Goal: Task Accomplishment & Management: Complete application form

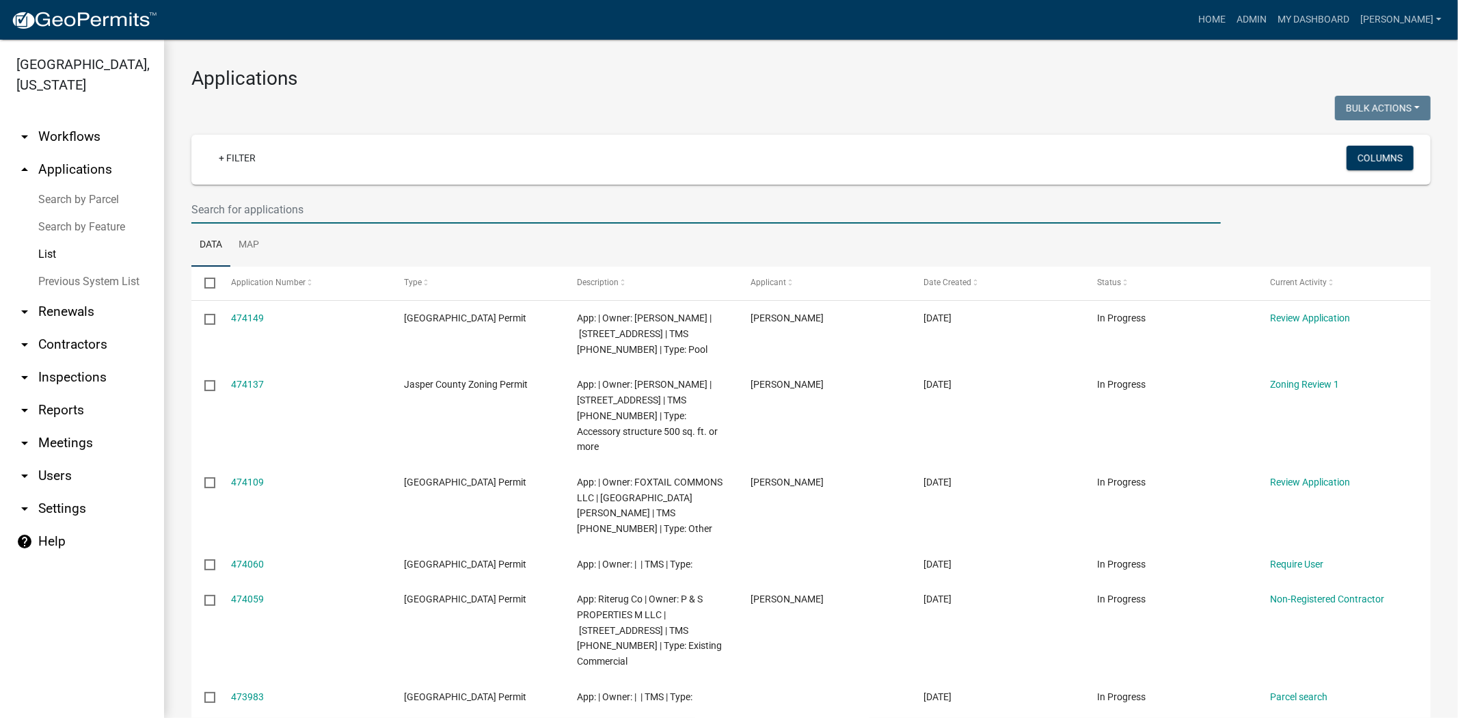
click at [357, 219] on input "text" at bounding box center [705, 209] width 1029 height 28
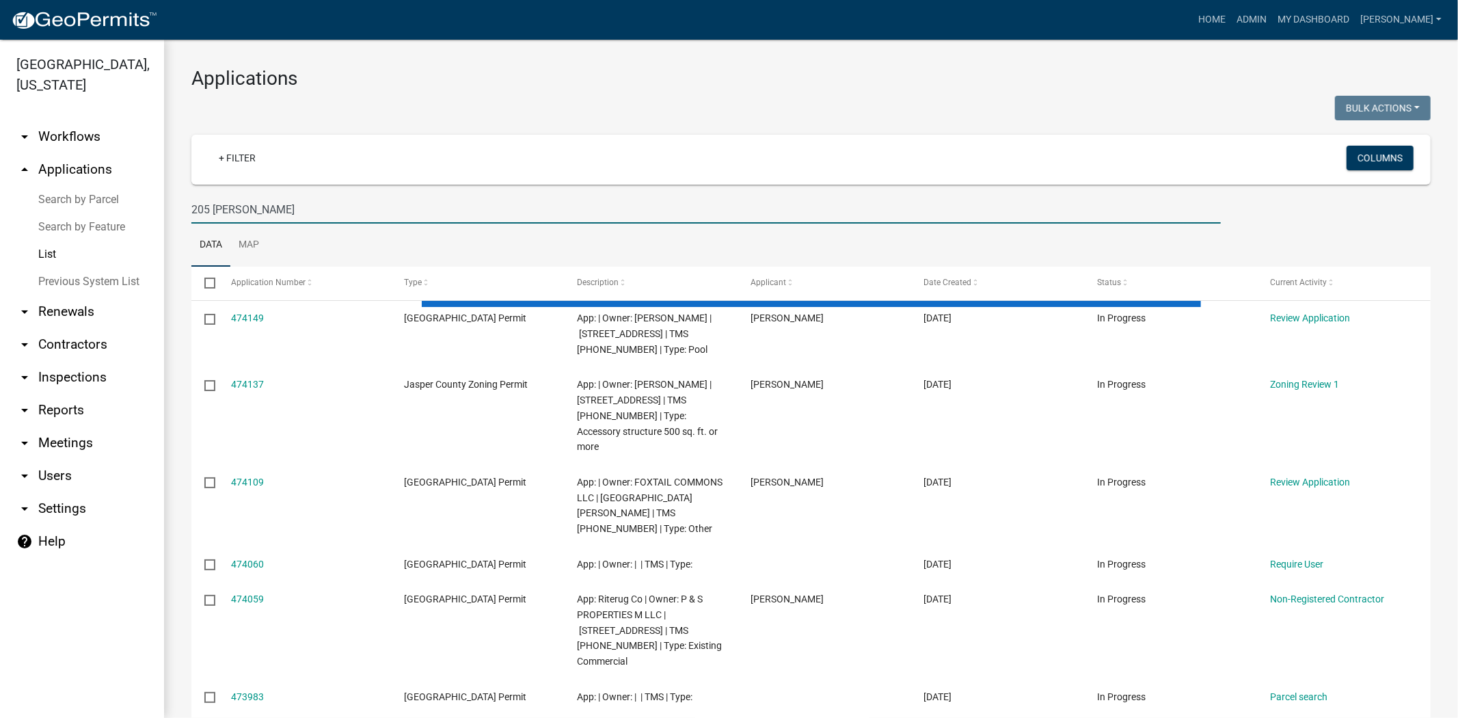
type input "205 dressen"
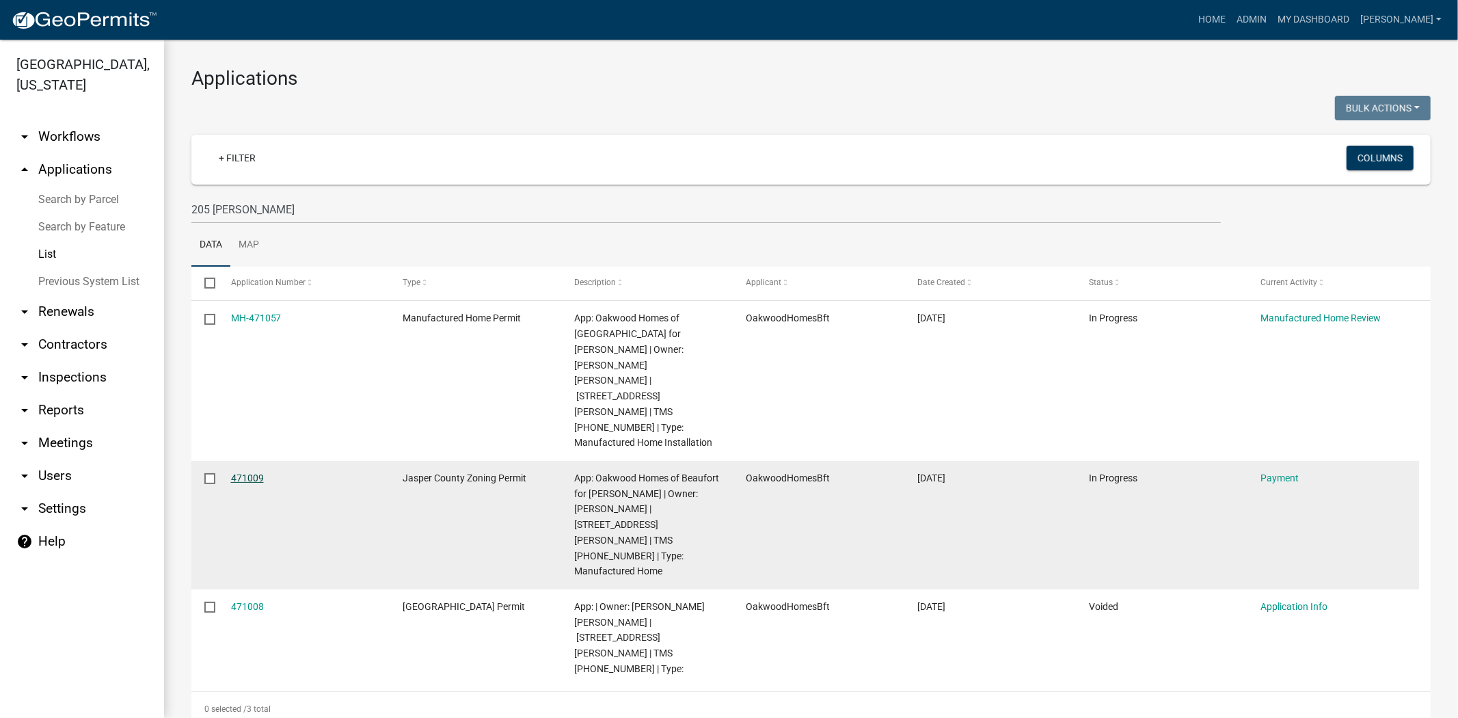
click at [257, 472] on link "471009" at bounding box center [247, 477] width 33 height 11
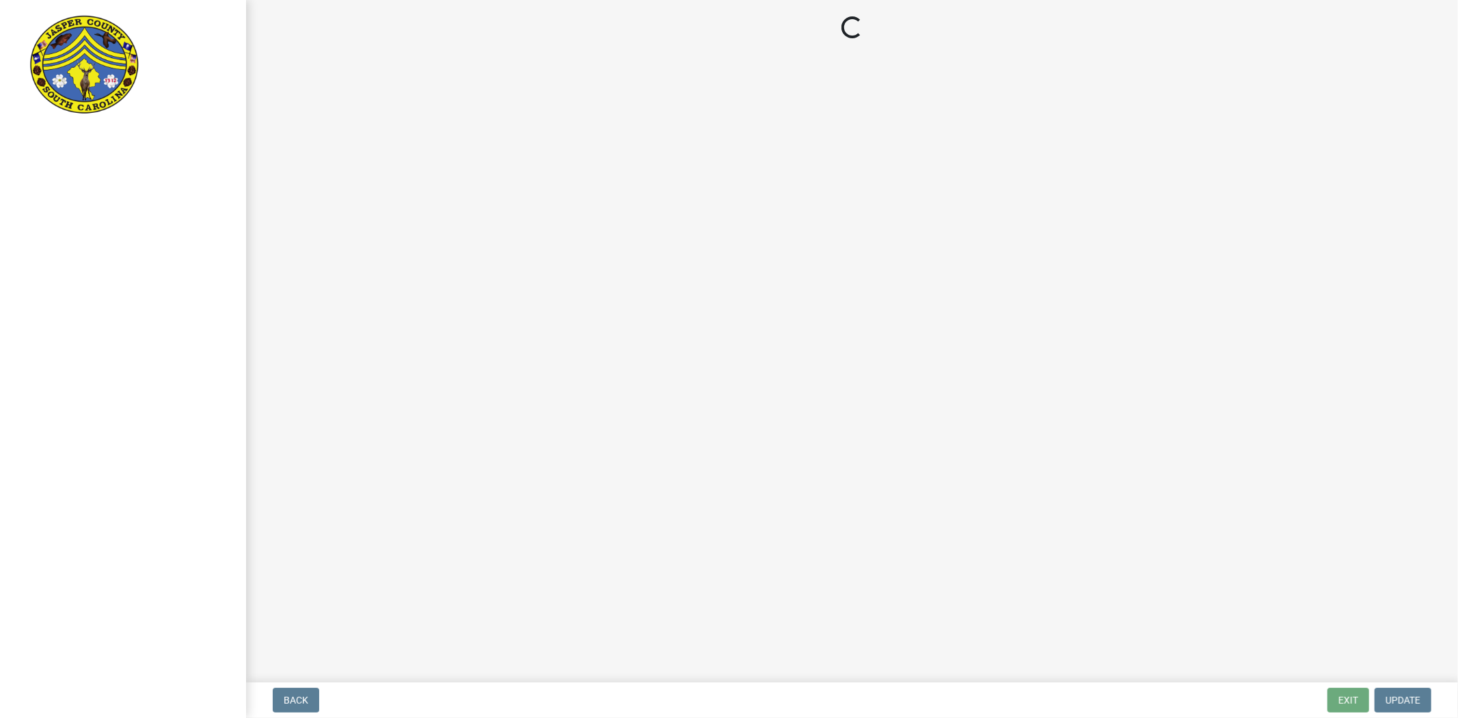
select select "3: 3"
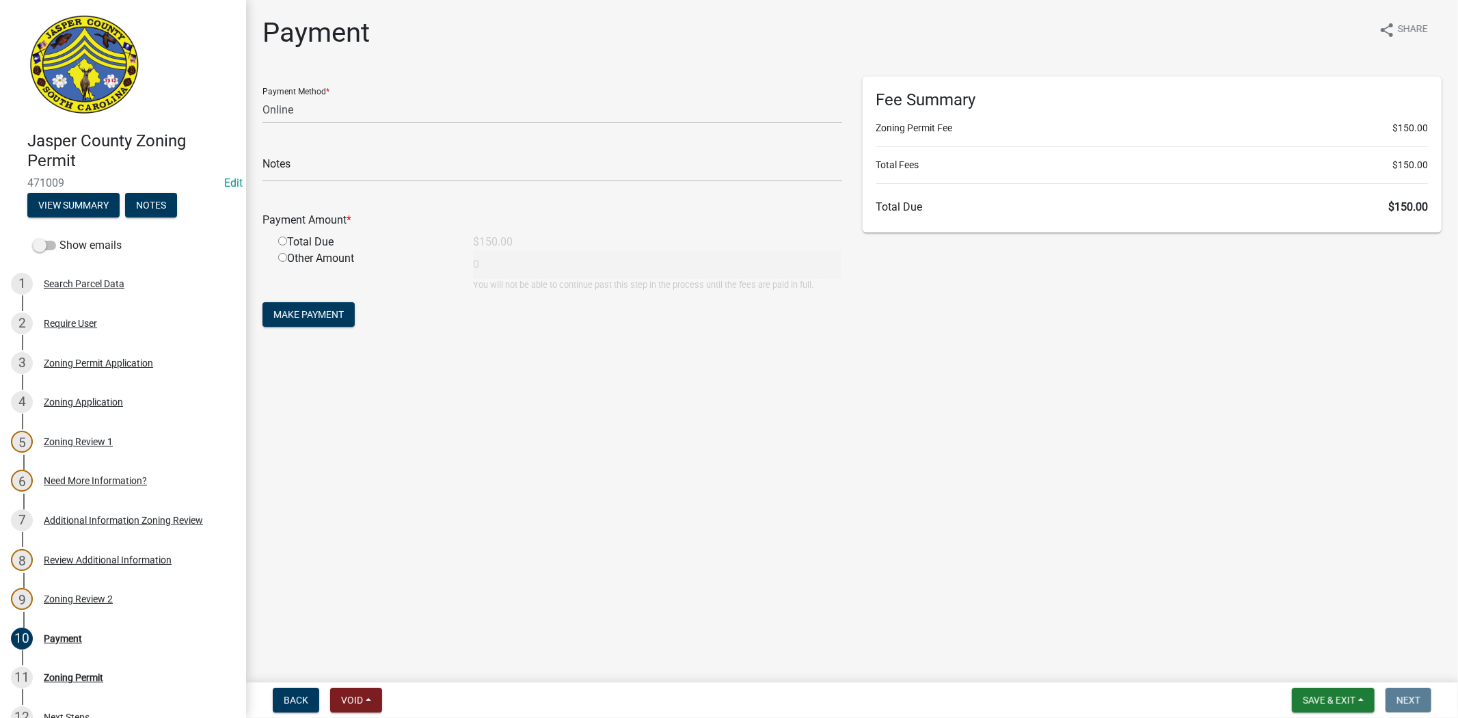
click at [279, 239] on input "radio" at bounding box center [282, 240] width 9 height 9
radio input "true"
type input "150"
click at [295, 306] on button "Make Payment" at bounding box center [308, 314] width 92 height 25
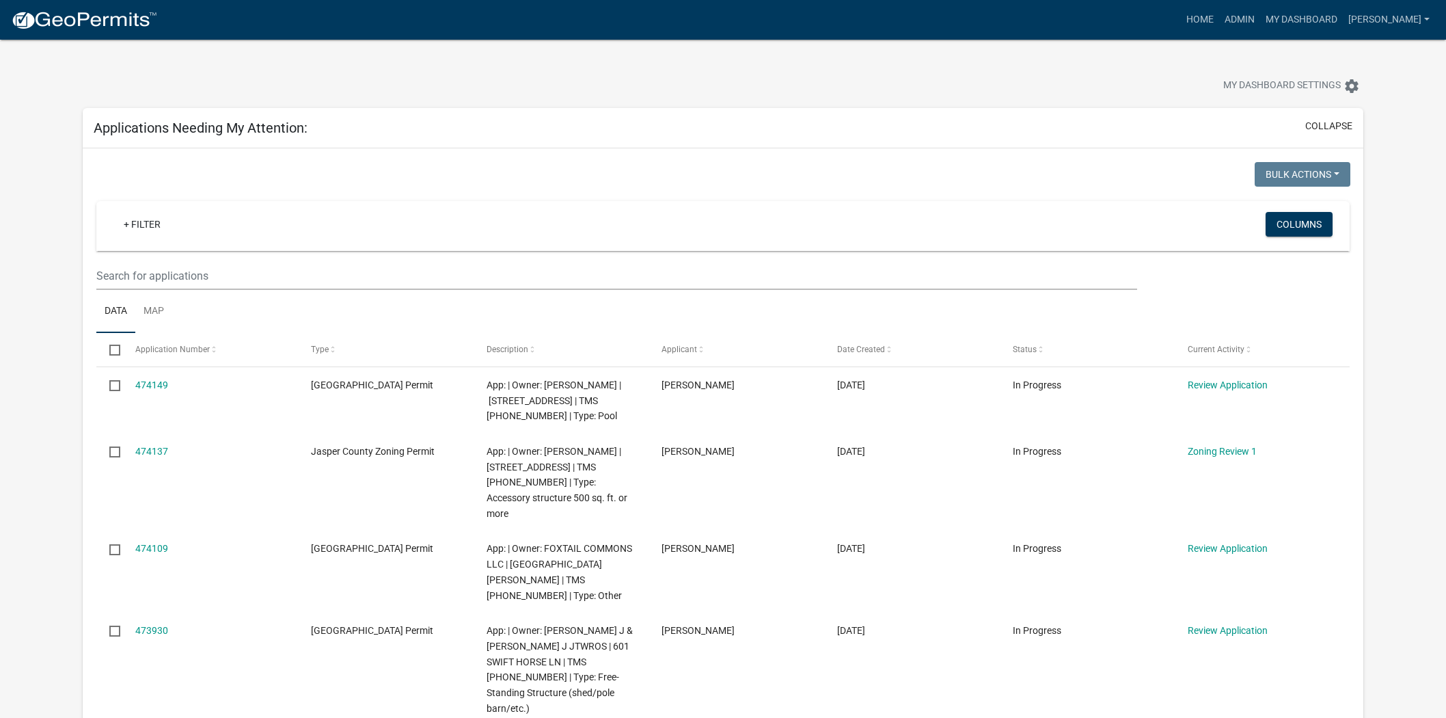
select select "2: 50"
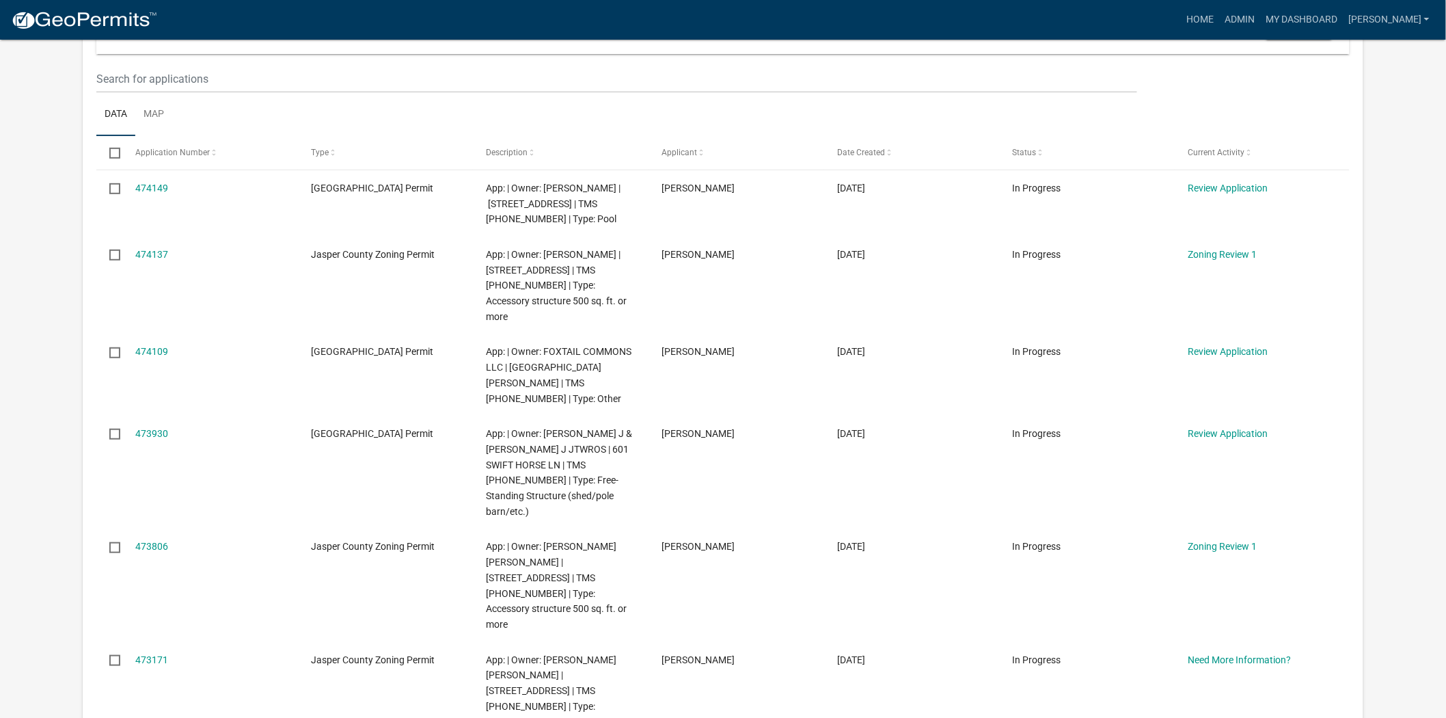
scroll to position [379, 0]
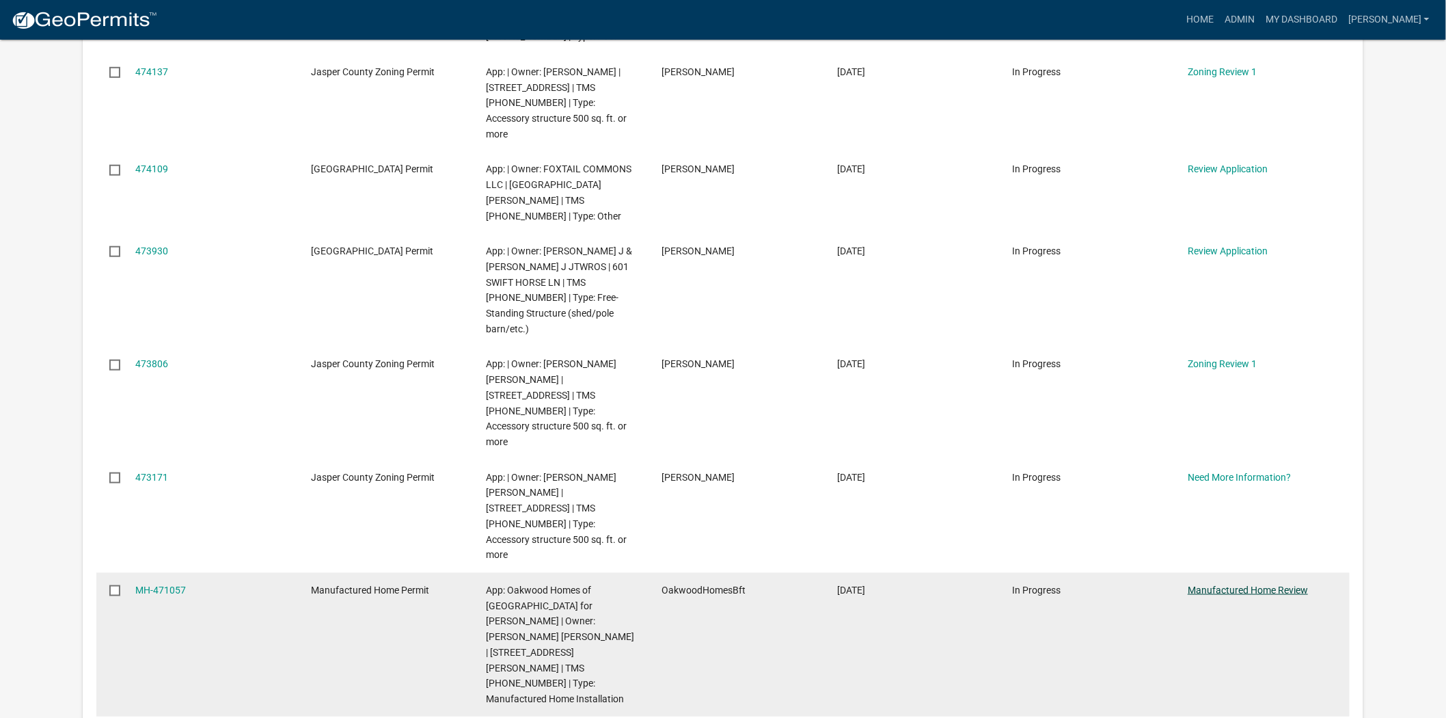
click at [1251, 584] on link "Manufactured Home Review" at bounding box center [1248, 589] width 120 height 11
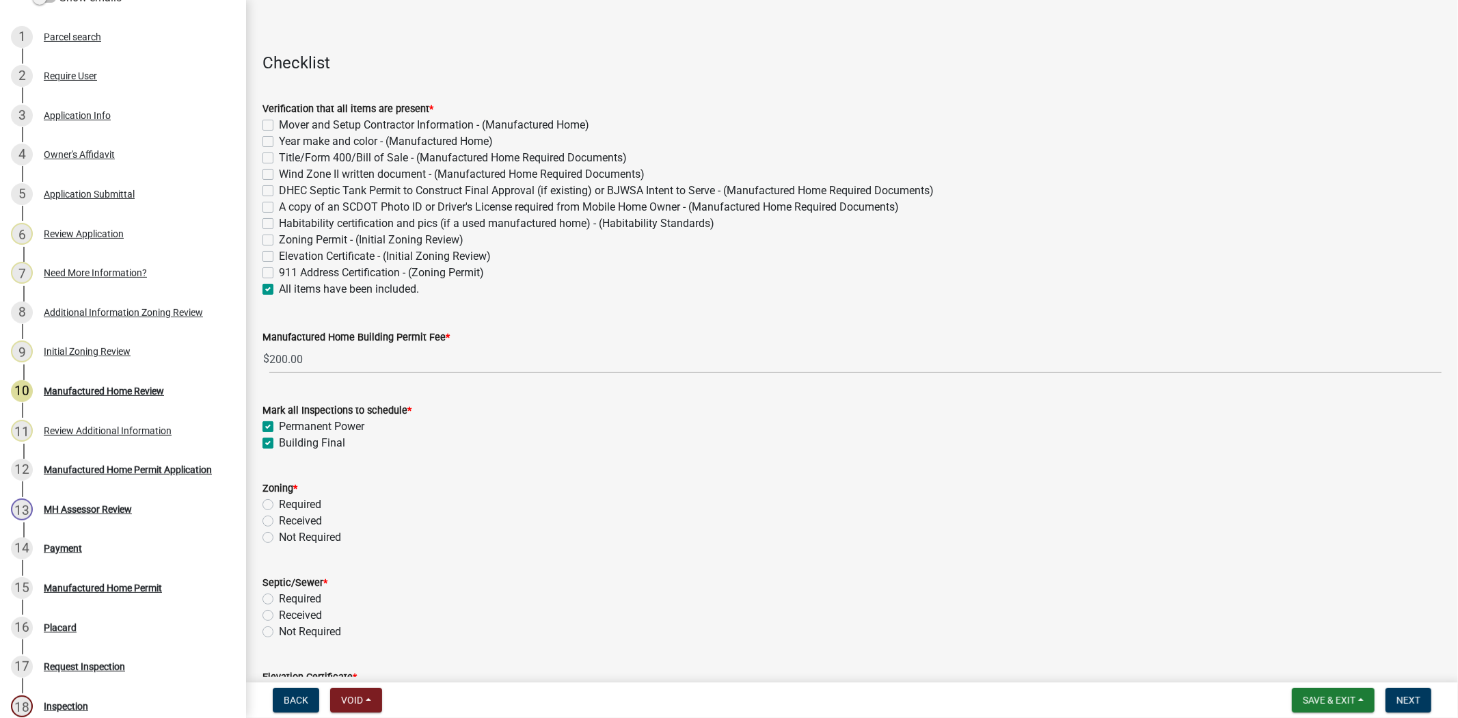
scroll to position [76, 0]
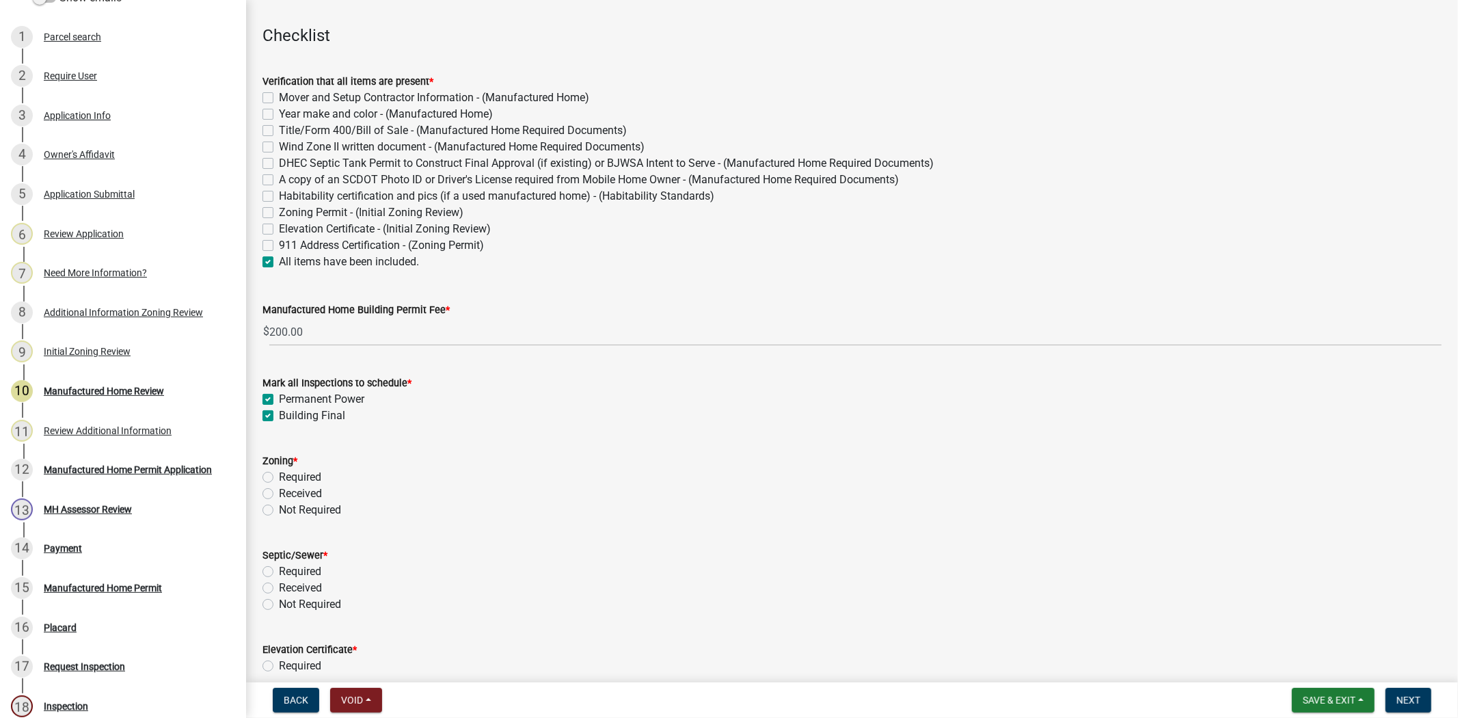
click at [279, 487] on label "Received" at bounding box center [300, 493] width 43 height 16
click at [279, 487] on input "Received" at bounding box center [283, 489] width 9 height 9
radio input "true"
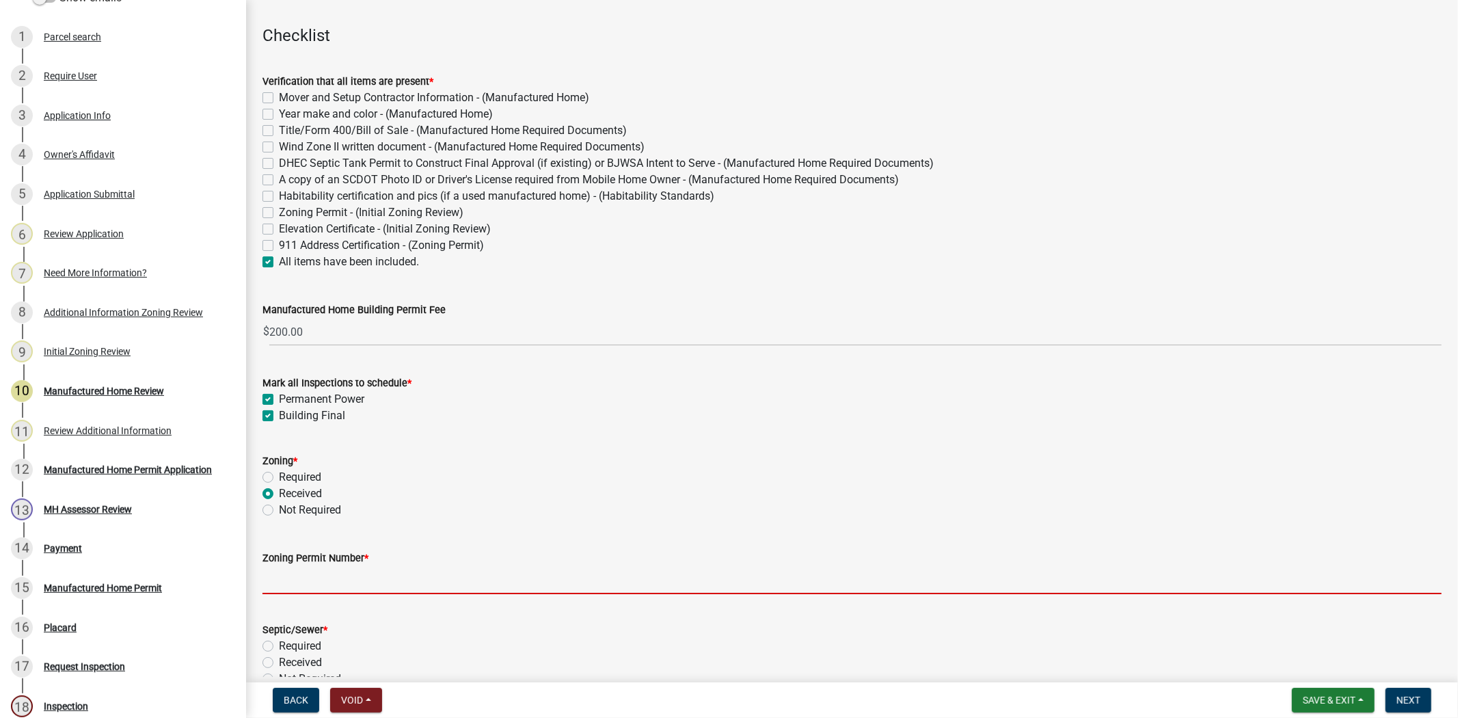
drag, startPoint x: 312, startPoint y: 573, endPoint x: 335, endPoint y: 564, distance: 24.2
click at [321, 573] on input "Zoning Permit Number *" at bounding box center [851, 580] width 1179 height 28
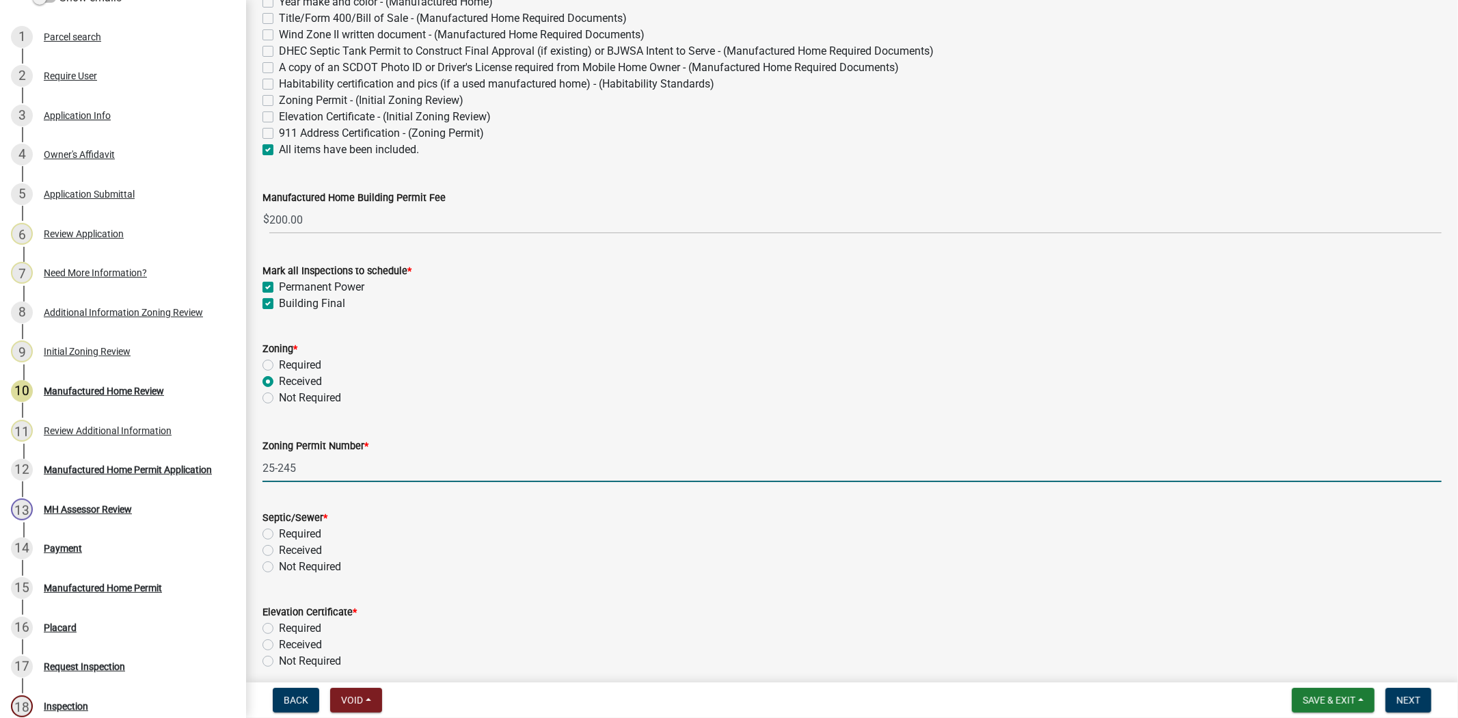
scroll to position [379, 0]
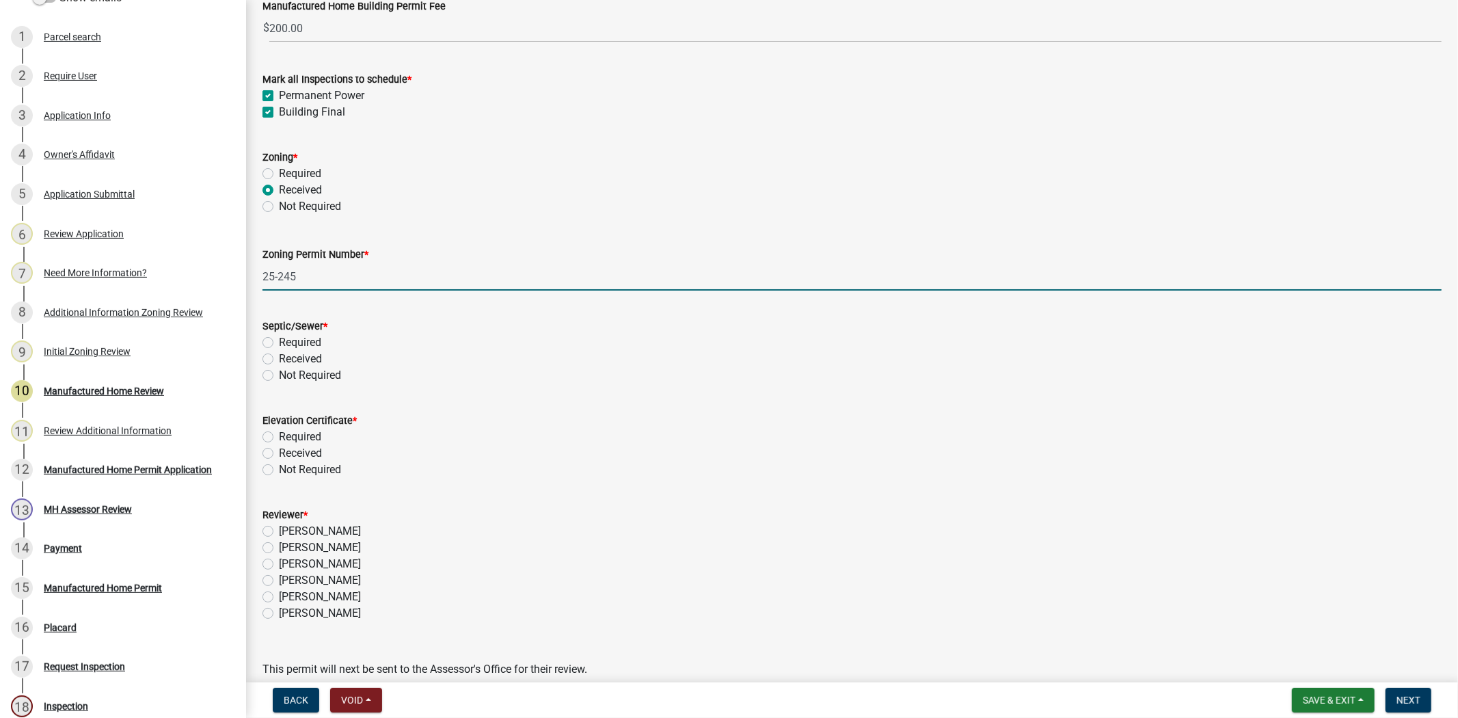
type input "25-245"
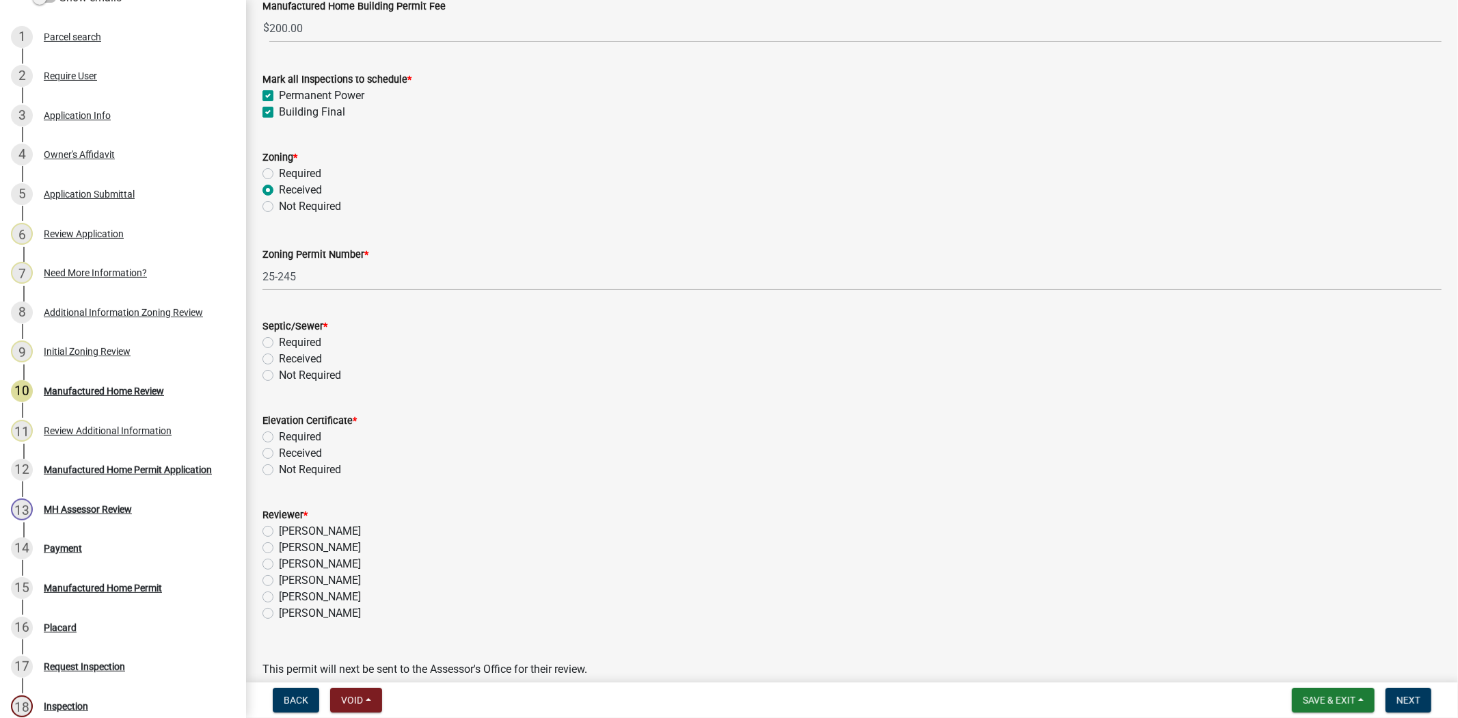
click at [279, 357] on label "Received" at bounding box center [300, 359] width 43 height 16
click at [279, 357] on input "Received" at bounding box center [283, 355] width 9 height 9
radio input "true"
click at [279, 466] on label "Not Required" at bounding box center [310, 469] width 62 height 16
click at [279, 466] on input "Not Required" at bounding box center [283, 465] width 9 height 9
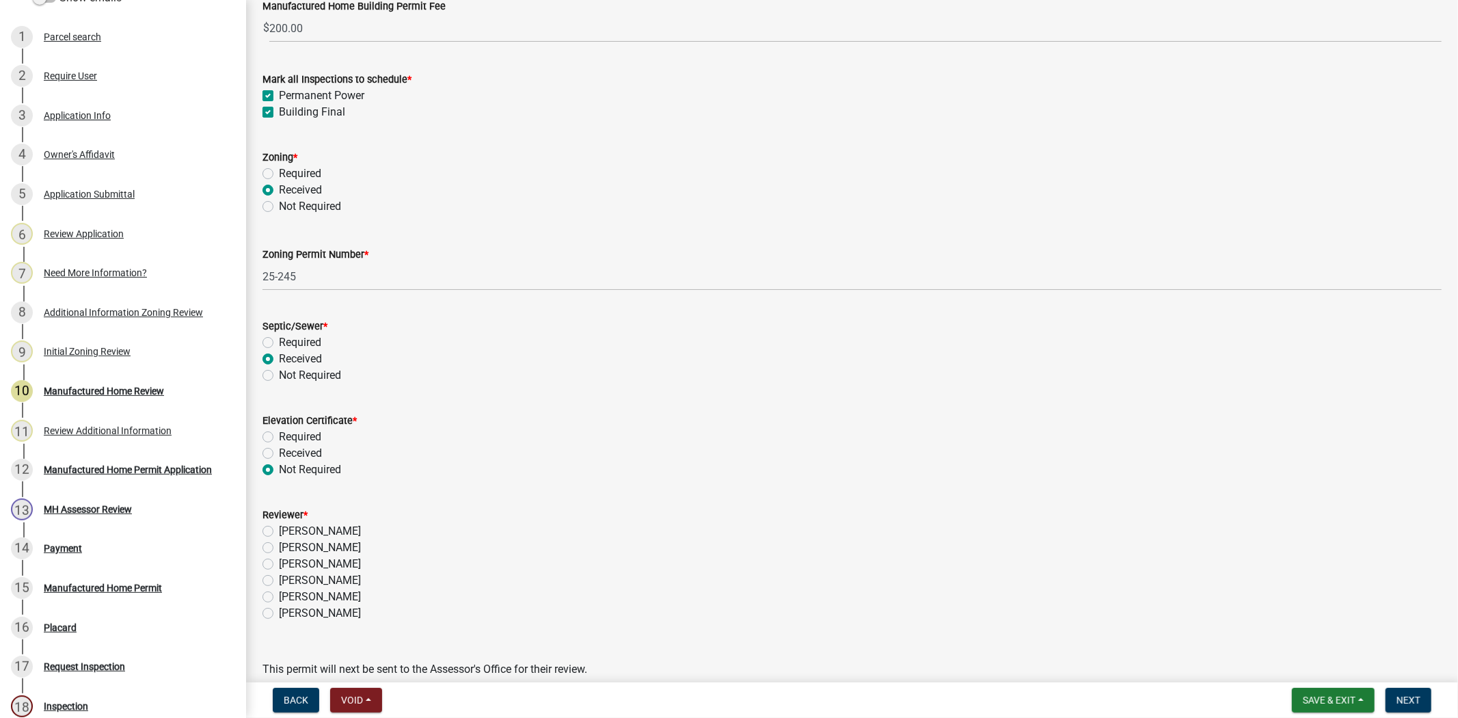
radio input "true"
click at [279, 582] on label "Ciara Chapman" at bounding box center [320, 580] width 82 height 16
click at [279, 581] on input "Ciara Chapman" at bounding box center [283, 576] width 9 height 9
radio input "true"
click at [1420, 701] on span "Next" at bounding box center [1408, 699] width 24 height 11
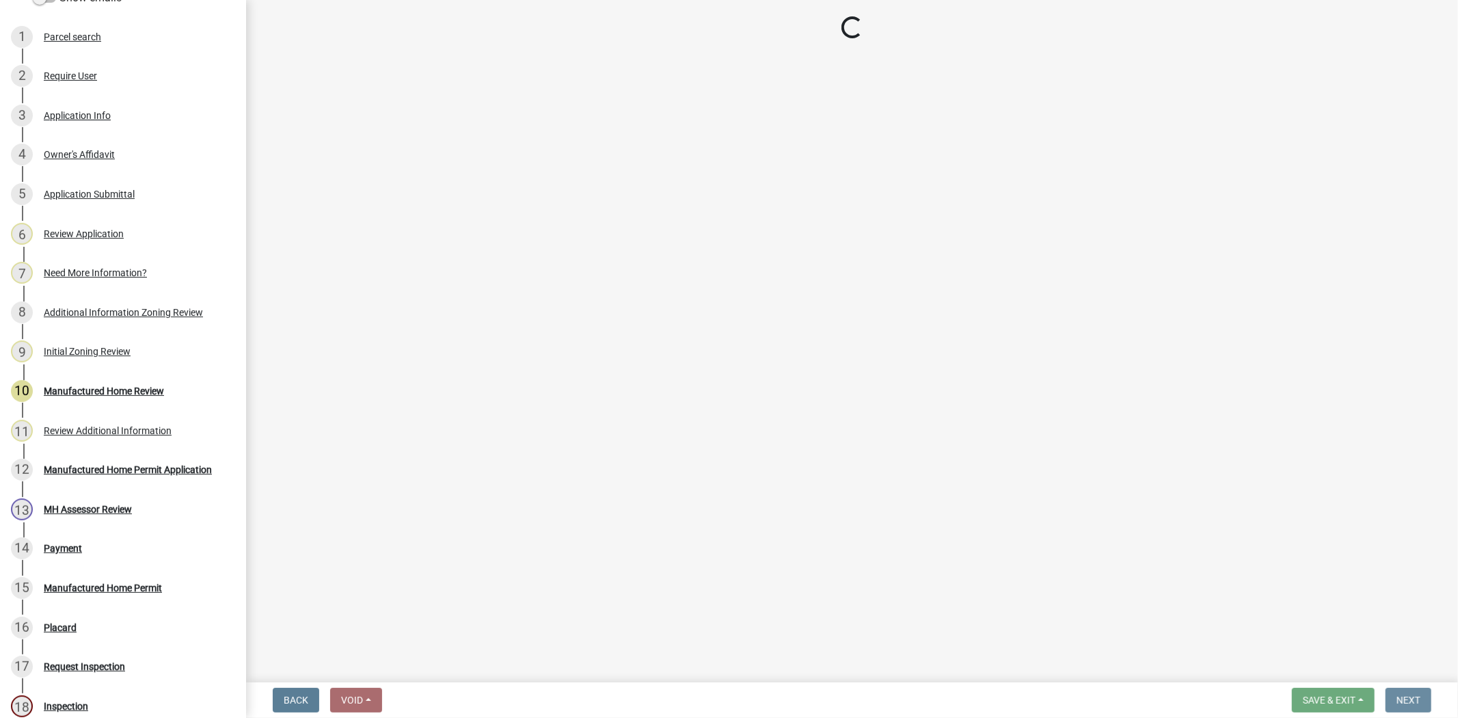
scroll to position [0, 0]
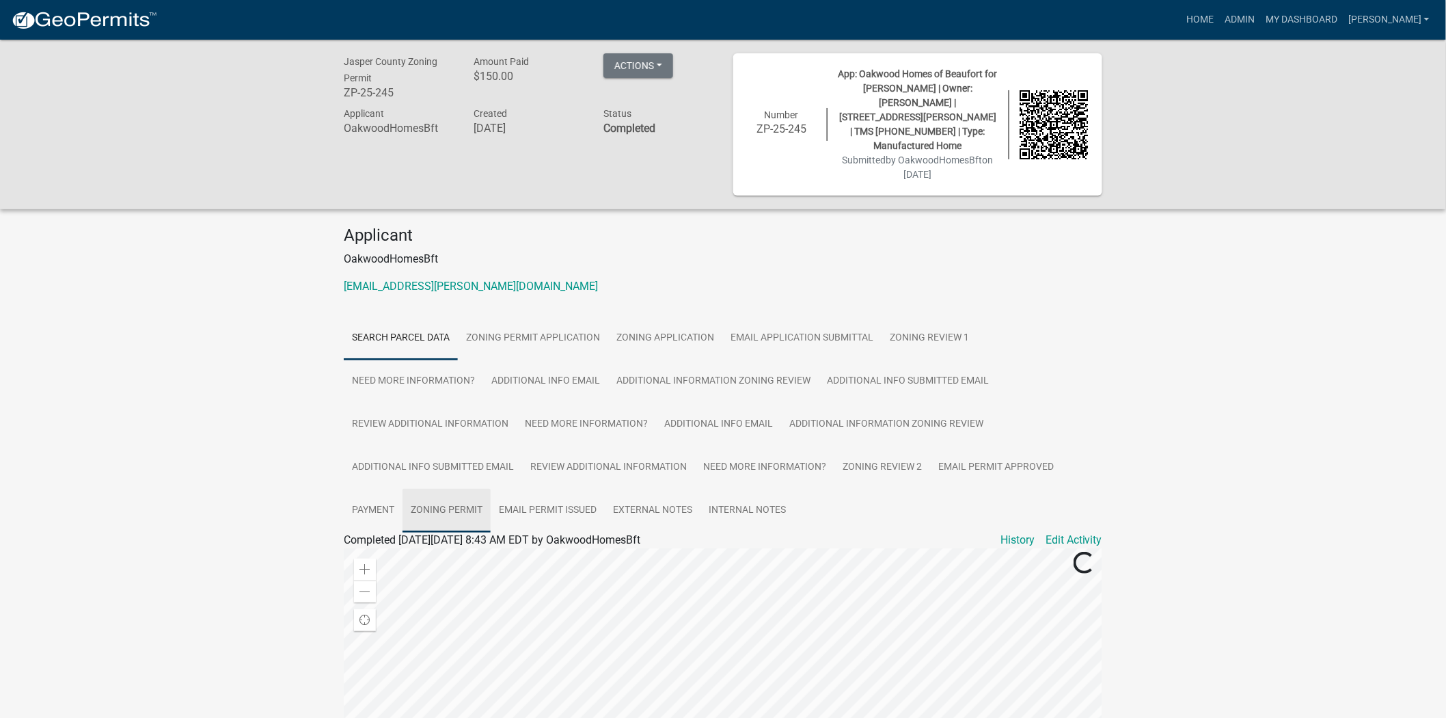
click at [480, 489] on link "Zoning Permit" at bounding box center [447, 511] width 88 height 44
click at [403, 549] on link "Zoning Permit" at bounding box center [378, 555] width 68 height 13
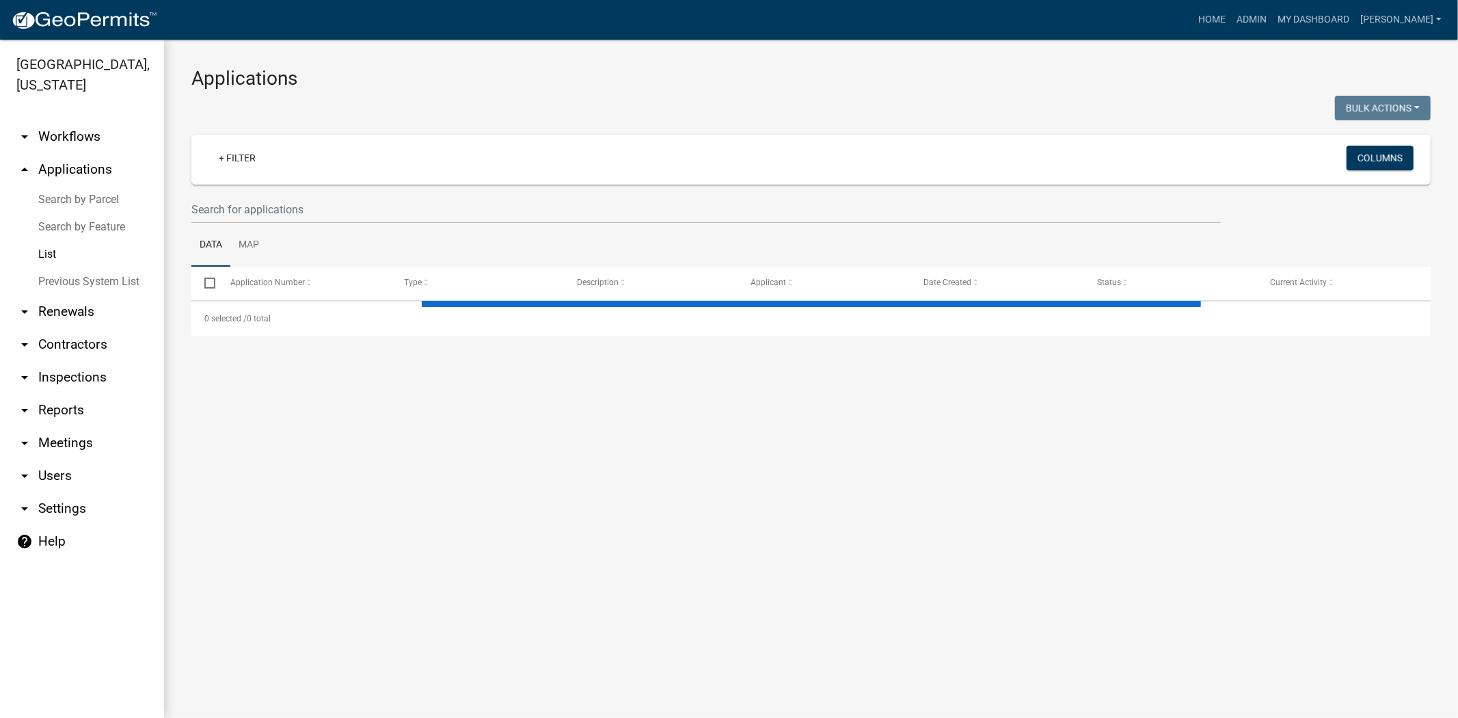
click at [253, 194] on wm-filter-builder "+ Filter Columns" at bounding box center [810, 179] width 1239 height 89
click at [260, 219] on input "text" at bounding box center [705, 209] width 1029 height 28
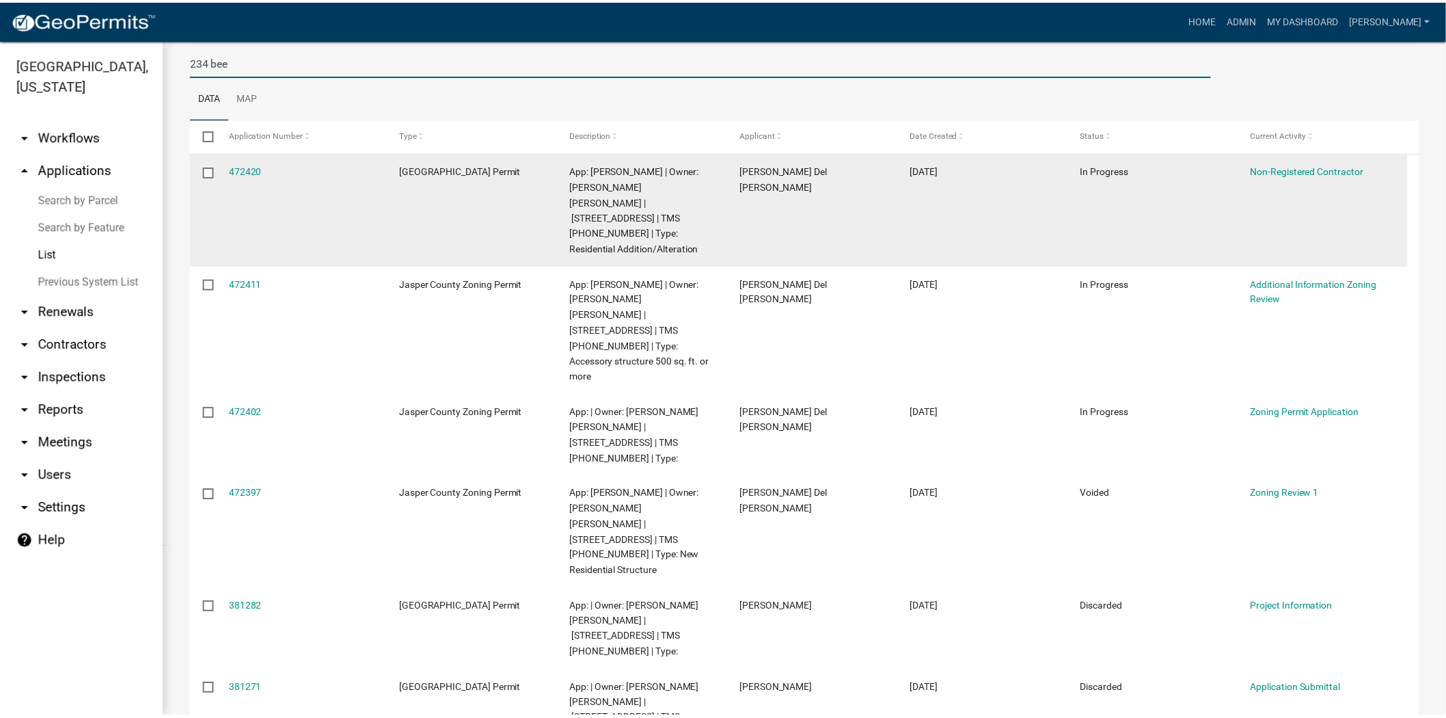
scroll to position [152, 0]
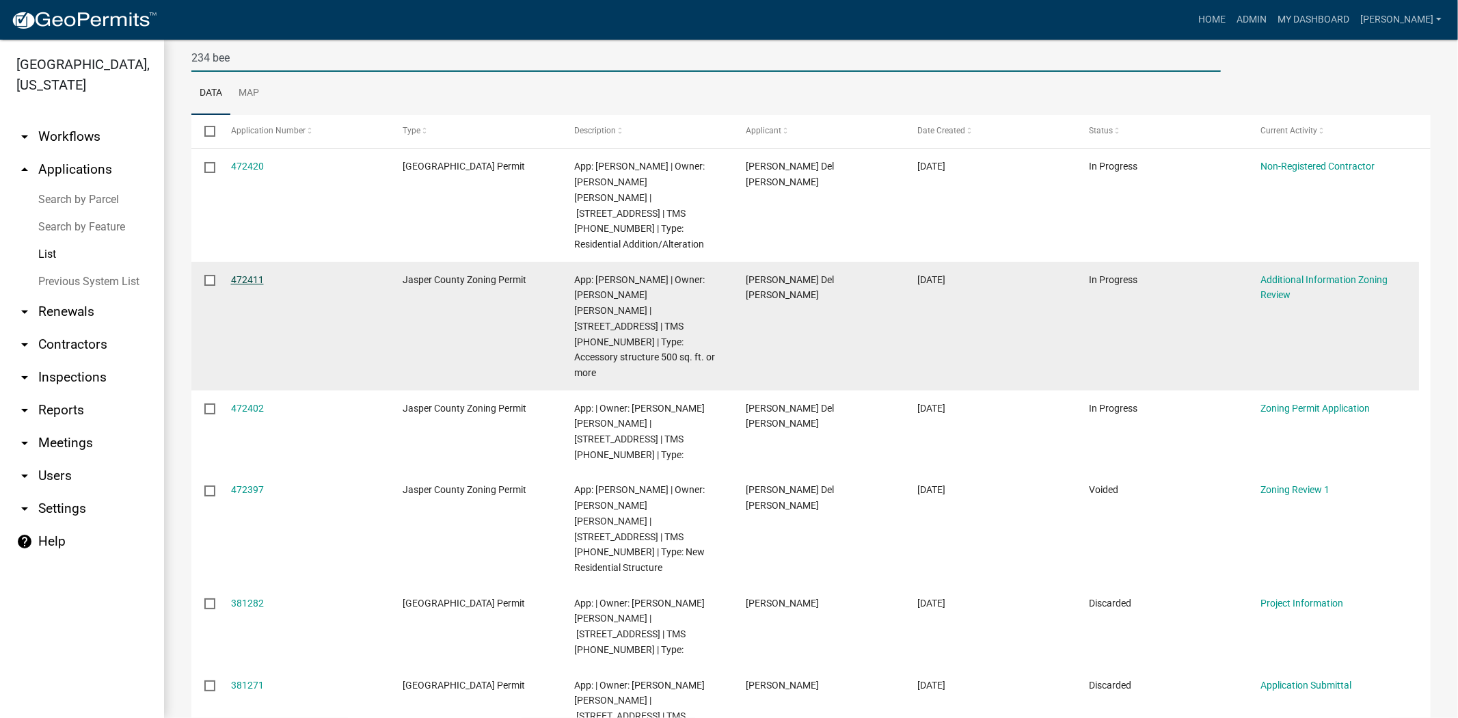
type input "234 bee"
click at [248, 274] on link "472411" at bounding box center [247, 279] width 33 height 11
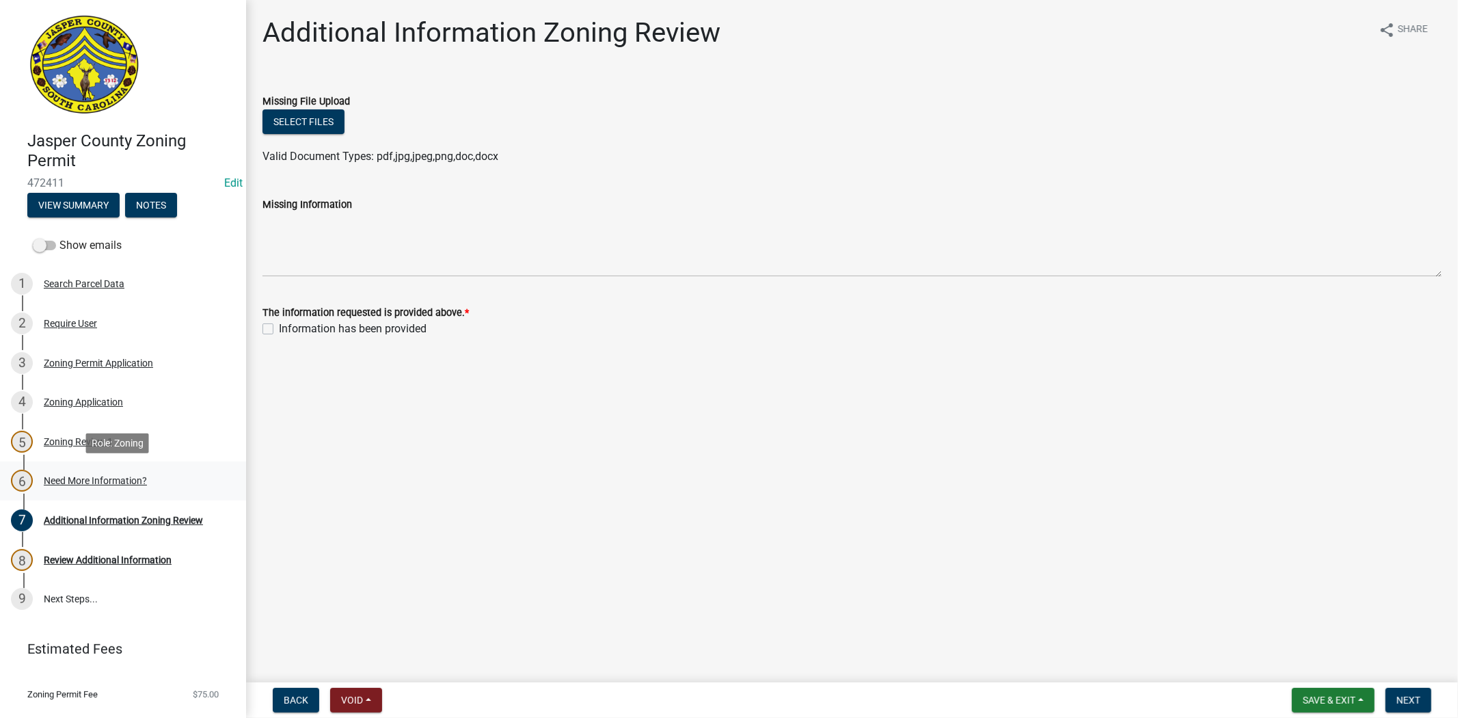
click at [126, 487] on div "6 Need More Information?" at bounding box center [117, 481] width 213 height 22
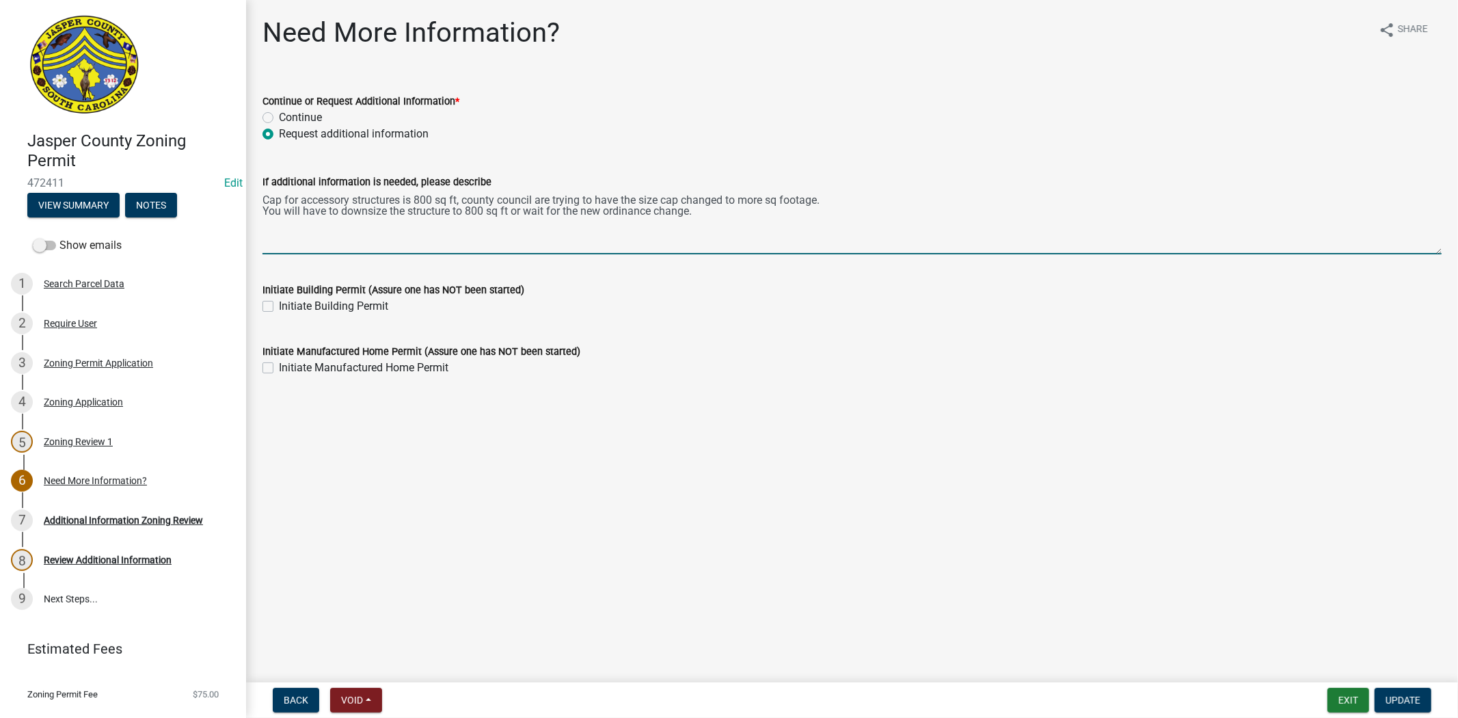
click at [698, 209] on textarea "Cap for accessory structures is 800 sq ft, county council are trying to have th…" at bounding box center [851, 222] width 1179 height 64
drag, startPoint x: 693, startPoint y: 213, endPoint x: 241, endPoint y: 198, distance: 452.7
click at [241, 198] on div "Jasper County Zoning Permit 472411 Edit View Summary Notes Show emails 1 Search…" at bounding box center [729, 359] width 1458 height 718
click at [715, 217] on textarea "Cap for accessory structures is 800 sq ft, county council are trying to have th…" at bounding box center [851, 222] width 1179 height 64
drag, startPoint x: 715, startPoint y: 217, endPoint x: 279, endPoint y: 187, distance: 437.1
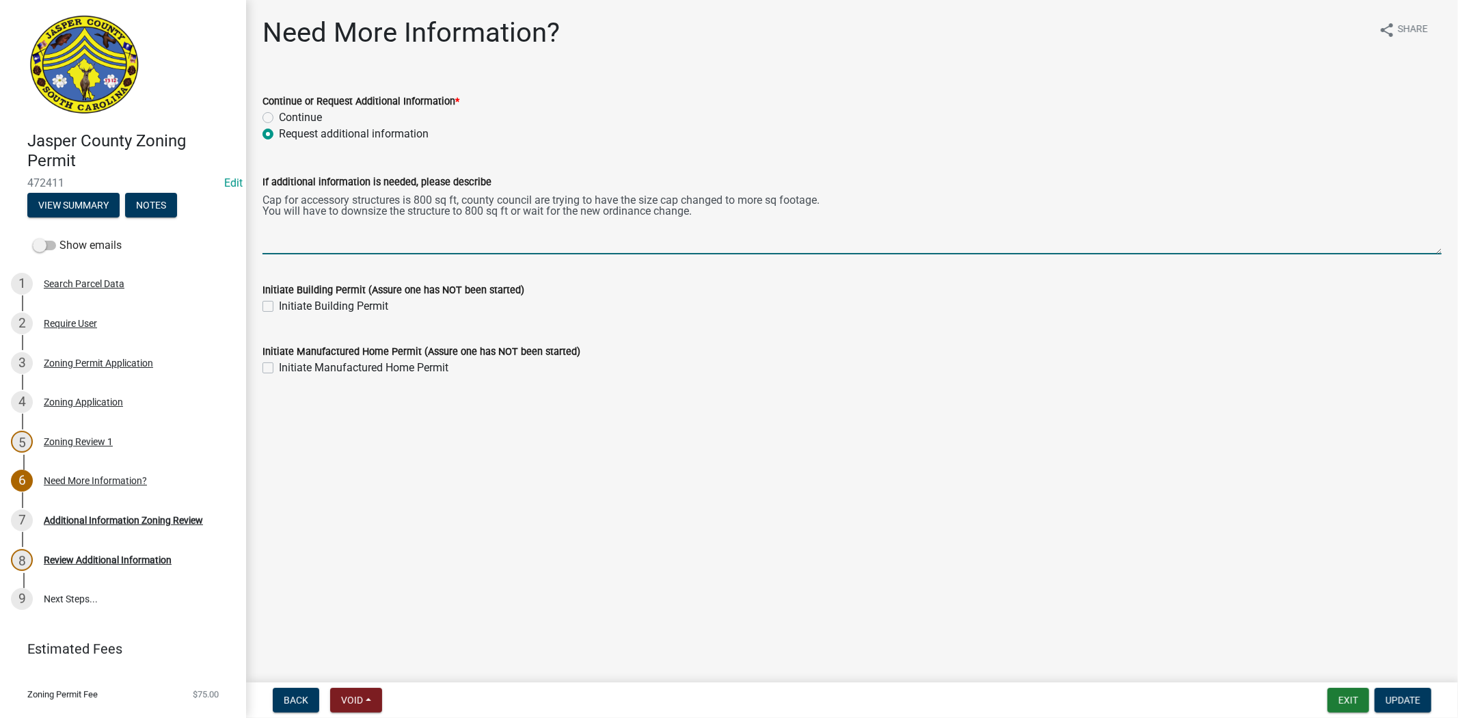
click at [279, 187] on form "If additional information is needed, please describe Cap for accessory structur…" at bounding box center [851, 214] width 1179 height 81
click at [750, 205] on textarea "Cap for accessory structures is 800 sq ft, county council are trying to have th…" at bounding box center [851, 222] width 1179 height 64
click at [832, 199] on textarea "Cap for accessory structures is 800 sq ft, county council are trying to have th…" at bounding box center [851, 222] width 1179 height 64
click at [696, 212] on textarea "Cap for accessory structures is 800 sq ft, county council are trying to have th…" at bounding box center [851, 222] width 1179 height 64
click at [832, 200] on textarea "Cap for accessory structures is 800 sq ft, county council are trying to have th…" at bounding box center [851, 222] width 1179 height 64
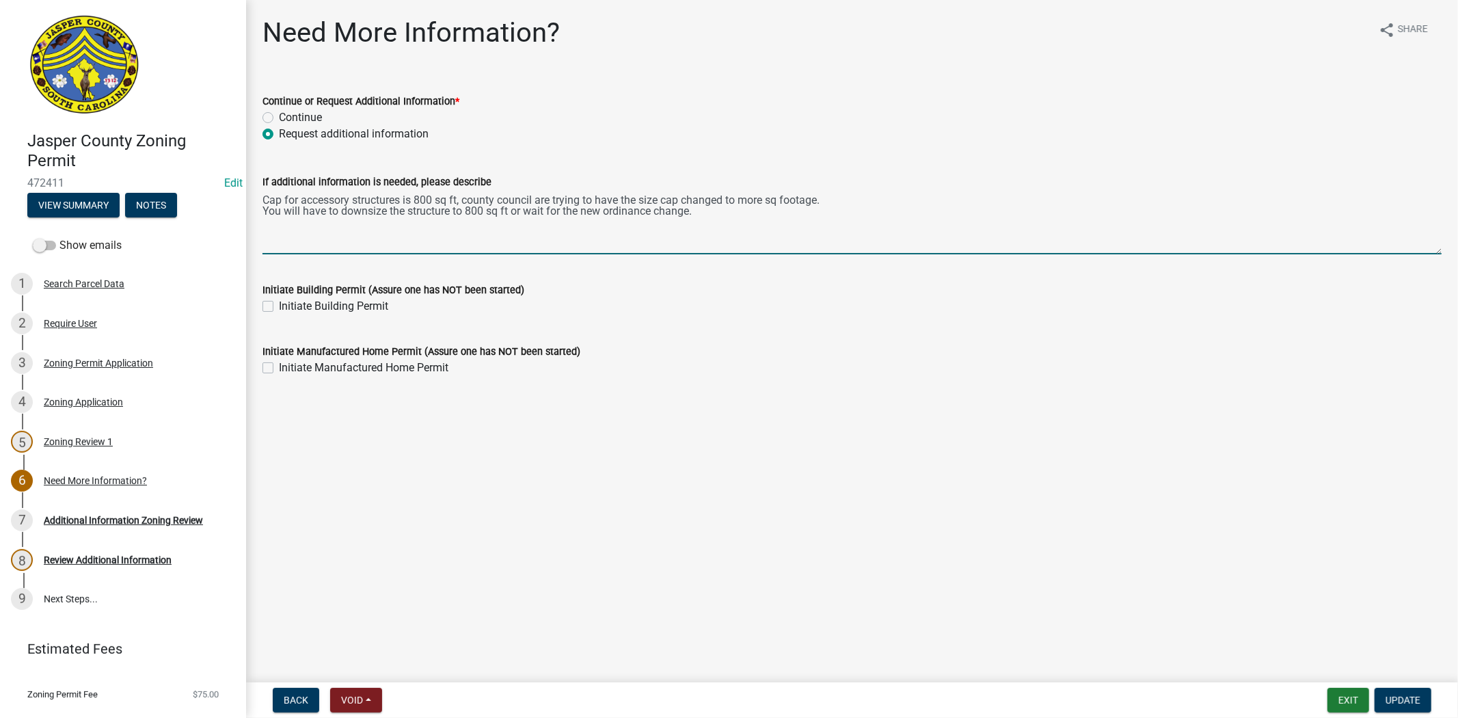
click at [703, 214] on textarea "Cap for accessory structures is 800 sq ft, county council are trying to have th…" at bounding box center [851, 222] width 1179 height 64
drag, startPoint x: 707, startPoint y: 213, endPoint x: 243, endPoint y: 199, distance: 464.3
click at [243, 199] on div "Jasper County Zoning Permit 472411 Edit View Summary Notes Show emails 1 Search…" at bounding box center [729, 359] width 1458 height 718
click at [711, 221] on textarea "Cap for accessory structures is 800 sq ft, county council are trying to have th…" at bounding box center [851, 222] width 1179 height 64
click at [842, 195] on textarea "Cap for accessory structures is 800 sq ft, county council are trying to have th…" at bounding box center [851, 222] width 1179 height 64
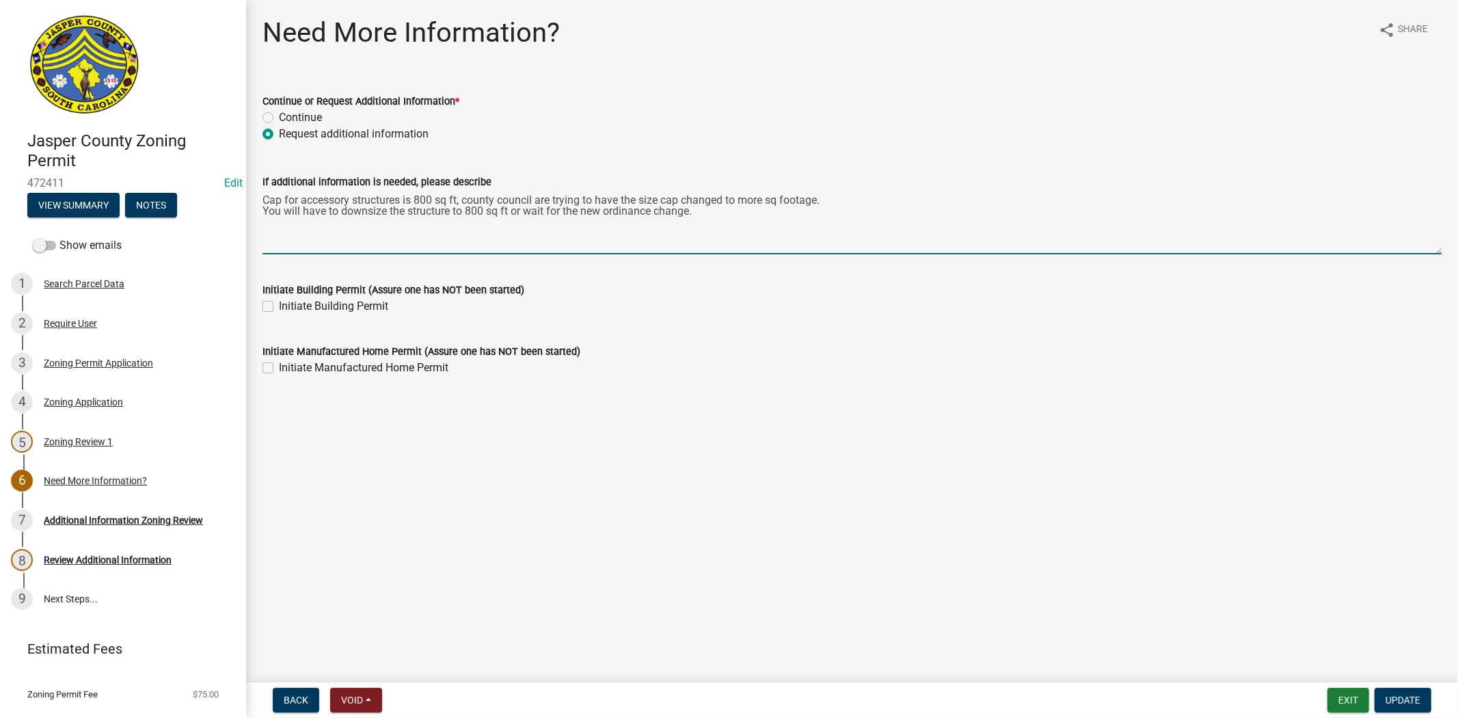
click at [698, 208] on textarea "Cap for accessory structures is 800 sq ft, county council are trying to have th…" at bounding box center [851, 222] width 1179 height 64
drag, startPoint x: 709, startPoint y: 212, endPoint x: 241, endPoint y: 187, distance: 468.8
click at [241, 187] on div "Jasper County Zoning Permit 472411 Edit View Summary Notes Show emails 1 Search…" at bounding box center [729, 359] width 1458 height 718
click at [718, 228] on textarea "Cap for accessory structures is 800 sq ft, county council are trying to have th…" at bounding box center [851, 222] width 1179 height 64
click at [121, 516] on div "Additional Information Zoning Review" at bounding box center [123, 520] width 159 height 10
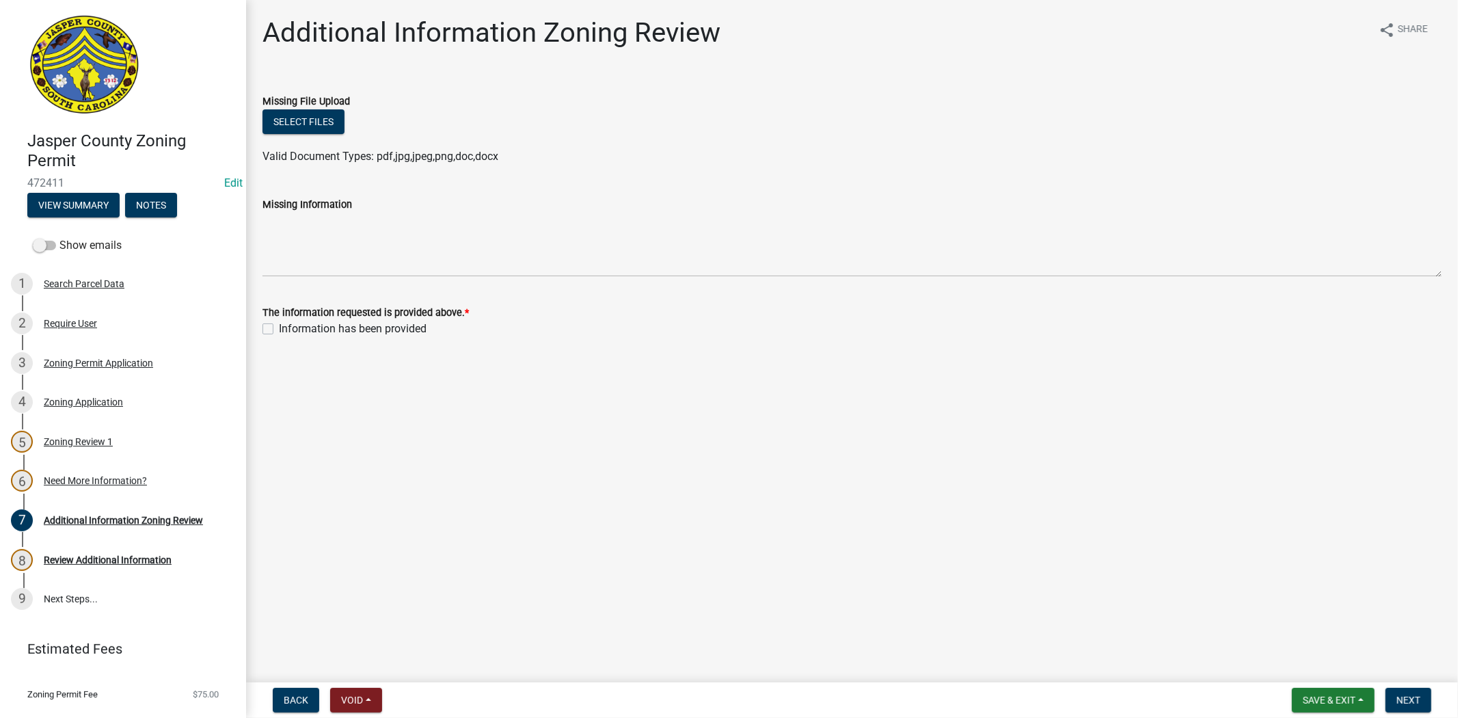
click at [279, 329] on label "Information has been provided" at bounding box center [353, 329] width 148 height 16
click at [279, 329] on input "Information has been provided" at bounding box center [283, 325] width 9 height 9
checkbox input "true"
click at [1410, 694] on span "Next" at bounding box center [1408, 699] width 24 height 11
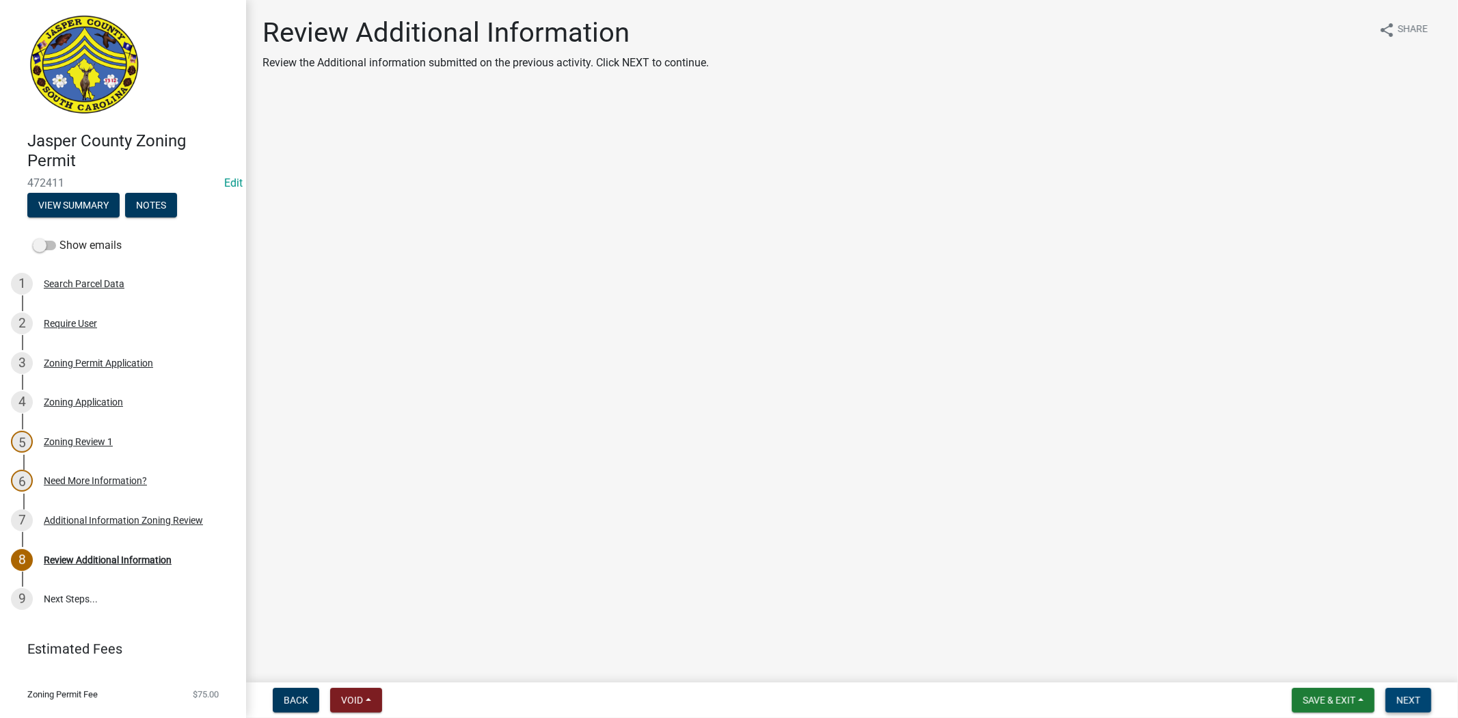
click at [1417, 699] on span "Next" at bounding box center [1408, 699] width 24 height 11
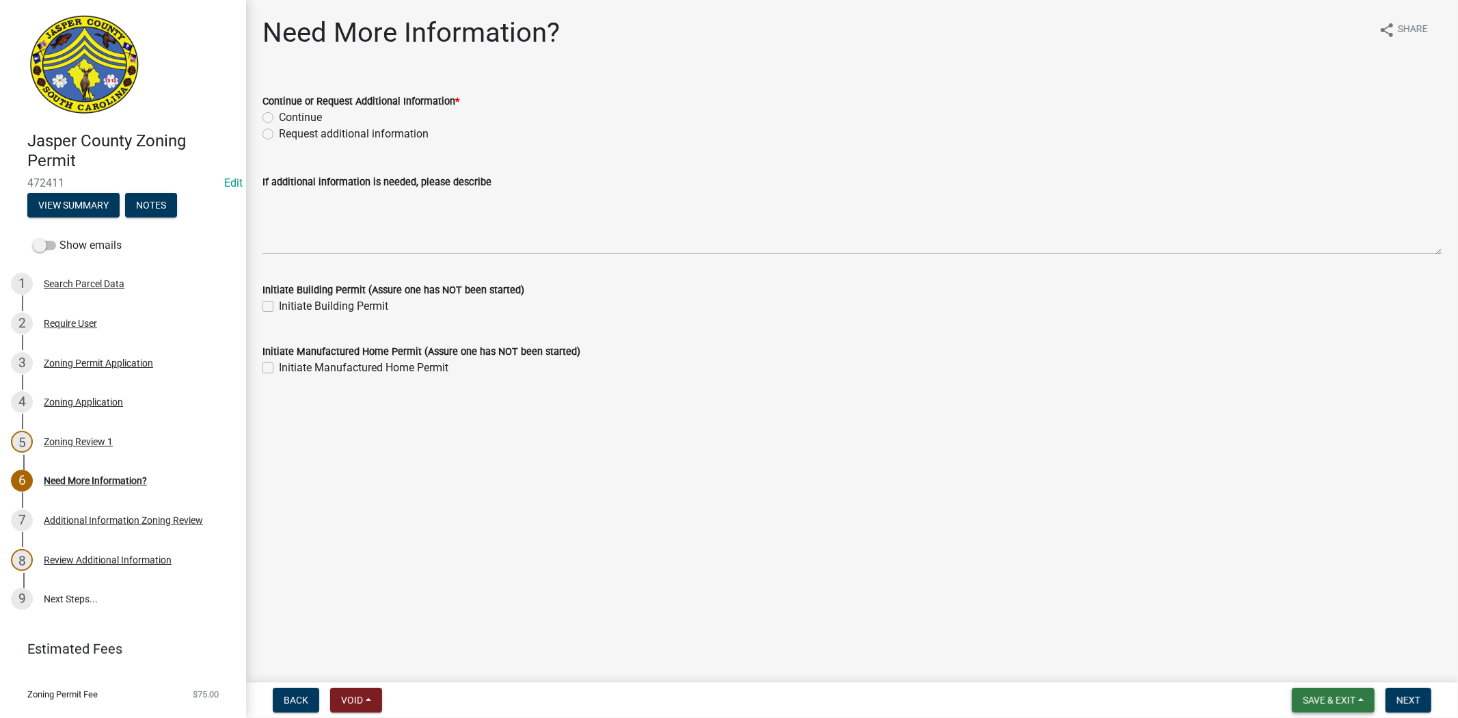
click at [1329, 703] on span "Save & Exit" at bounding box center [1329, 699] width 53 height 11
click at [1331, 673] on button "Save & Exit" at bounding box center [1319, 664] width 109 height 33
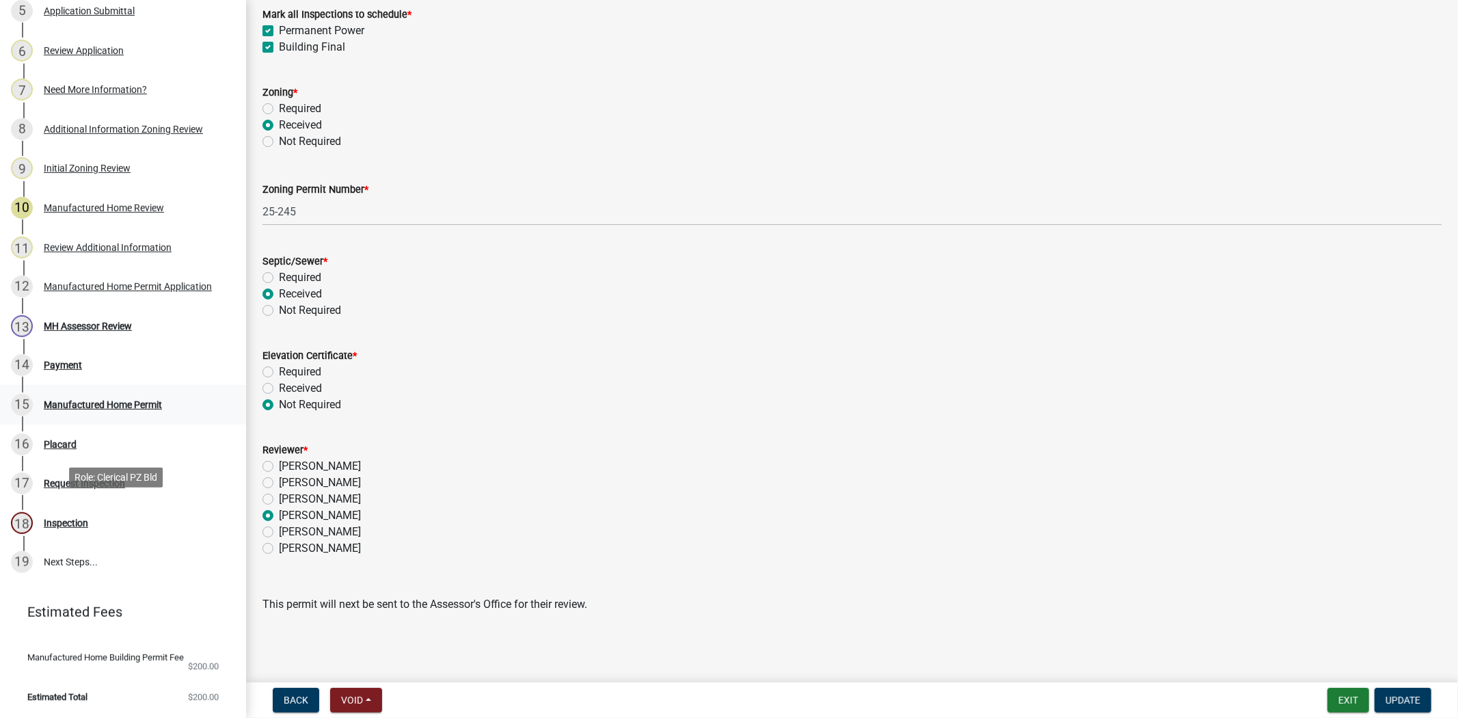
scroll to position [439, 0]
click at [75, 329] on link "13 MH Assessor Review" at bounding box center [123, 326] width 246 height 40
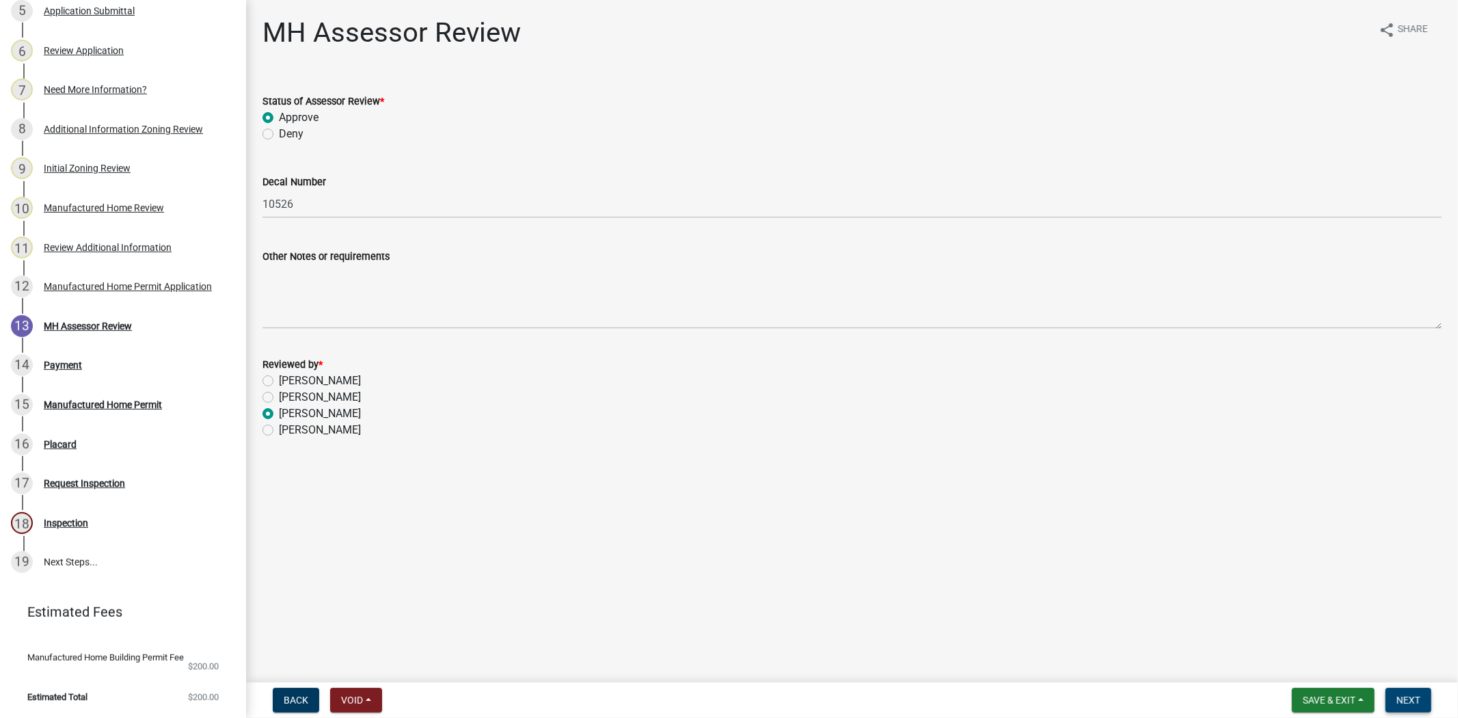
click at [1410, 705] on button "Next" at bounding box center [1408, 700] width 46 height 25
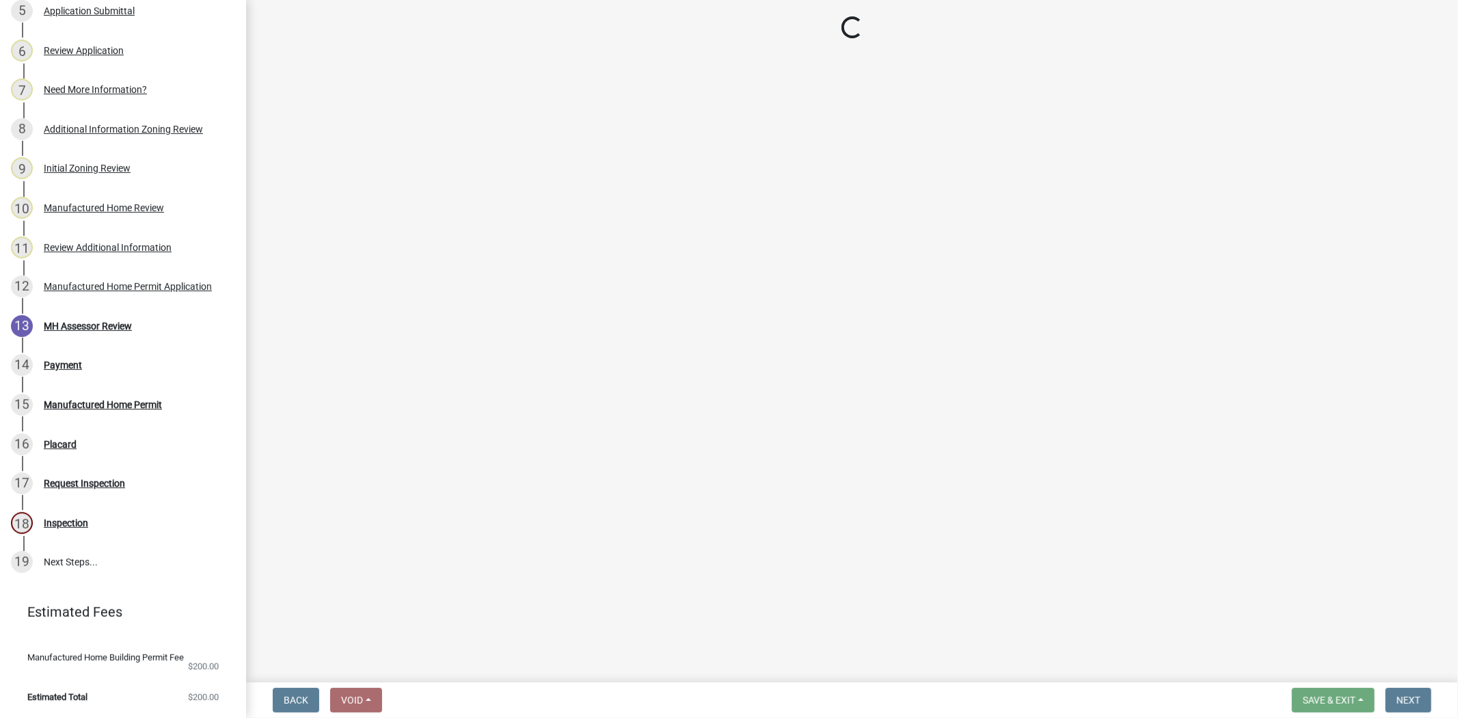
select select "3: 3"
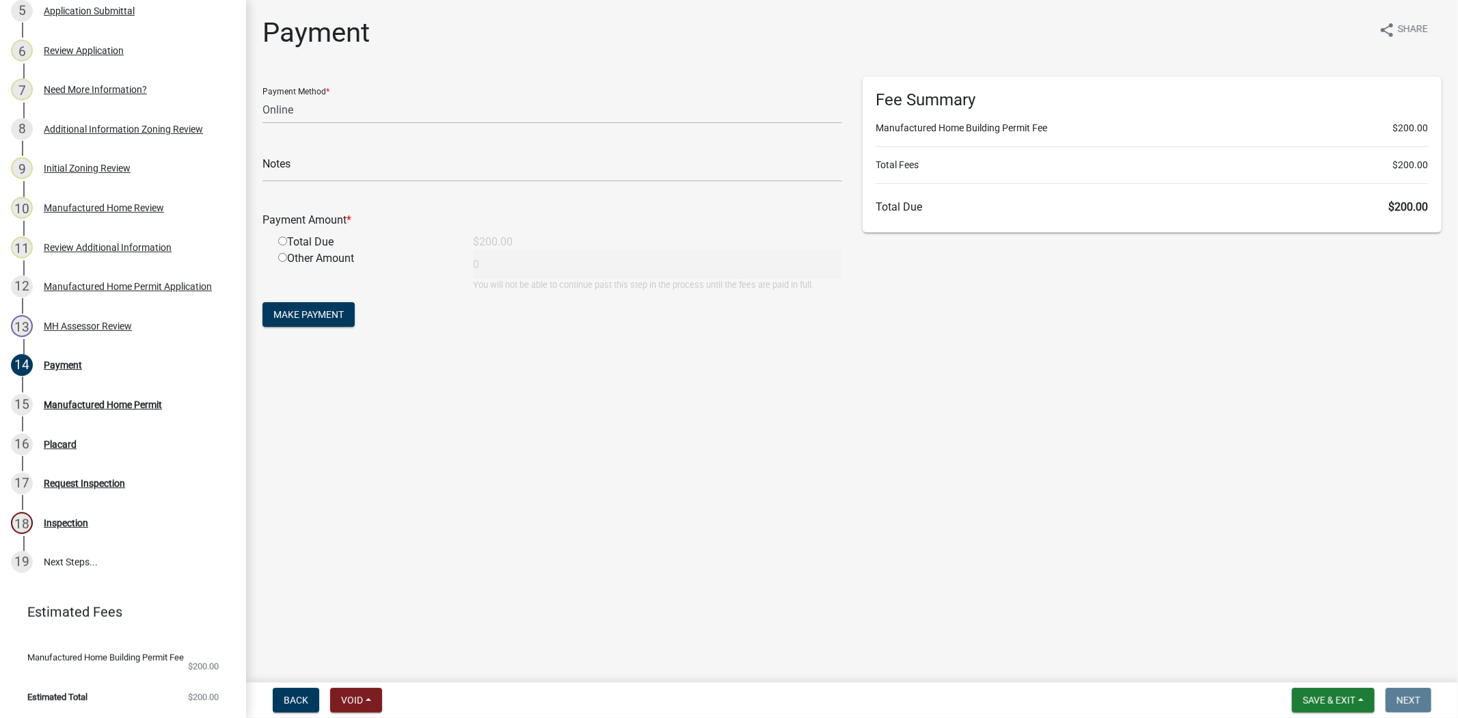
click at [283, 243] on input "radio" at bounding box center [282, 240] width 9 height 9
radio input "true"
type input "200"
click at [281, 318] on span "Make Payment" at bounding box center [308, 314] width 70 height 11
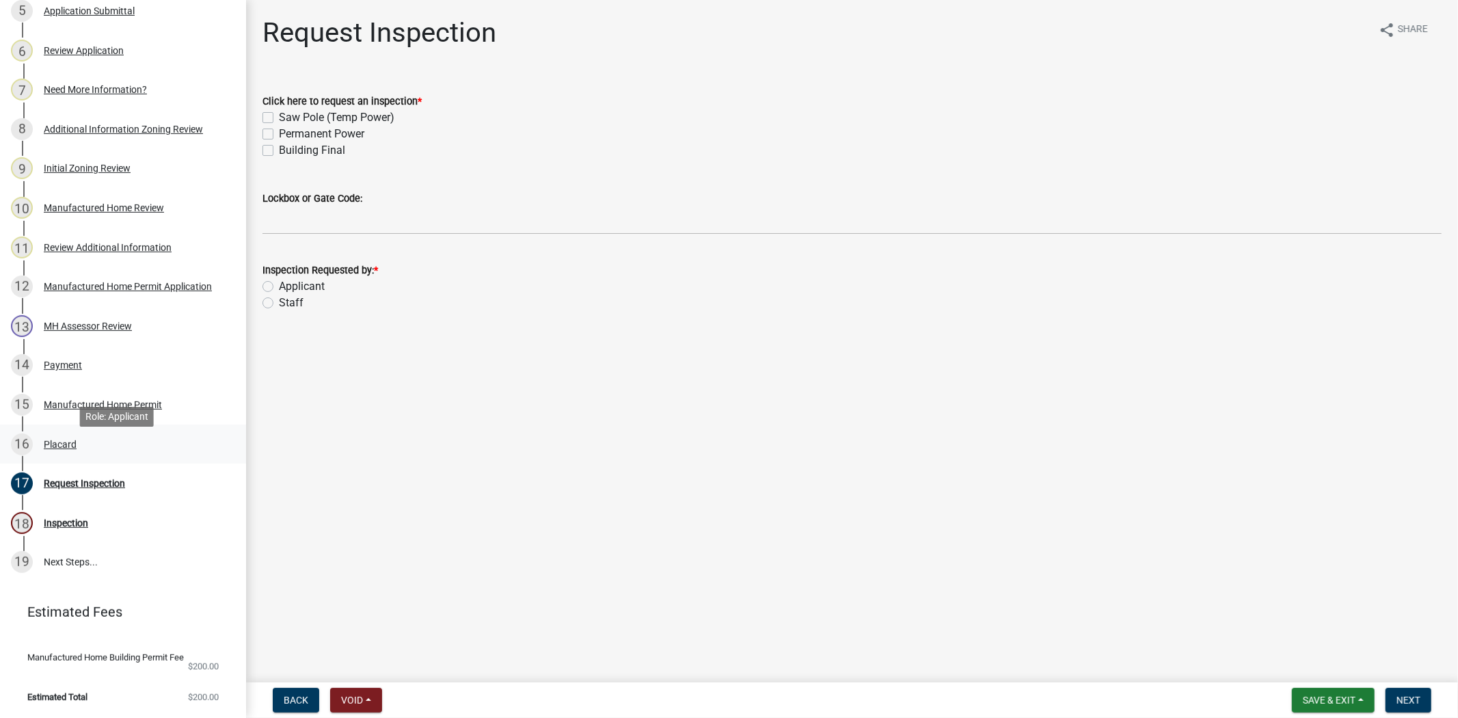
scroll to position [439, 0]
drag, startPoint x: 82, startPoint y: 395, endPoint x: 104, endPoint y: 385, distance: 24.2
click at [82, 400] on div "Manufactured Home Permit" at bounding box center [103, 405] width 118 height 10
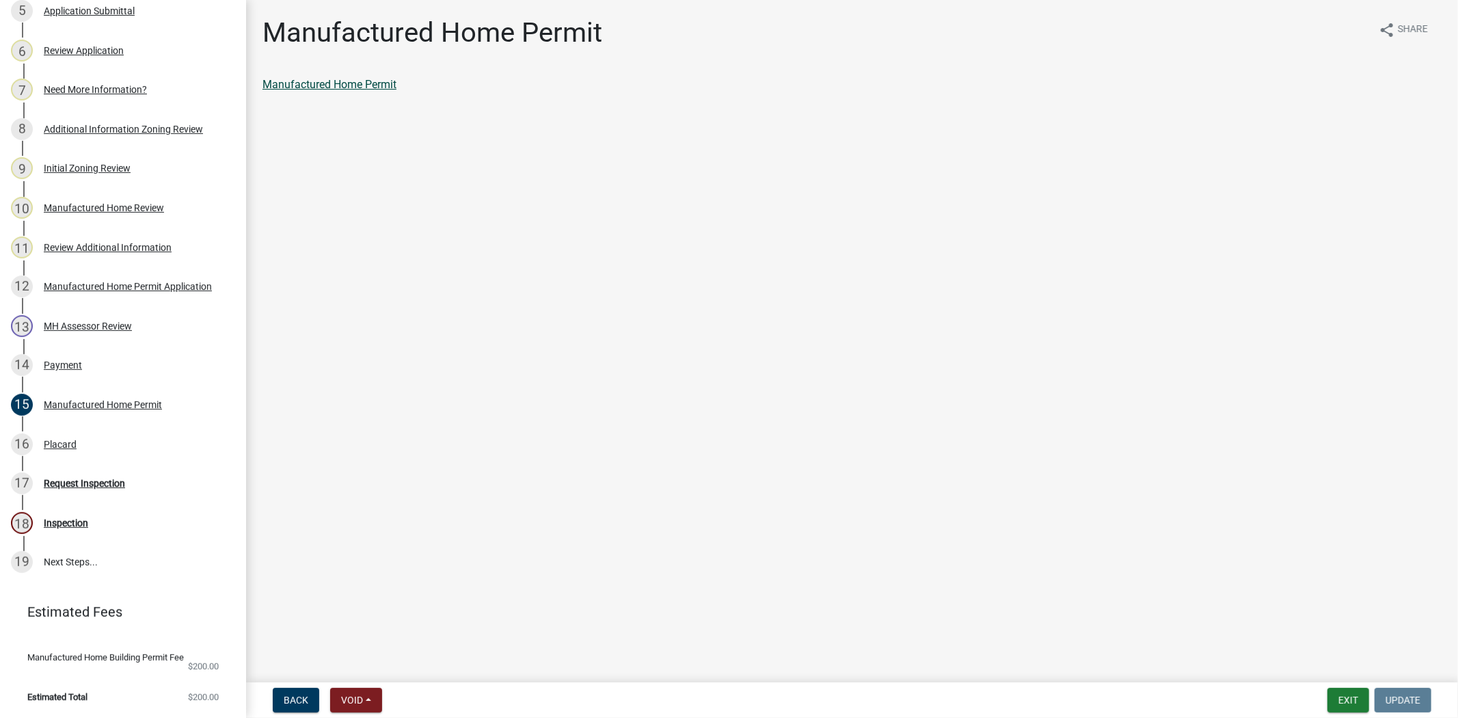
click at [336, 85] on link "Manufactured Home Permit" at bounding box center [329, 84] width 134 height 13
click at [81, 435] on div "16 Placard" at bounding box center [117, 444] width 213 height 22
click at [283, 83] on link "Placard" at bounding box center [280, 84] width 37 height 13
click at [1345, 701] on button "Exit" at bounding box center [1348, 700] width 42 height 25
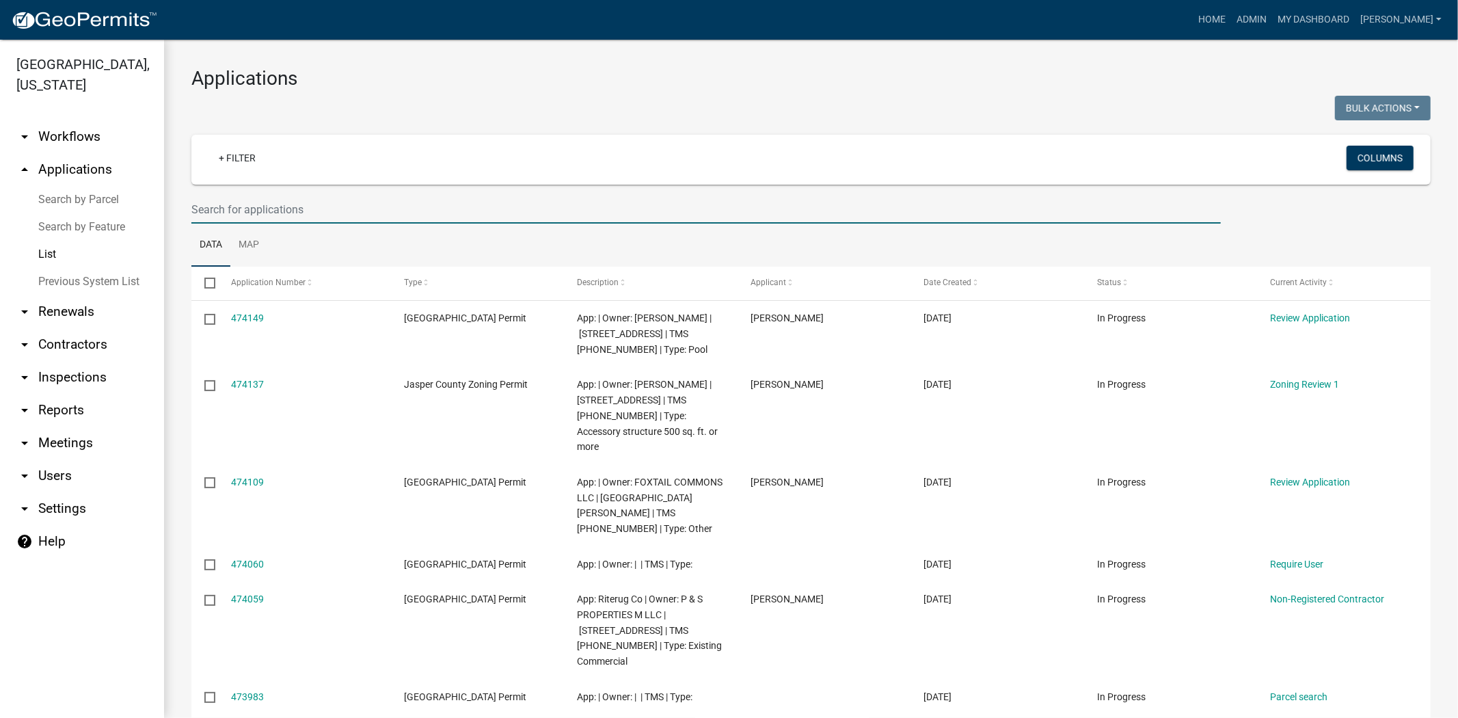
drag, startPoint x: 325, startPoint y: 210, endPoint x: 694, endPoint y: 120, distance: 379.1
click at [325, 210] on input "text" at bounding box center [705, 209] width 1029 height 28
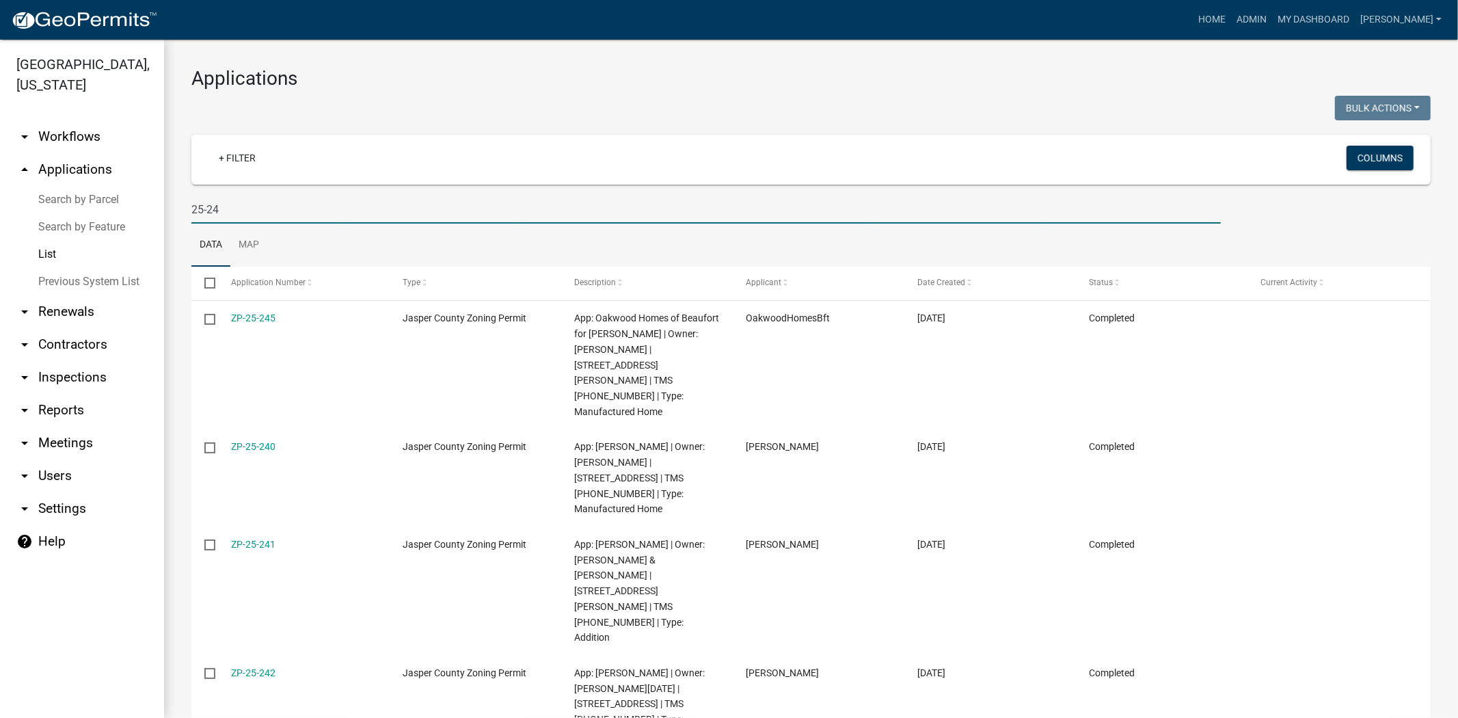
click at [303, 212] on input "25-24" at bounding box center [705, 209] width 1029 height 28
type input "25-243"
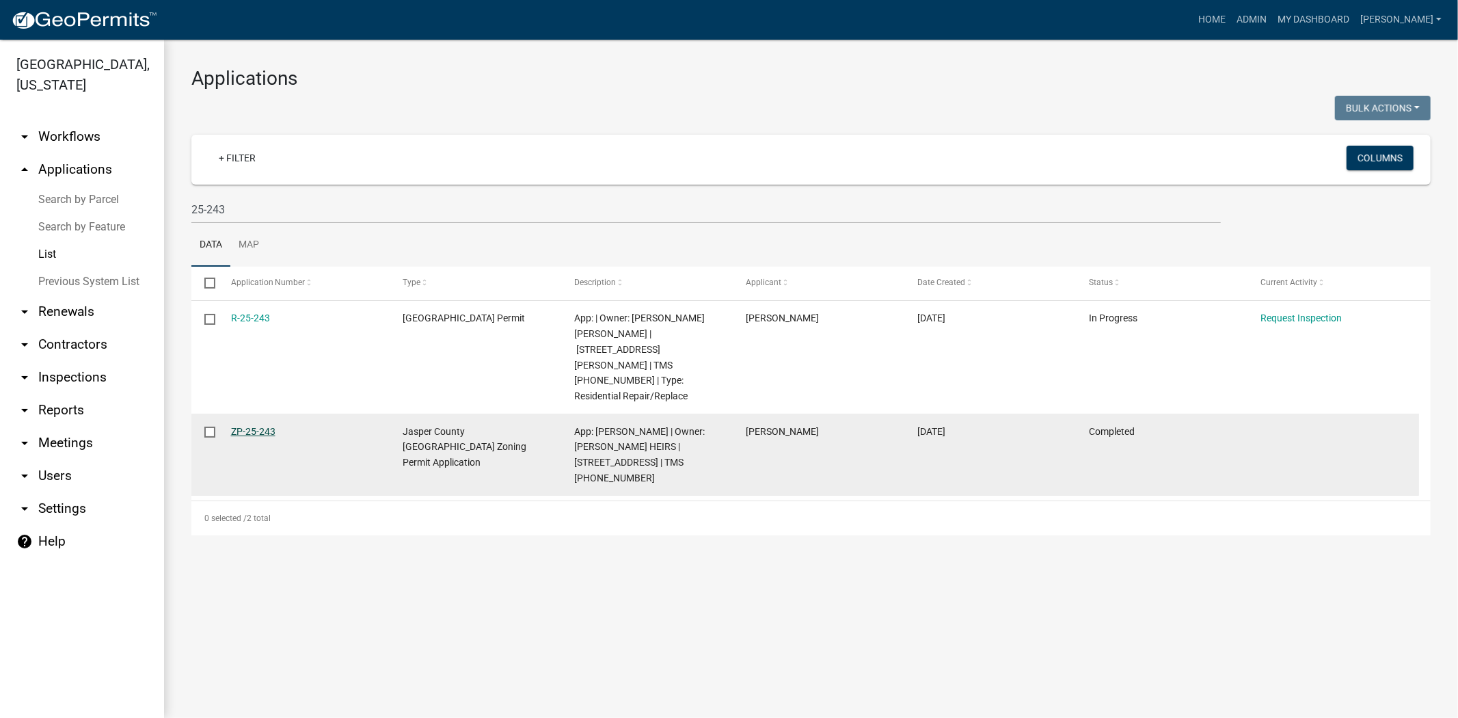
click at [267, 426] on link "ZP-25-243" at bounding box center [253, 431] width 44 height 11
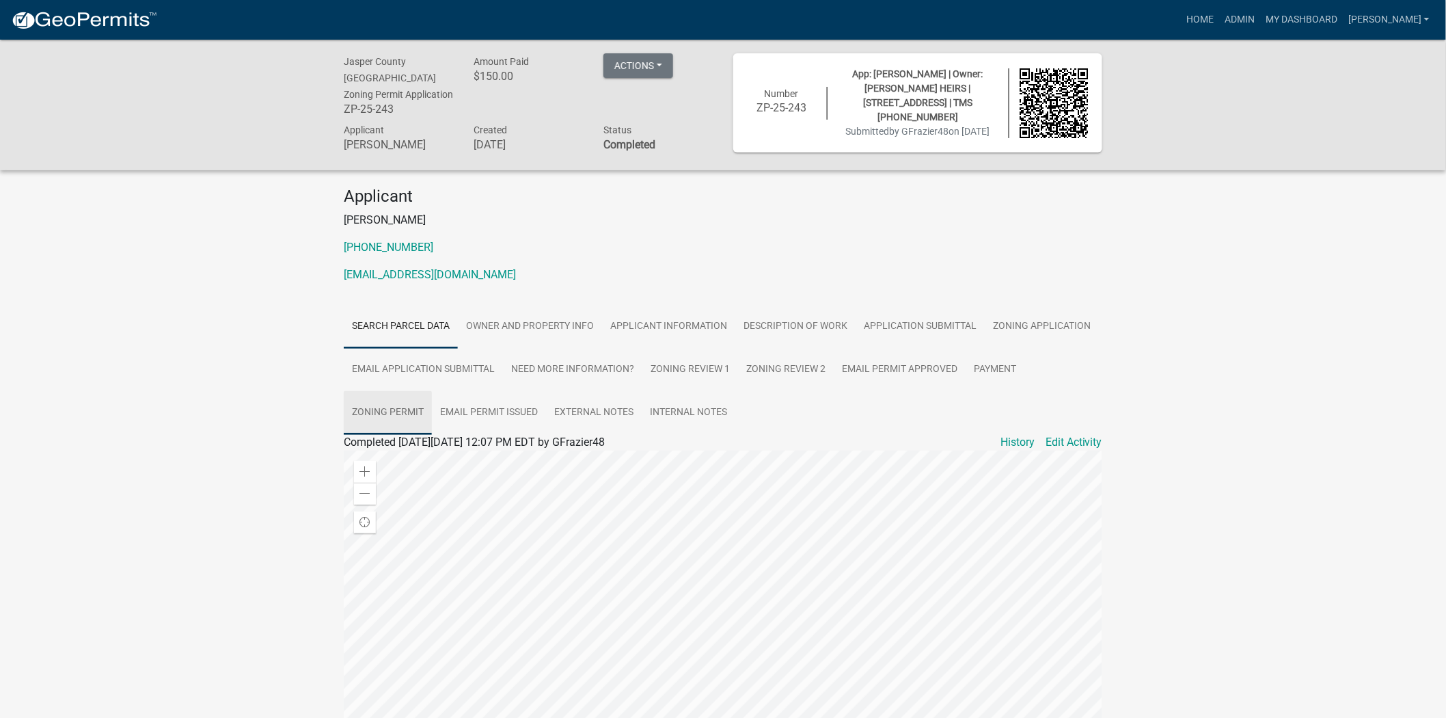
click at [380, 401] on link "Zoning Permit" at bounding box center [388, 413] width 88 height 44
click at [562, 313] on link "Owner and Property Info" at bounding box center [530, 327] width 144 height 44
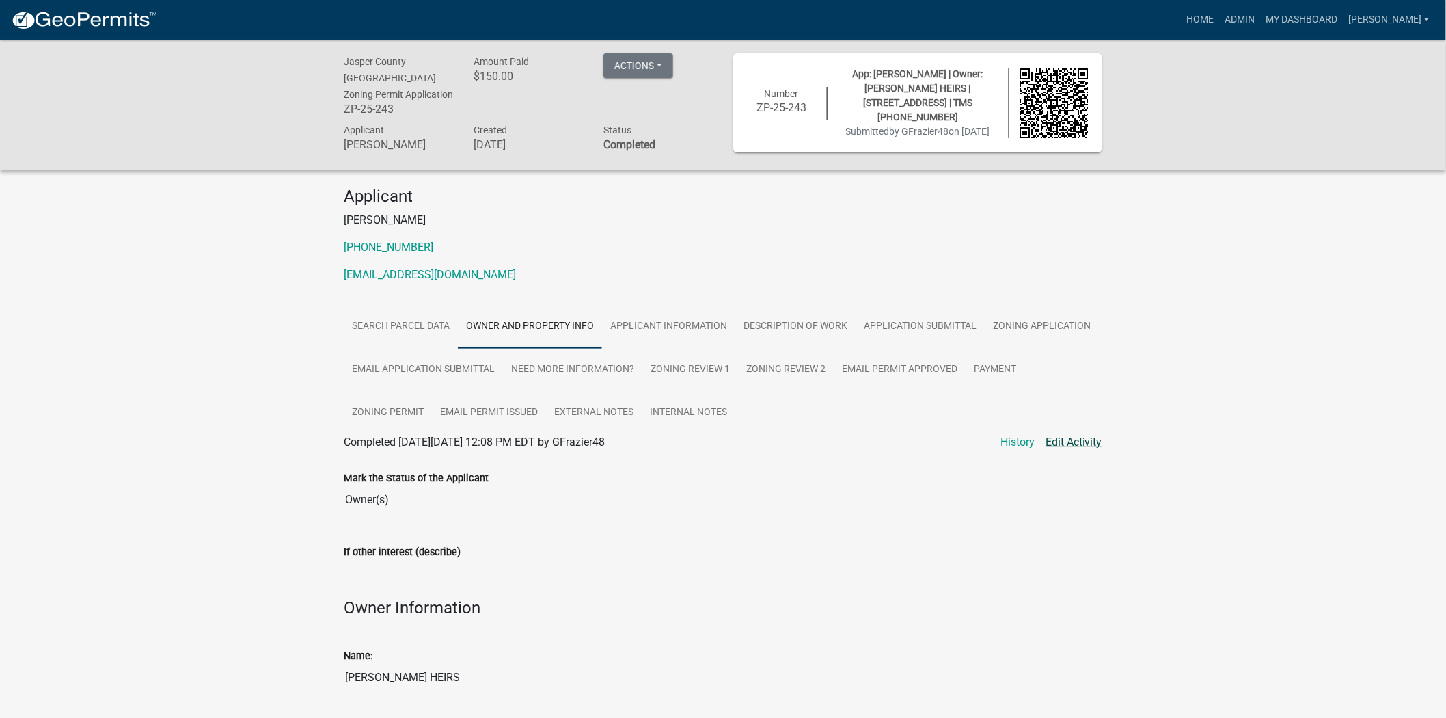
click at [1060, 439] on link "Edit Activity" at bounding box center [1074, 442] width 57 height 16
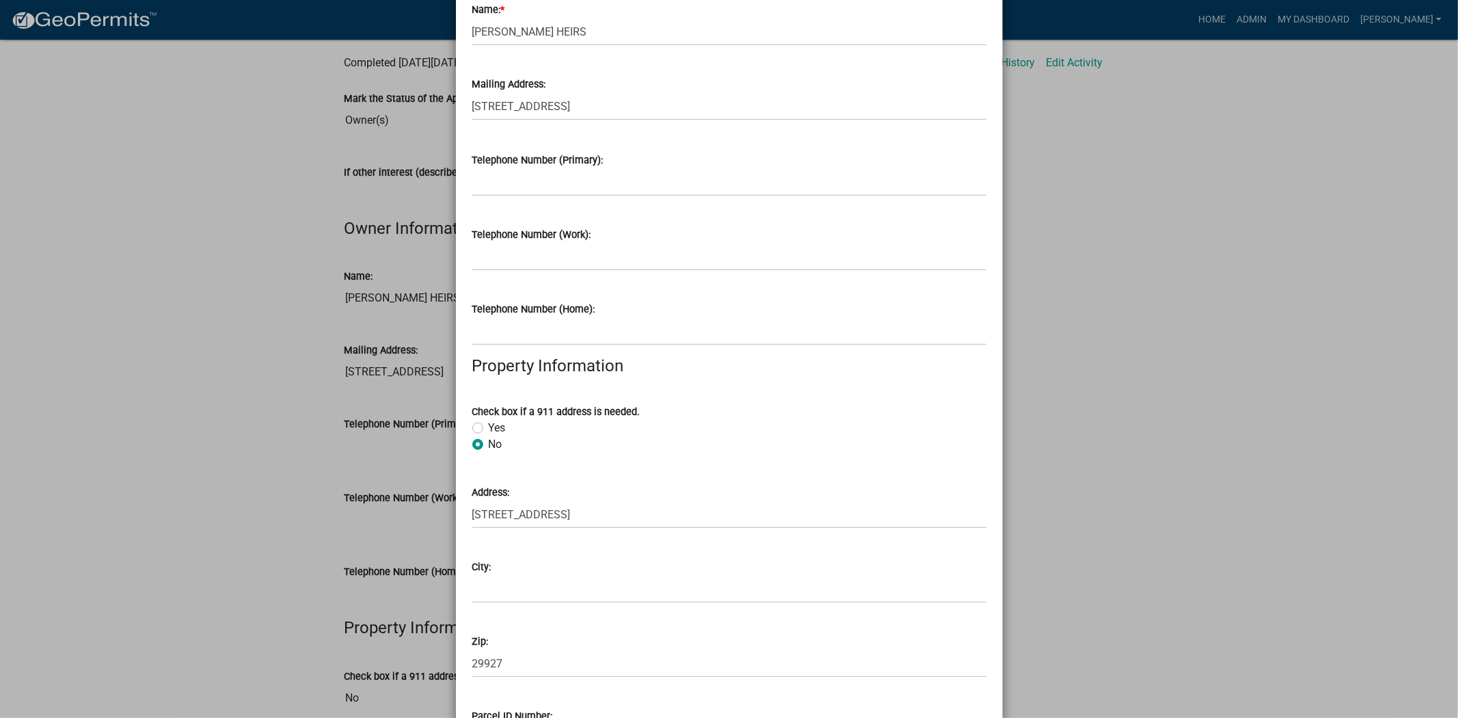
scroll to position [303, 0]
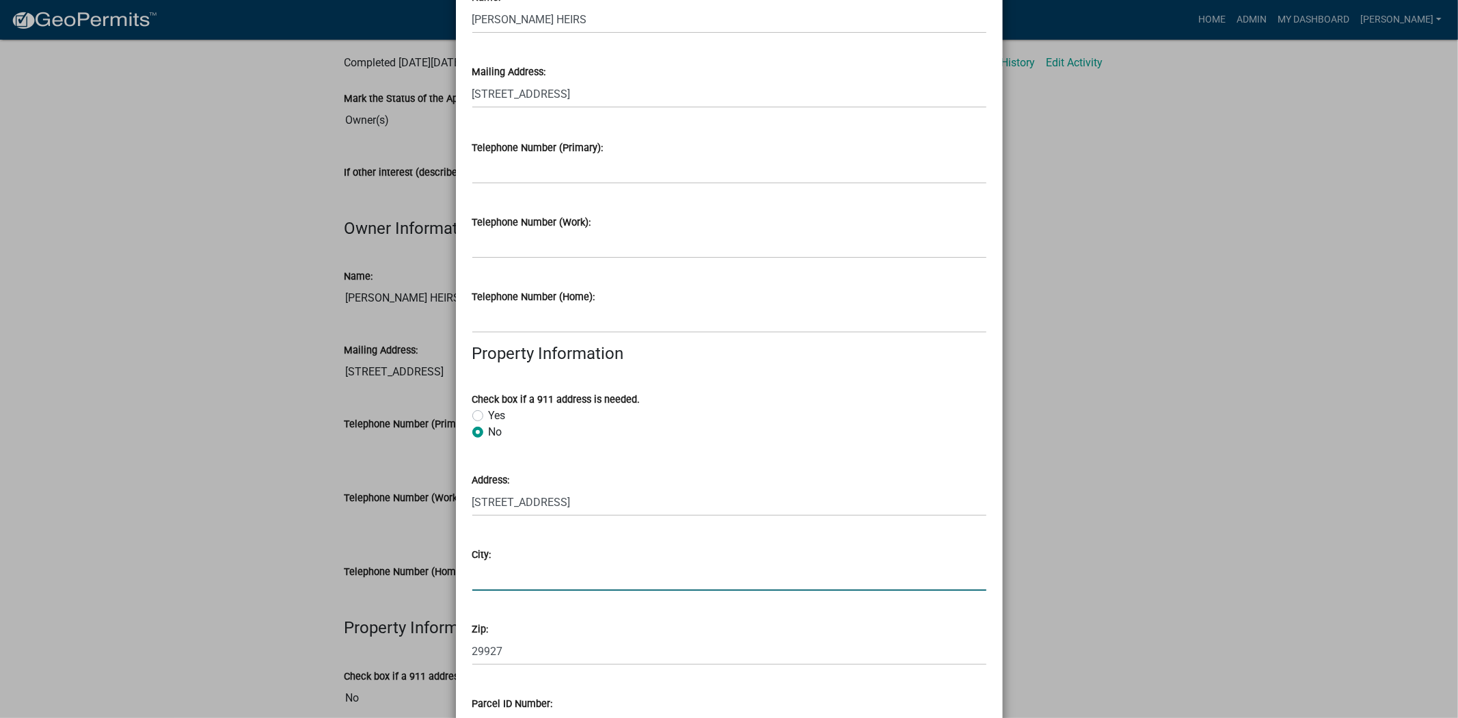
click at [484, 576] on input "City:" at bounding box center [729, 576] width 514 height 28
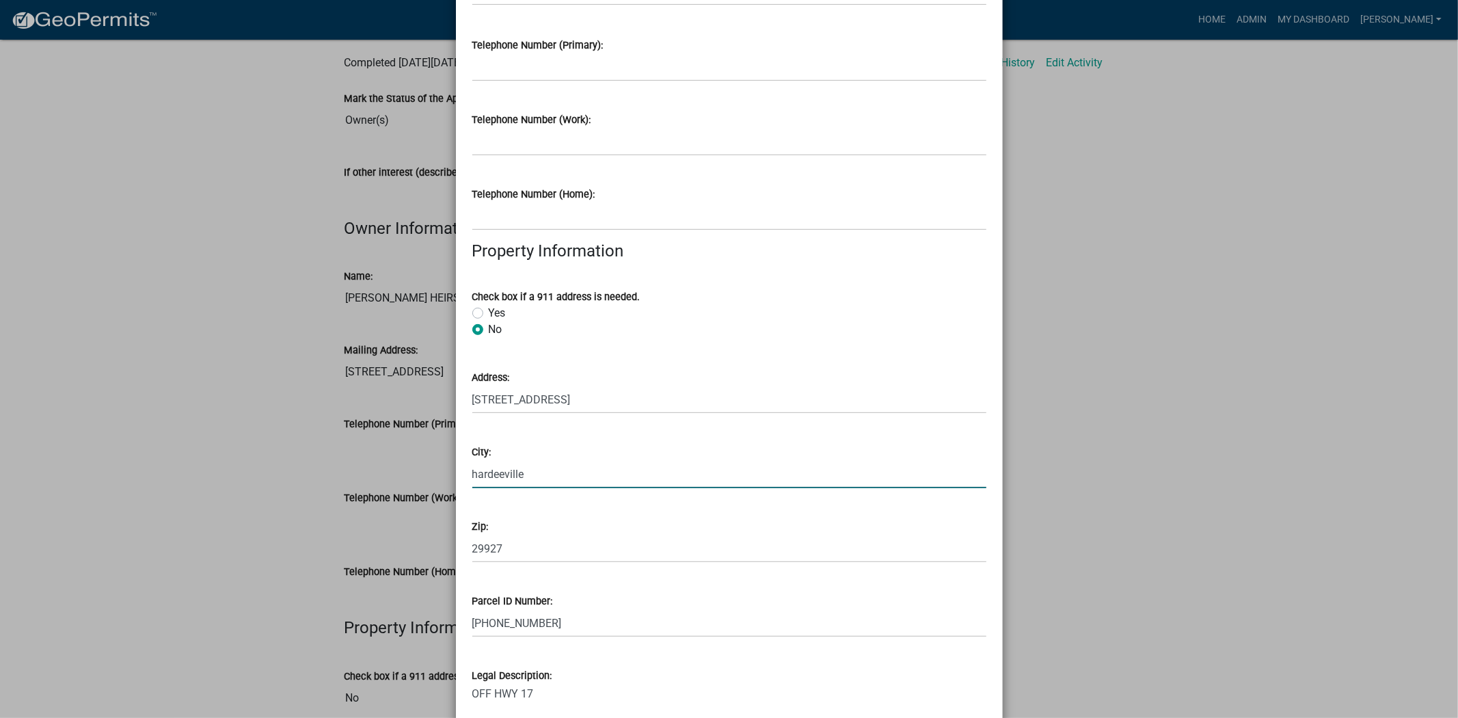
scroll to position [681, 0]
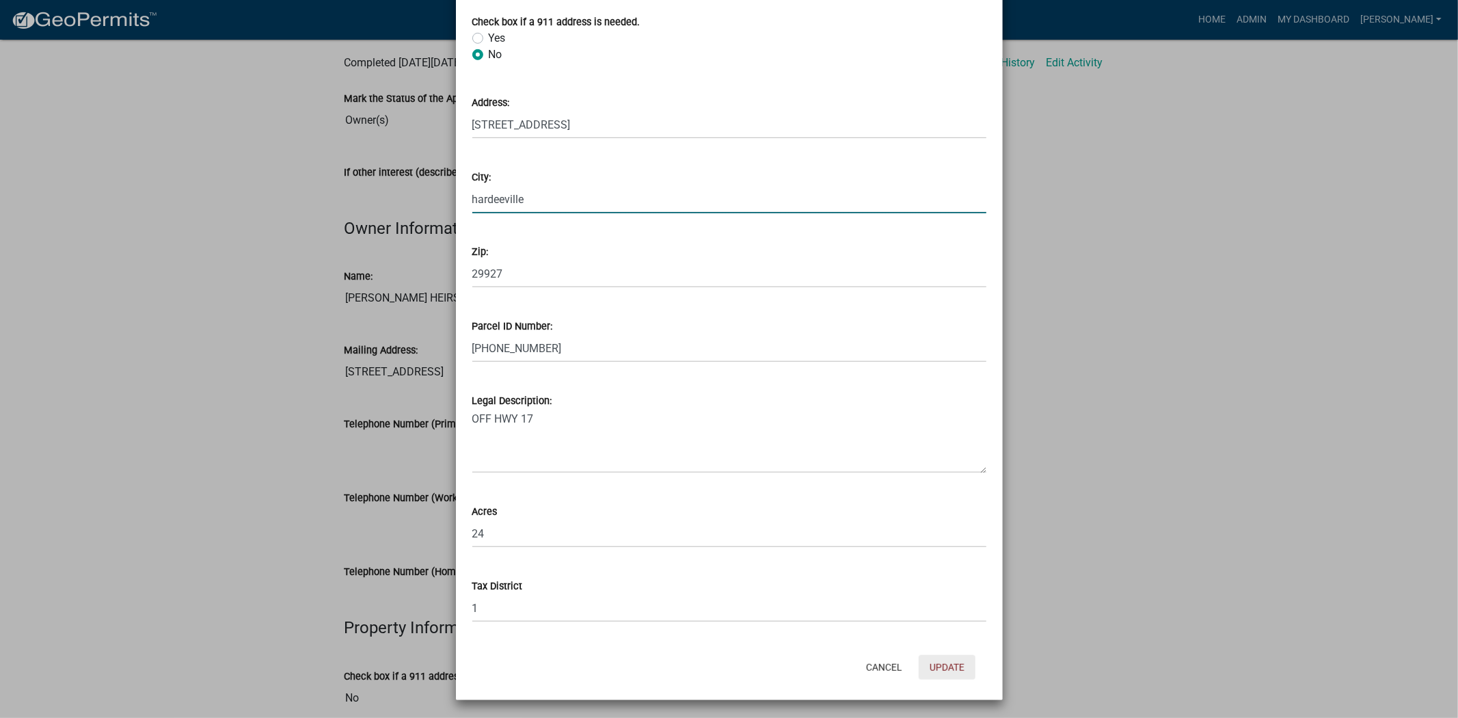
type input "hardeeville"
click at [939, 661] on button "Update" at bounding box center [947, 667] width 57 height 25
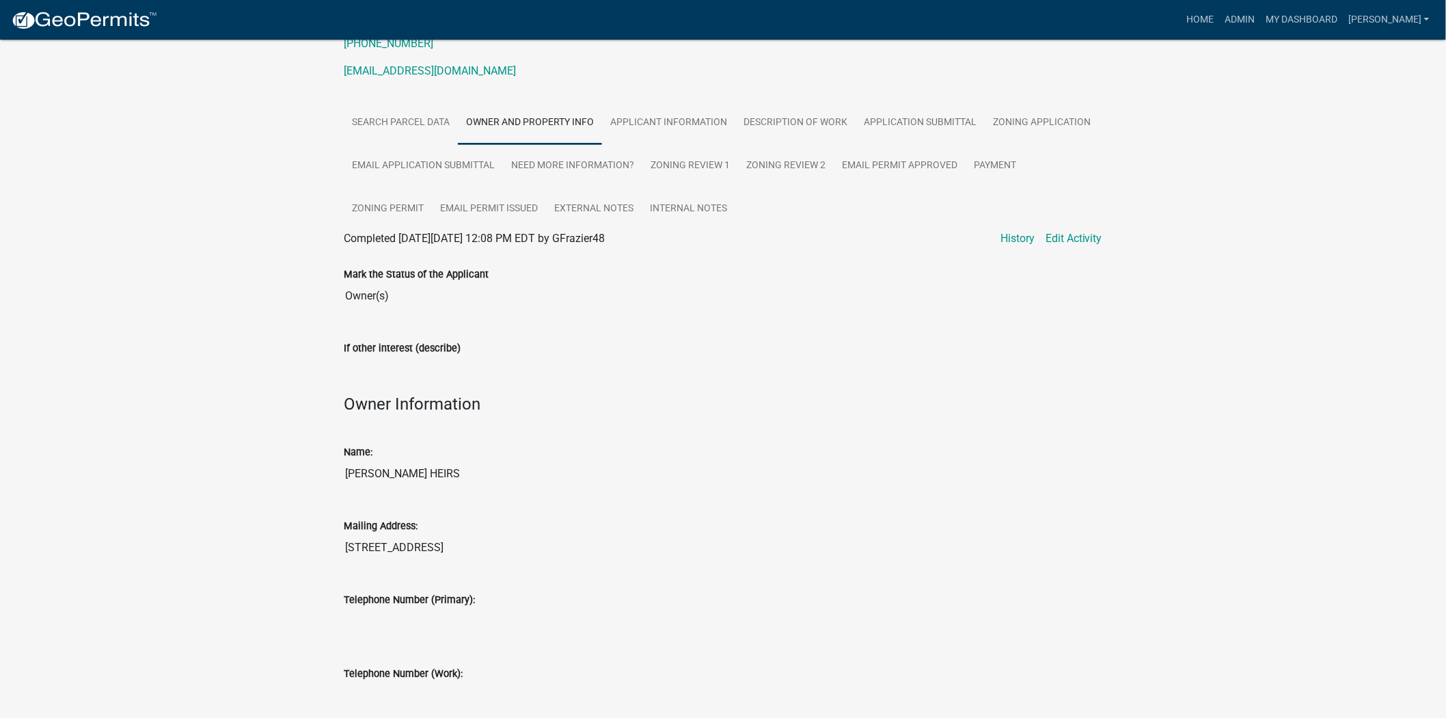
scroll to position [0, 0]
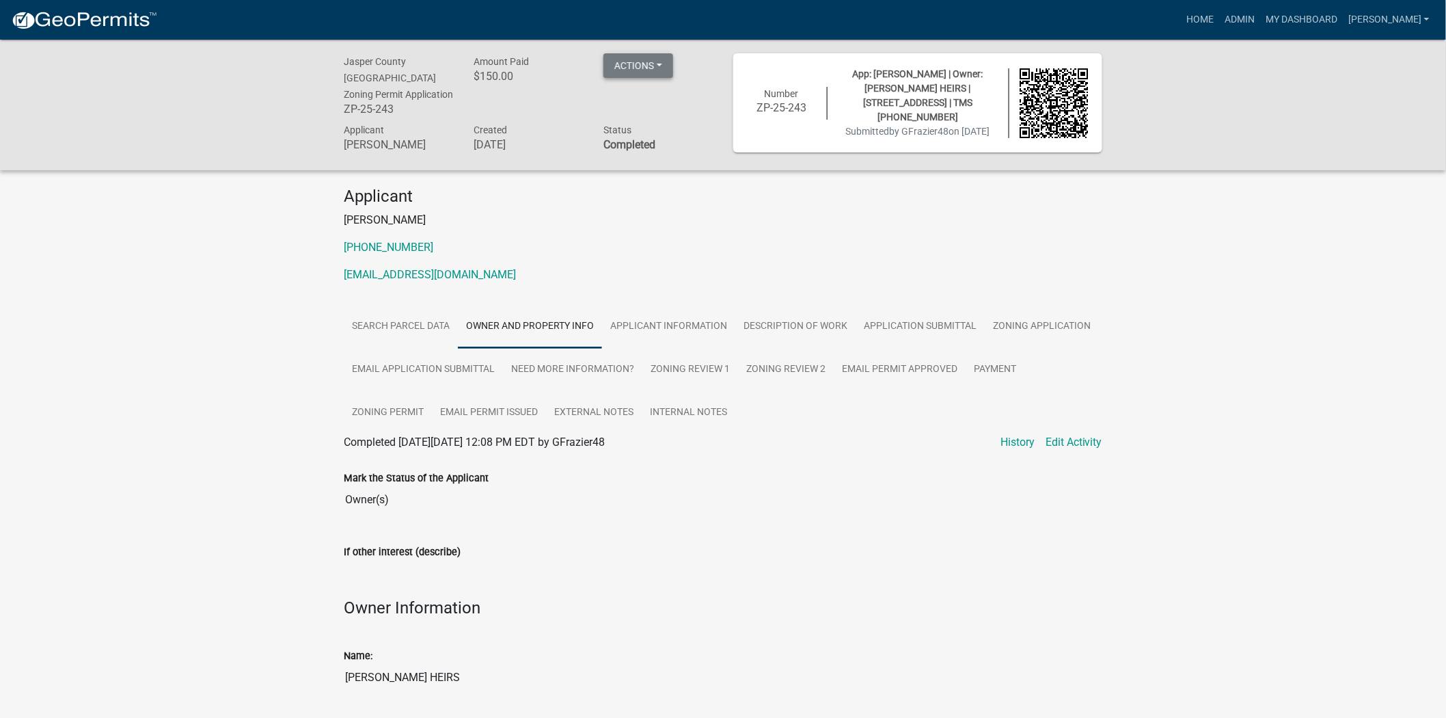
click at [632, 65] on button "Actions" at bounding box center [638, 65] width 70 height 25
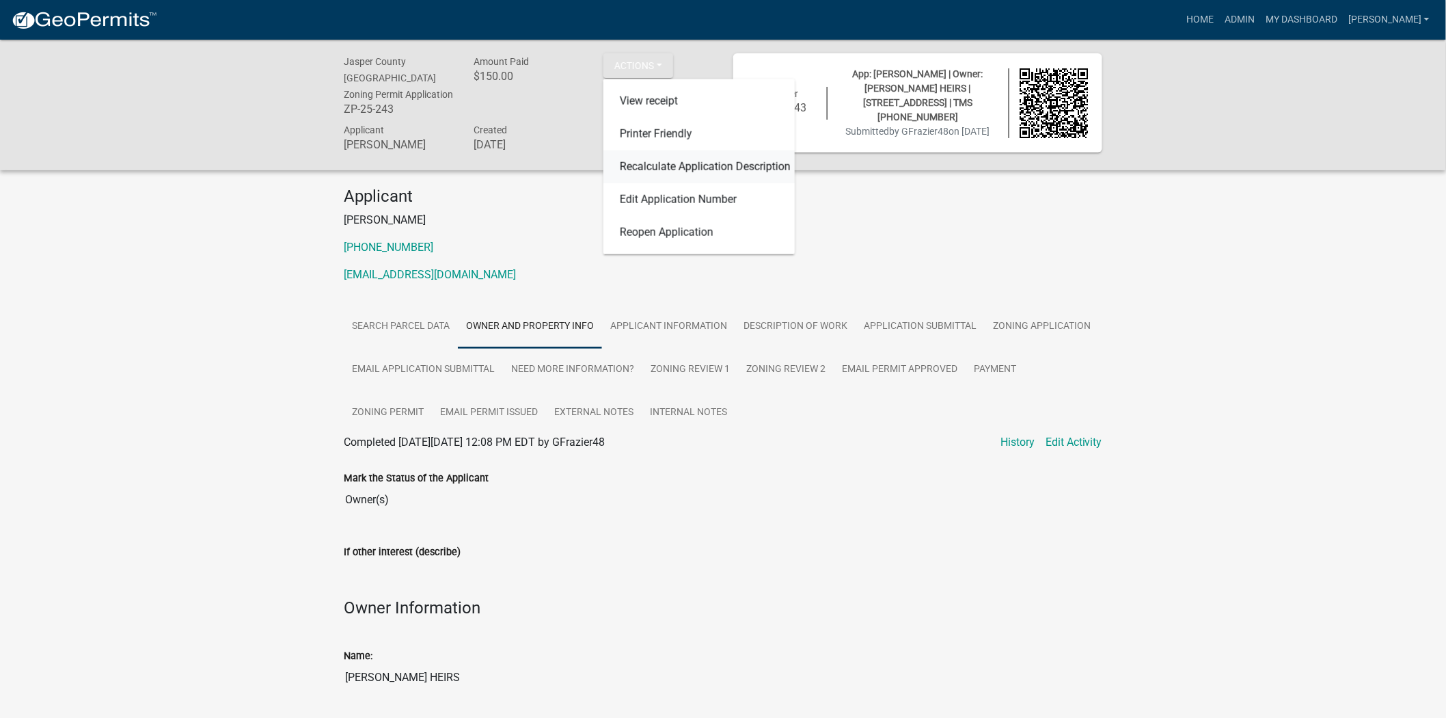
click at [718, 164] on link "Recalculate Application Description" at bounding box center [698, 166] width 191 height 33
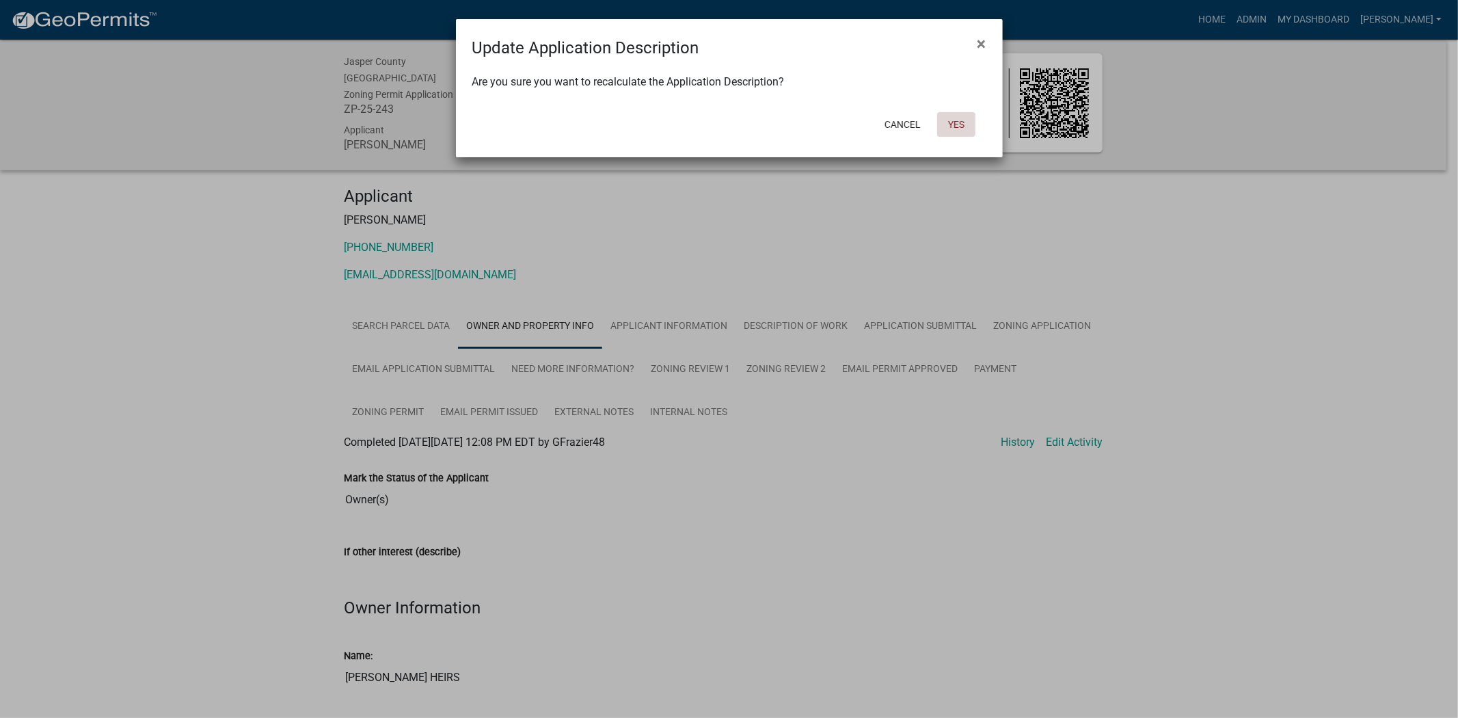
click at [960, 125] on button "Yes" at bounding box center [956, 124] width 38 height 25
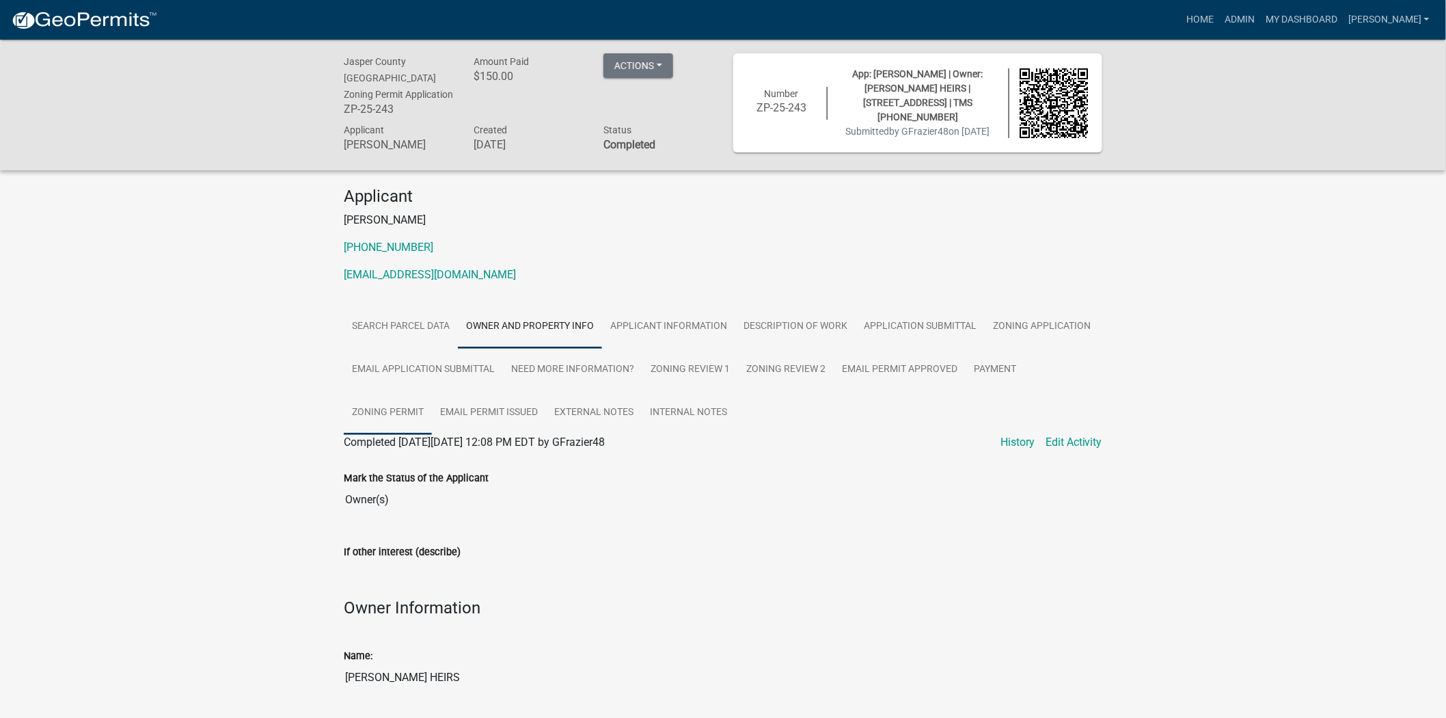
click at [384, 407] on link "Zoning Permit" at bounding box center [388, 413] width 88 height 44
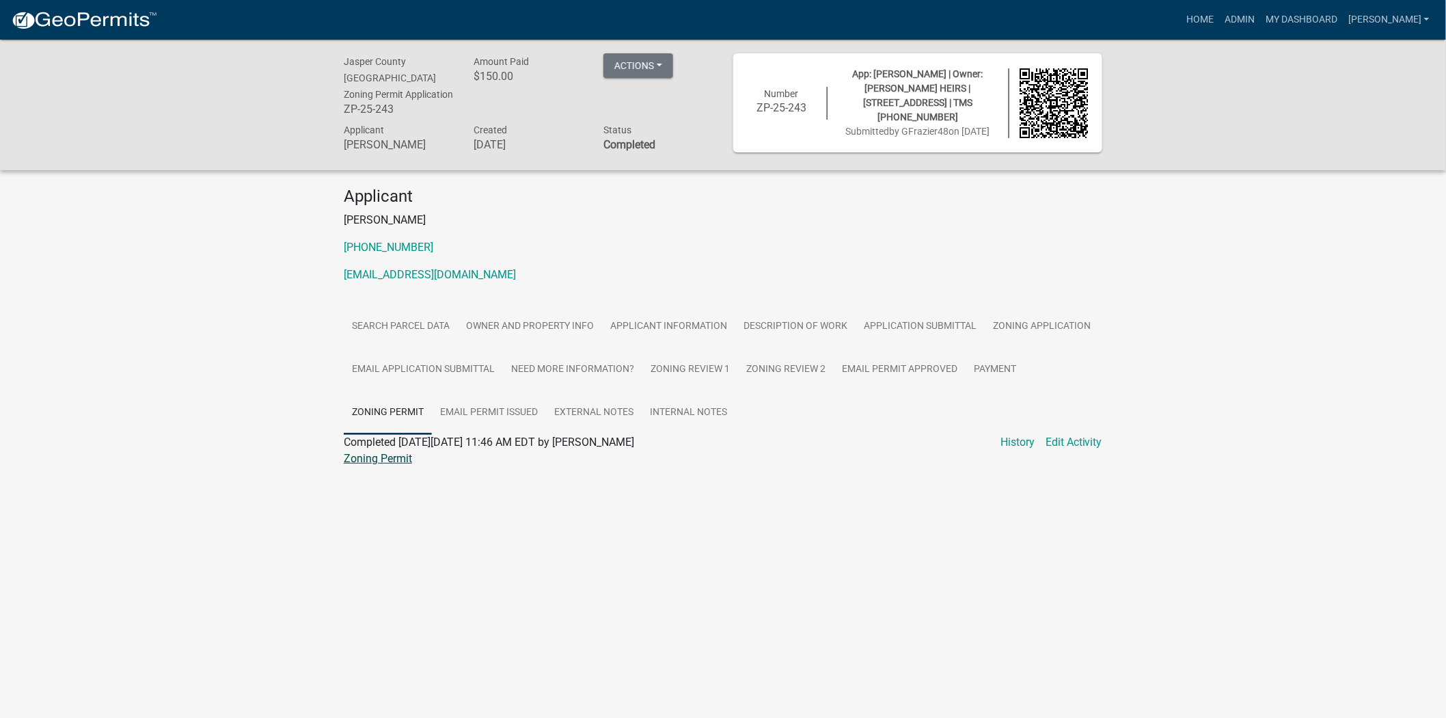
click at [378, 459] on link "Zoning Permit" at bounding box center [378, 458] width 68 height 13
click at [668, 60] on button "Actions" at bounding box center [638, 65] width 70 height 25
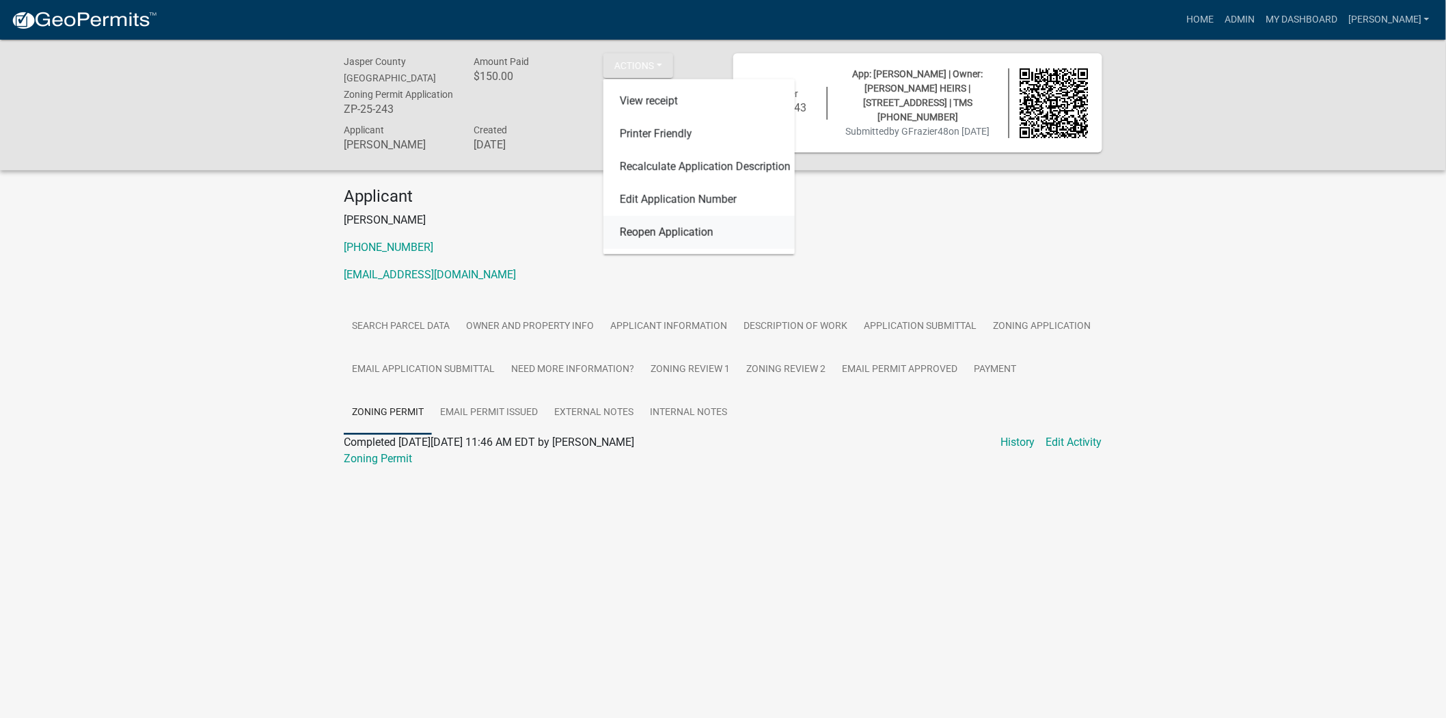
click at [646, 239] on link "Reopen Application" at bounding box center [698, 232] width 191 height 33
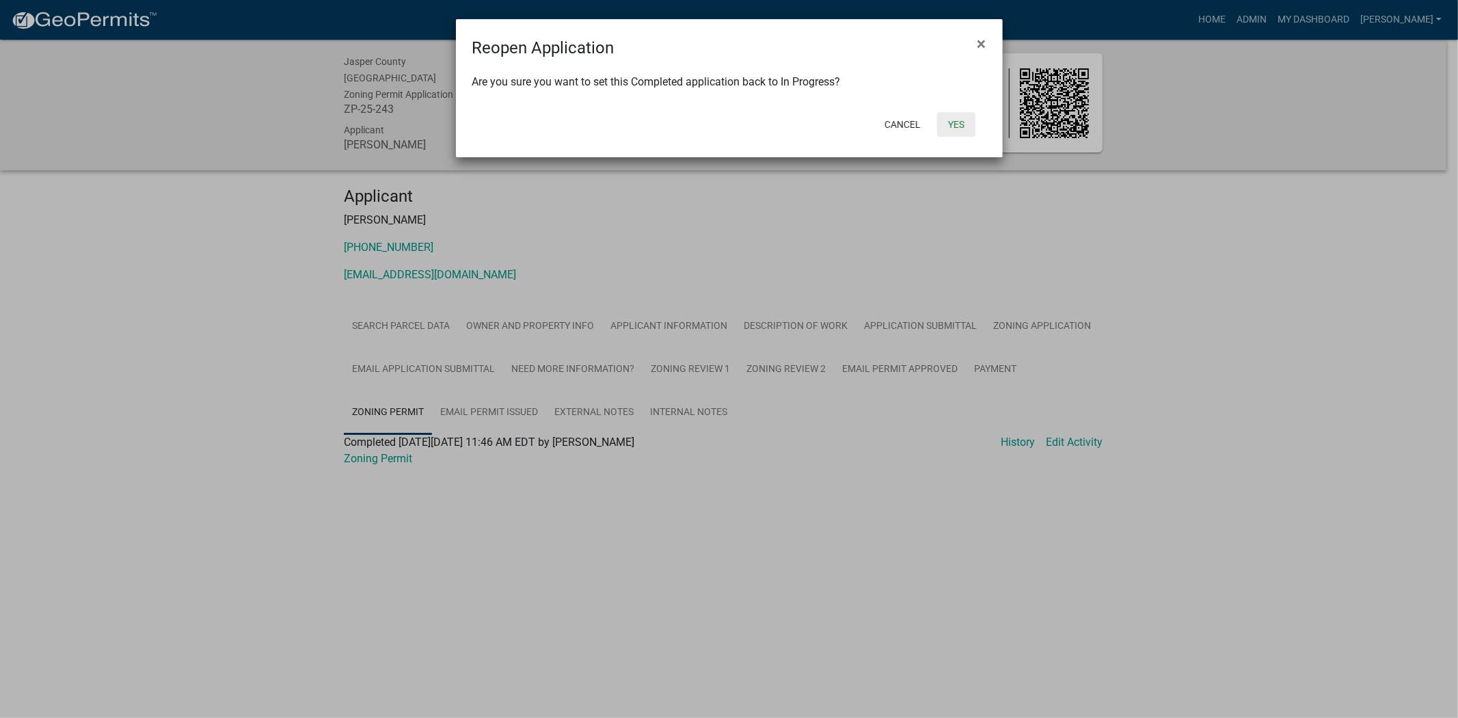
click at [960, 123] on button "Yes" at bounding box center [956, 124] width 38 height 25
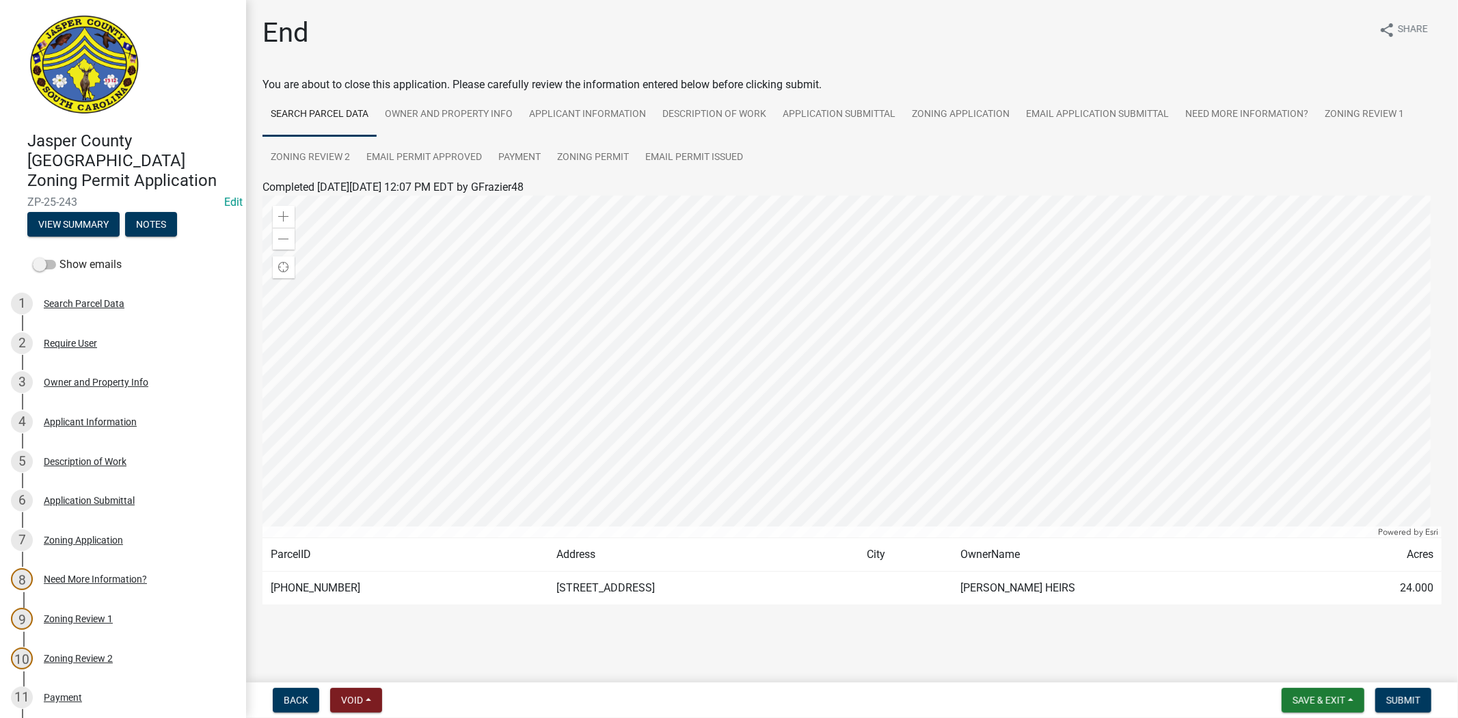
scroll to position [9, 0]
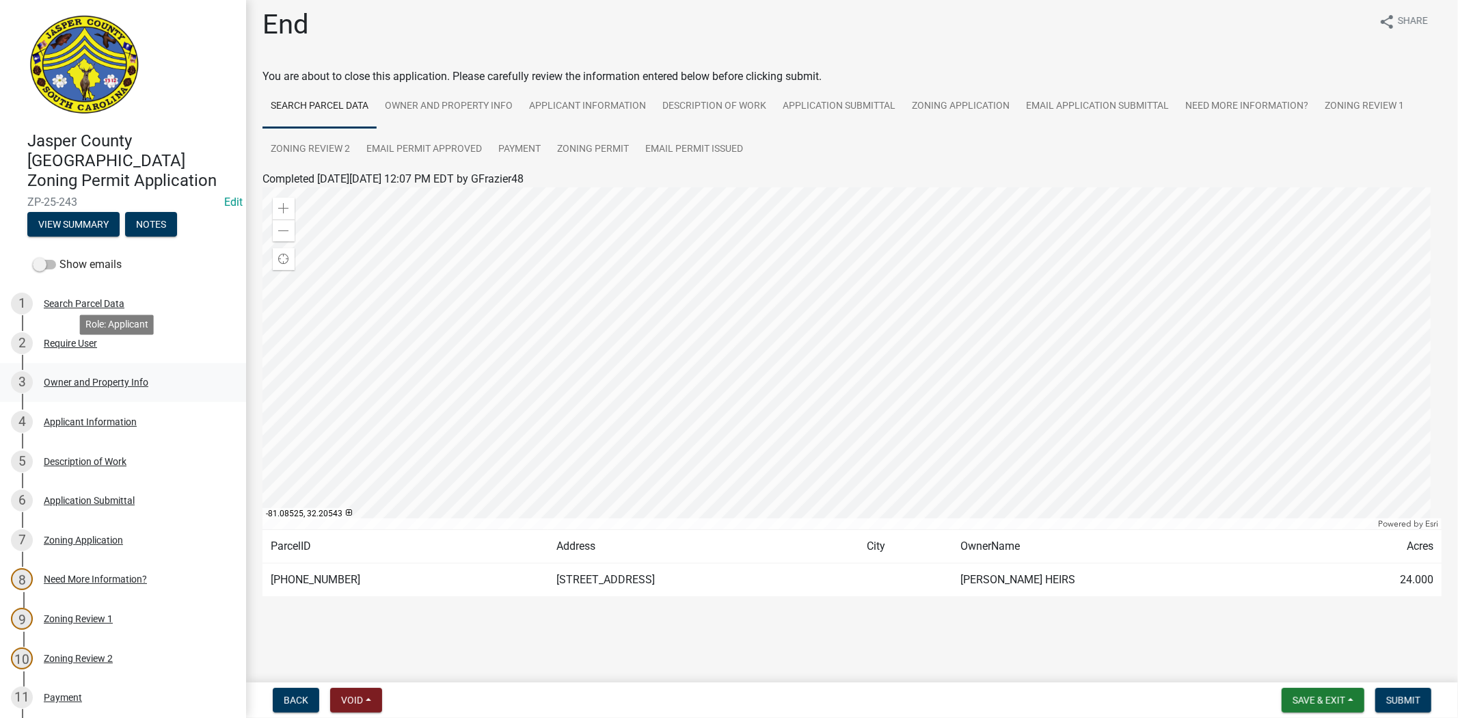
click at [62, 371] on div "3 Owner and Property Info" at bounding box center [117, 382] width 213 height 22
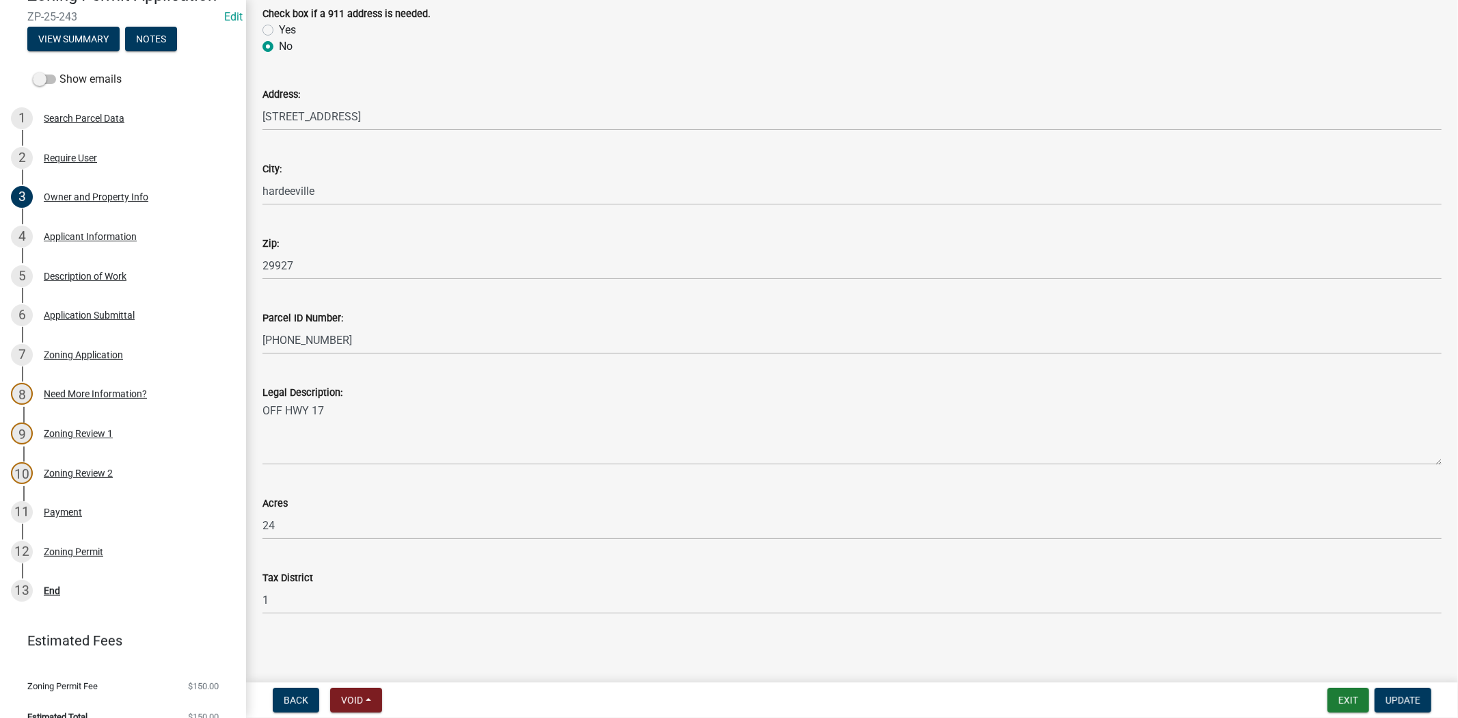
scroll to position [672, 0]
click at [1417, 698] on span "Update" at bounding box center [1402, 699] width 35 height 11
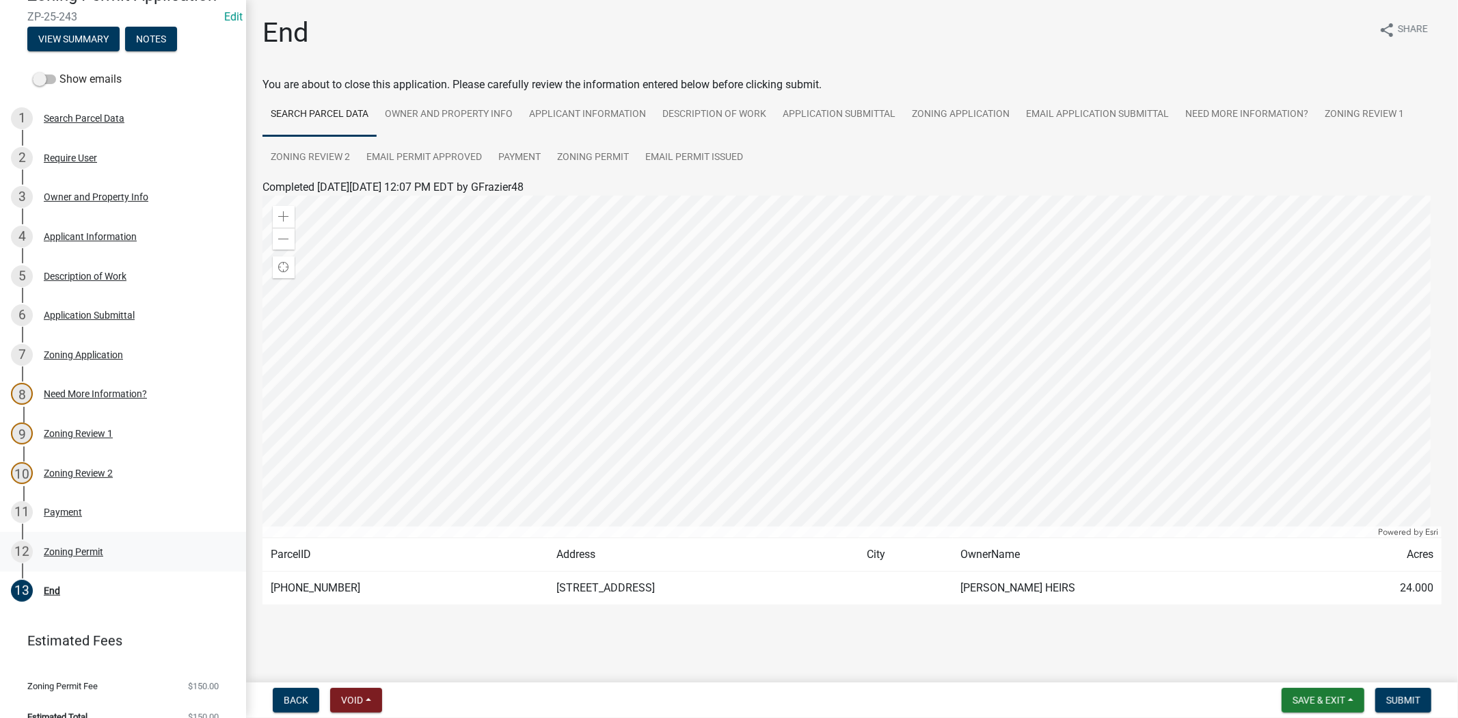
click at [89, 547] on div "Zoning Permit" at bounding box center [73, 552] width 59 height 10
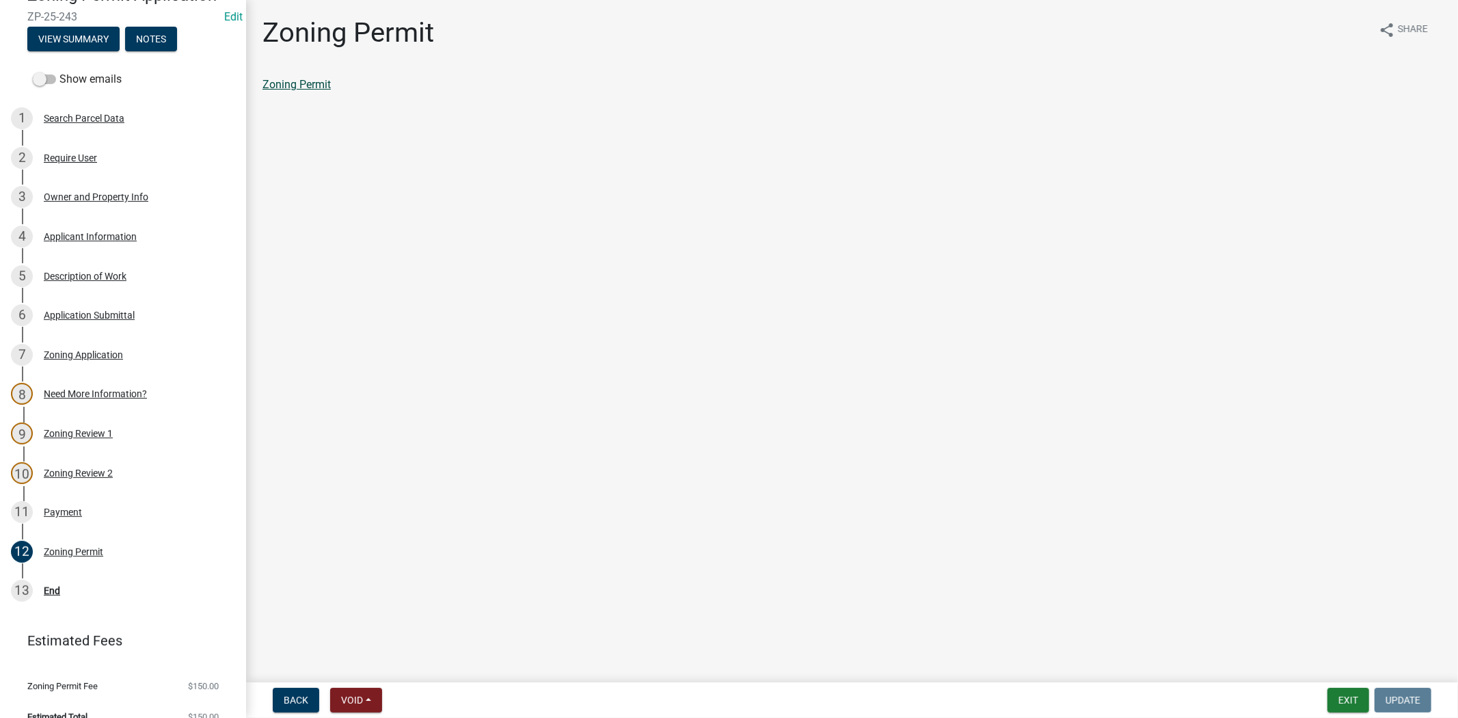
click at [295, 79] on link "Zoning Permit" at bounding box center [296, 84] width 68 height 13
click at [92, 501] on div "11 Payment" at bounding box center [117, 512] width 213 height 22
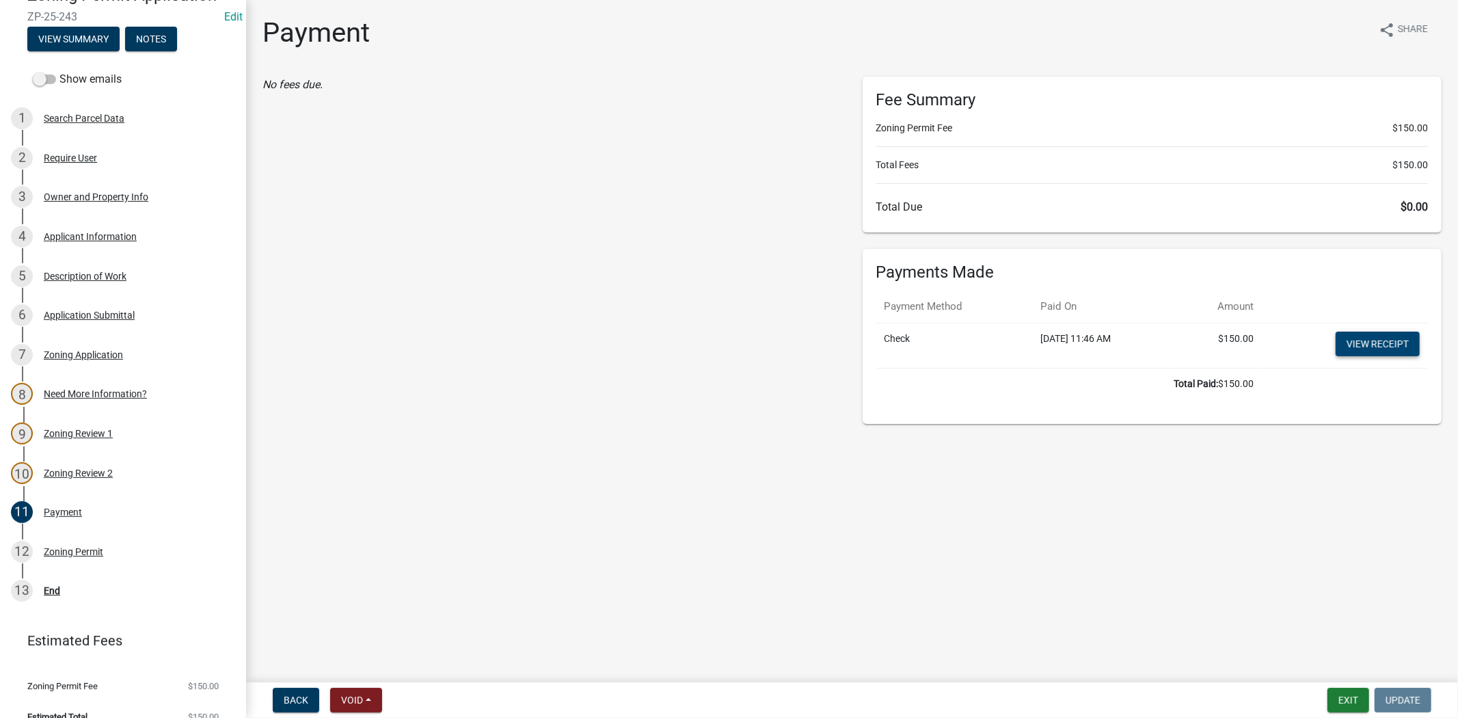
click at [1357, 340] on link "View receipt" at bounding box center [1377, 343] width 84 height 25
click at [1341, 702] on button "Exit" at bounding box center [1348, 700] width 42 height 25
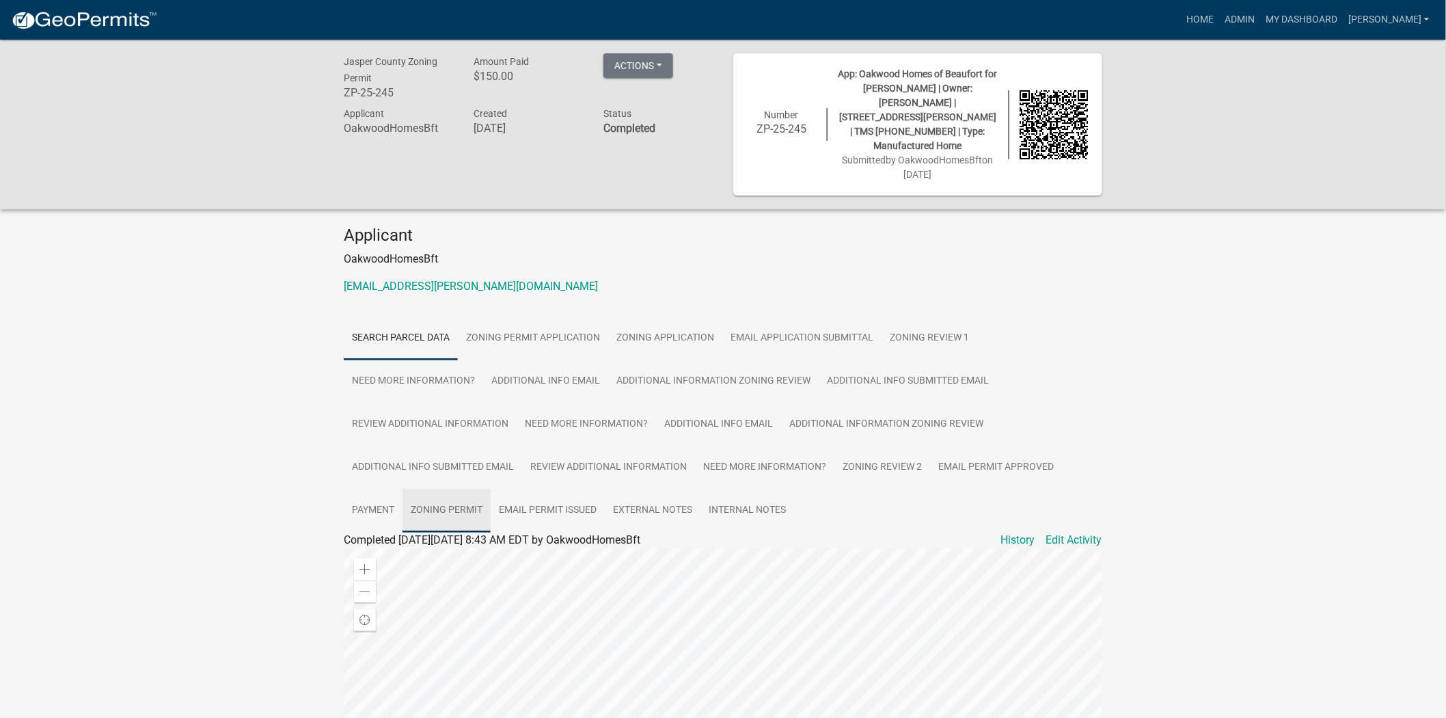
click at [486, 490] on link "Zoning Permit" at bounding box center [447, 511] width 88 height 44
click at [366, 549] on link "Zoning Permit" at bounding box center [378, 555] width 68 height 13
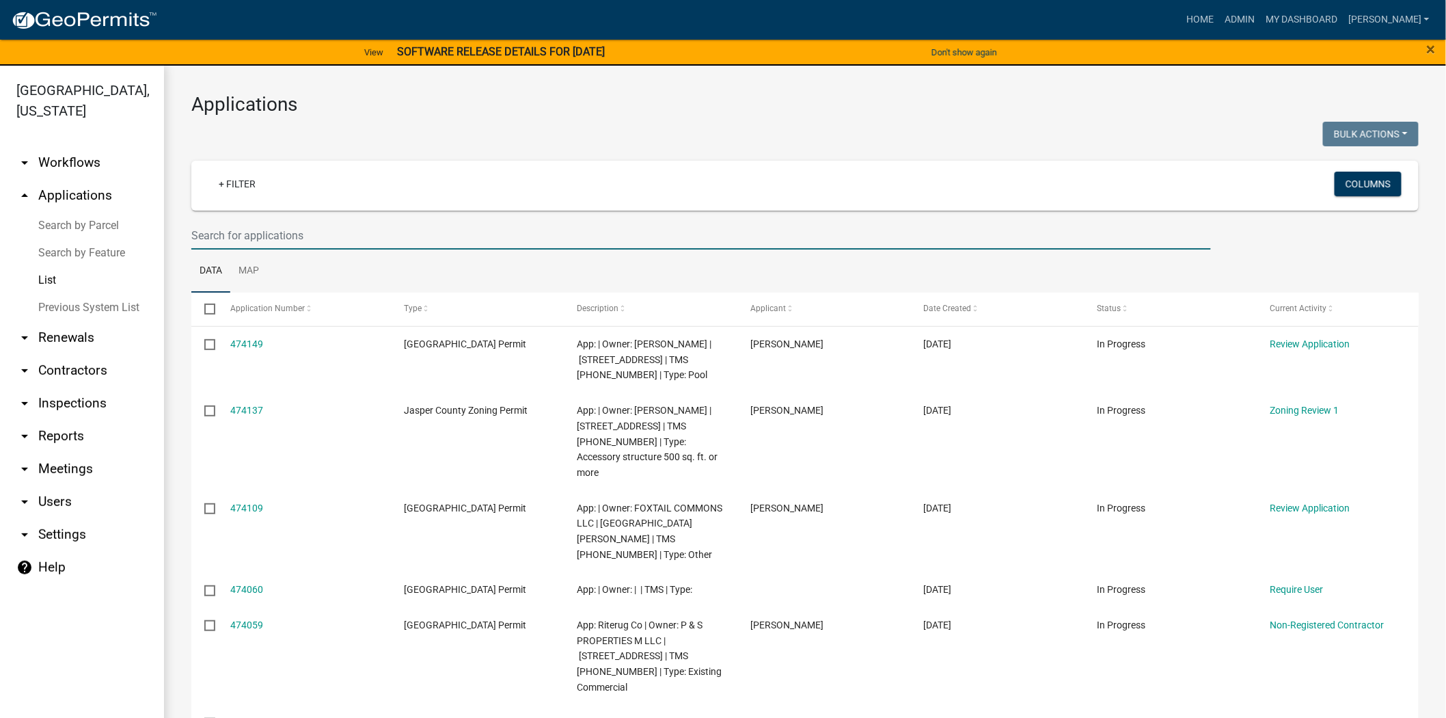
click at [312, 233] on input "text" at bounding box center [701, 235] width 1020 height 28
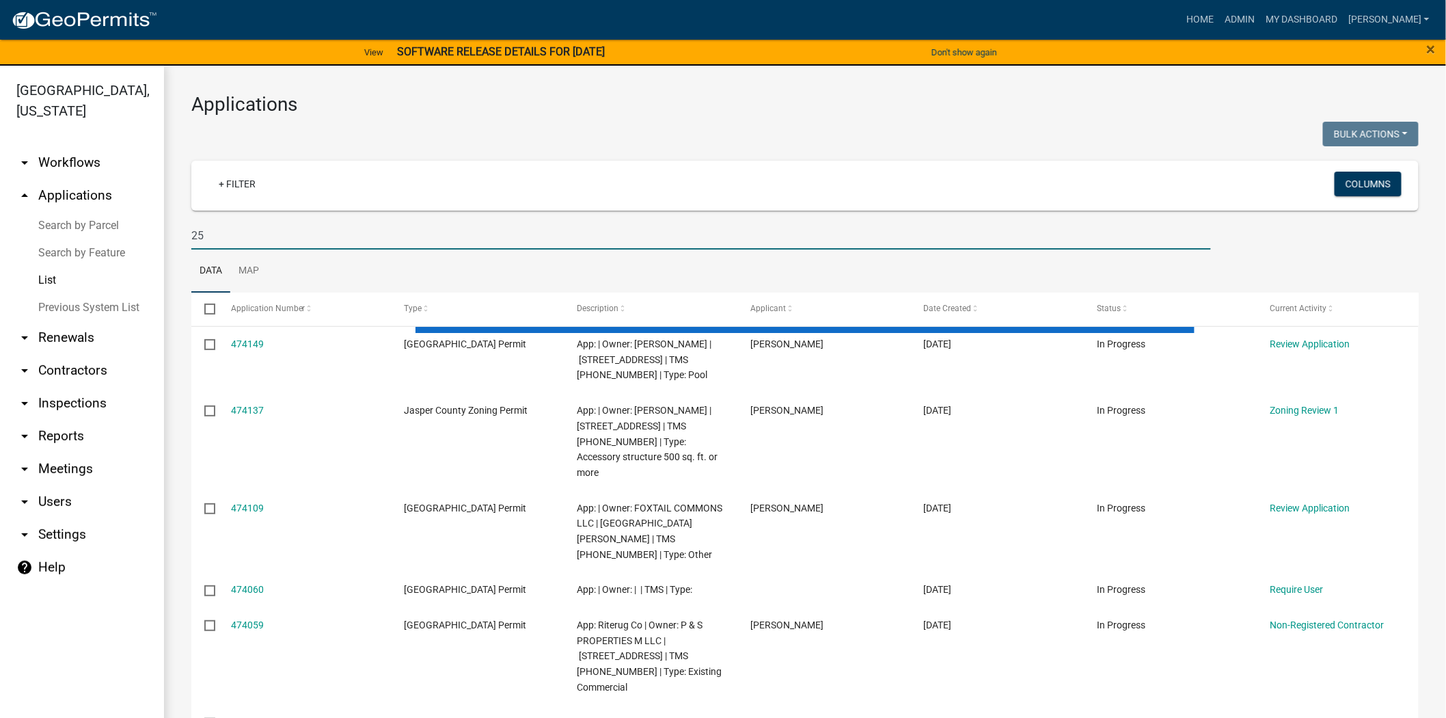
type input "2"
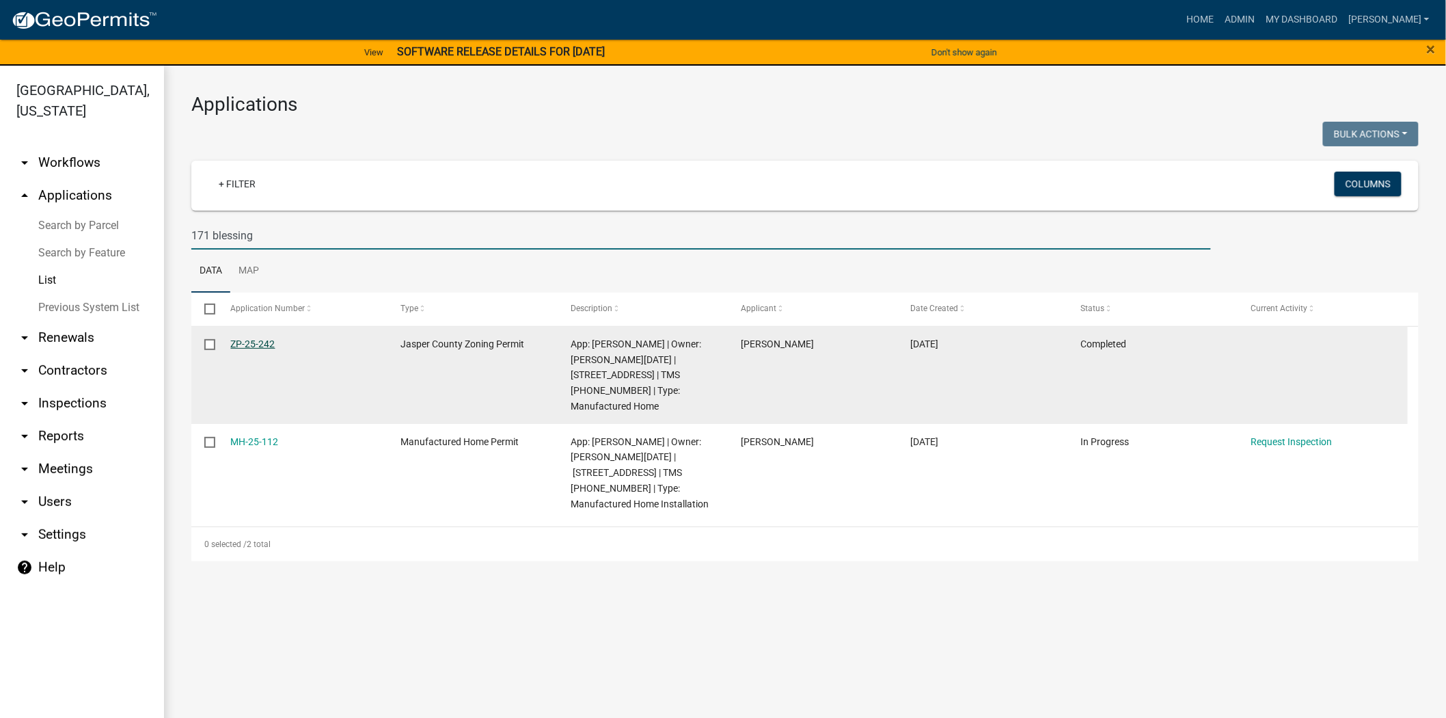
type input "171 blessing"
click at [269, 344] on link "ZP-25-242" at bounding box center [253, 343] width 44 height 11
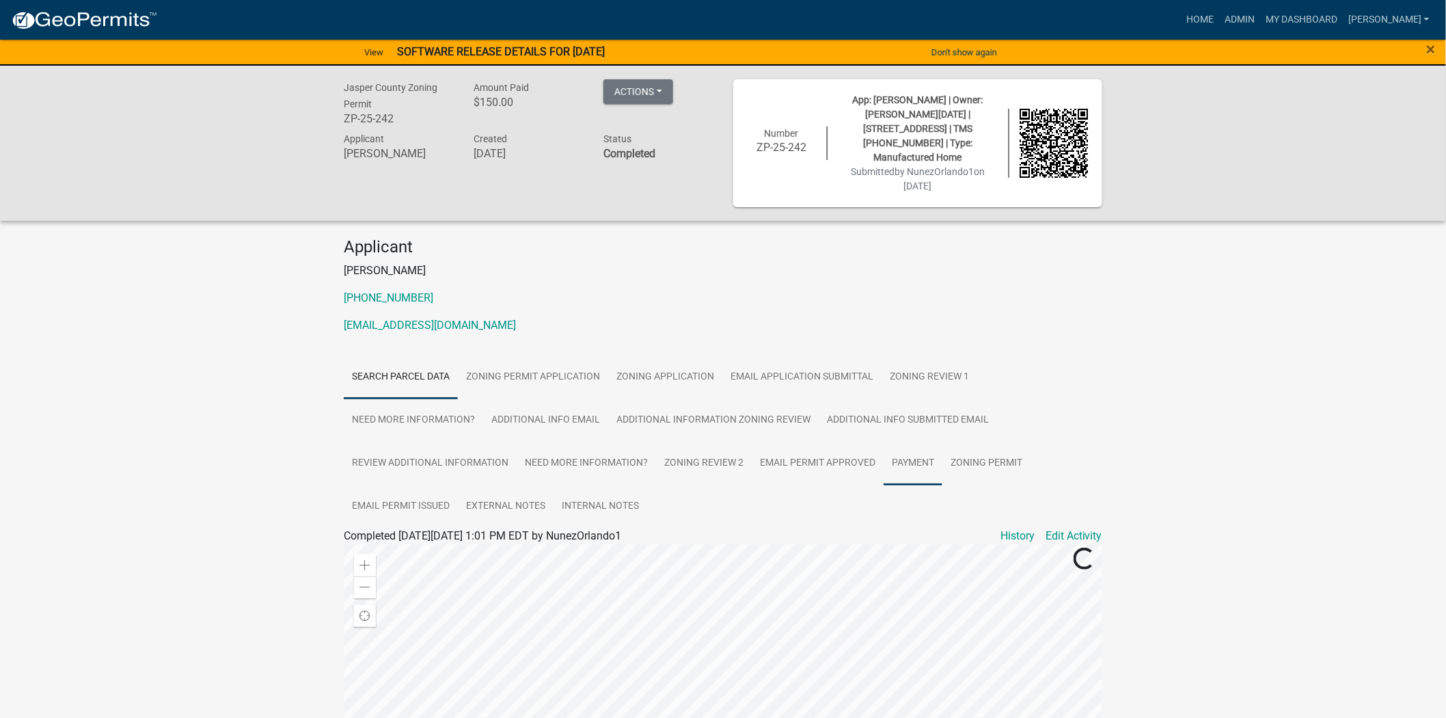
click at [925, 453] on link "Payment" at bounding box center [913, 464] width 59 height 44
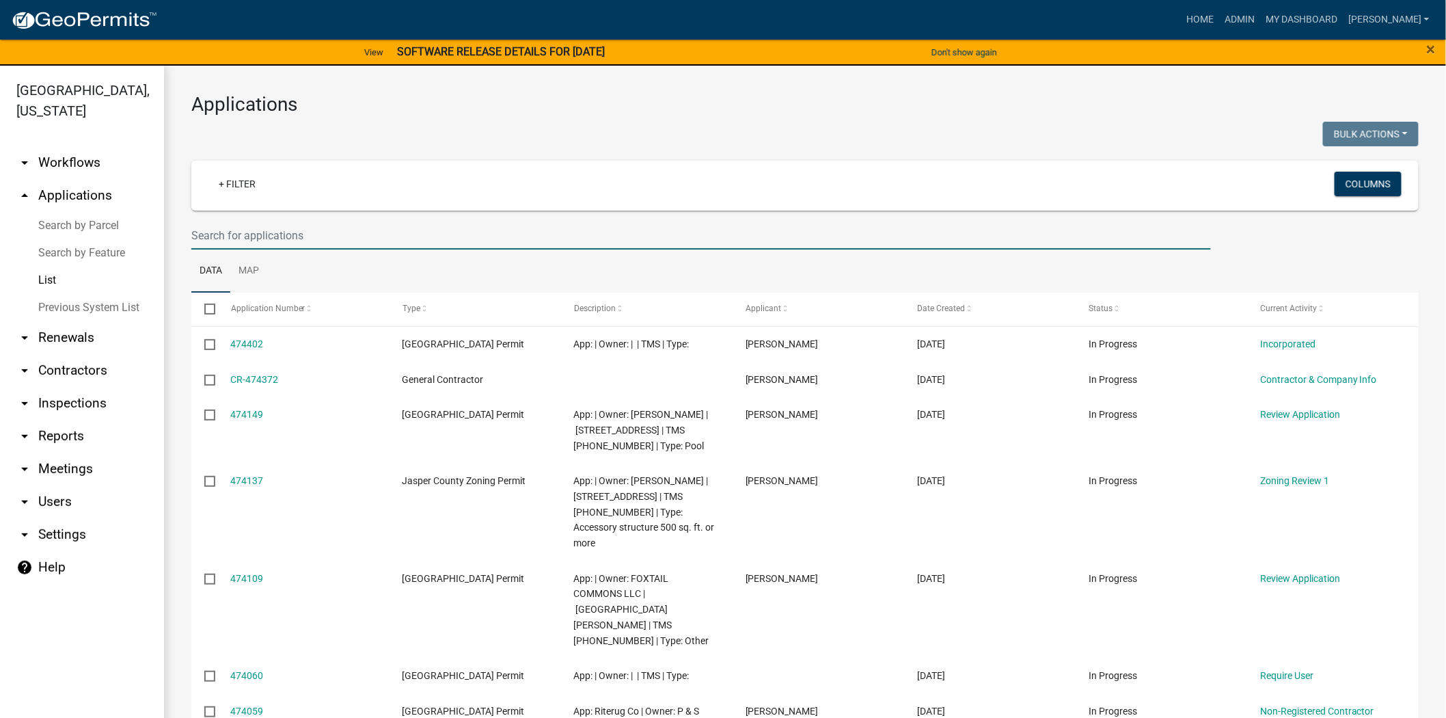
click at [299, 224] on input "text" at bounding box center [701, 235] width 1020 height 28
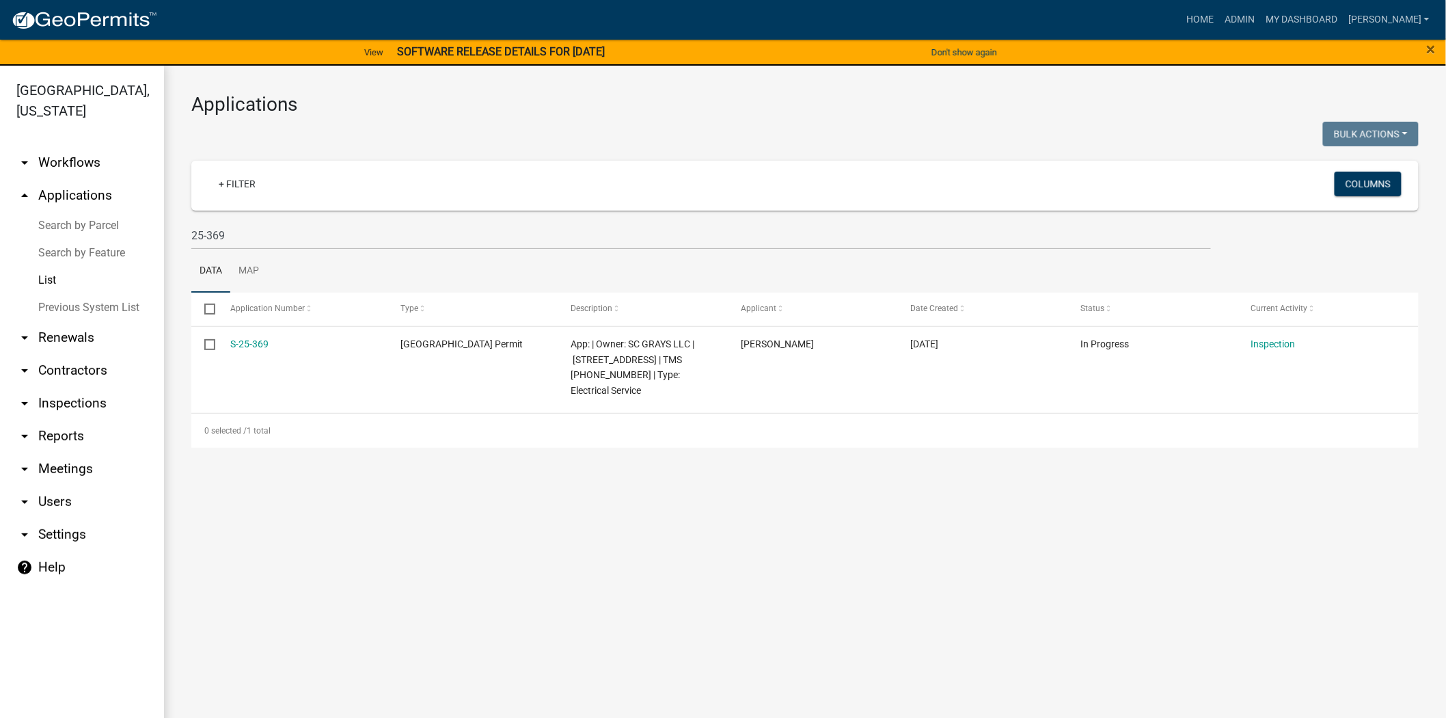
drag, startPoint x: 275, startPoint y: 344, endPoint x: 183, endPoint y: 344, distance: 92.3
click at [183, 344] on div "Applications Bulk Actions Void Expire Lock Withdraw + Filter Columns 25-369 Dat…" at bounding box center [805, 270] width 1282 height 409
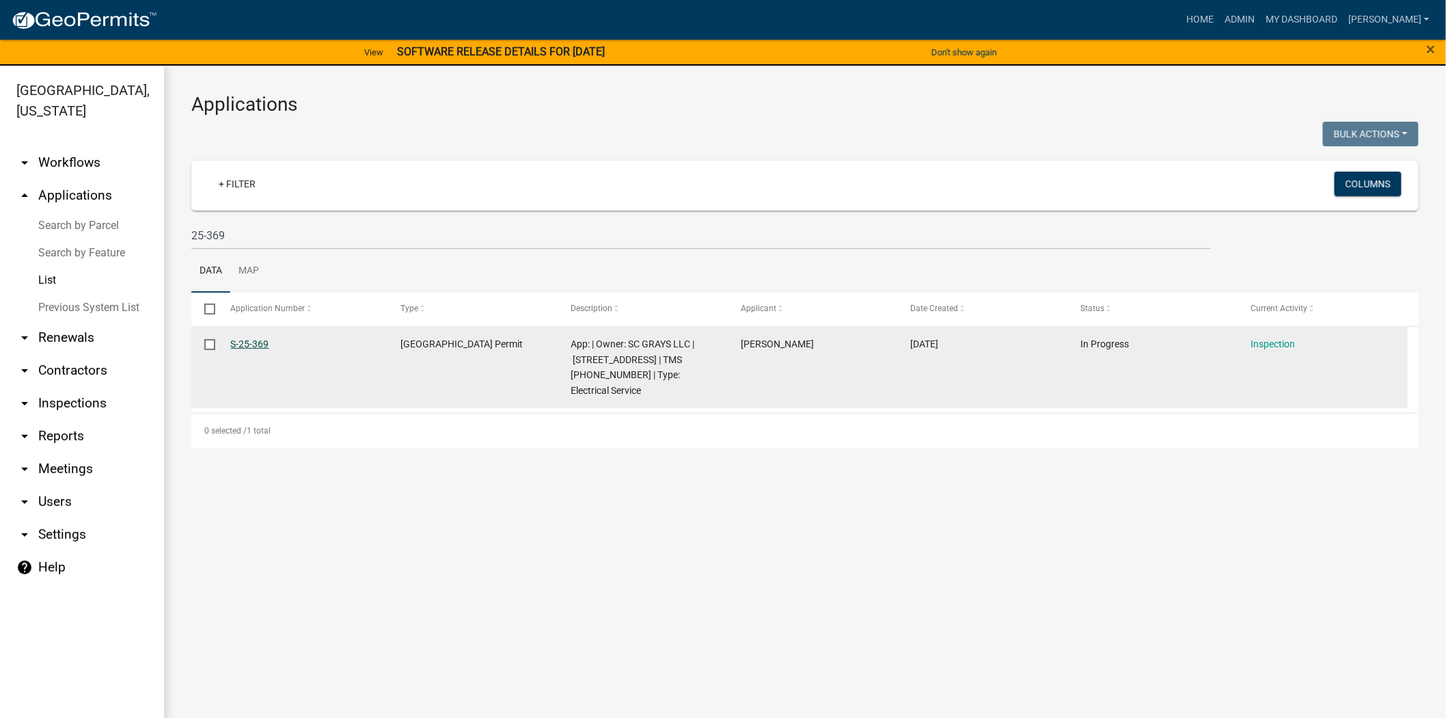
copy datatable-body-row "S-25-369"
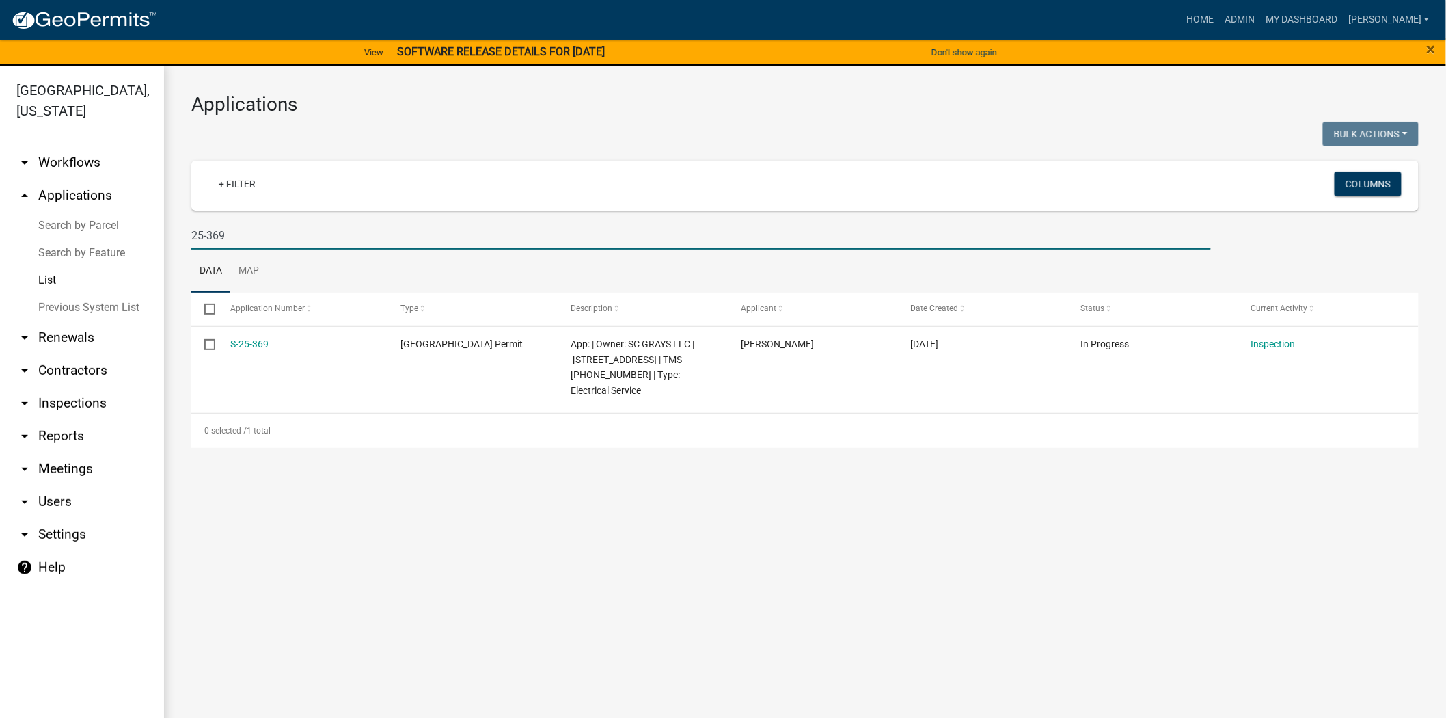
drag, startPoint x: 267, startPoint y: 230, endPoint x: 69, endPoint y: 233, distance: 197.5
click at [69, 233] on div "Jasper County, South Carolina arrow_drop_down Workflows List arrow_drop_up Appl…" at bounding box center [723, 400] width 1446 height 668
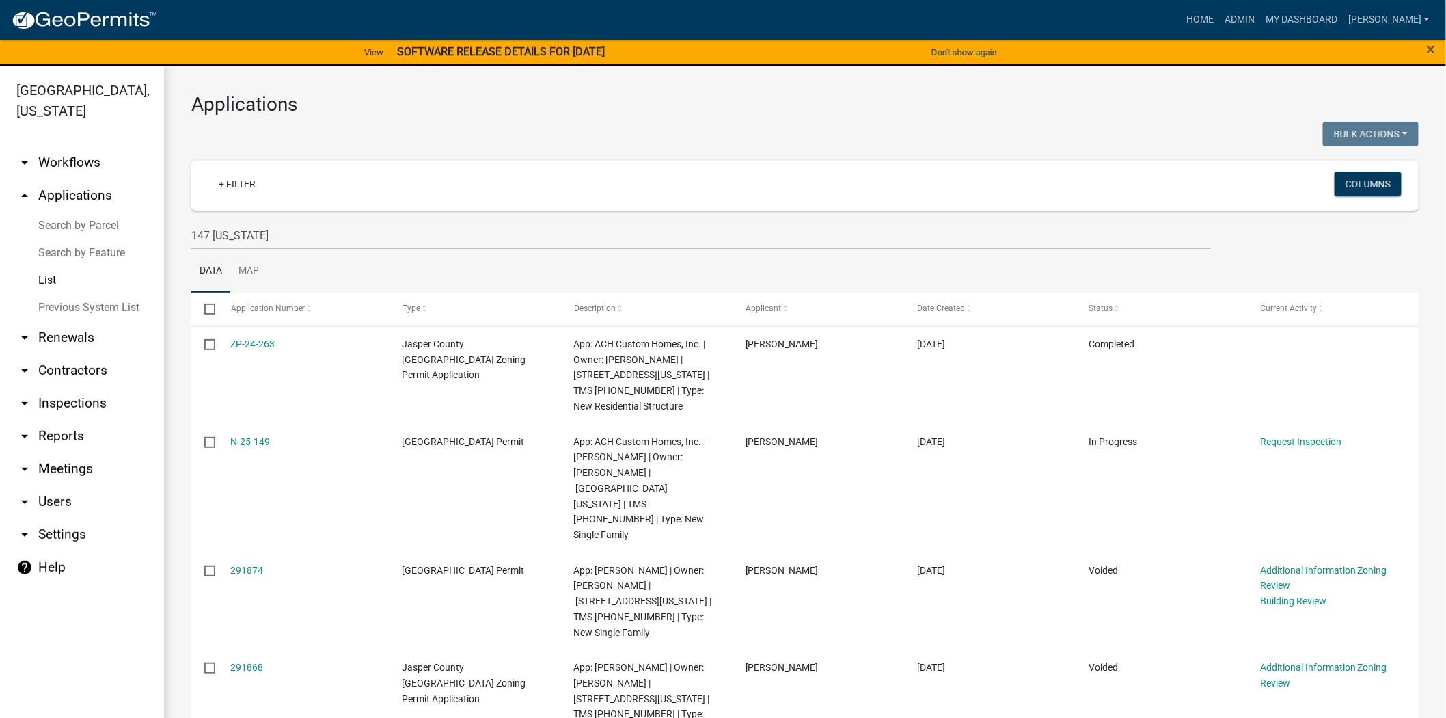
drag, startPoint x: 270, startPoint y: 442, endPoint x: 187, endPoint y: 435, distance: 83.7
click at [187, 435] on div "Applications Bulk Actions Void Expire Lock Withdraw + Filter Columns 147 florid…" at bounding box center [805, 563] width 1282 height 994
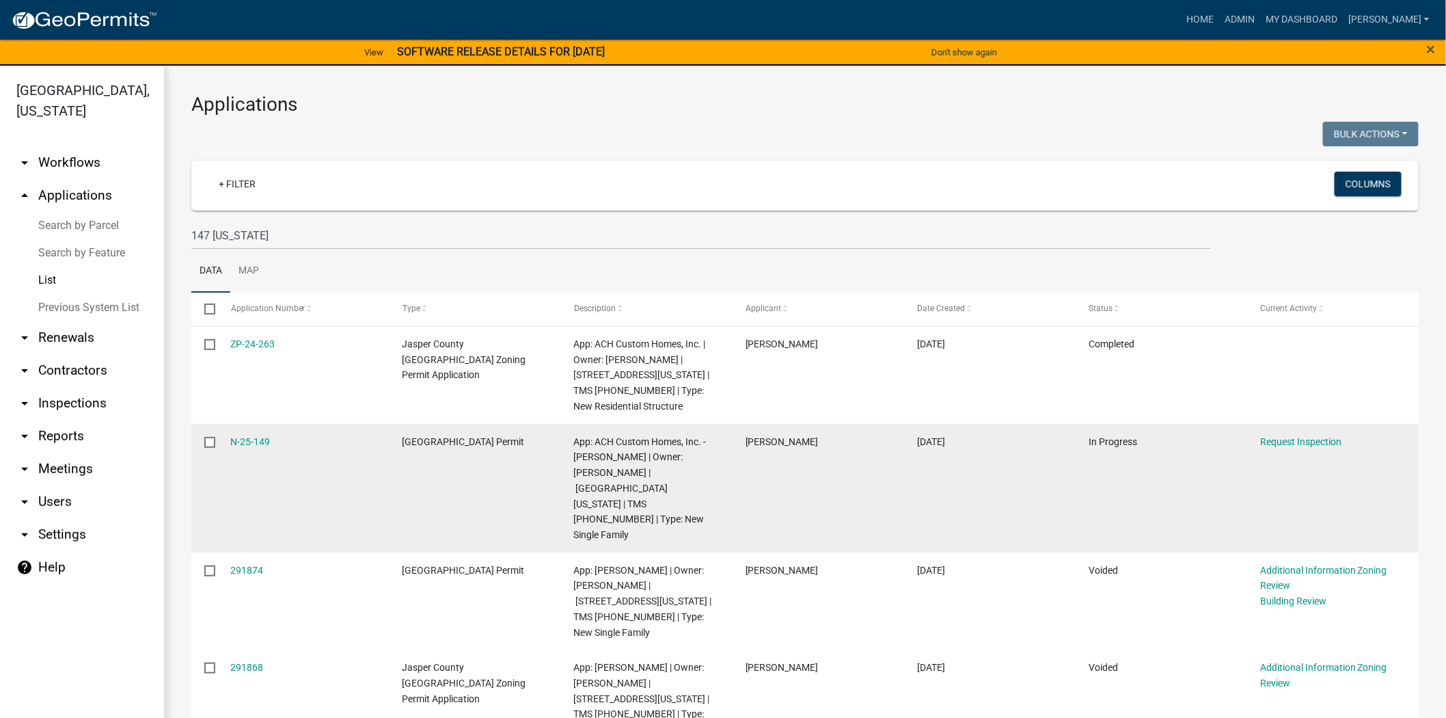
click at [317, 452] on datatable-body-cell "N-25-149" at bounding box center [303, 488] width 172 height 128
drag, startPoint x: 308, startPoint y: 442, endPoint x: 217, endPoint y: 440, distance: 90.2
click at [217, 440] on datatable-body-cell "N-25-149" at bounding box center [303, 488] width 172 height 128
copy link "N-25-149"
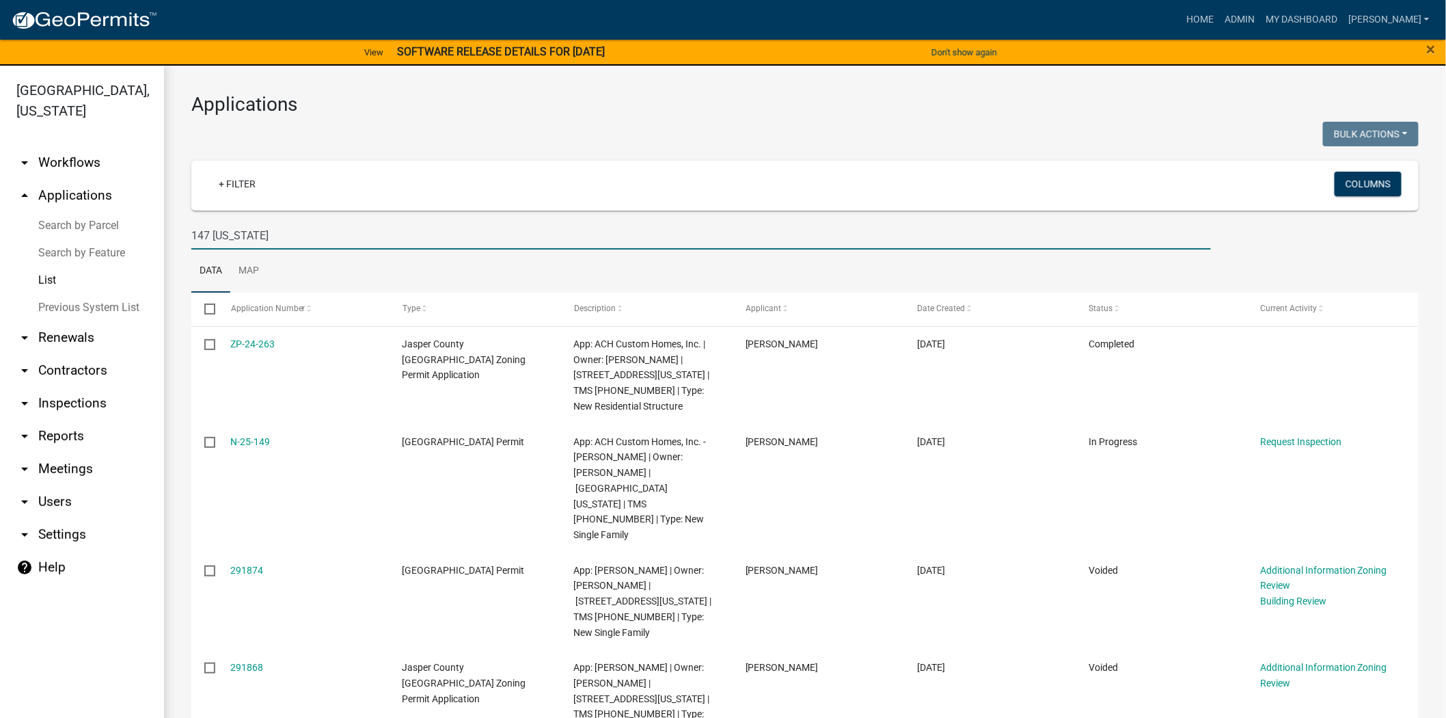
drag, startPoint x: 275, startPoint y: 245, endPoint x: 130, endPoint y: 241, distance: 145.0
click at [130, 241] on div "Jasper County, South Carolina arrow_drop_down Workflows List arrow_drop_up Appl…" at bounding box center [723, 400] width 1446 height 668
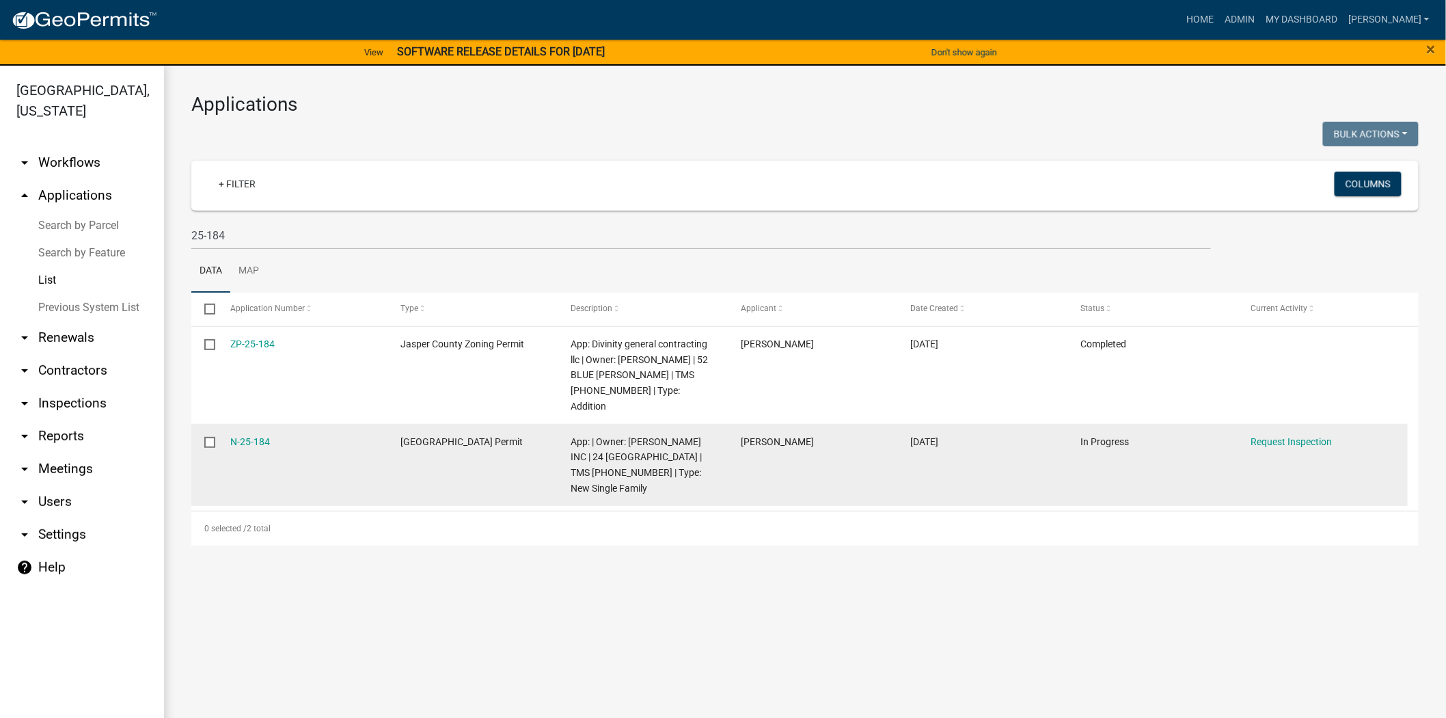
drag, startPoint x: 273, startPoint y: 426, endPoint x: 223, endPoint y: 422, distance: 50.7
click at [223, 424] on datatable-body-cell "N-25-184" at bounding box center [302, 465] width 170 height 82
copy link "N-25-184"
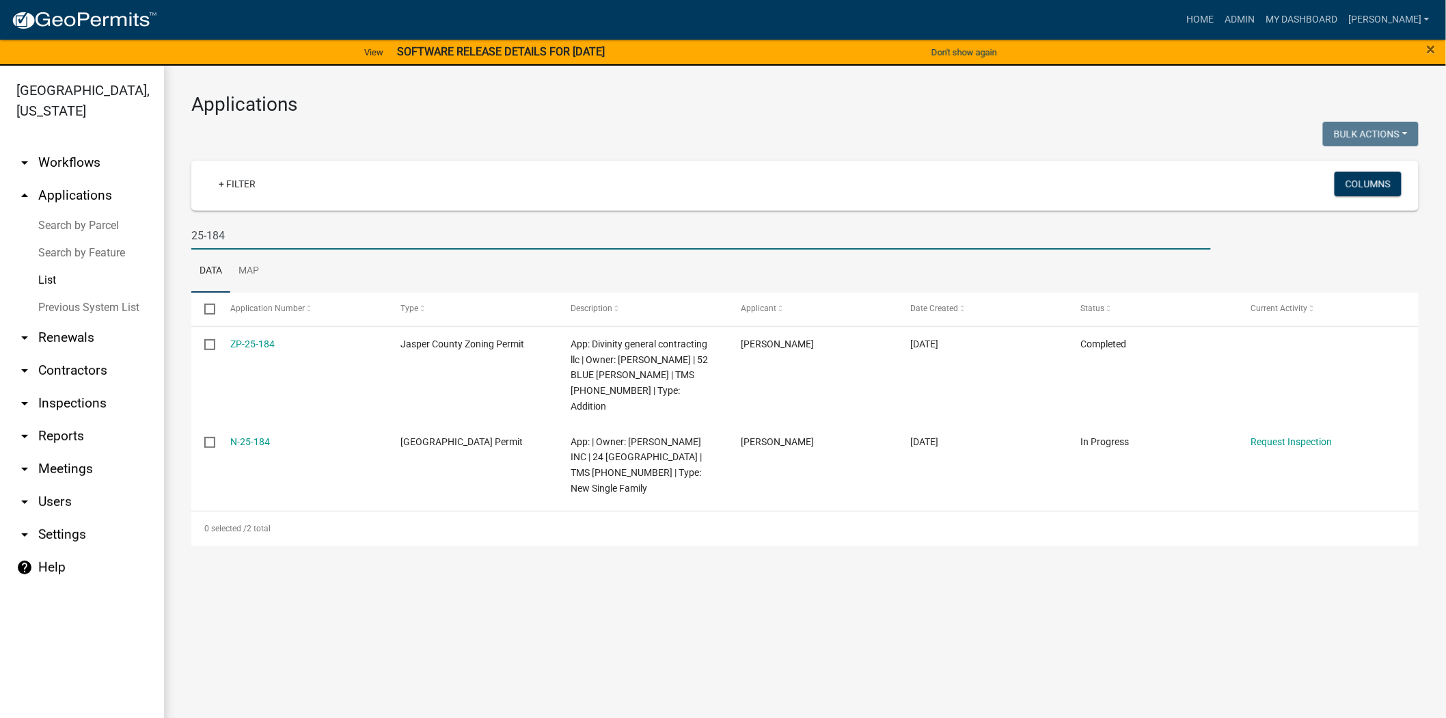
drag, startPoint x: 246, startPoint y: 234, endPoint x: 208, endPoint y: 234, distance: 38.3
click at [208, 234] on input "25-184" at bounding box center [701, 235] width 1020 height 28
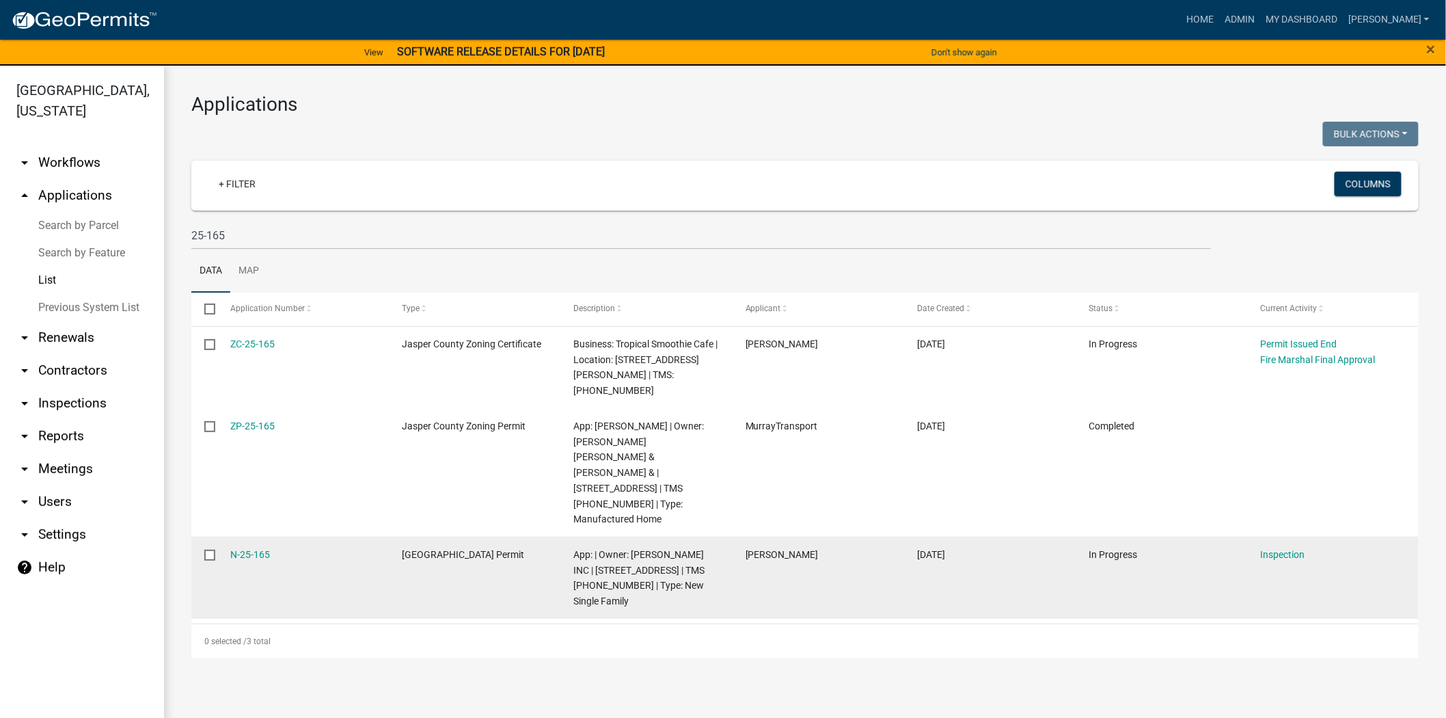
drag, startPoint x: 287, startPoint y: 550, endPoint x: 205, endPoint y: 549, distance: 82.0
click at [205, 549] on div "N-25-165 Jasper County Building Permit App: | Owner: D R HORTON INC | 116 TWICK…" at bounding box center [804, 578] width 1227 height 82
copy div "N-25-165"
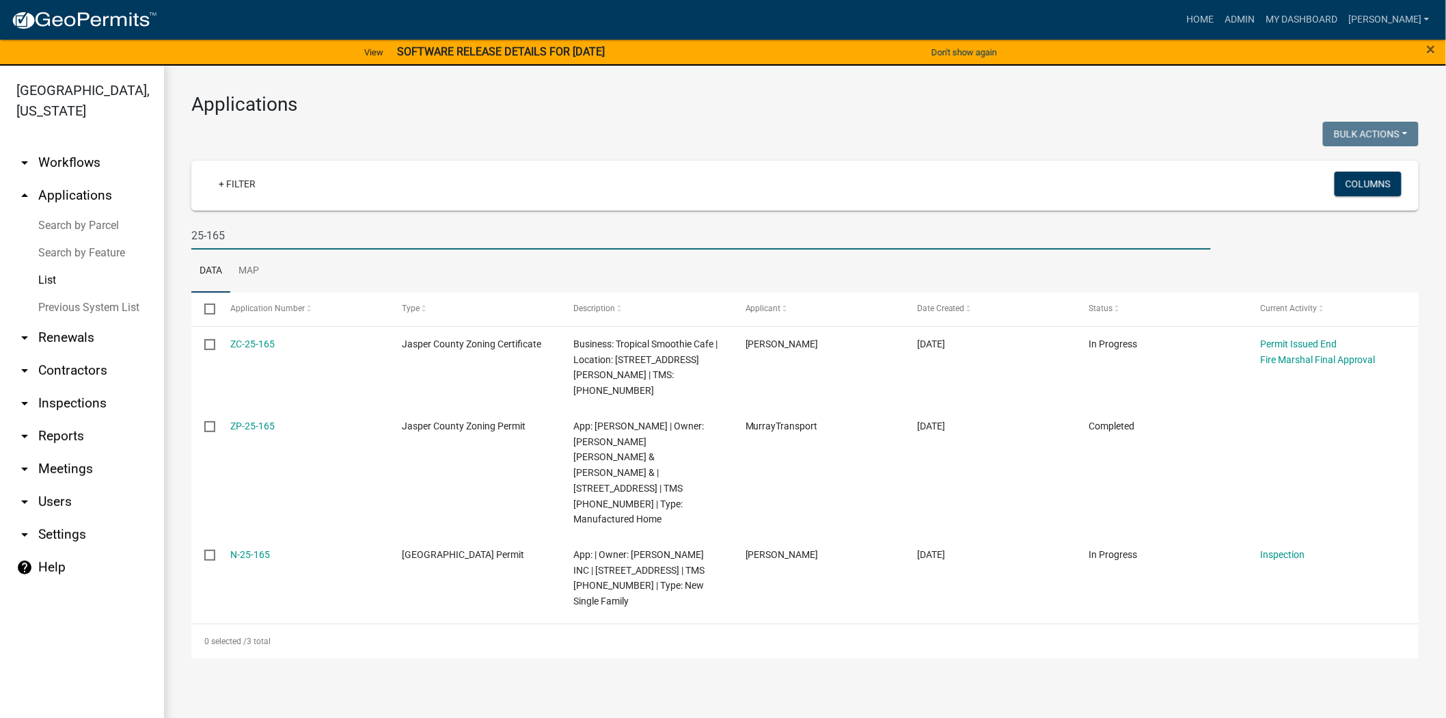
drag, startPoint x: 277, startPoint y: 237, endPoint x: 172, endPoint y: 228, distance: 104.9
click at [172, 228] on div "Applications Bulk Actions Void Expire Lock Withdraw + Filter Columns 25-165 Dat…" at bounding box center [805, 376] width 1282 height 620
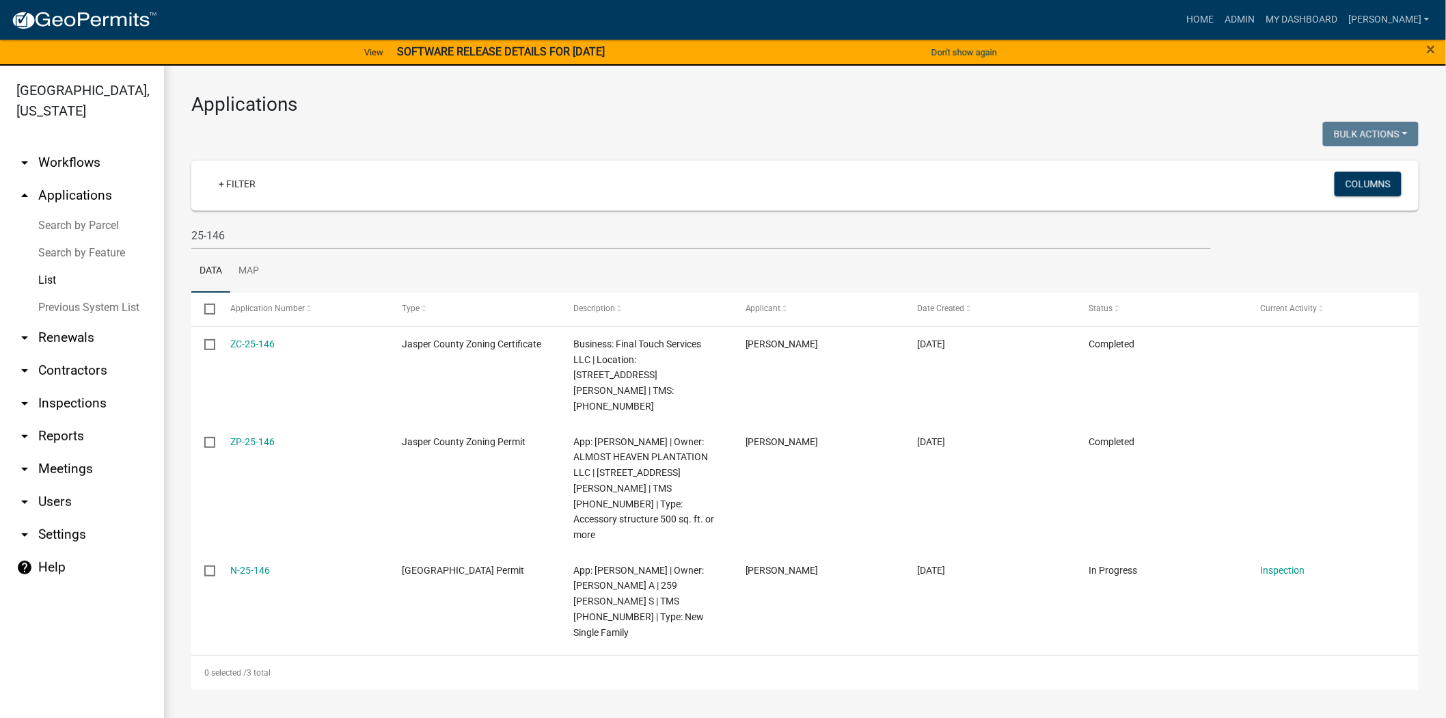
drag, startPoint x: 279, startPoint y: 508, endPoint x: 166, endPoint y: 507, distance: 112.8
click at [166, 507] on div "Applications Bulk Actions Void Expire Lock Withdraw + Filter Columns 25-146 Dat…" at bounding box center [805, 391] width 1282 height 651
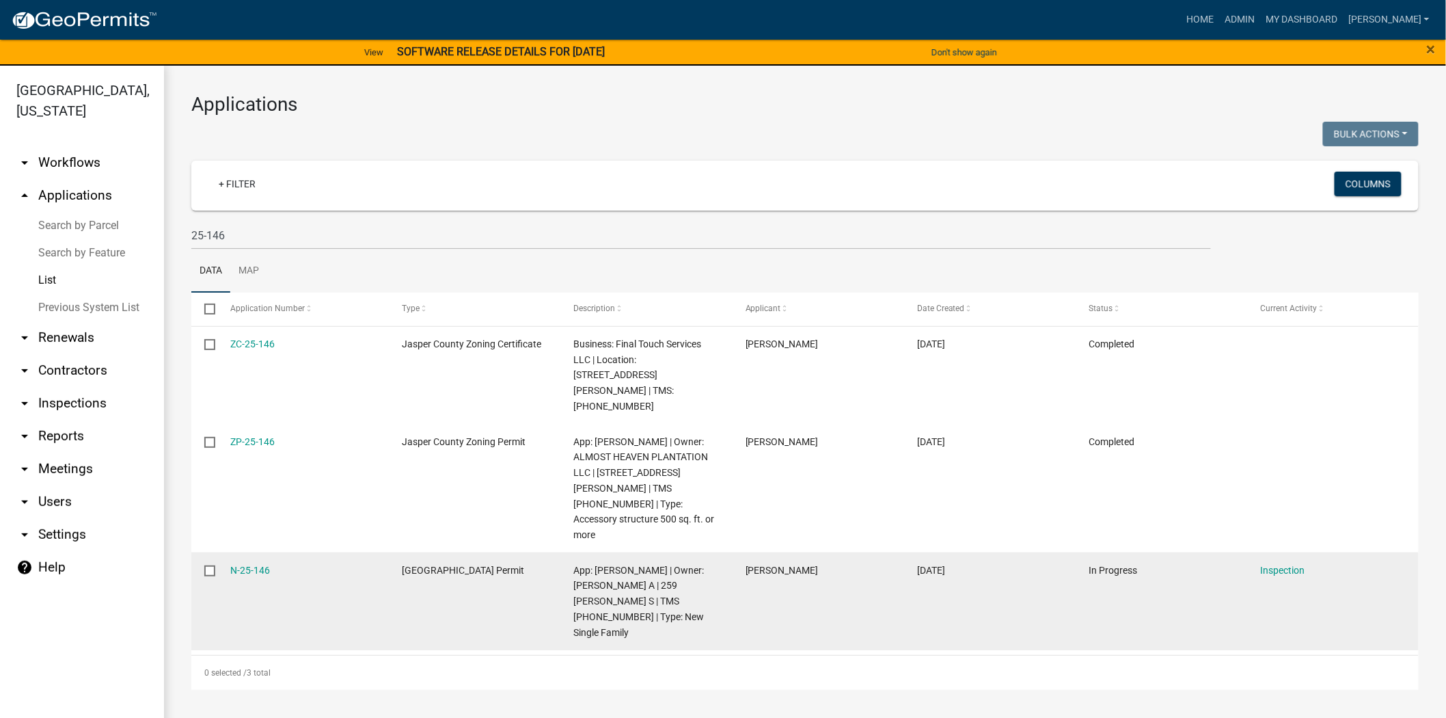
click at [305, 552] on datatable-body-cell "N-25-146" at bounding box center [303, 601] width 172 height 98
drag, startPoint x: 311, startPoint y: 515, endPoint x: 229, endPoint y: 515, distance: 82.0
click at [229, 552] on datatable-body-cell "N-25-146" at bounding box center [303, 601] width 172 height 98
copy link "N-25-146"
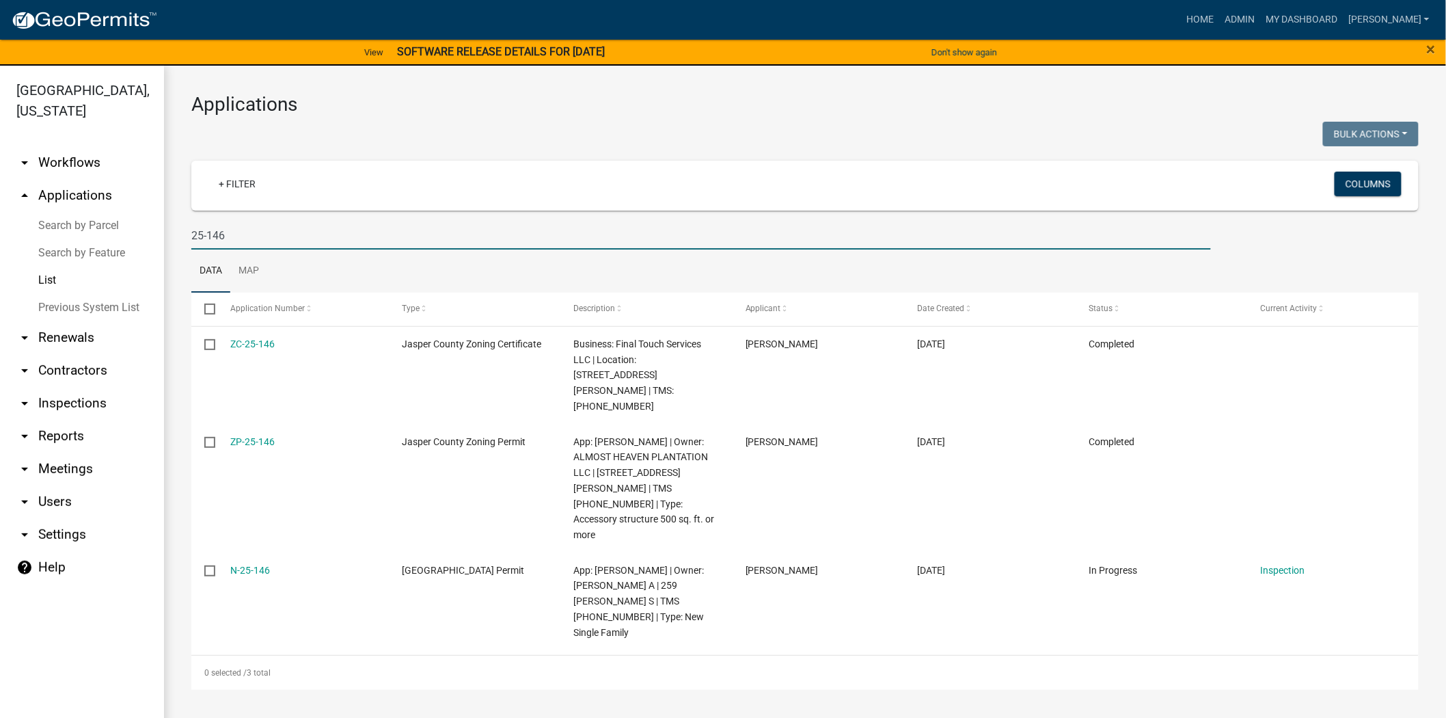
drag, startPoint x: 262, startPoint y: 240, endPoint x: 105, endPoint y: 234, distance: 157.3
click at [107, 237] on div "Jasper County, South Carolina arrow_drop_down Workflows List arrow_drop_up Appl…" at bounding box center [723, 400] width 1446 height 668
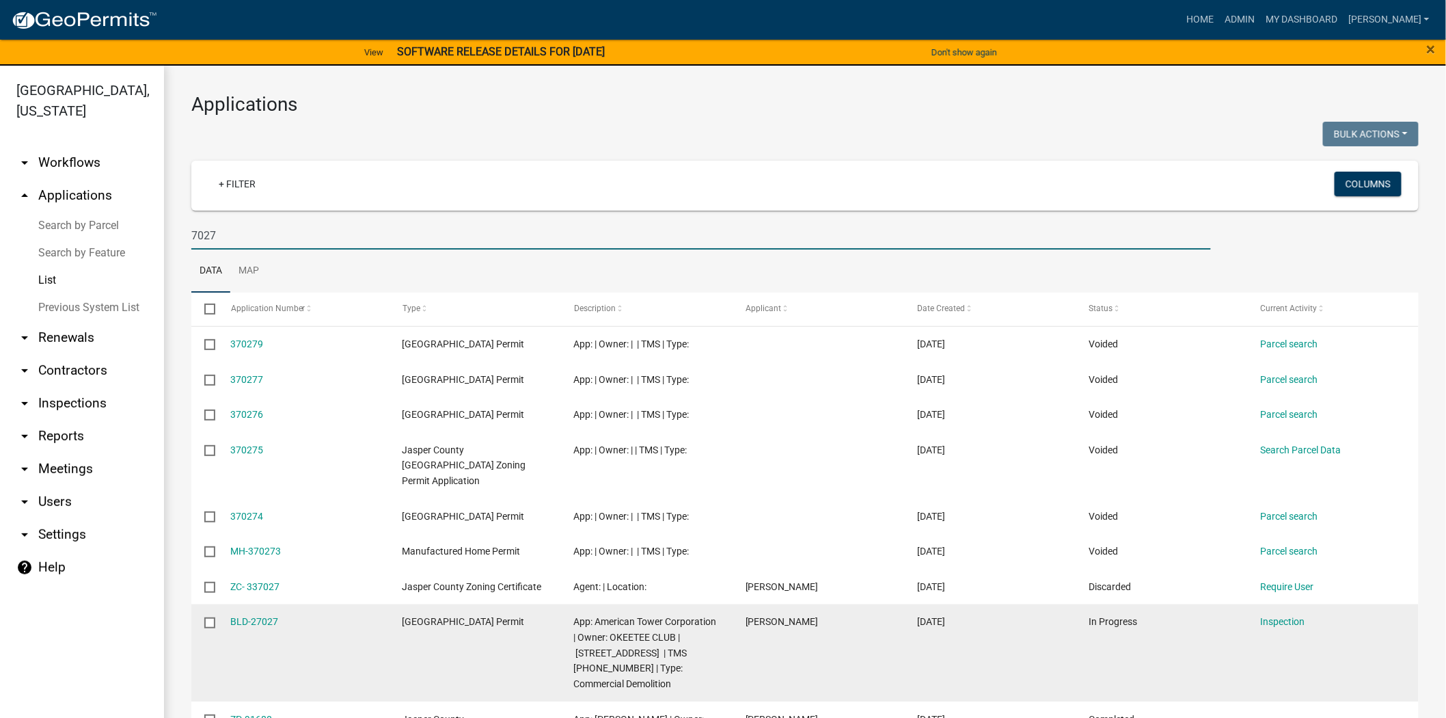
scroll to position [100, 0]
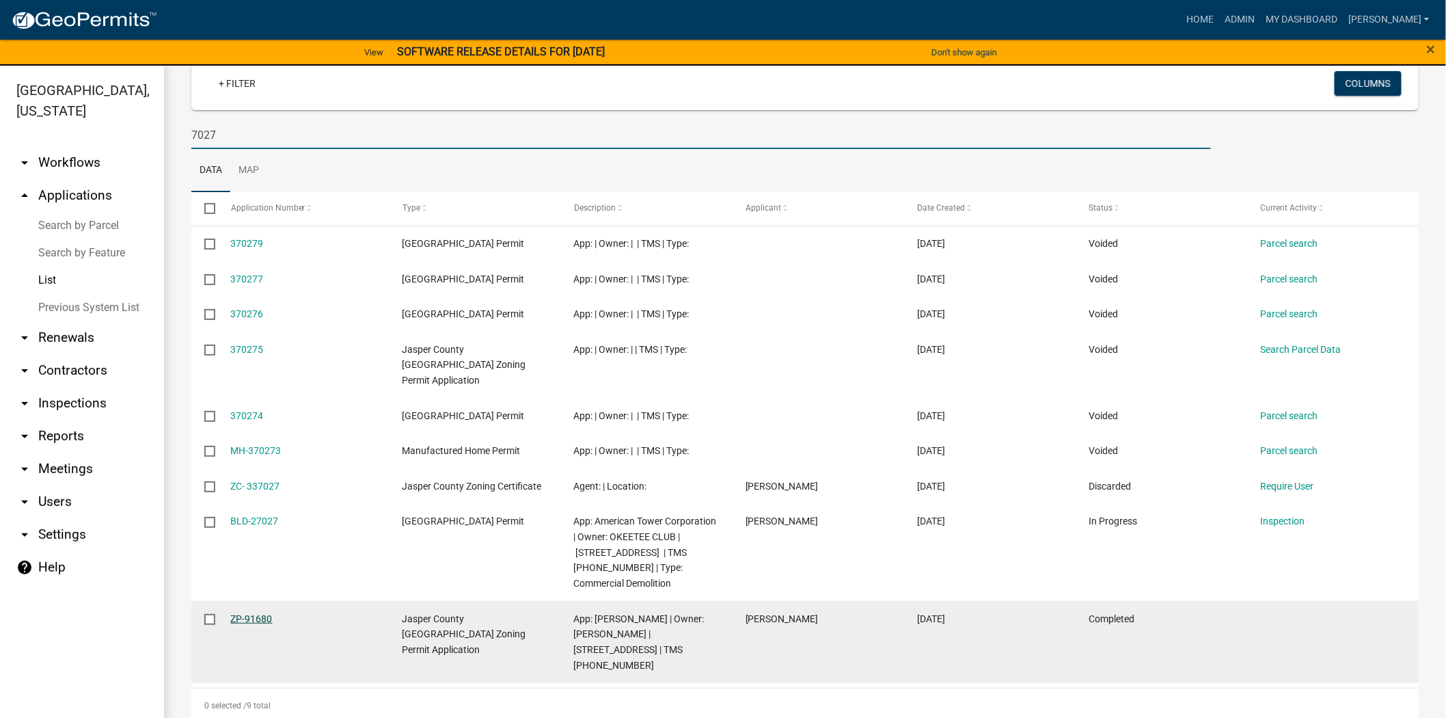
type input "7027"
click at [243, 613] on link "ZP-91680" at bounding box center [252, 618] width 42 height 11
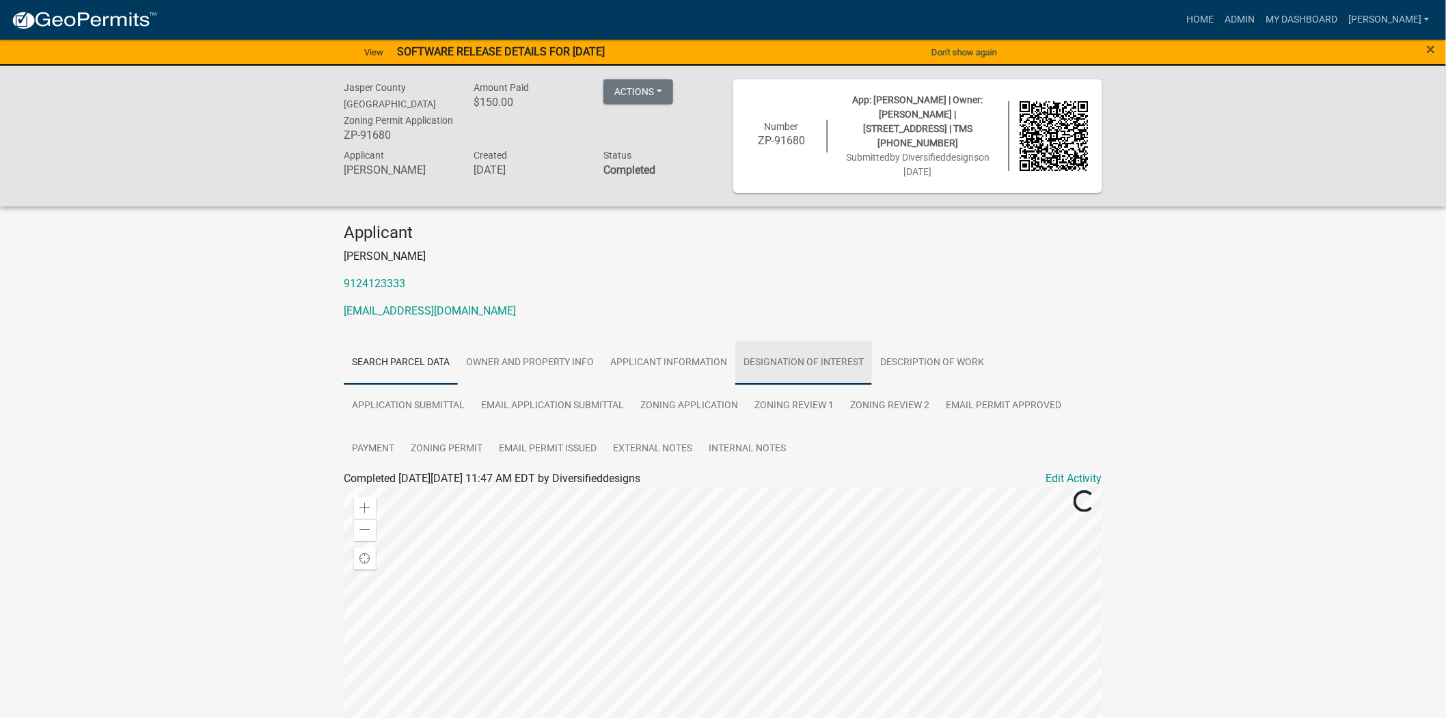
click at [843, 349] on link "Designation of Interest" at bounding box center [803, 363] width 137 height 44
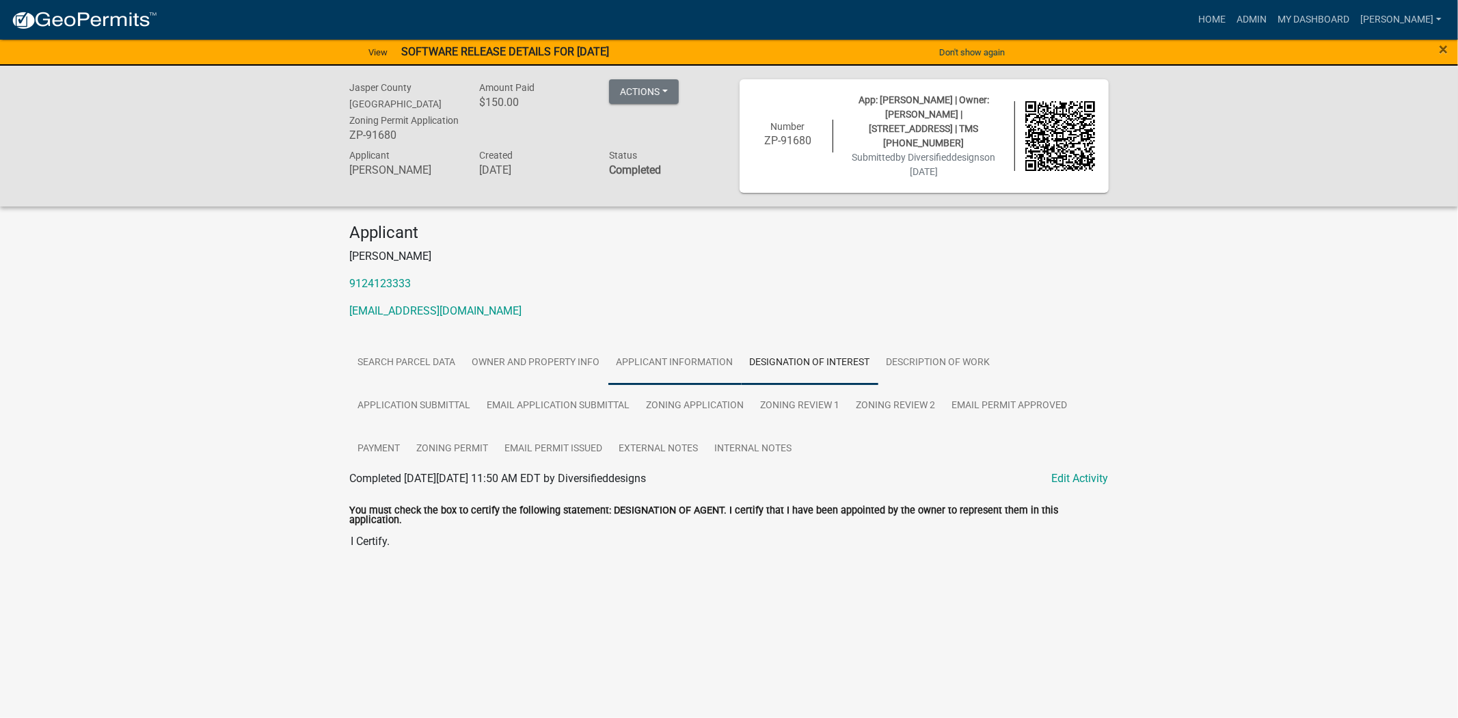
click at [627, 353] on link "Applicant Information" at bounding box center [674, 363] width 133 height 44
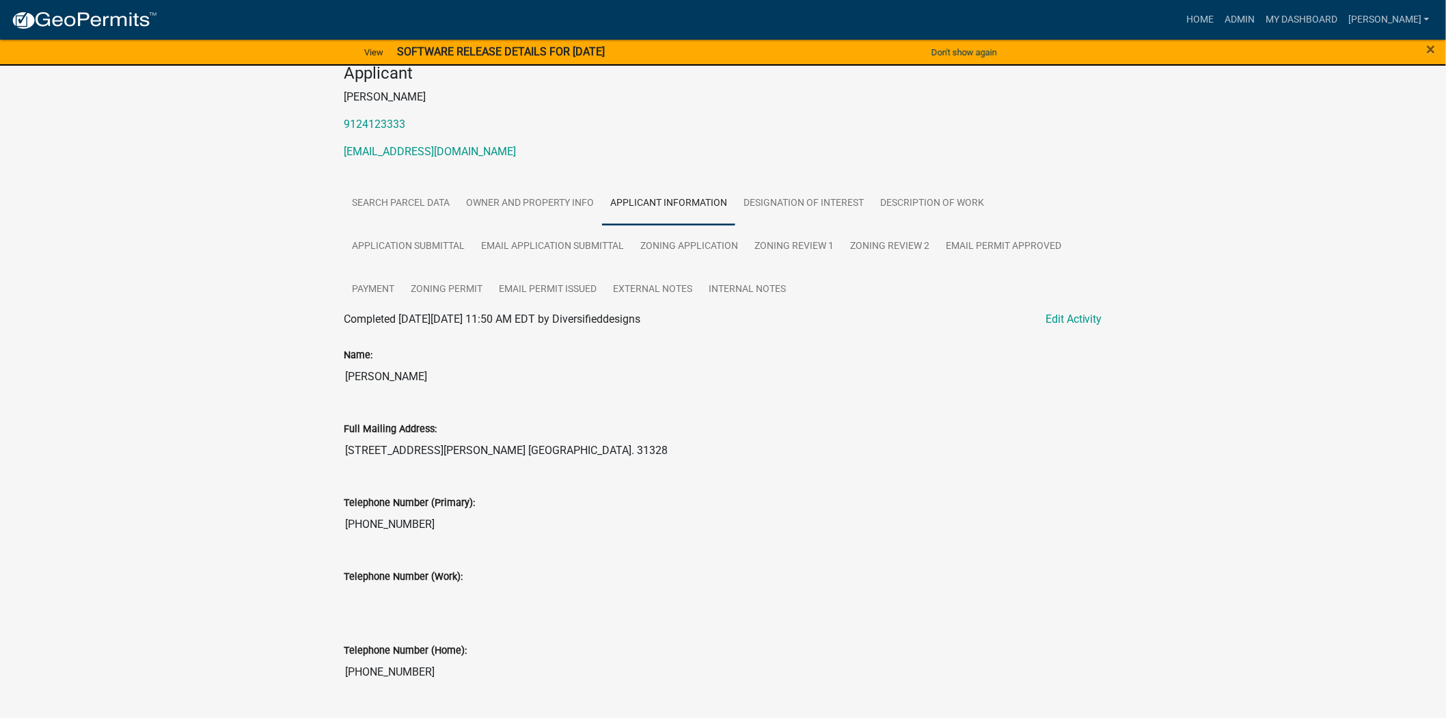
scroll to position [182, 0]
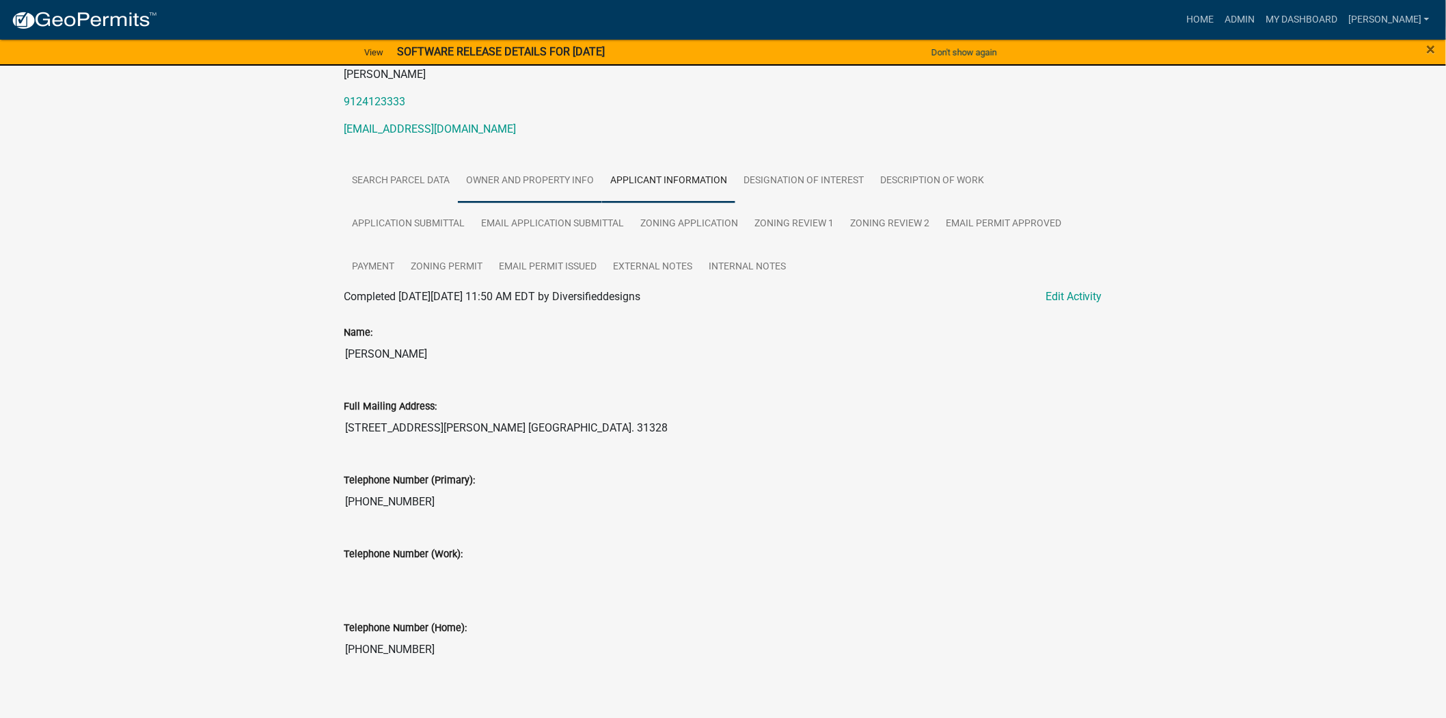
click at [547, 176] on link "Owner and Property Info" at bounding box center [530, 181] width 144 height 44
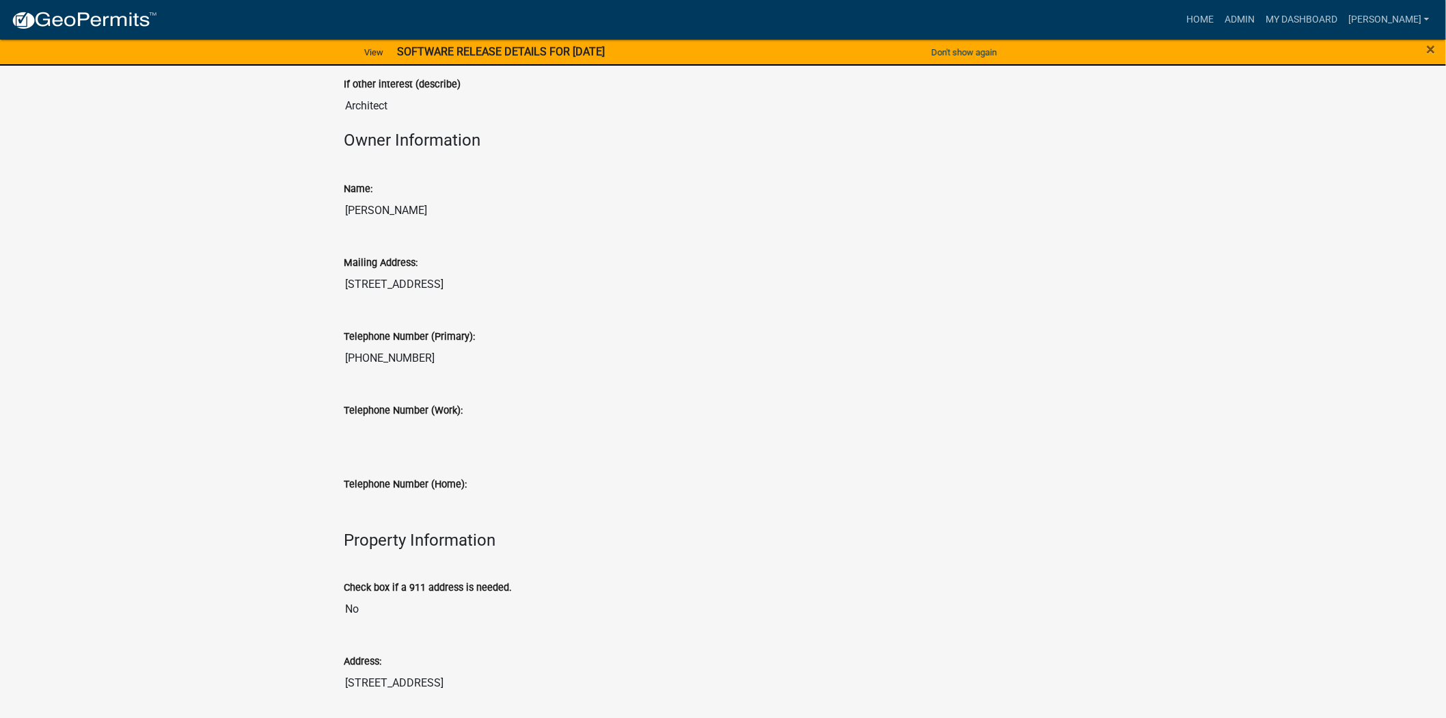
scroll to position [139, 0]
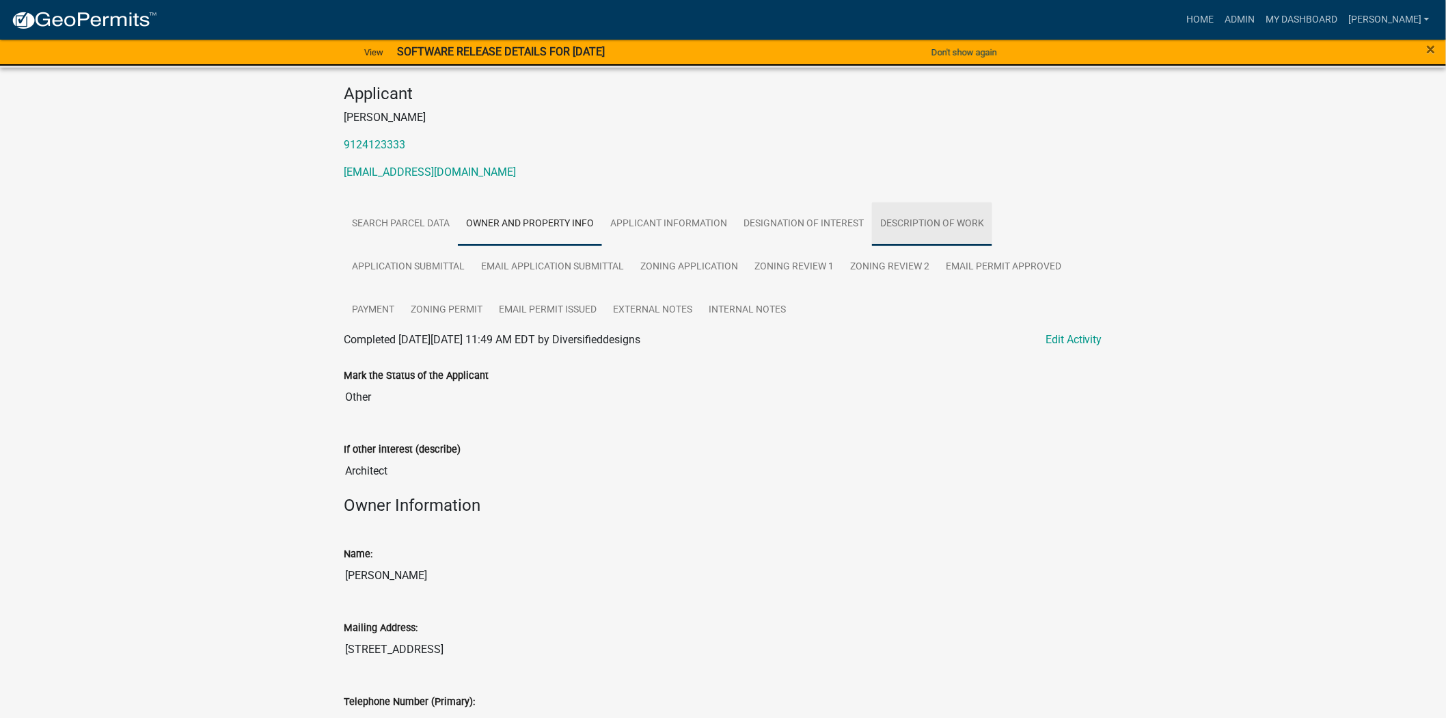
click at [933, 226] on link "Description of Work" at bounding box center [932, 224] width 120 height 44
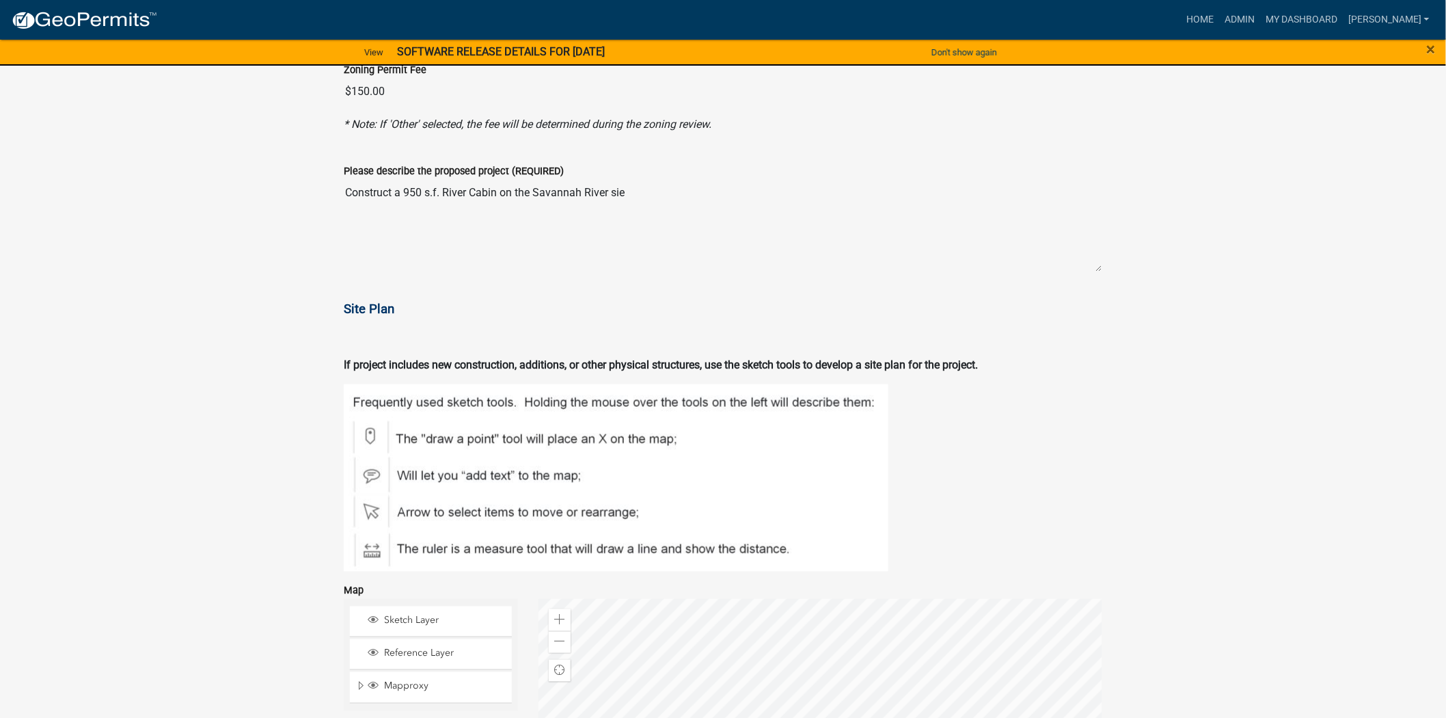
scroll to position [899, 0]
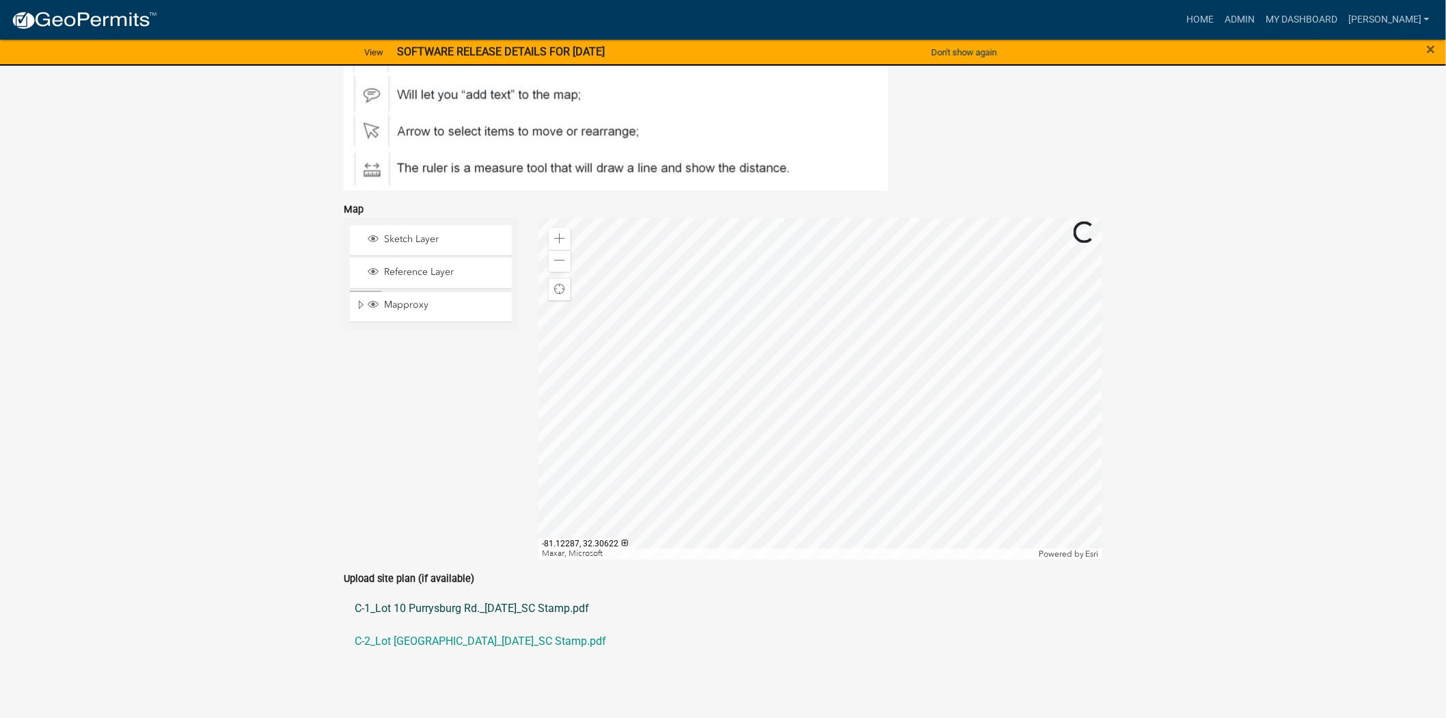
click at [555, 596] on link "C-1_Lot 10 Purrysburg Rd._10.03.2022_SC Stamp.pdf" at bounding box center [723, 609] width 759 height 33
click at [405, 626] on link "C-2_Lot 10 Purrysburg Rd._10.03.2022_SC Stamp.pdf" at bounding box center [723, 641] width 759 height 33
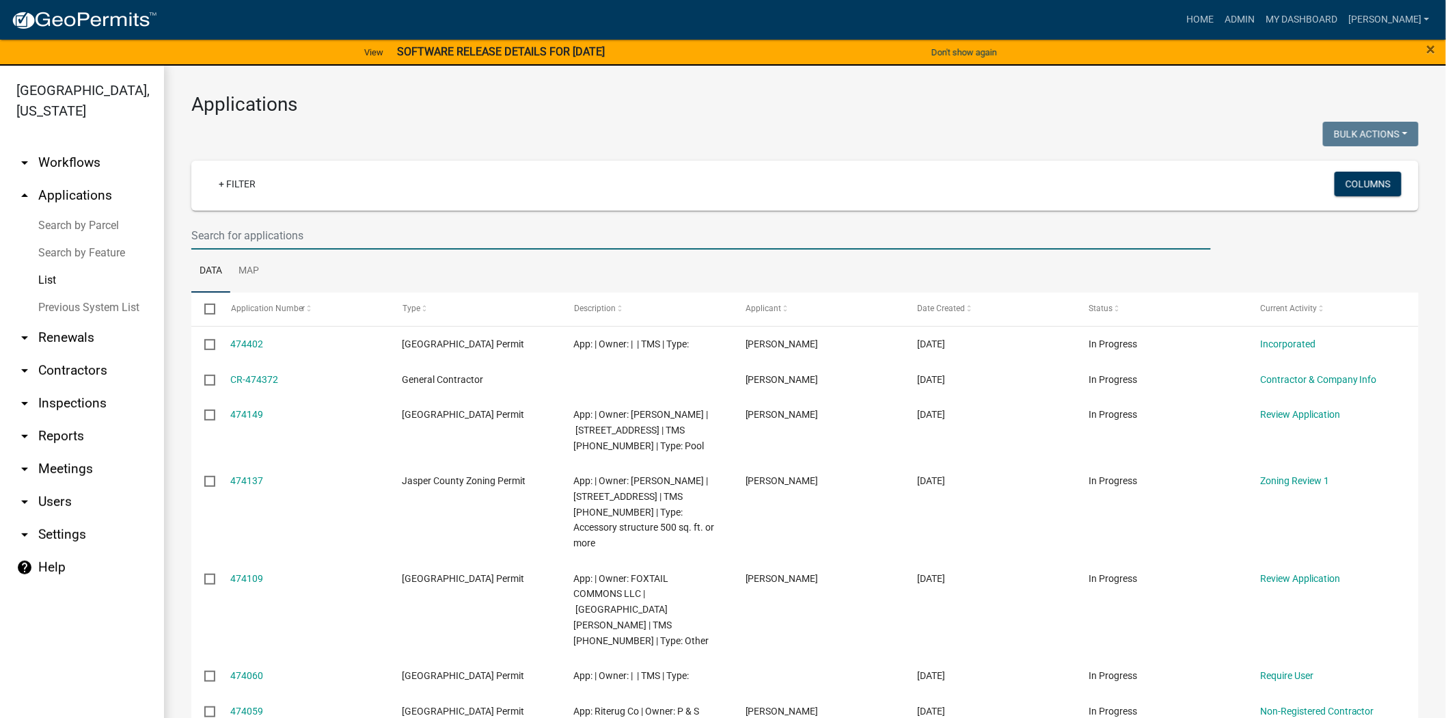
click at [278, 237] on input "text" at bounding box center [701, 235] width 1020 height 28
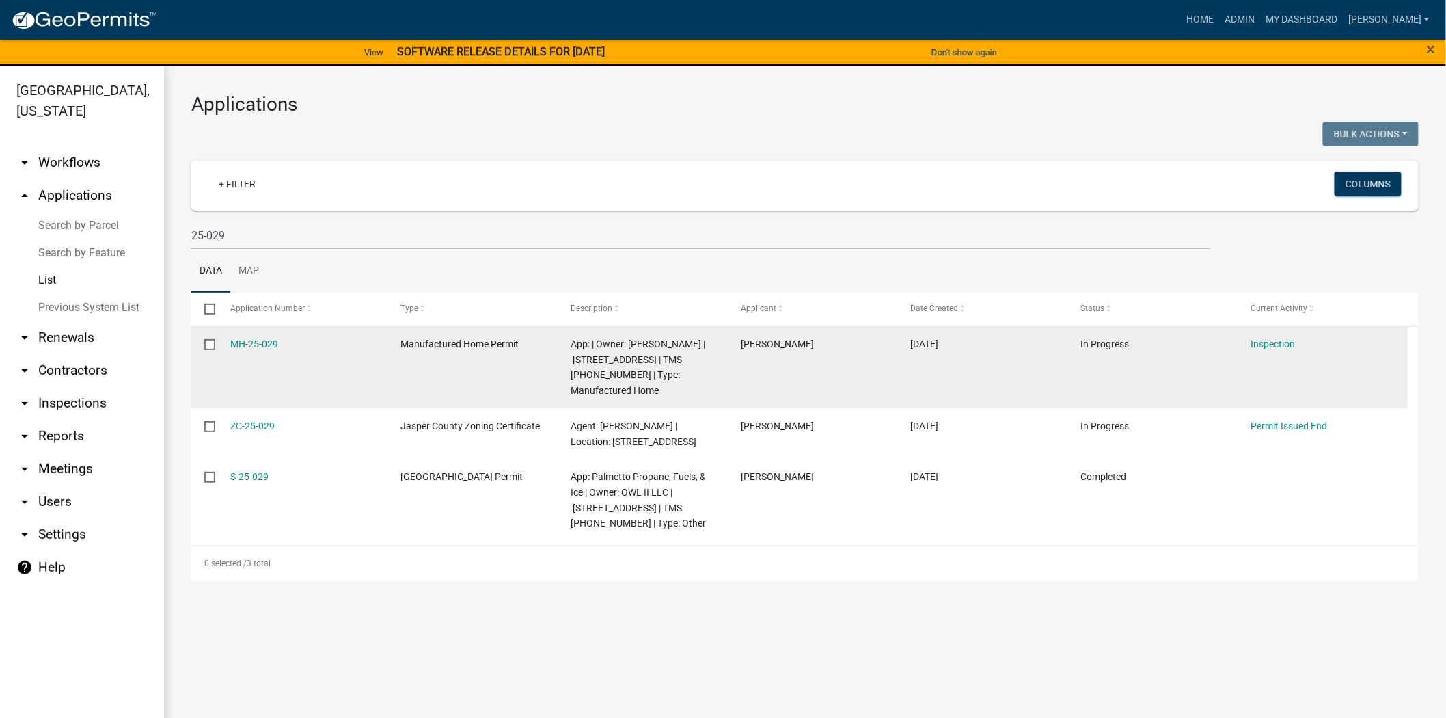
drag, startPoint x: 288, startPoint y: 335, endPoint x: 224, endPoint y: 339, distance: 64.4
click at [224, 339] on datatable-body-cell "MH-25-029" at bounding box center [302, 368] width 170 height 82
copy link "MH-25-029"
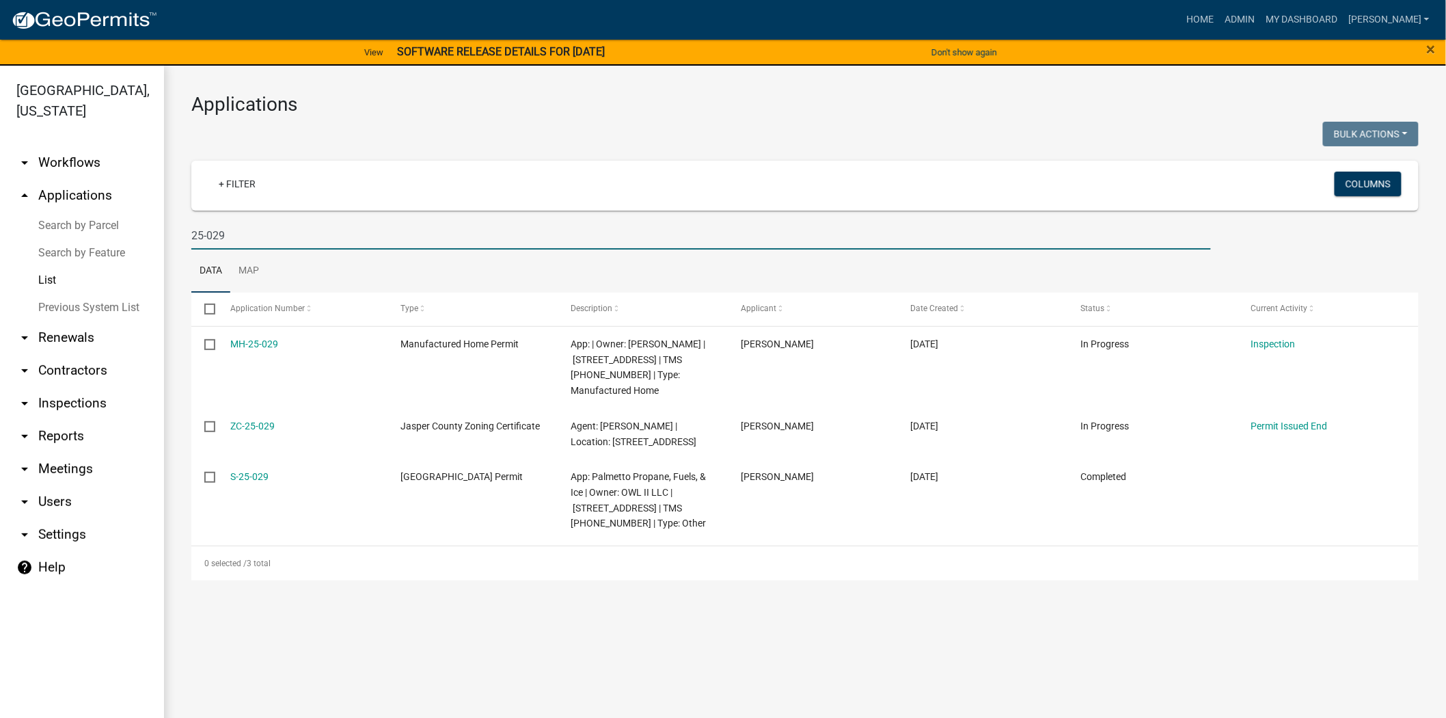
click at [357, 234] on input "25-029" at bounding box center [701, 235] width 1020 height 28
type input "2"
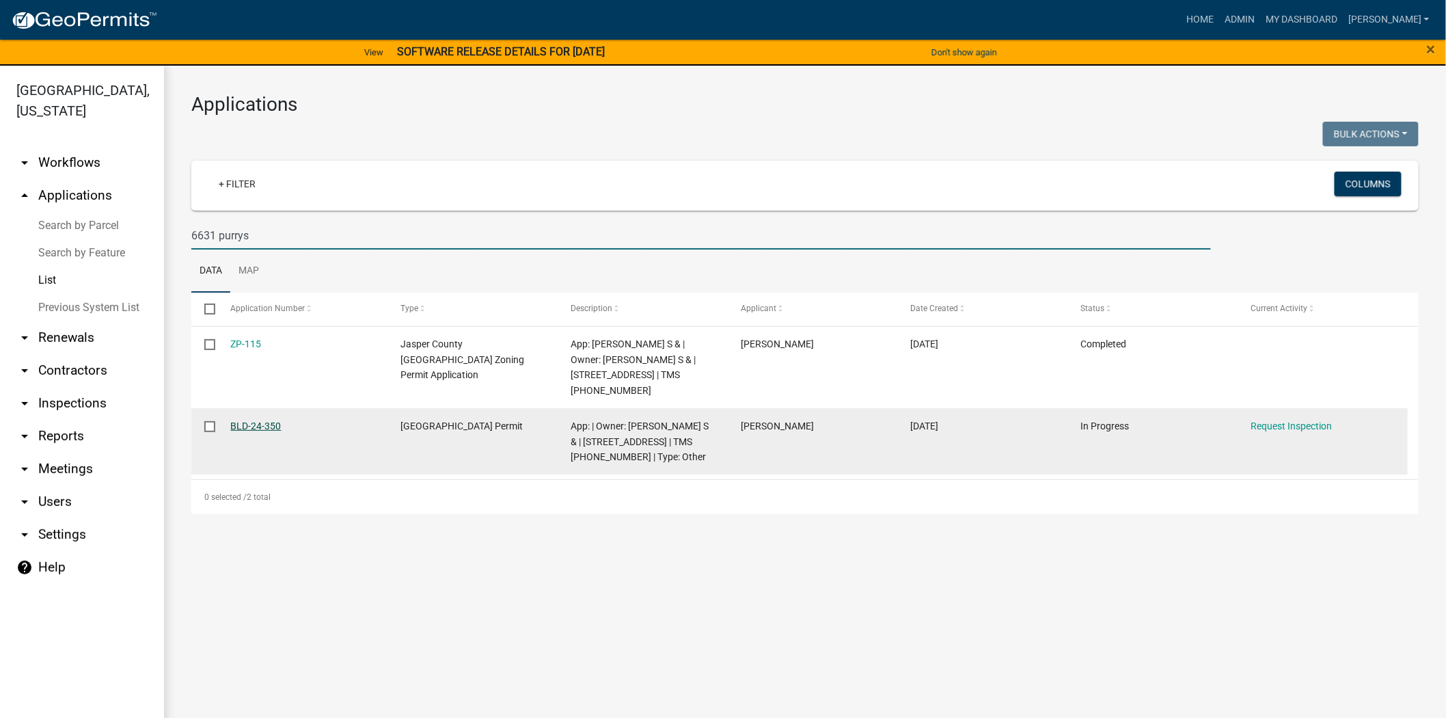
type input "6631 purrys"
click at [276, 424] on link "BLD-24-350" at bounding box center [256, 425] width 51 height 11
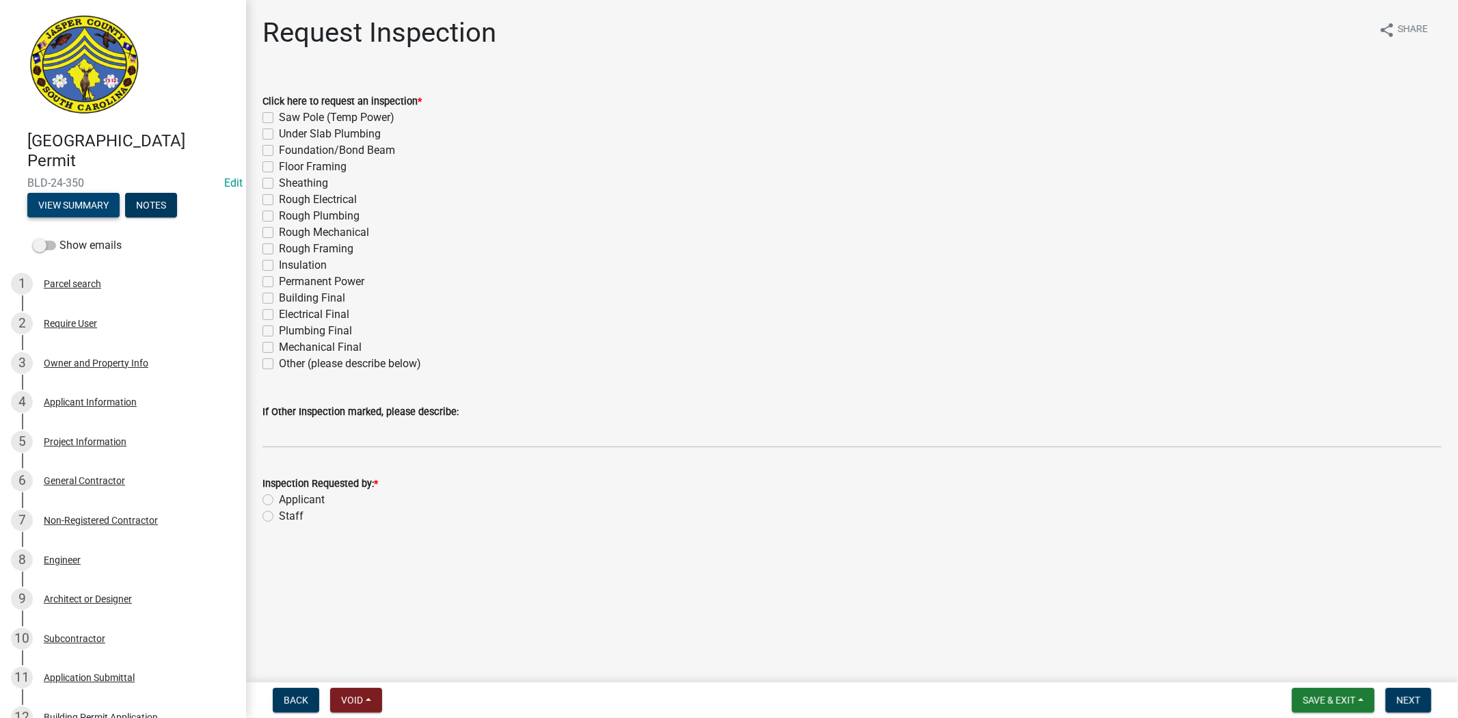
click at [66, 203] on button "View Summary" at bounding box center [73, 205] width 92 height 25
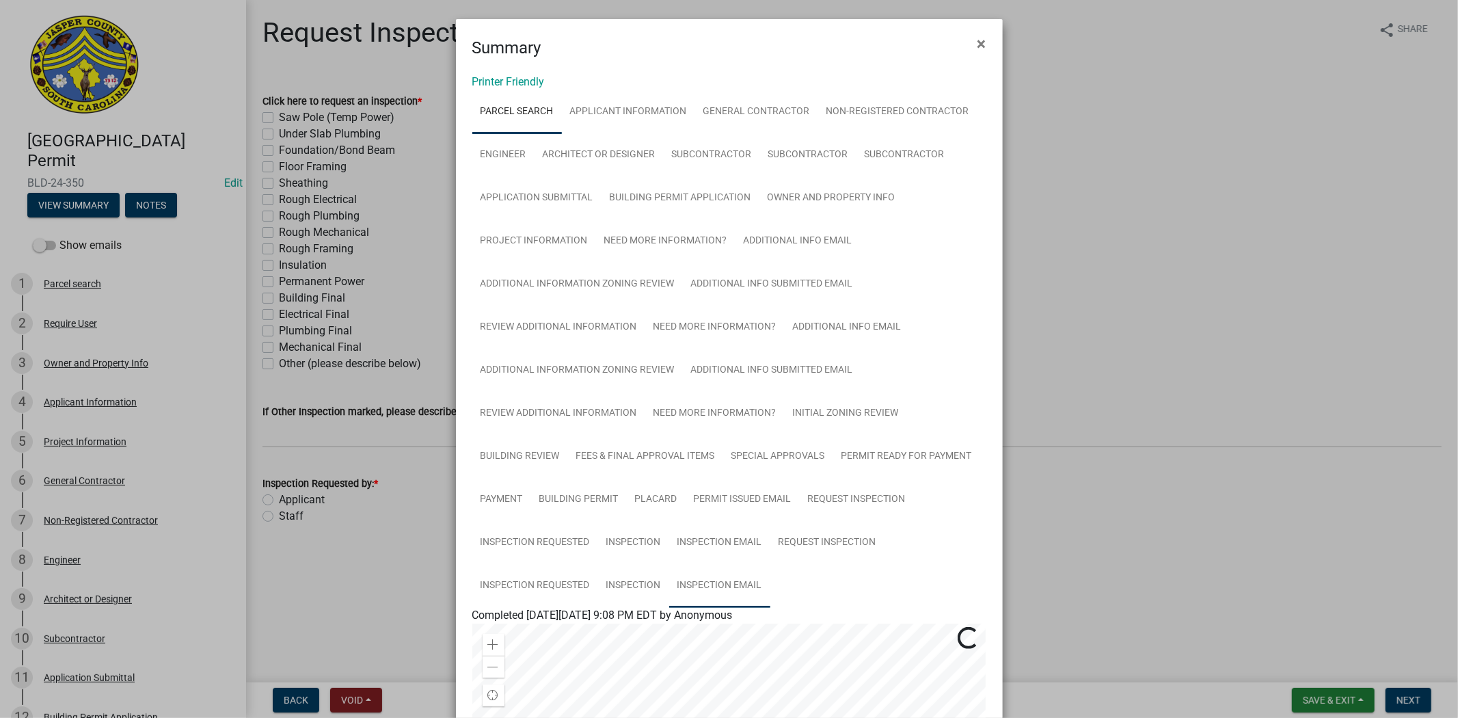
click at [699, 575] on link "Inspection Email" at bounding box center [719, 586] width 101 height 44
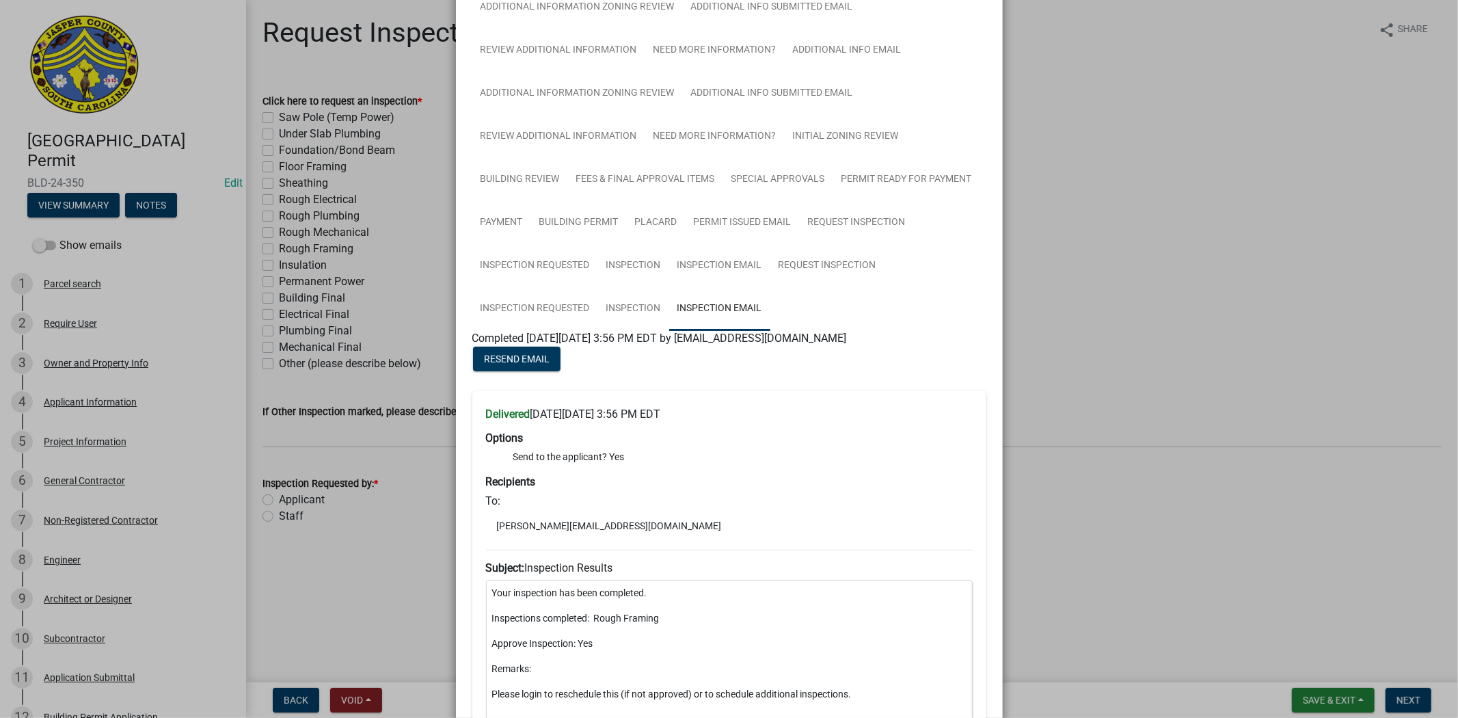
scroll to position [153, 0]
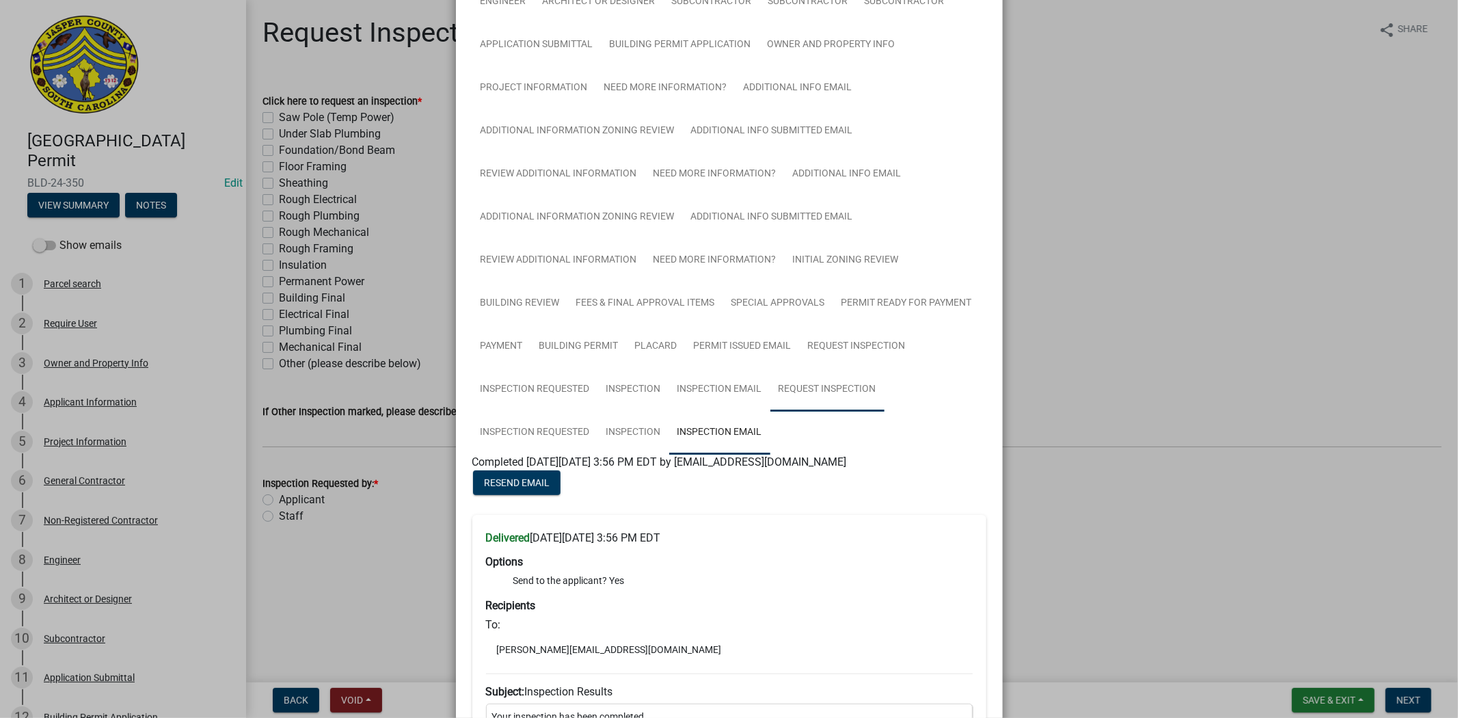
click at [802, 401] on link "Request Inspection" at bounding box center [827, 390] width 114 height 44
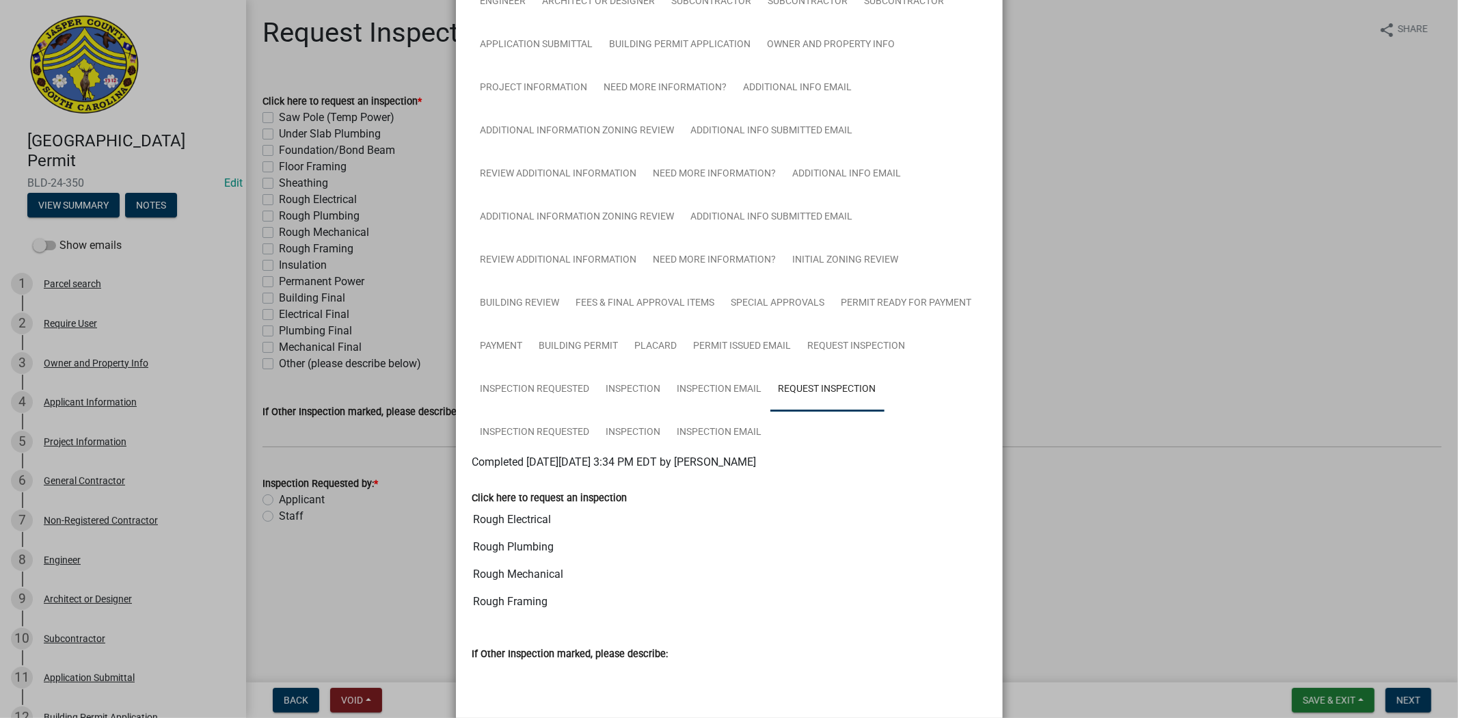
click at [1040, 156] on ngb-modal-window "Summary × Printer Friendly Parcel search Applicant Information General Contract…" at bounding box center [729, 359] width 1458 height 718
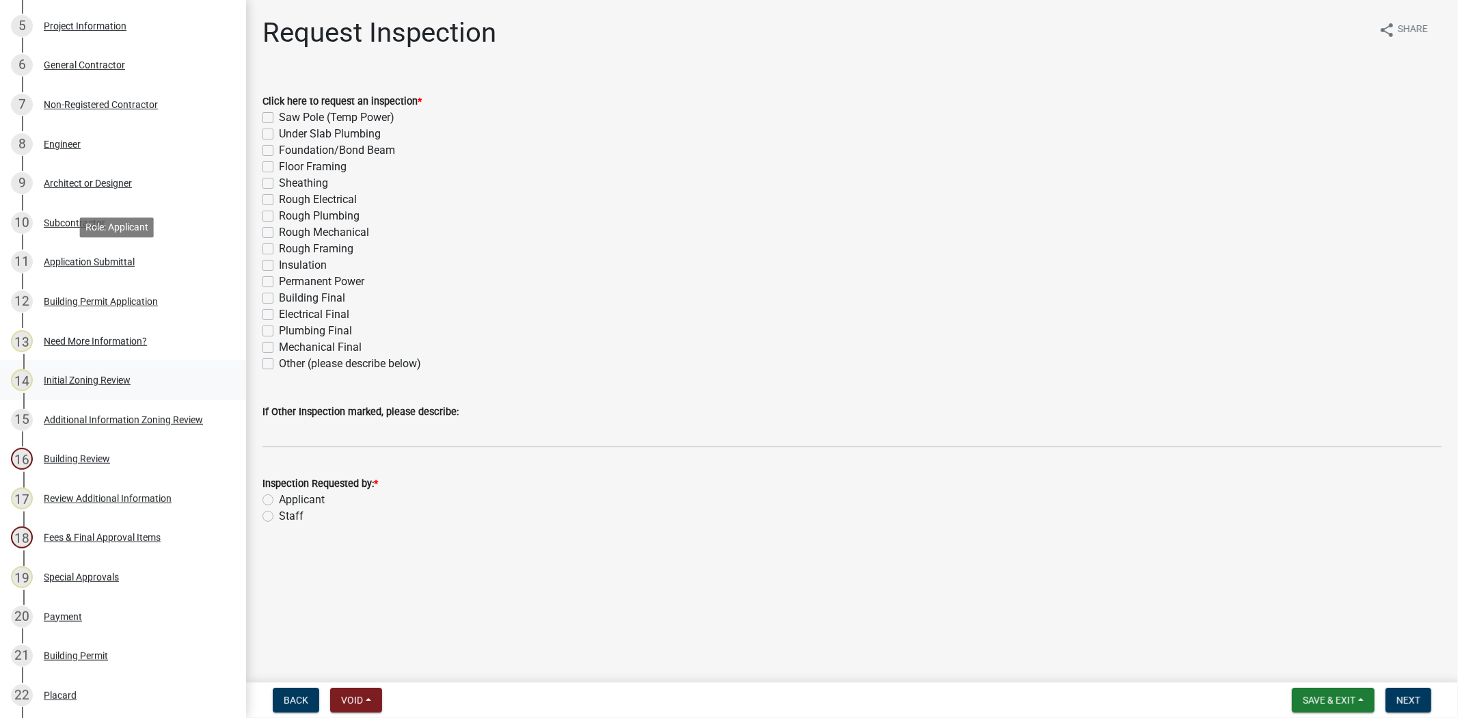
scroll to position [455, 0]
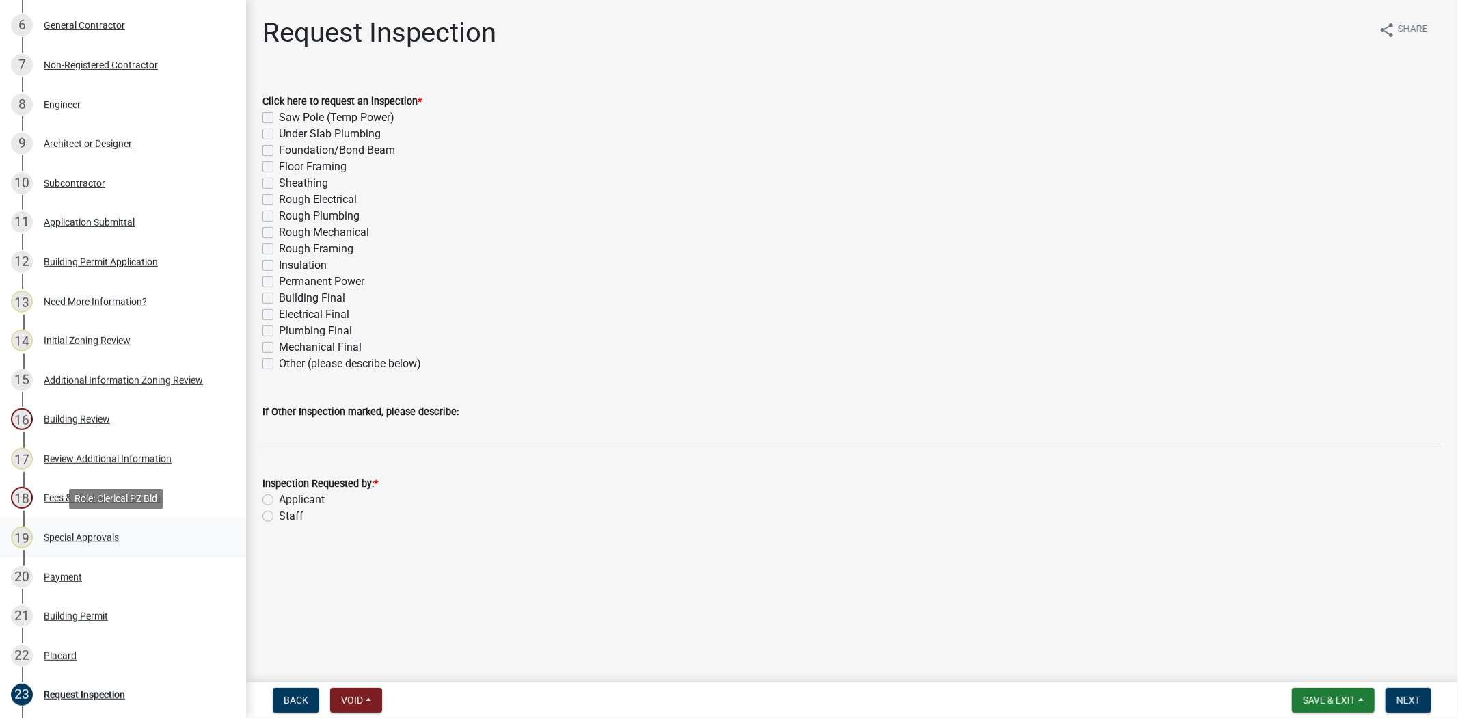
click at [166, 543] on div "19 Special Approvals" at bounding box center [117, 537] width 213 height 22
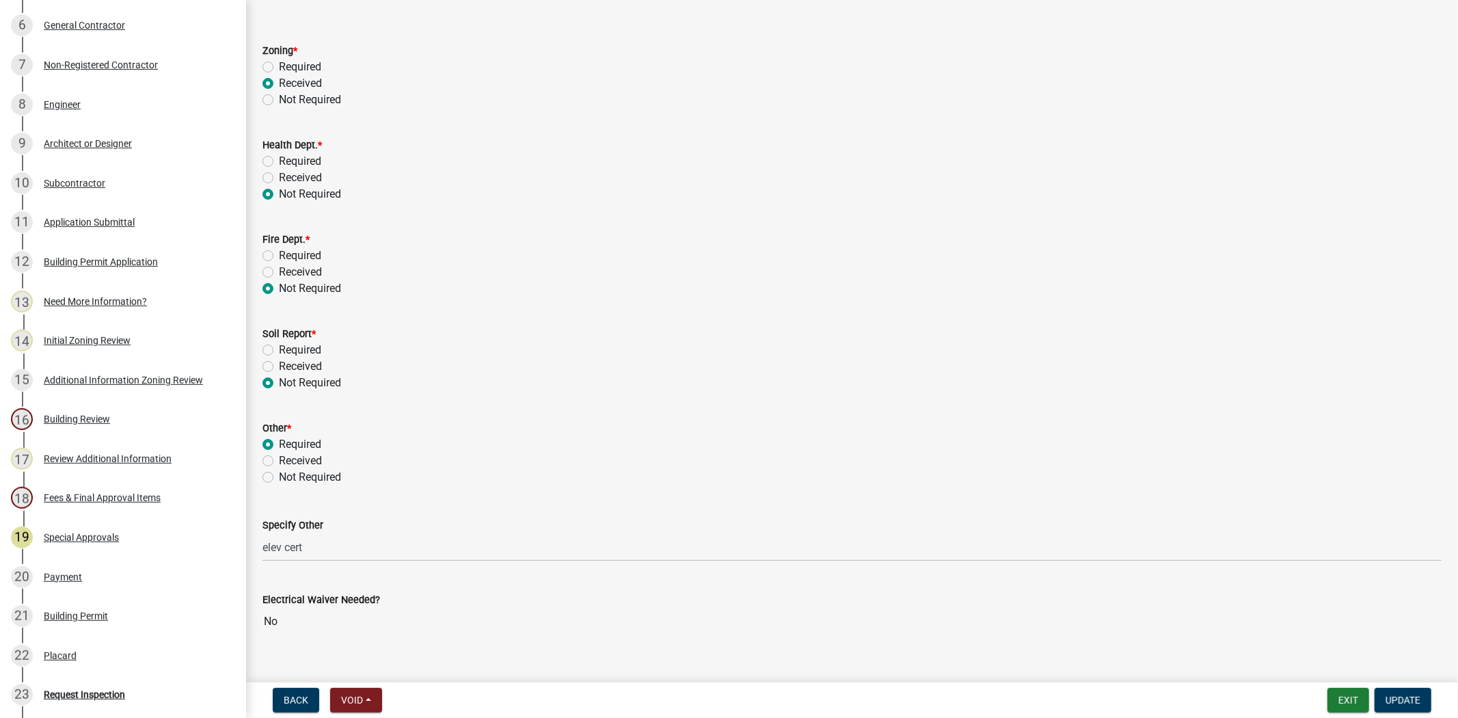
scroll to position [73, 0]
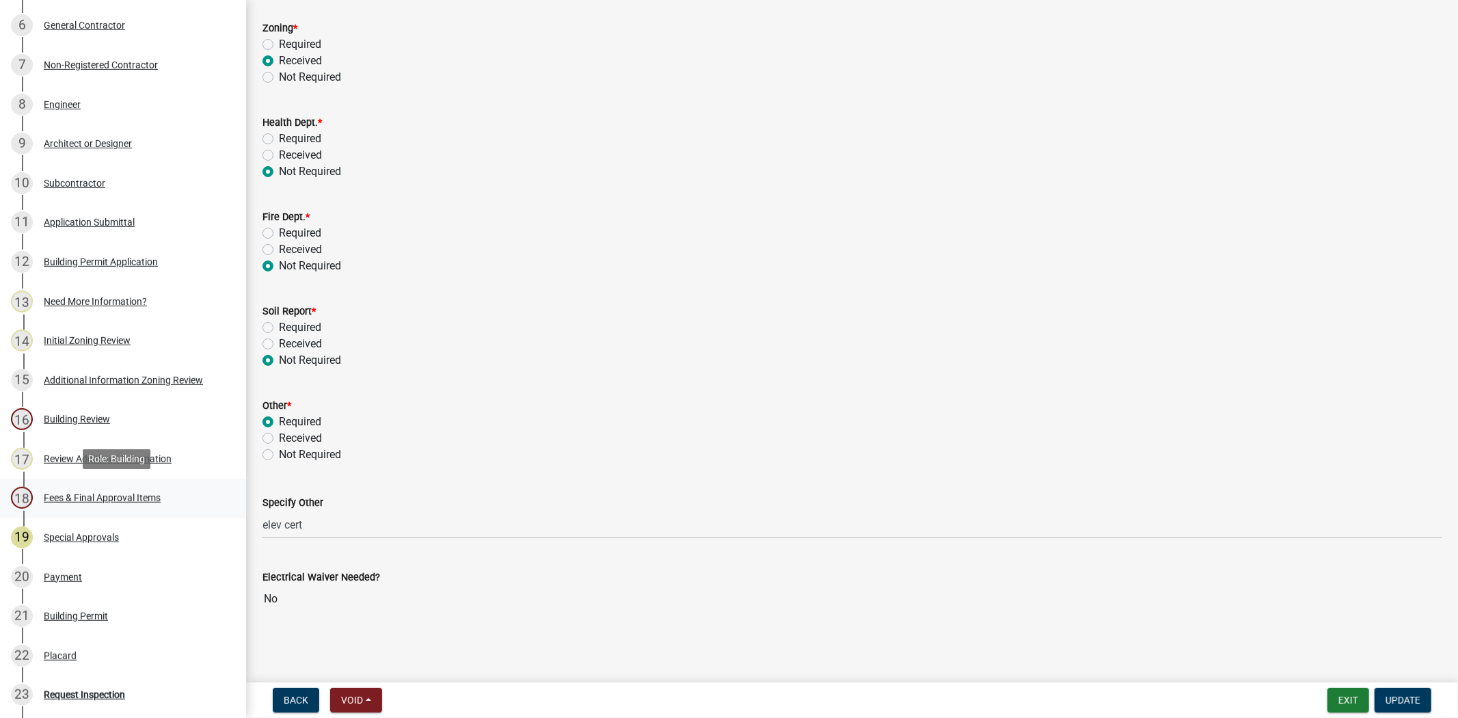
click at [38, 487] on div "18 Fees & Final Approval Items" at bounding box center [117, 498] width 213 height 22
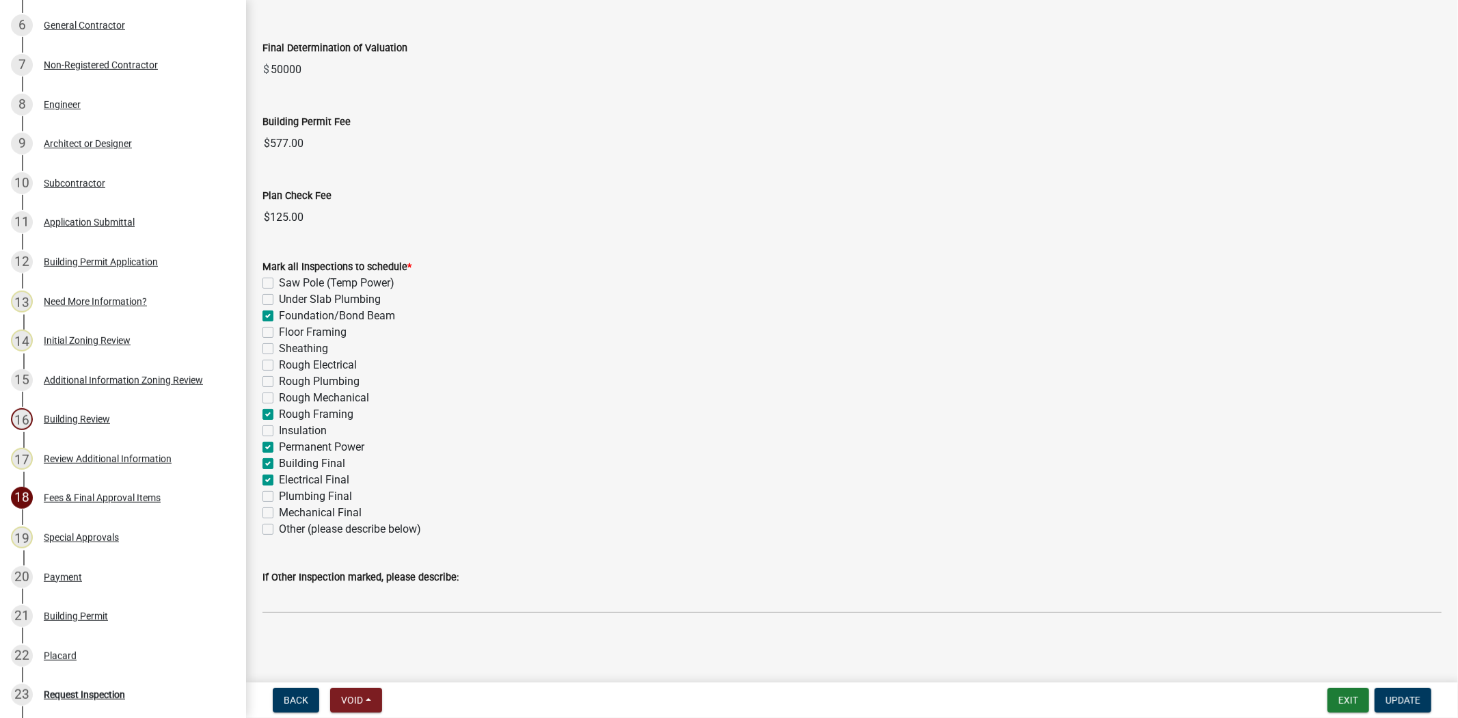
scroll to position [205, 0]
click at [71, 342] on div "Initial Zoning Review" at bounding box center [87, 341] width 87 height 10
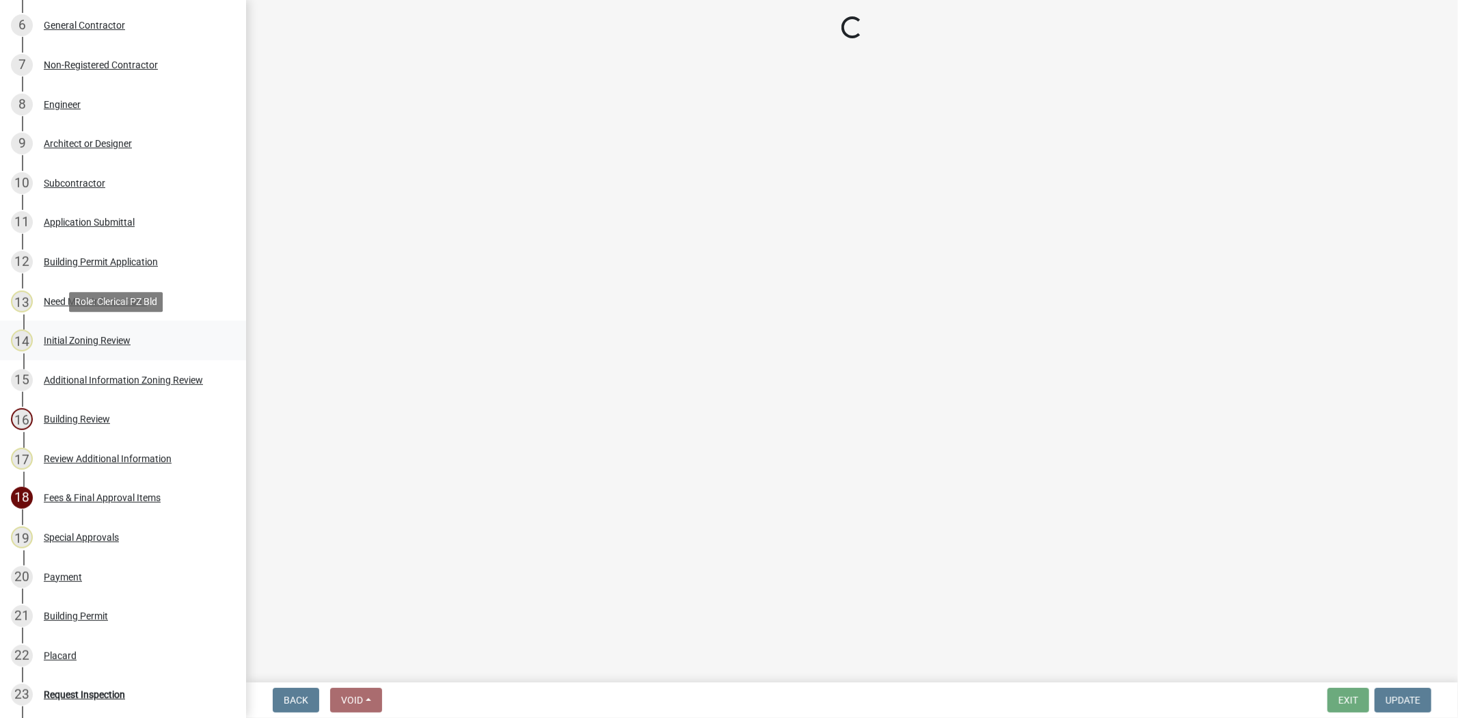
select select "28e8055b-422e-4c2e-9206-ce7b96ebb91b"
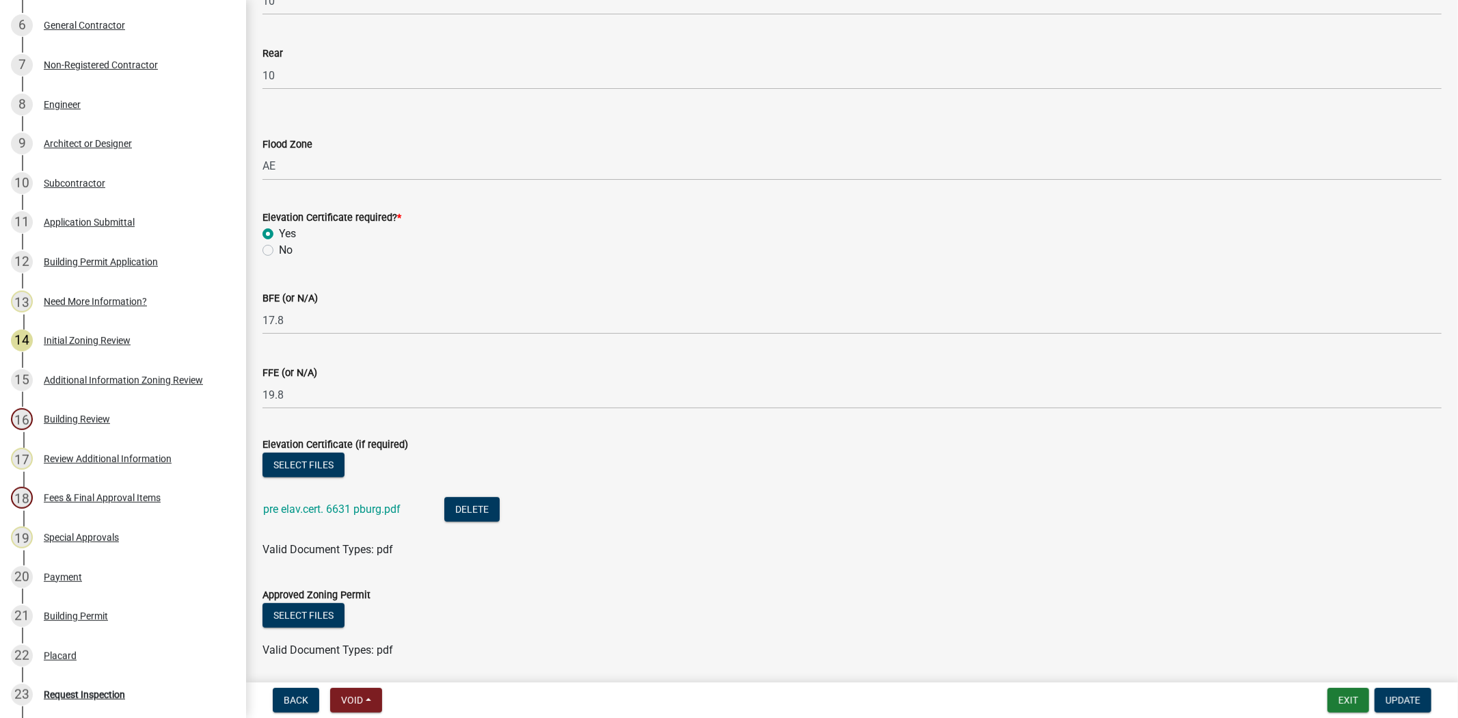
scroll to position [653, 0]
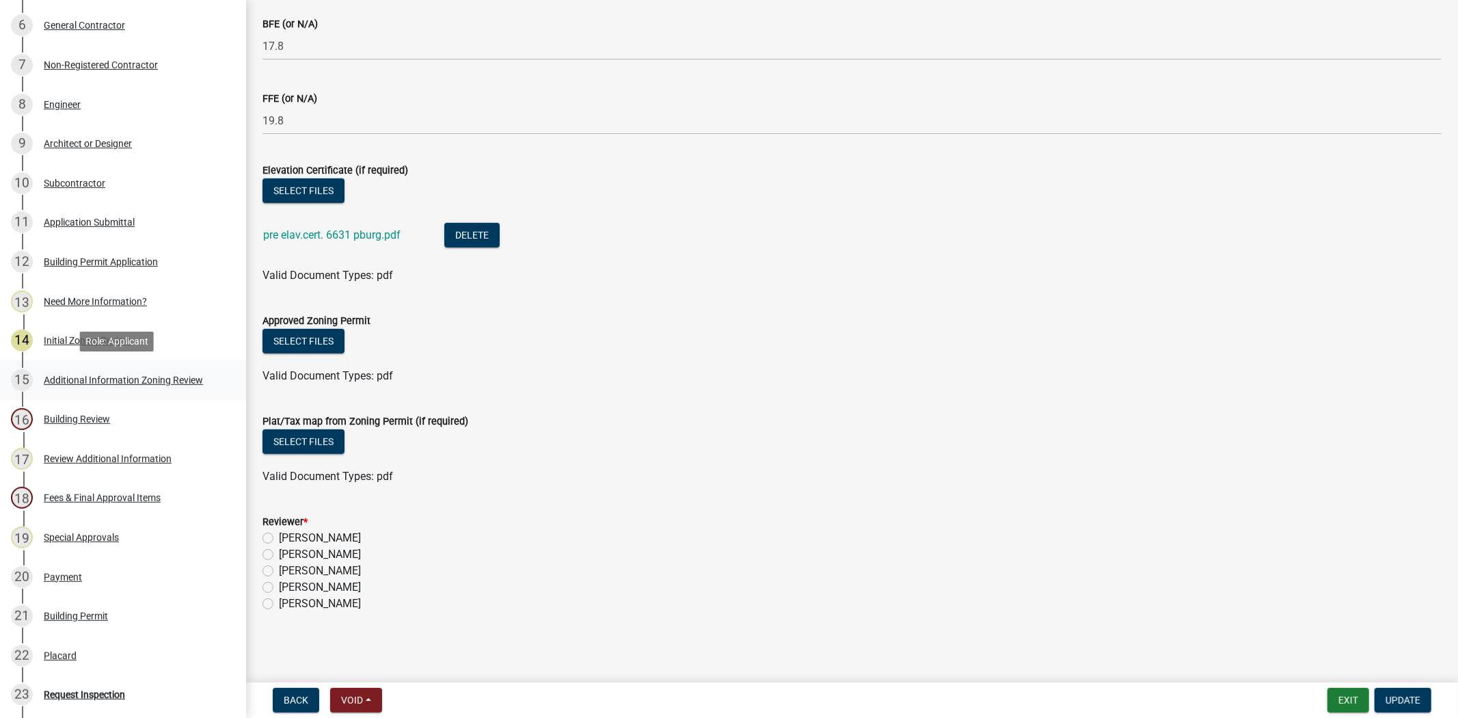
click at [148, 378] on div "Additional Information Zoning Review" at bounding box center [123, 380] width 159 height 10
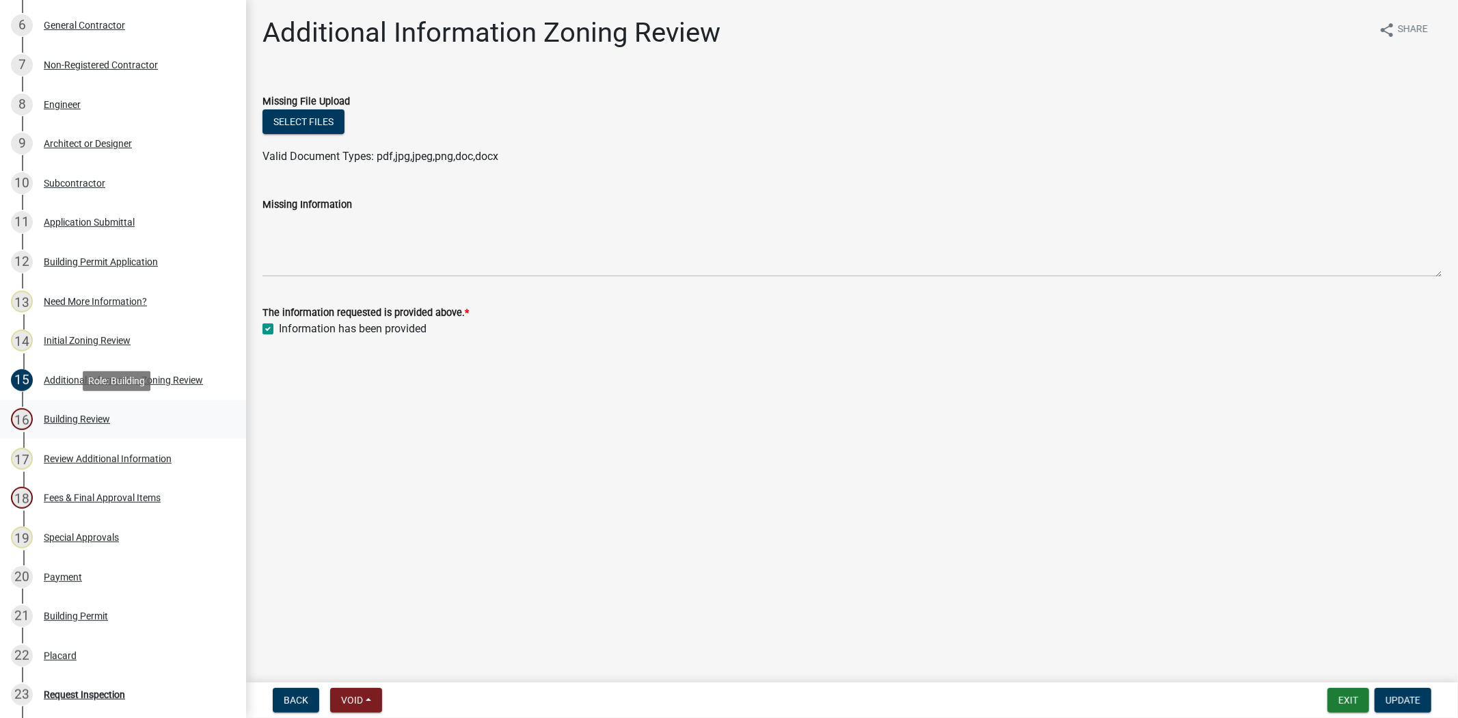
click at [133, 425] on div "16 Building Review" at bounding box center [117, 419] width 213 height 22
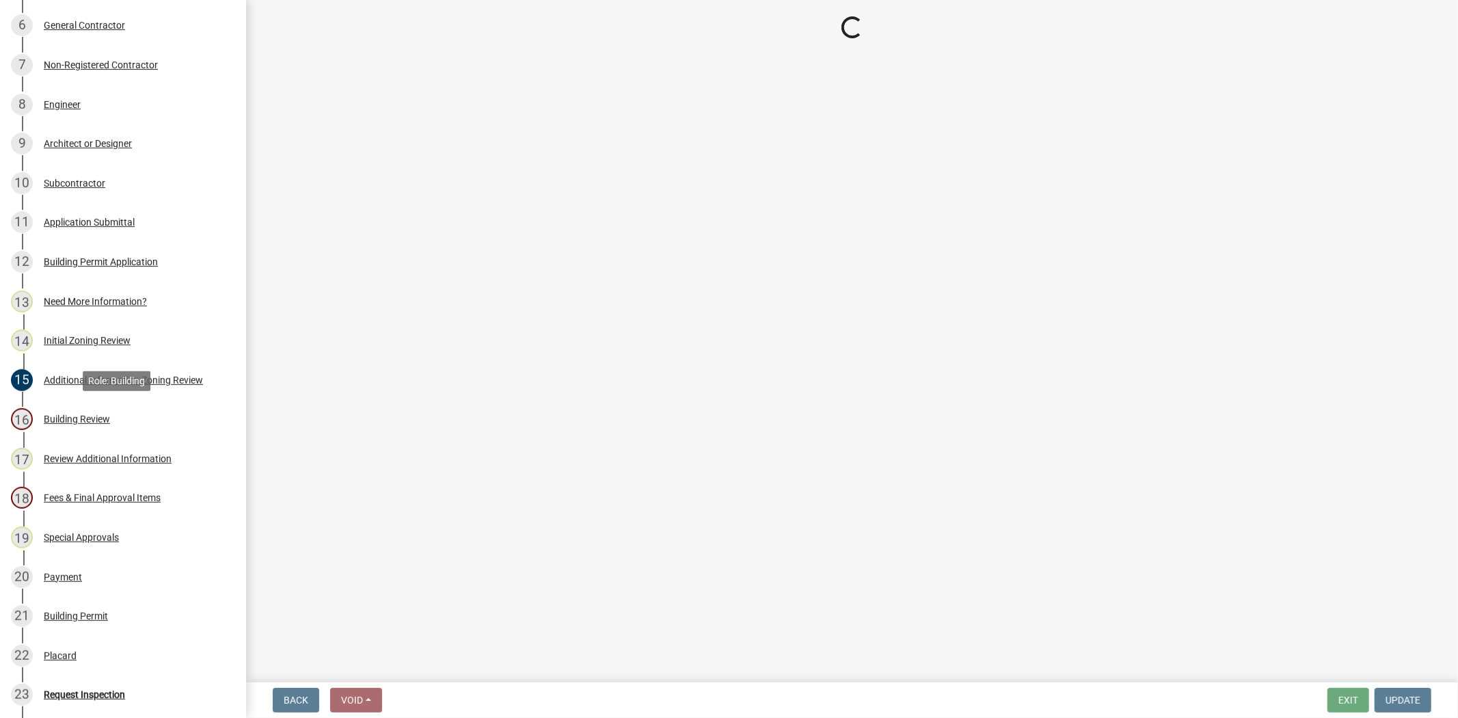
select select "5377c7cd-ae48-4ed2-bc38-366ad0c69dab"
select select "4c393964-ae5e-4116-aa96-2e826f670541"
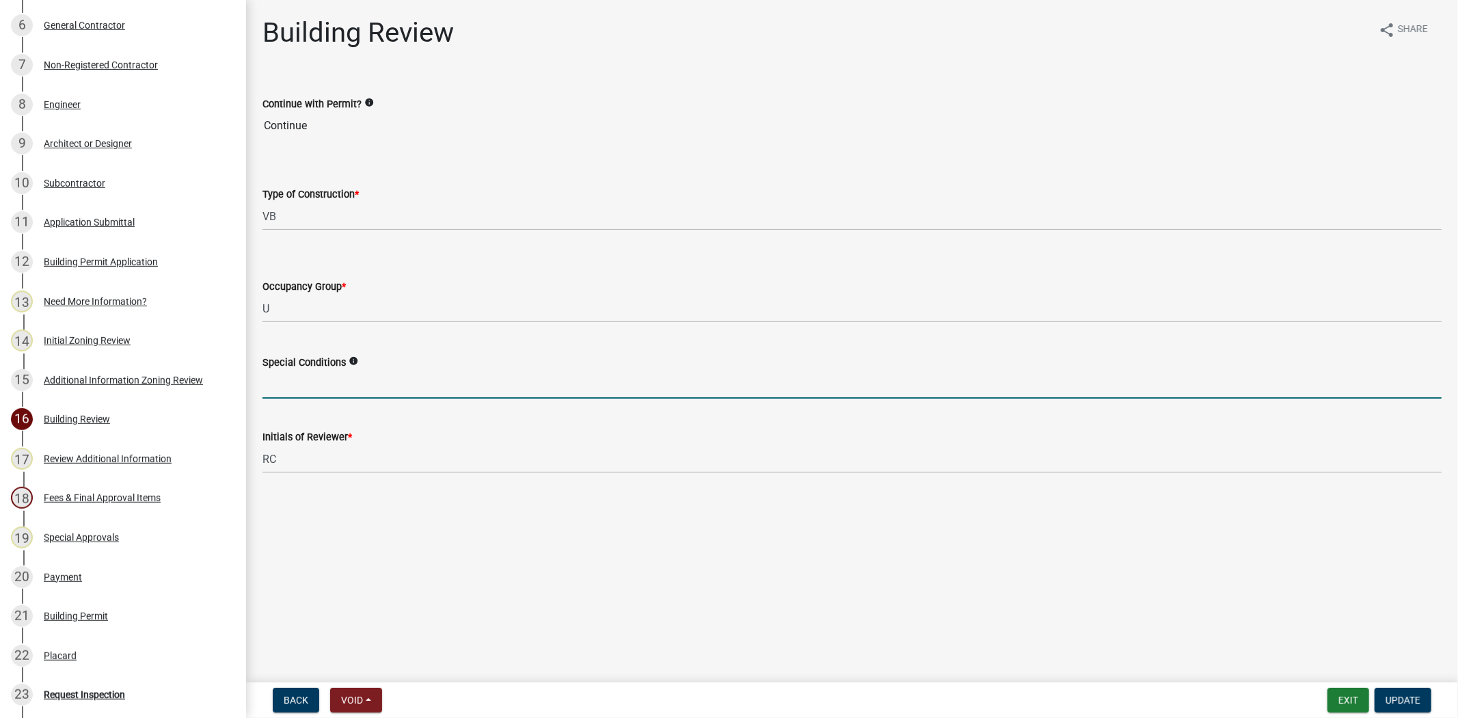
click at [298, 385] on input "Special Conditions" at bounding box center [851, 384] width 1179 height 28
type input "renewed 9/5/2025"
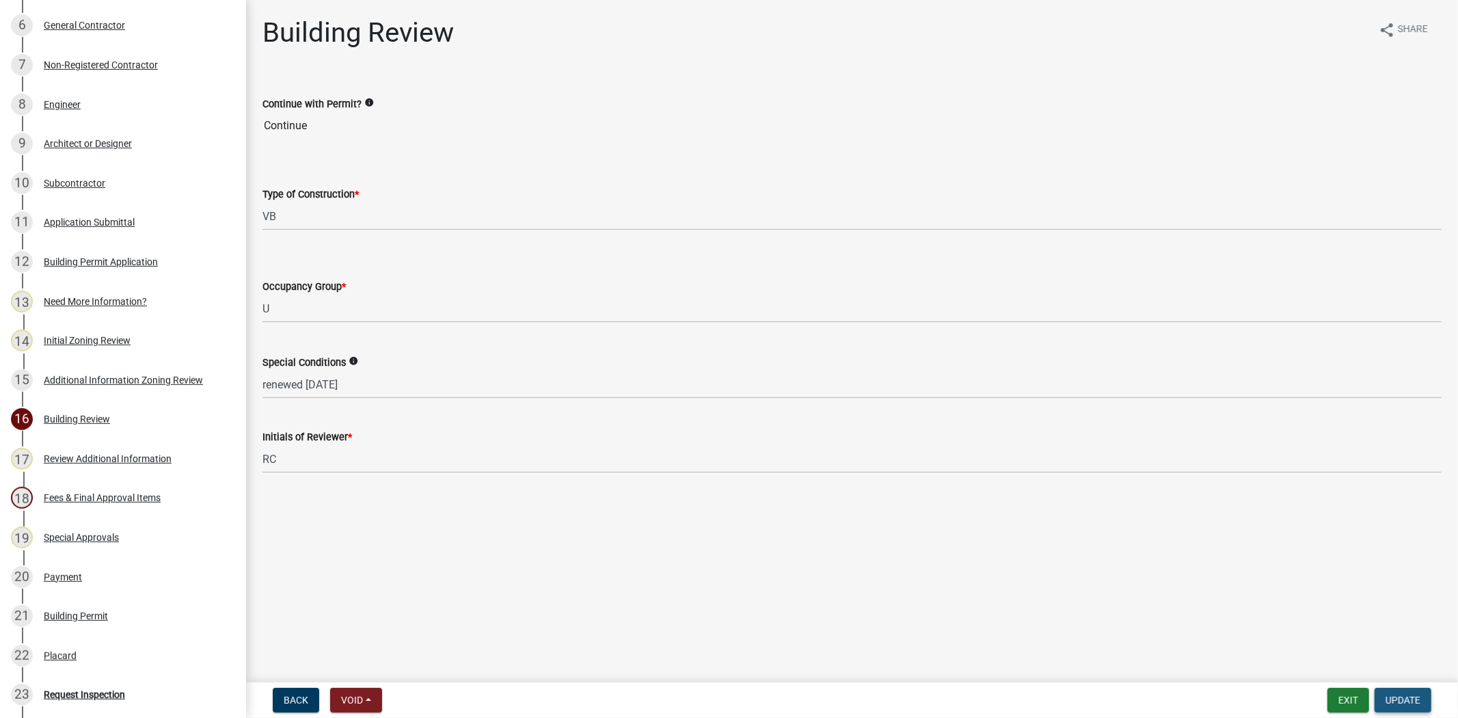
click at [1407, 699] on span "Update" at bounding box center [1402, 699] width 35 height 11
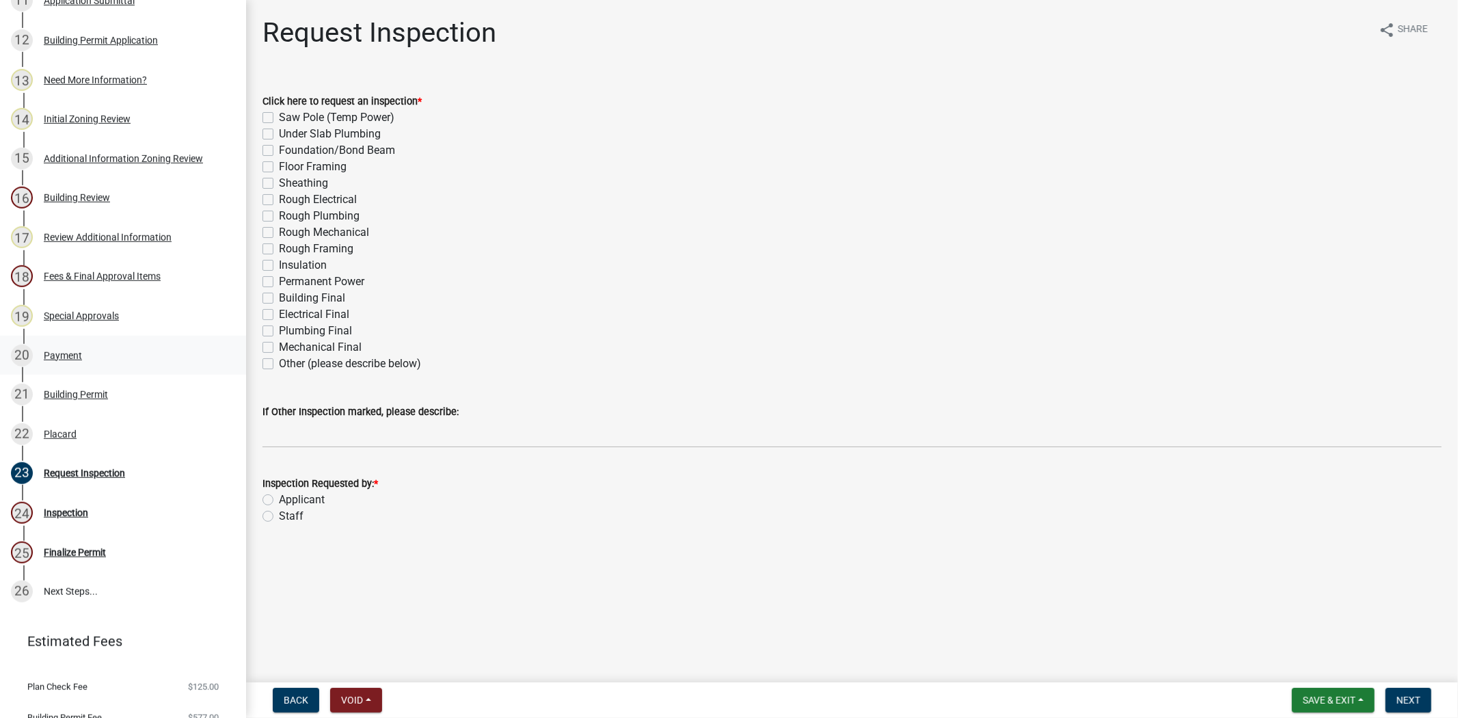
scroll to position [651, 0]
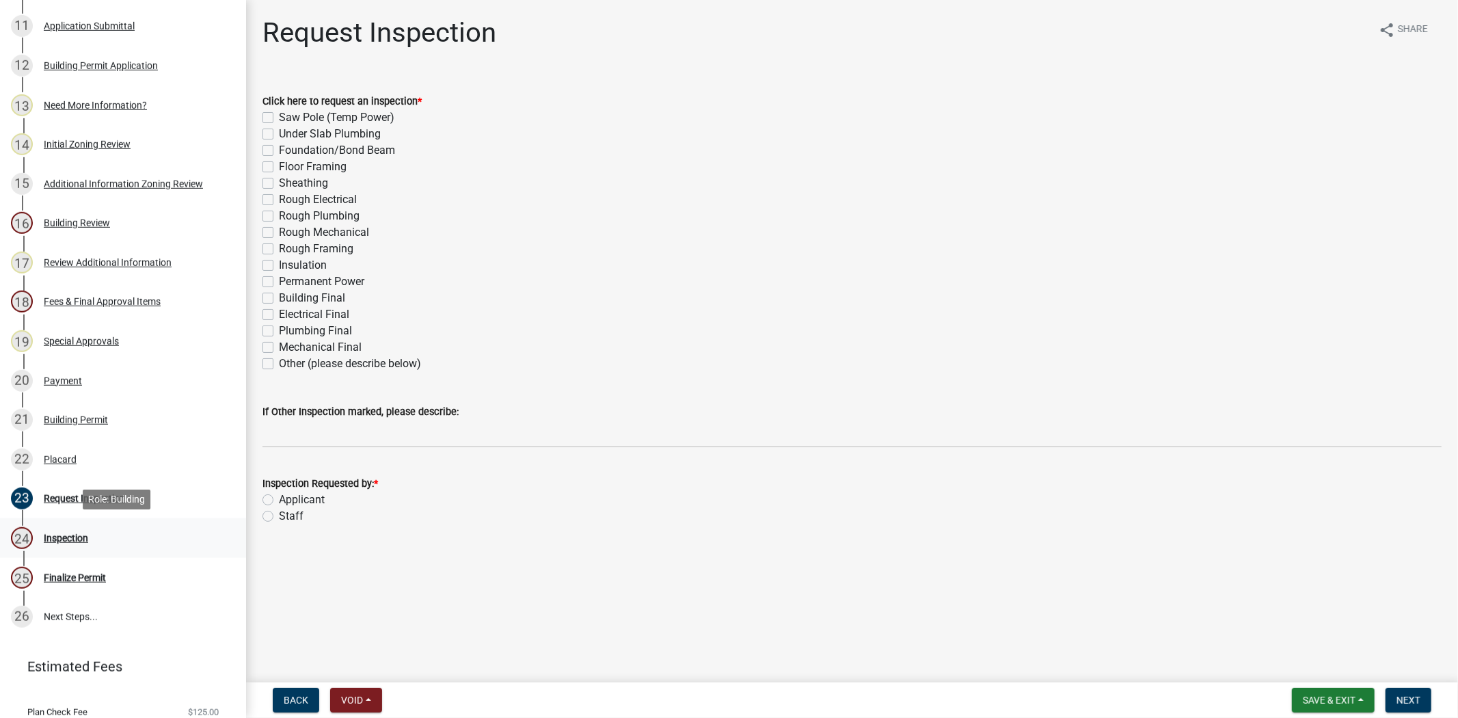
click at [74, 533] on div "Inspection" at bounding box center [66, 538] width 44 height 10
click at [77, 518] on link "24 Inspection" at bounding box center [123, 538] width 246 height 40
click at [279, 364] on label "Other (please describe below)" at bounding box center [350, 363] width 142 height 16
click at [279, 364] on input "Other (please describe below)" at bounding box center [283, 359] width 9 height 9
checkbox input "true"
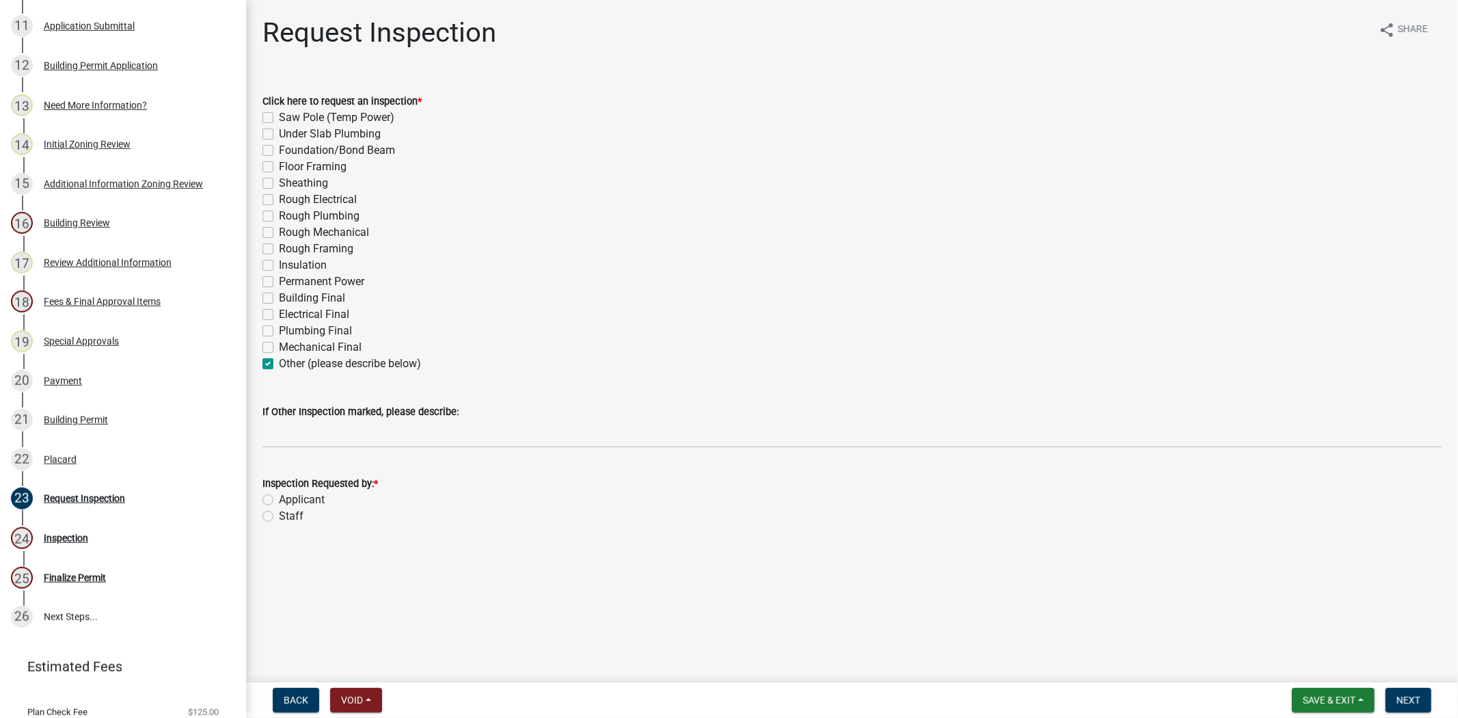
checkbox input "false"
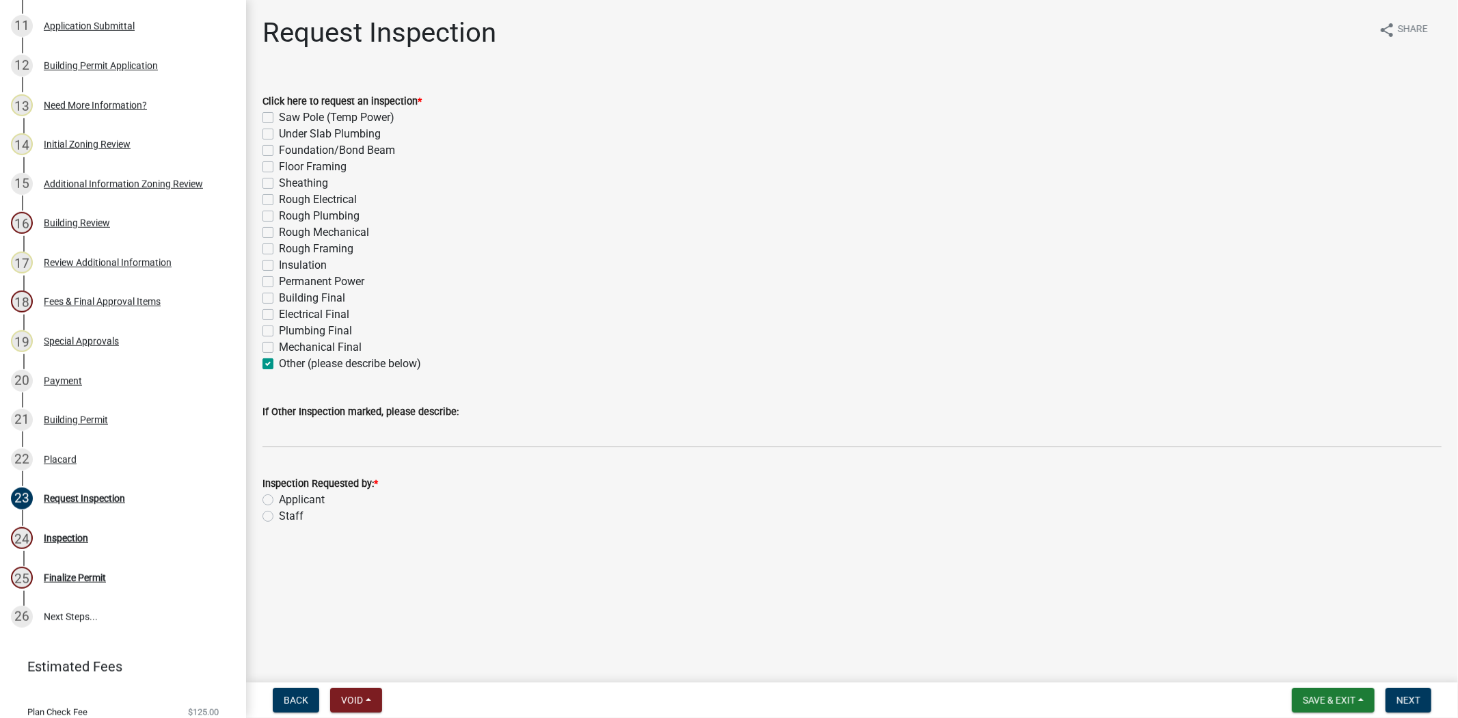
checkbox input "false"
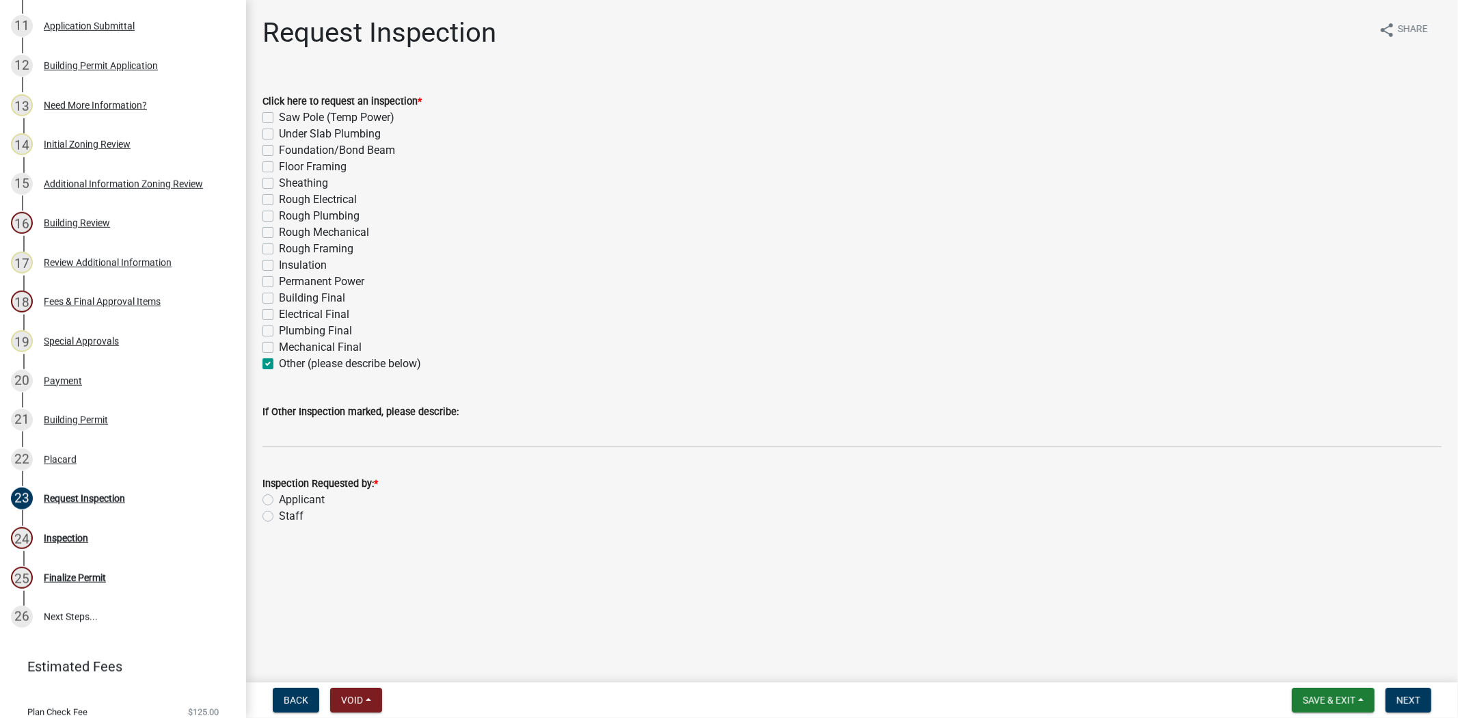
checkbox input "false"
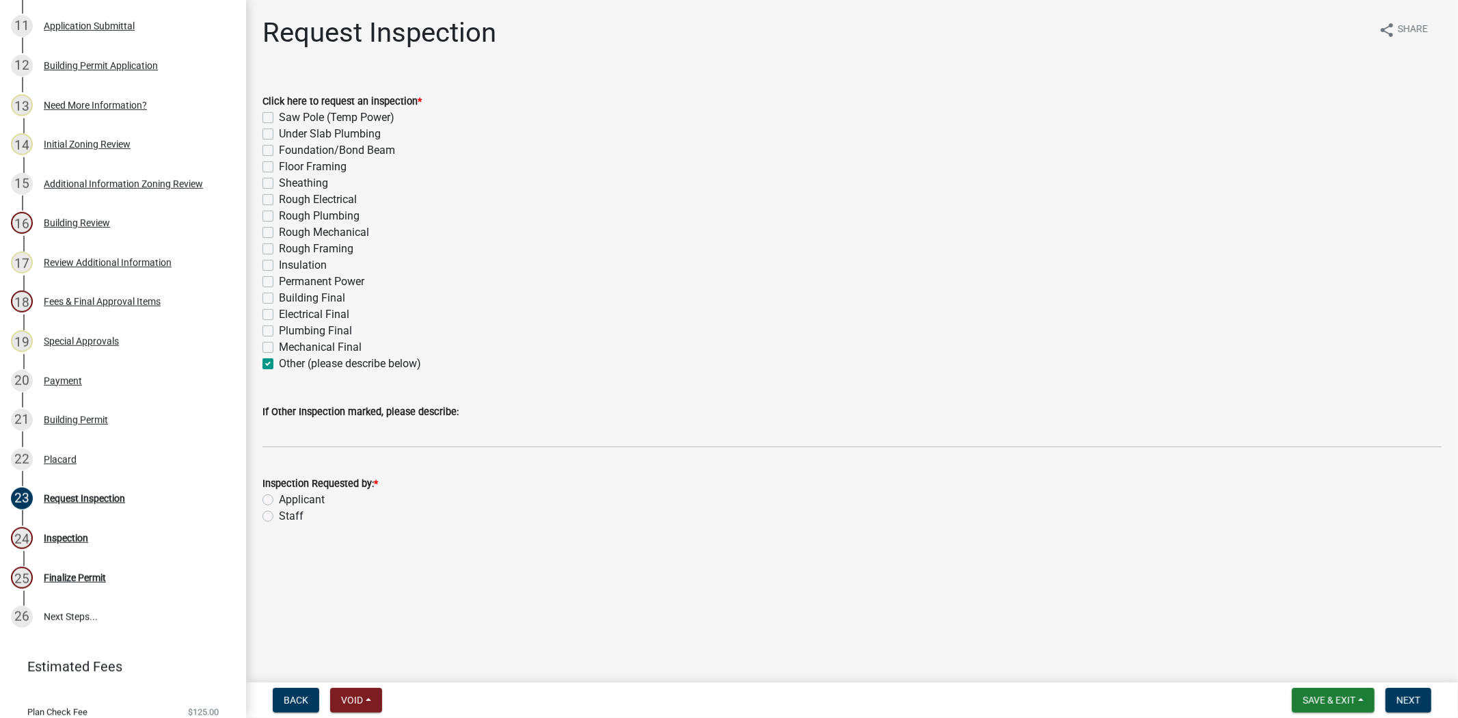
checkbox input "true"
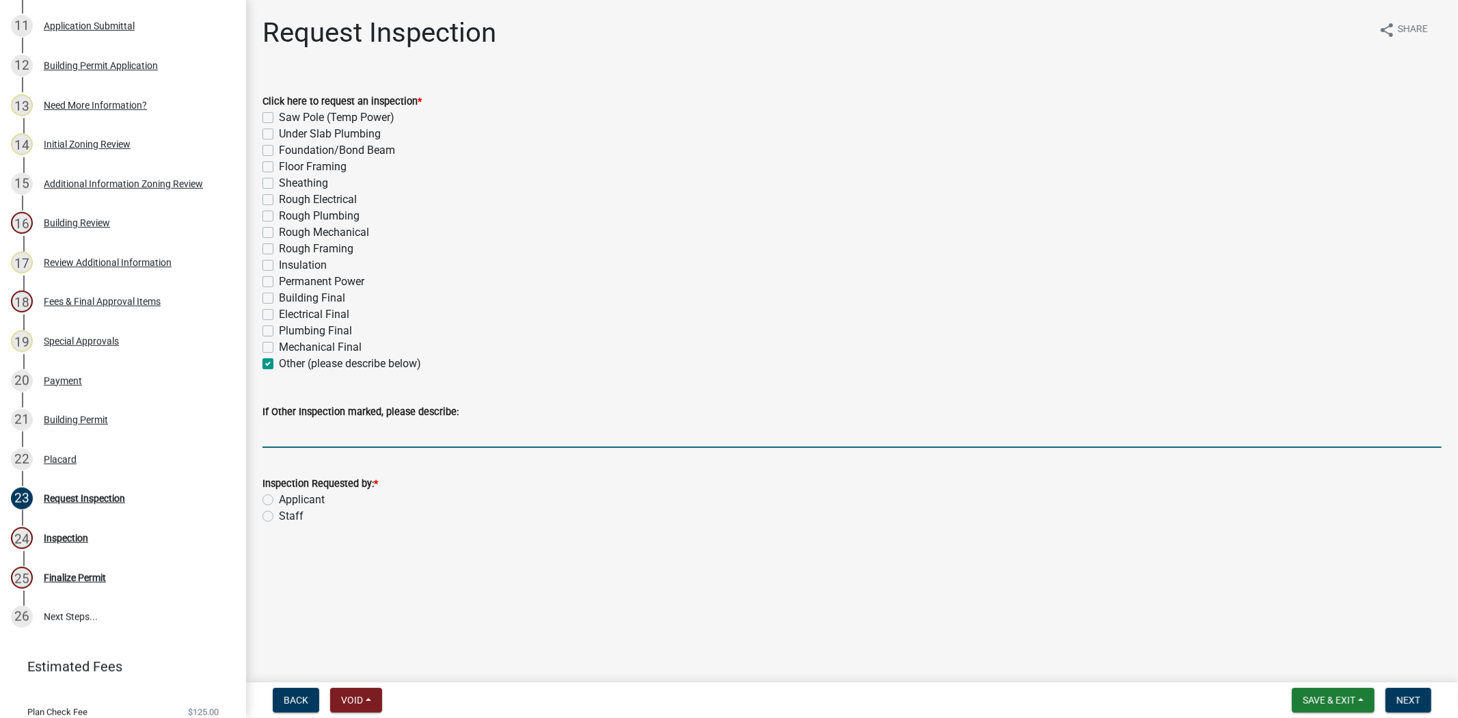
click at [280, 434] on input "If Other Inspection marked, please describe:" at bounding box center [851, 434] width 1179 height 28
type input "renew permit"
click at [279, 515] on label "Staff" at bounding box center [291, 516] width 25 height 16
click at [279, 515] on input "Staff" at bounding box center [283, 512] width 9 height 9
radio input "true"
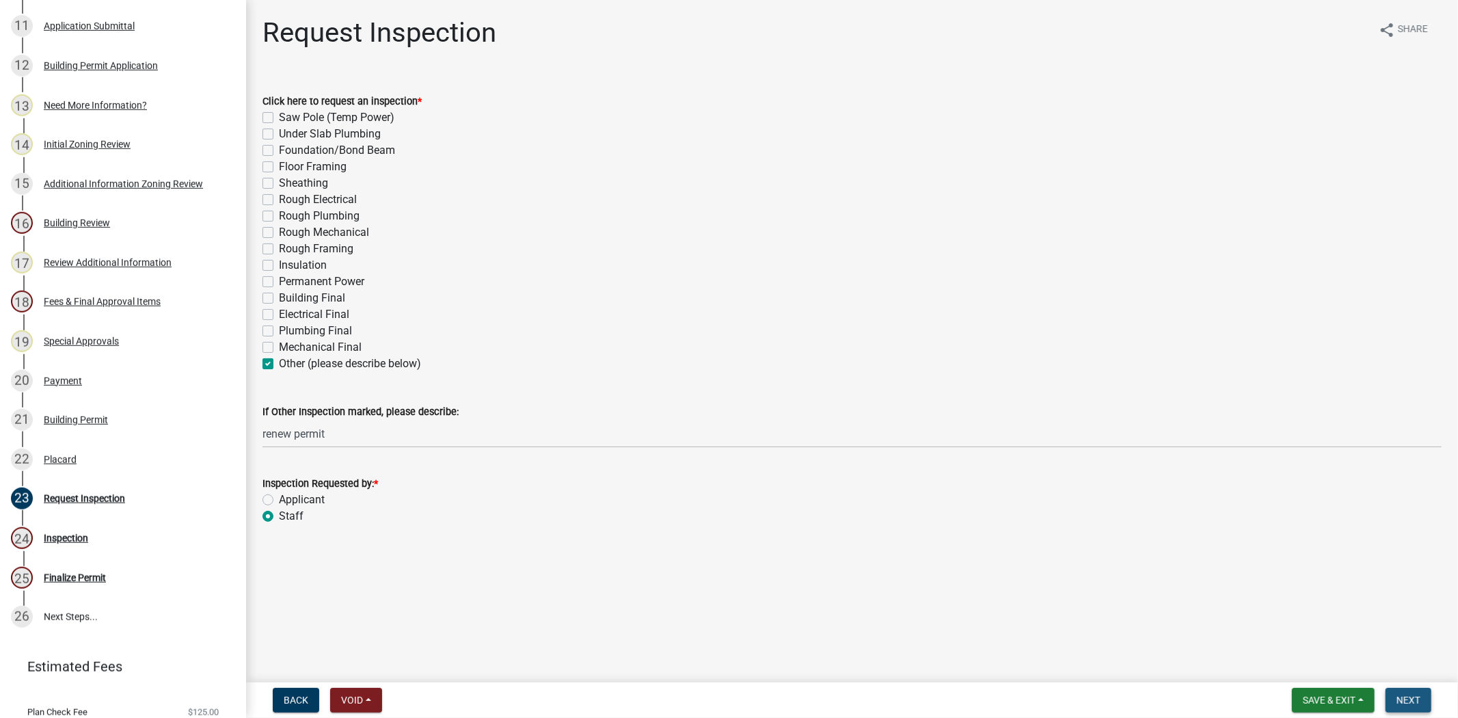
click at [1416, 694] on span "Next" at bounding box center [1408, 699] width 24 height 11
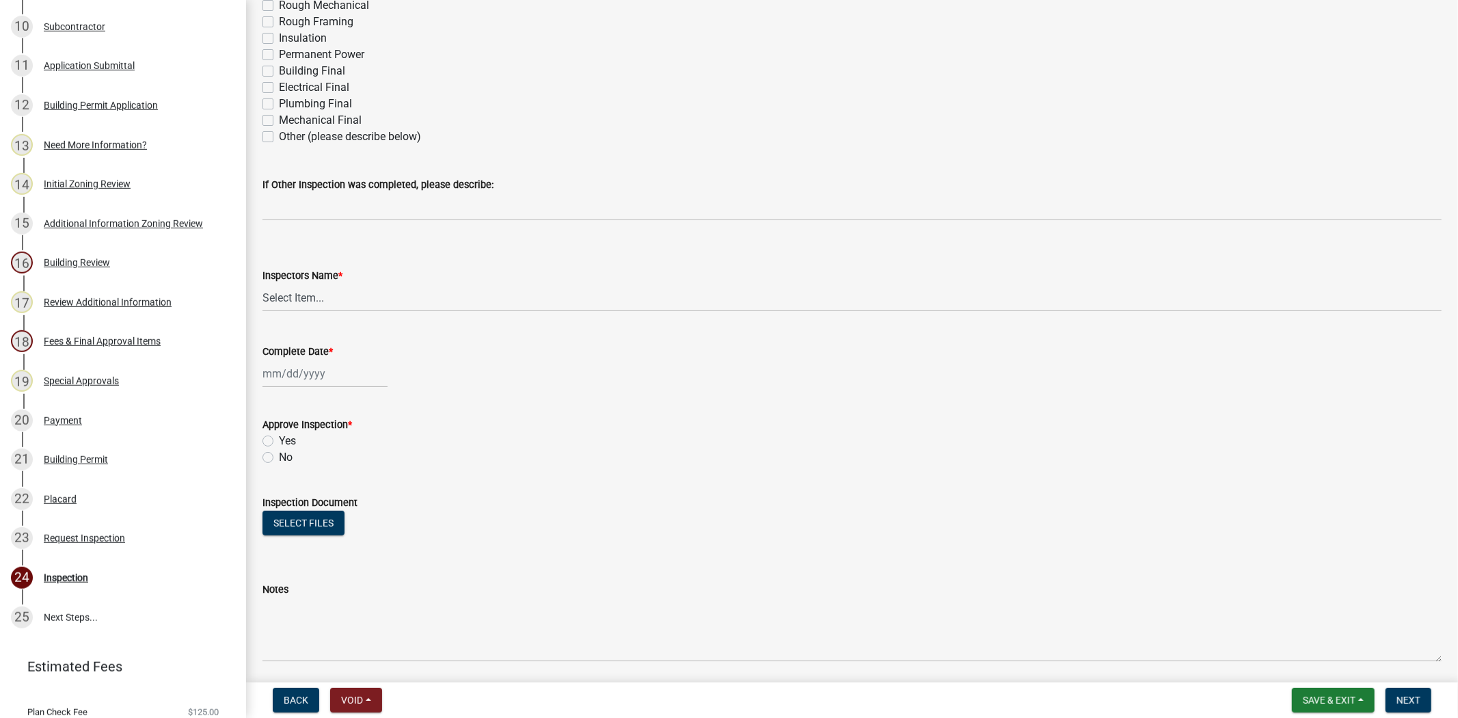
scroll to position [379, 0]
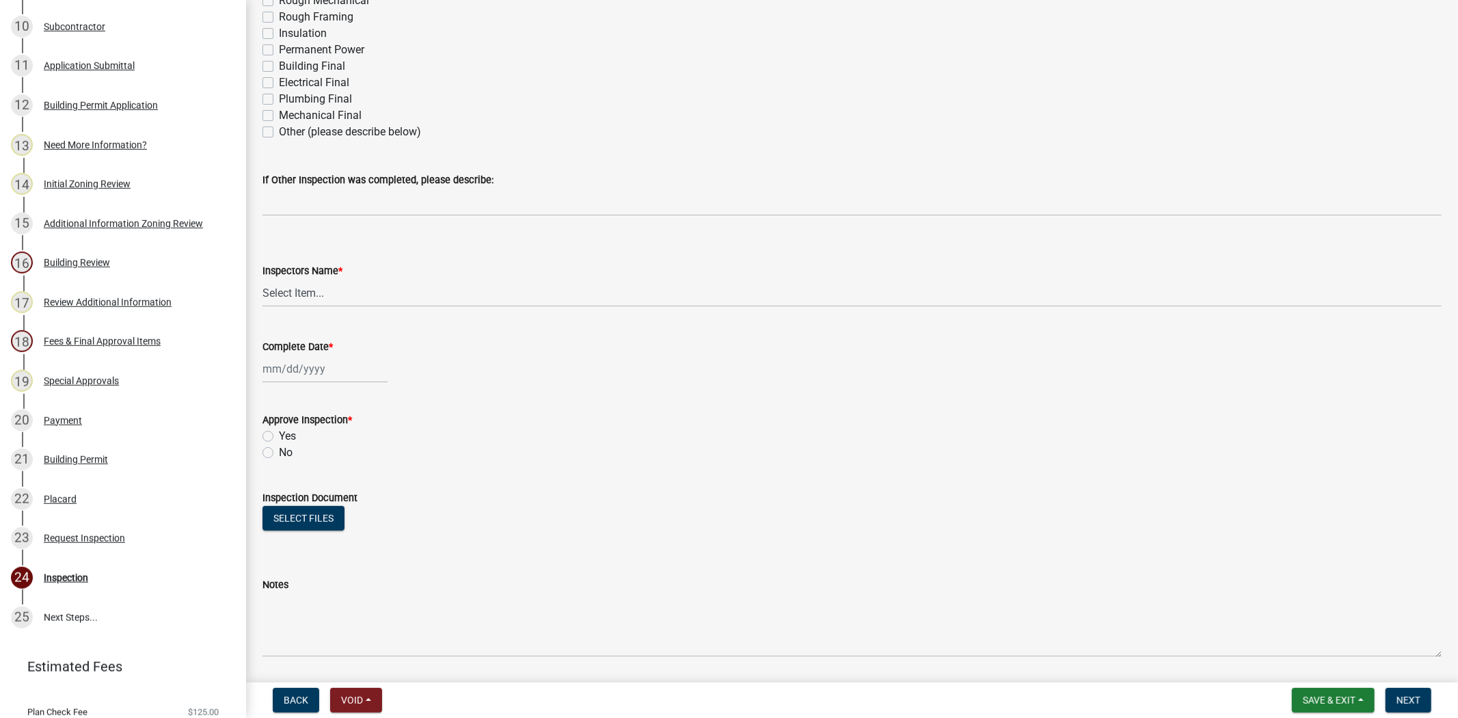
click at [279, 134] on label "Other (please describe below)" at bounding box center [350, 132] width 142 height 16
click at [279, 133] on input "Other (please describe below)" at bounding box center [283, 128] width 9 height 9
checkbox input "true"
checkbox input "false"
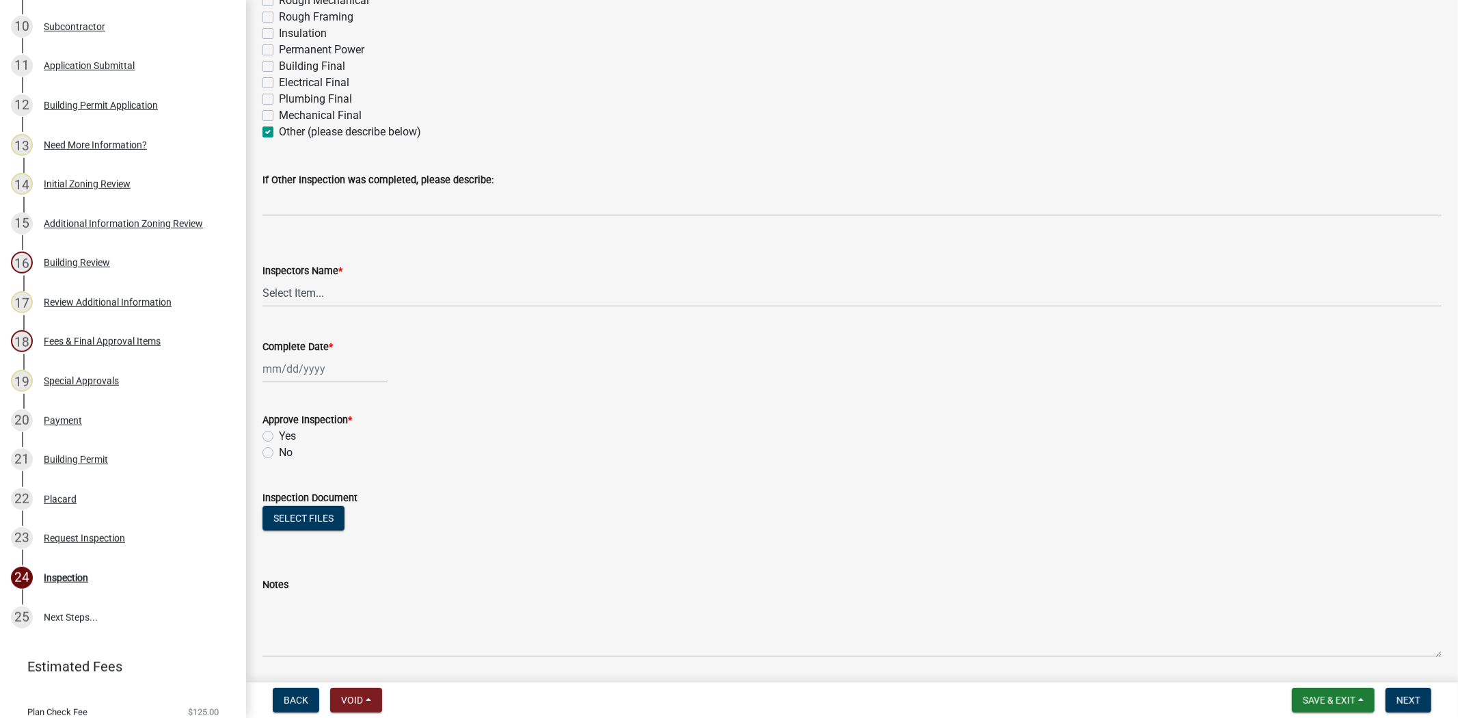
checkbox input "false"
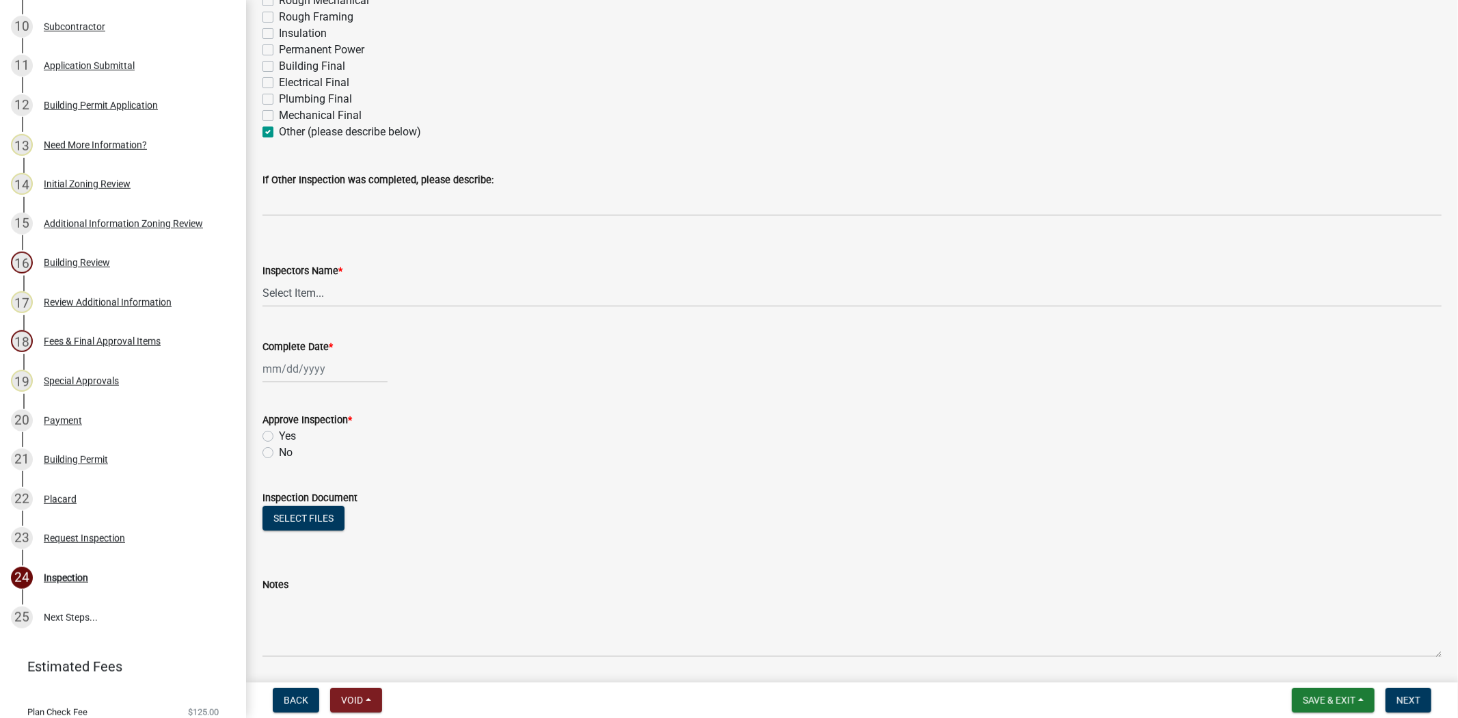
checkbox input "false"
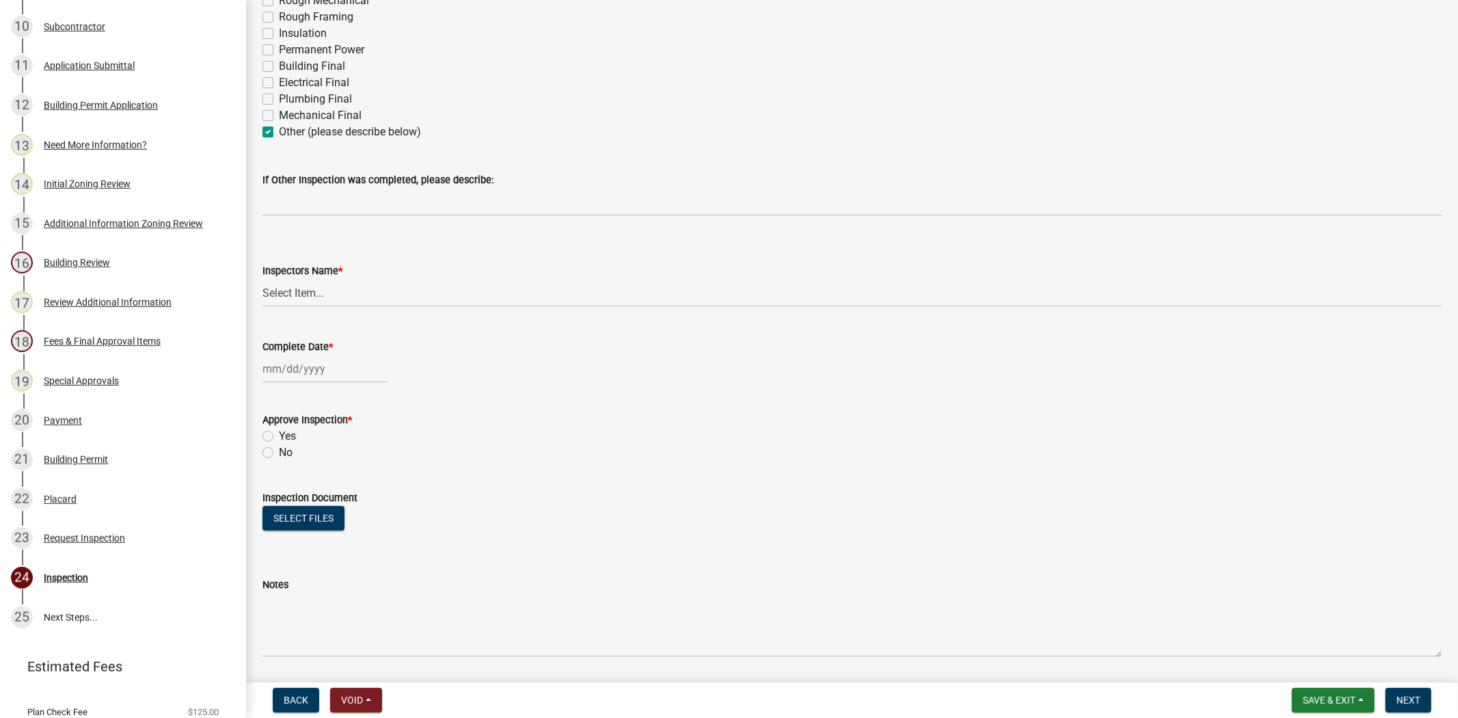
checkbox input "false"
checkbox input "true"
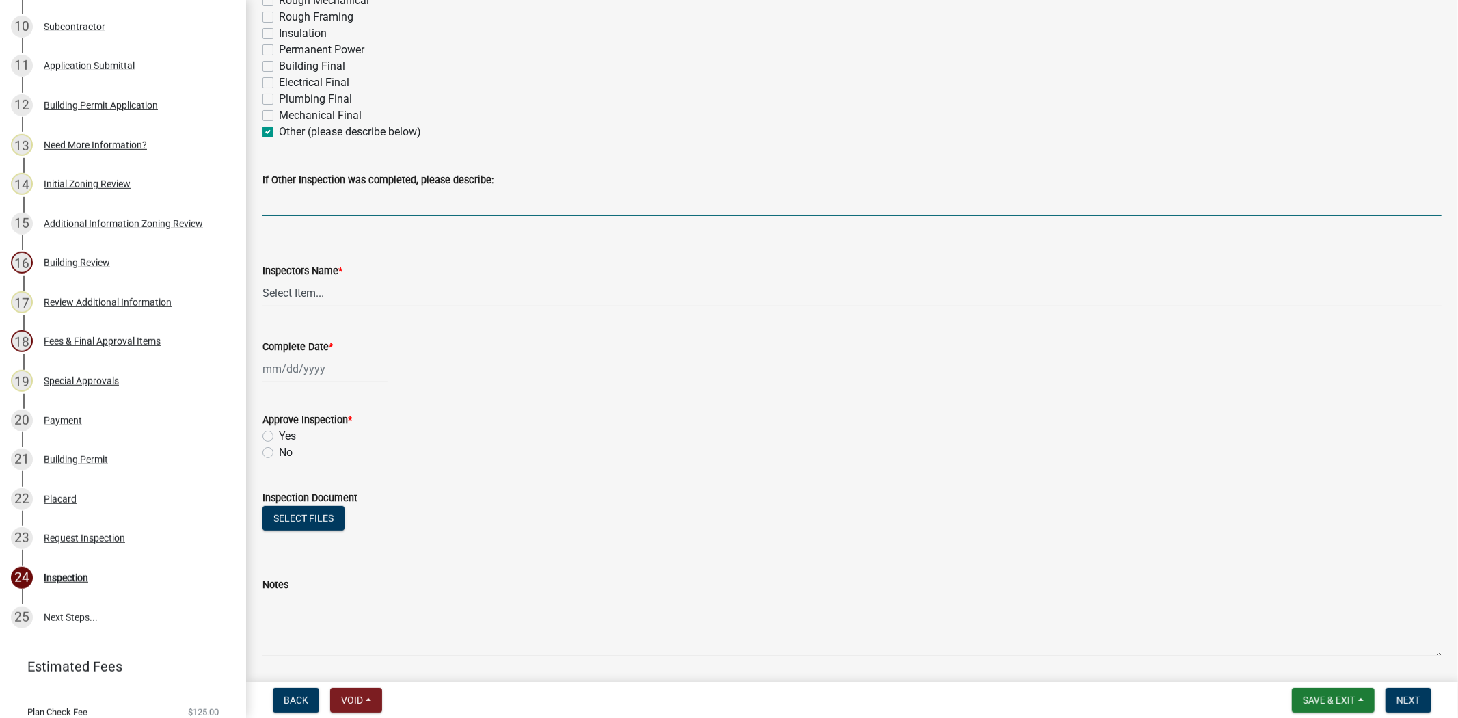
click at [314, 202] on input "If Other Inspection was completed, please describe:" at bounding box center [851, 202] width 1179 height 28
type input "renew"
click at [396, 291] on select "Select Item... jcorwin@jaspercounty.gov (John Corwin ) rcampbell (Ryan Campbell)" at bounding box center [851, 293] width 1179 height 28
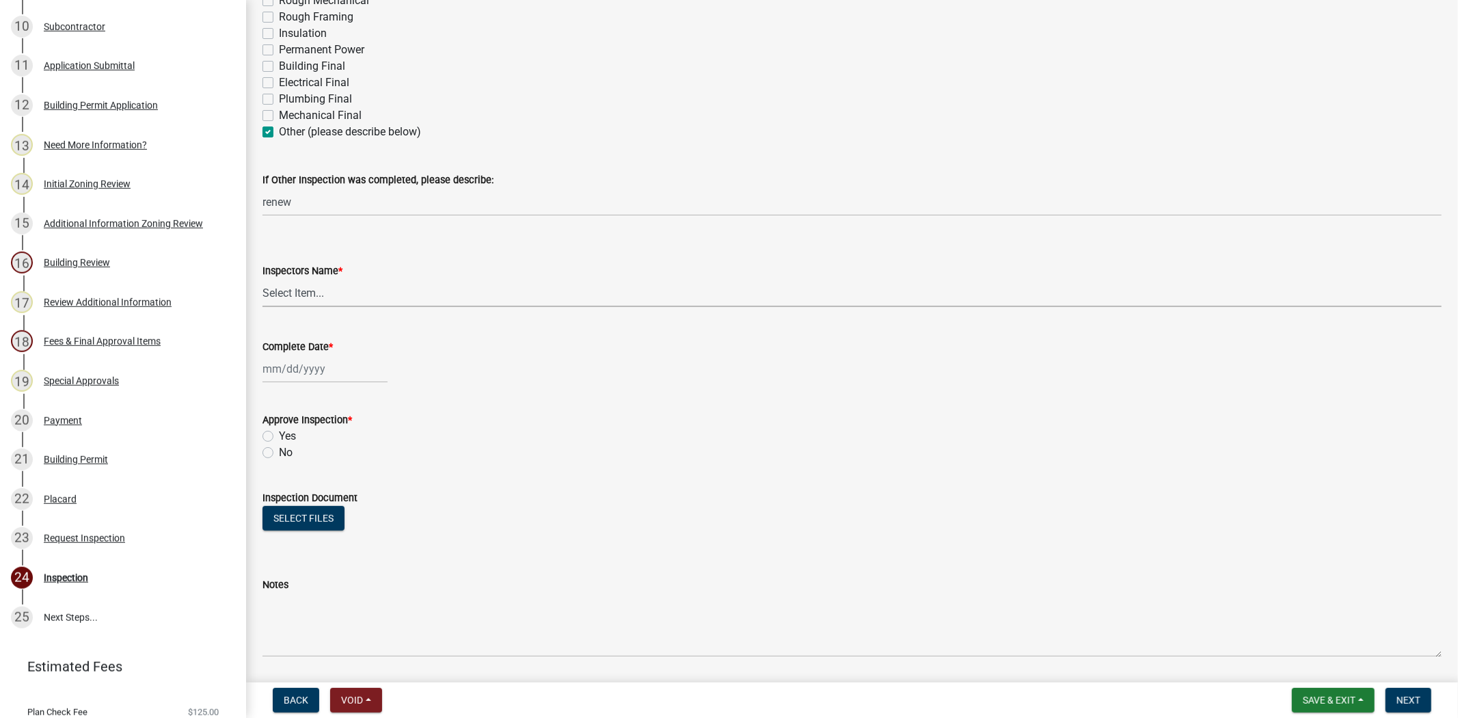
select select "acf36c91-87ca-4b19-8dd2-91b45068efa1"
click at [262, 279] on select "Select Item... jcorwin@jaspercounty.gov (John Corwin ) rcampbell (Ryan Campbell)" at bounding box center [851, 293] width 1179 height 28
click at [261, 378] on div "Complete Date *" at bounding box center [851, 351] width 1199 height 64
click at [275, 370] on div at bounding box center [324, 369] width 125 height 28
select select "9"
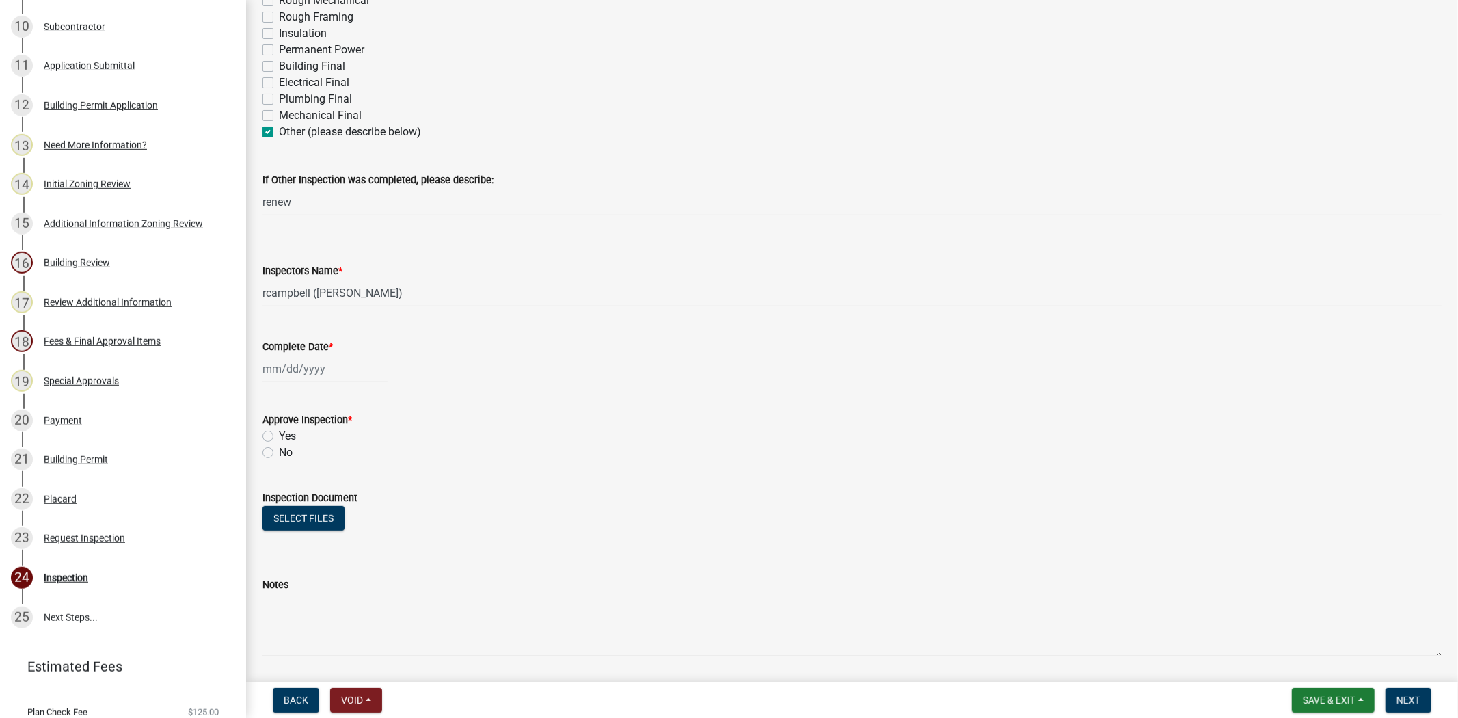
select select "2025"
click at [354, 441] on div "5" at bounding box center [364, 441] width 22 height 22
type input "09/05/2025"
click at [279, 452] on label "No" at bounding box center [286, 452] width 14 height 16
click at [279, 452] on input "No" at bounding box center [283, 448] width 9 height 9
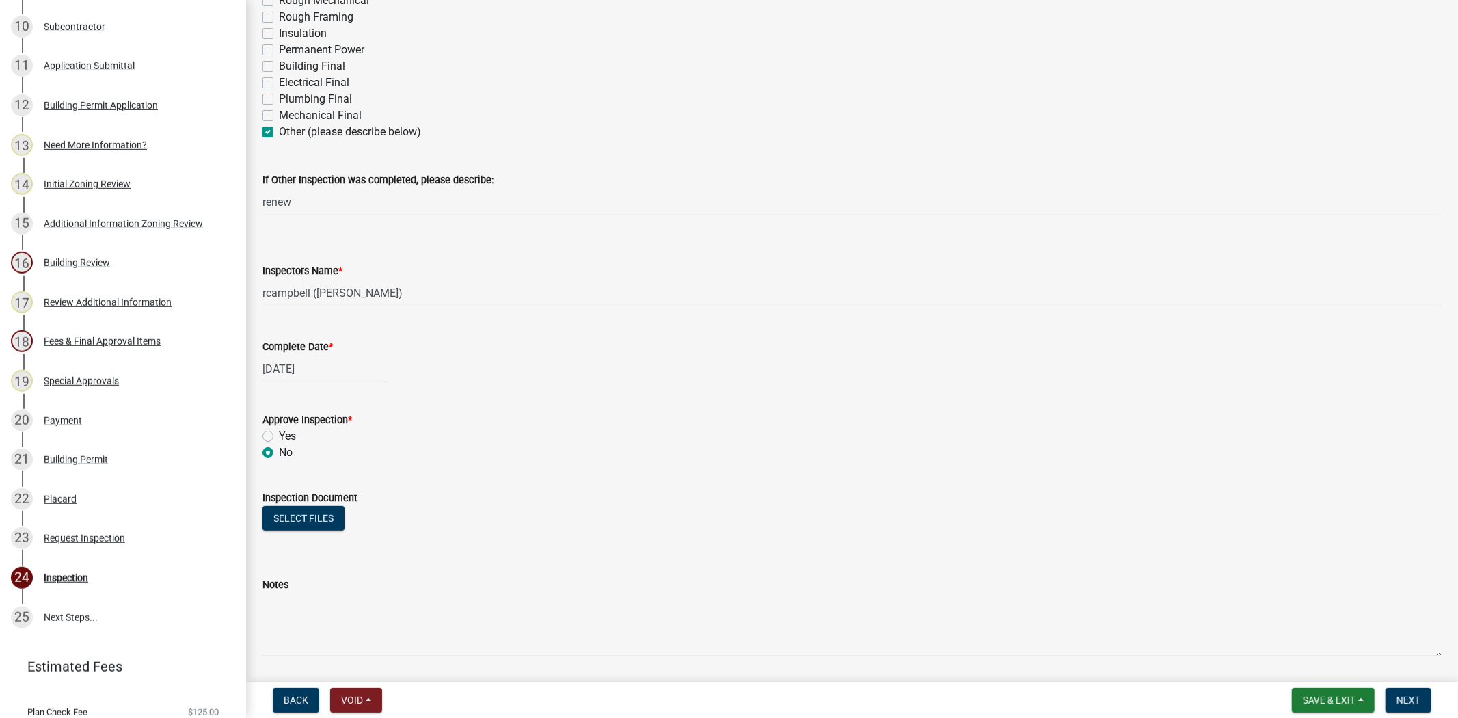
radio input "true"
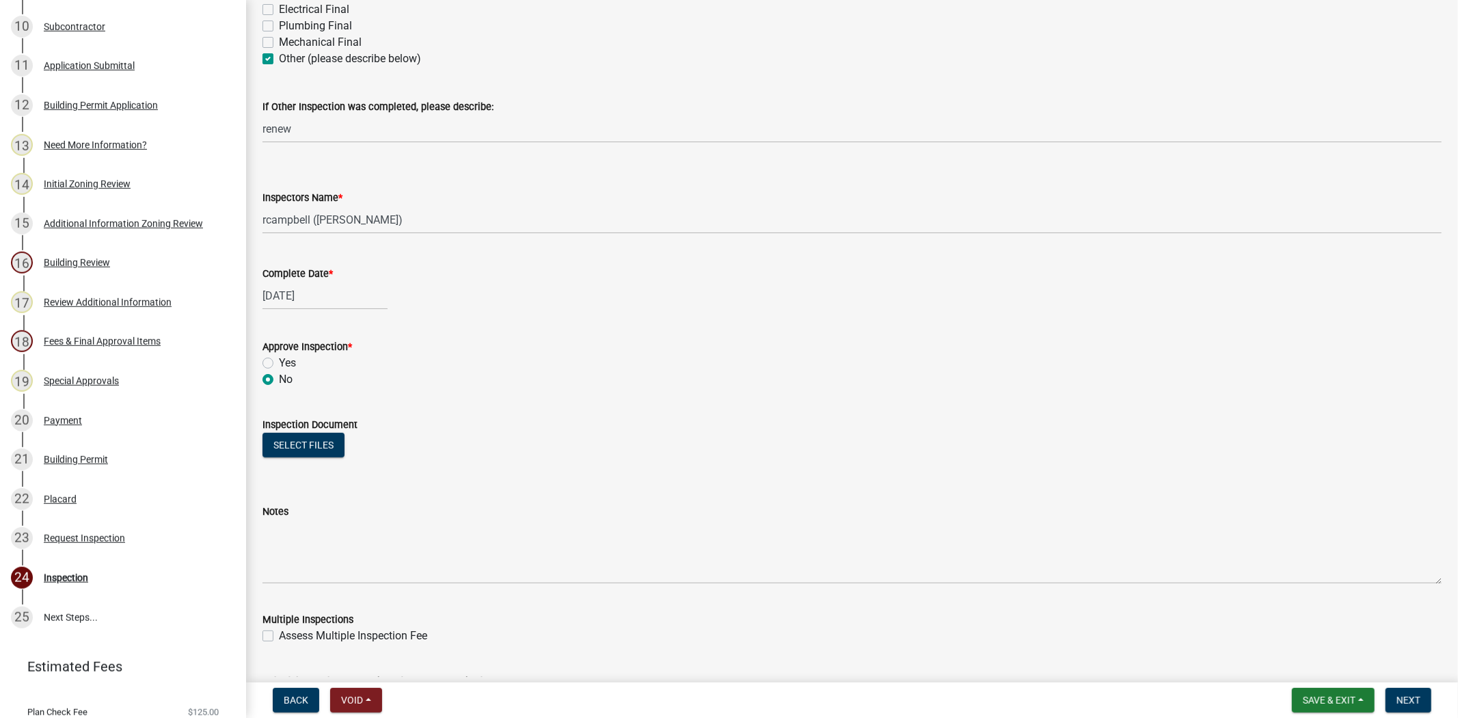
scroll to position [641, 0]
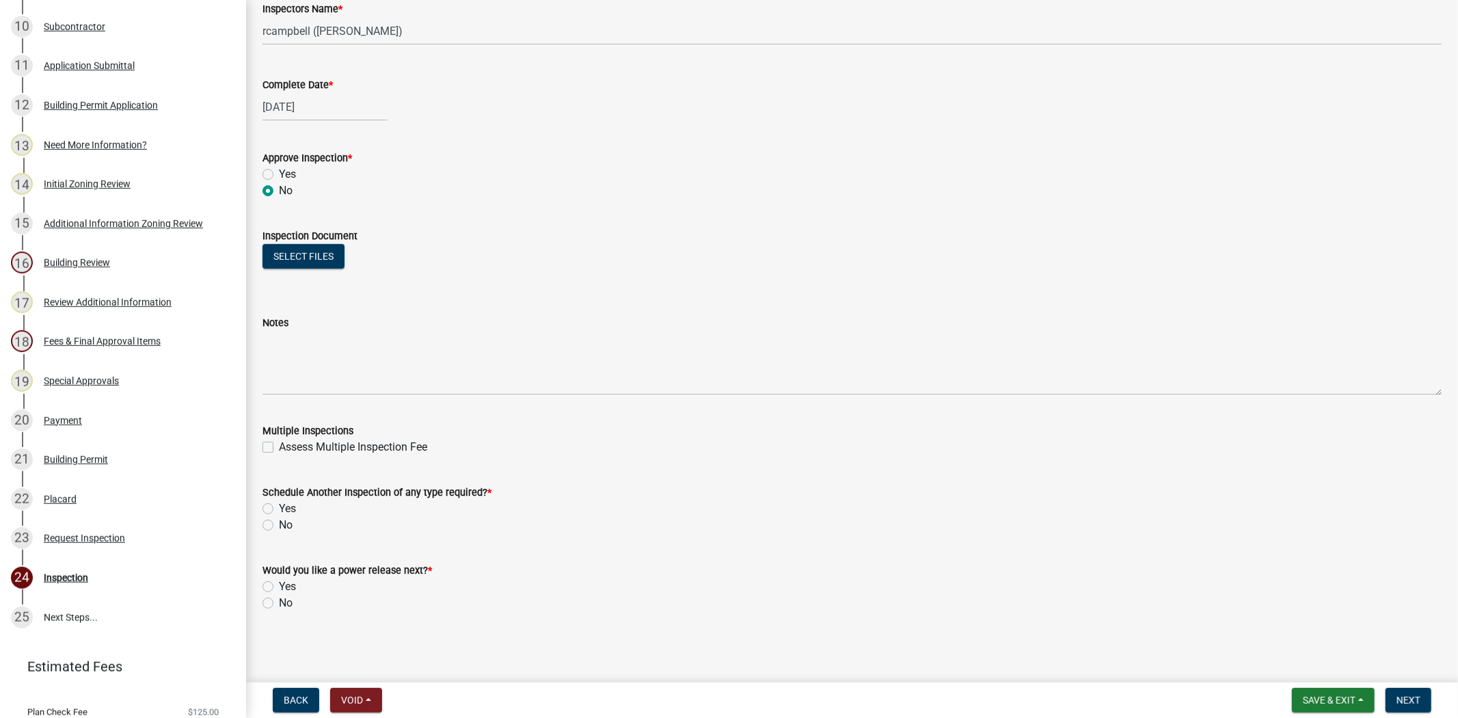
click at [279, 511] on label "Yes" at bounding box center [287, 508] width 17 height 16
click at [279, 509] on input "Yes" at bounding box center [283, 504] width 9 height 9
radio input "true"
click at [279, 601] on label "No" at bounding box center [286, 603] width 14 height 16
click at [279, 601] on input "No" at bounding box center [283, 599] width 9 height 9
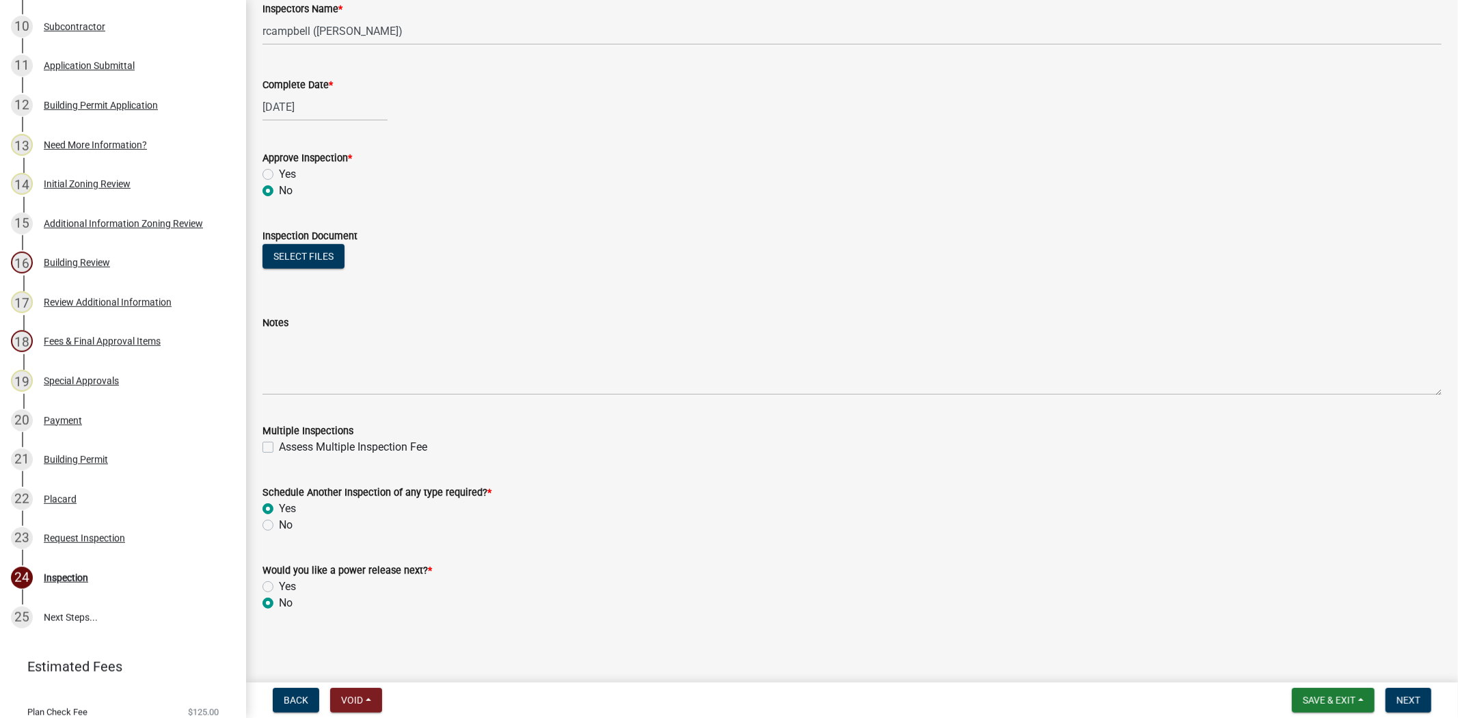
radio input "true"
click at [279, 448] on label "Assess Multiple Inspection Fee" at bounding box center [353, 447] width 148 height 16
click at [279, 448] on input "Assess Multiple Inspection Fee" at bounding box center [283, 443] width 9 height 9
checkbox input "true"
click at [1408, 700] on span "Next" at bounding box center [1408, 699] width 24 height 11
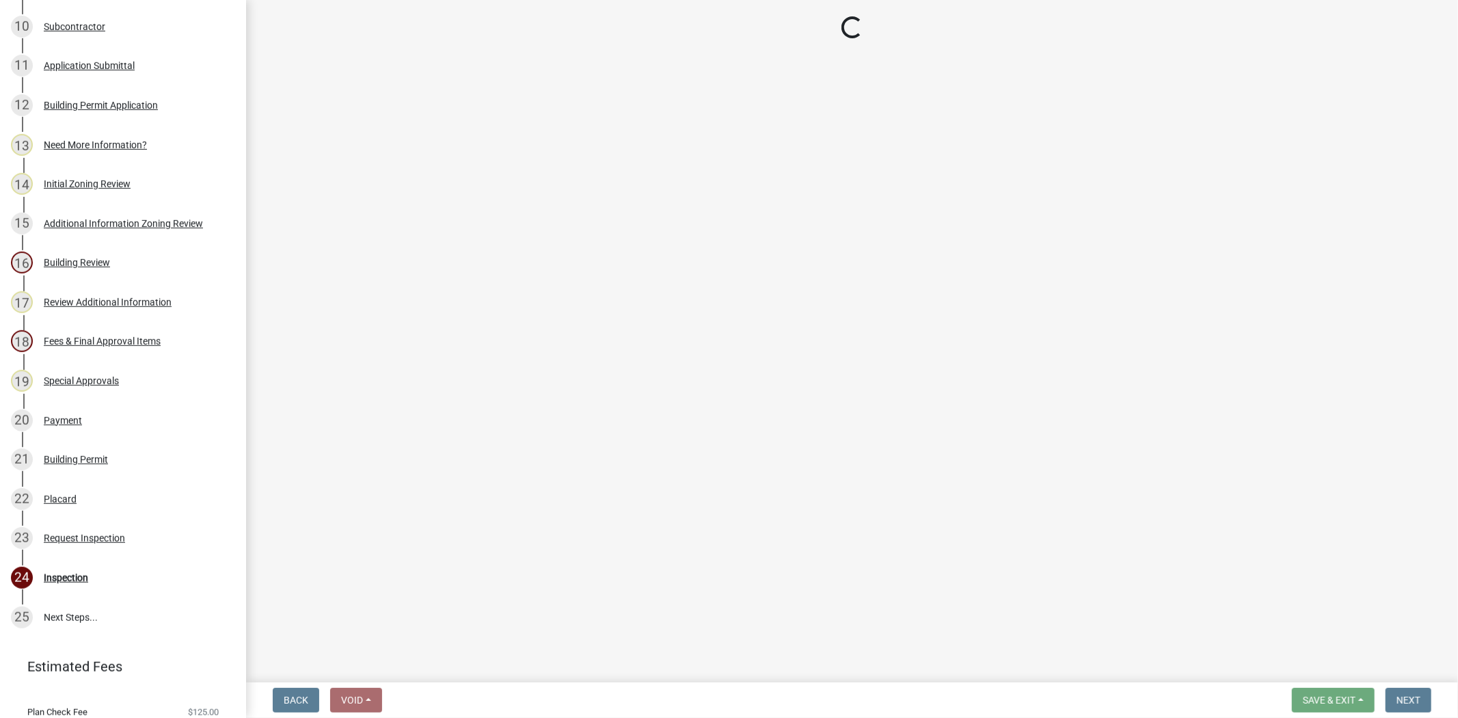
scroll to position [729, 0]
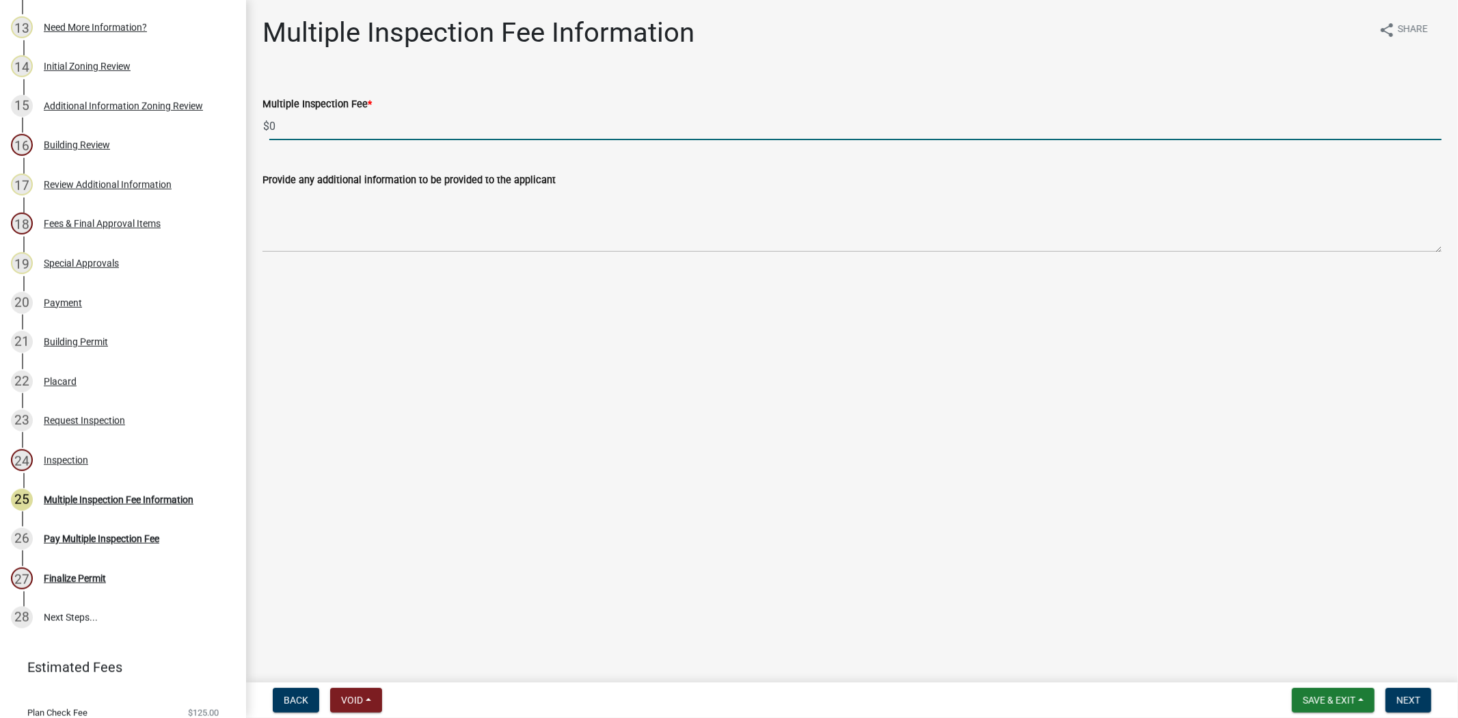
click at [302, 118] on input "0" at bounding box center [855, 126] width 1172 height 28
type input "50"
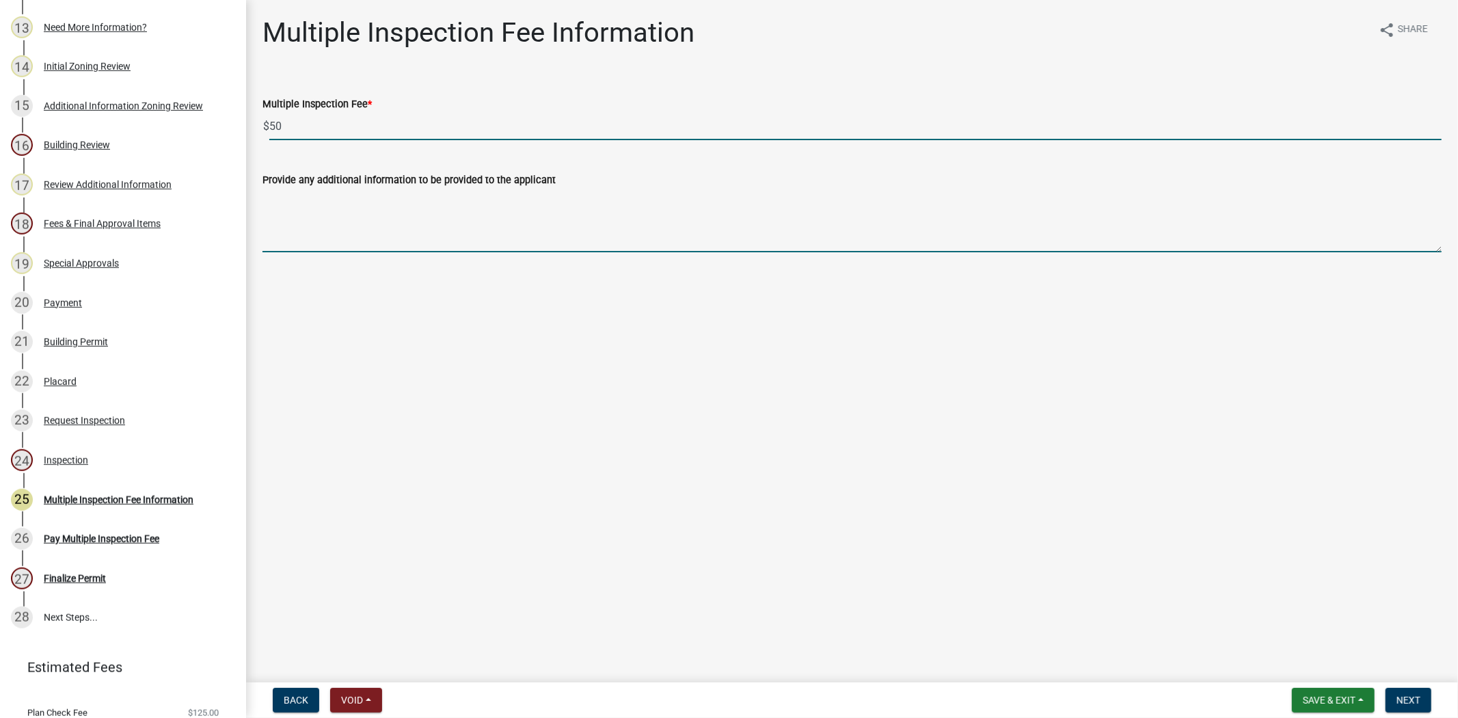
click at [364, 221] on textarea "Provide any additional information to be provided to the applicant" at bounding box center [851, 220] width 1179 height 64
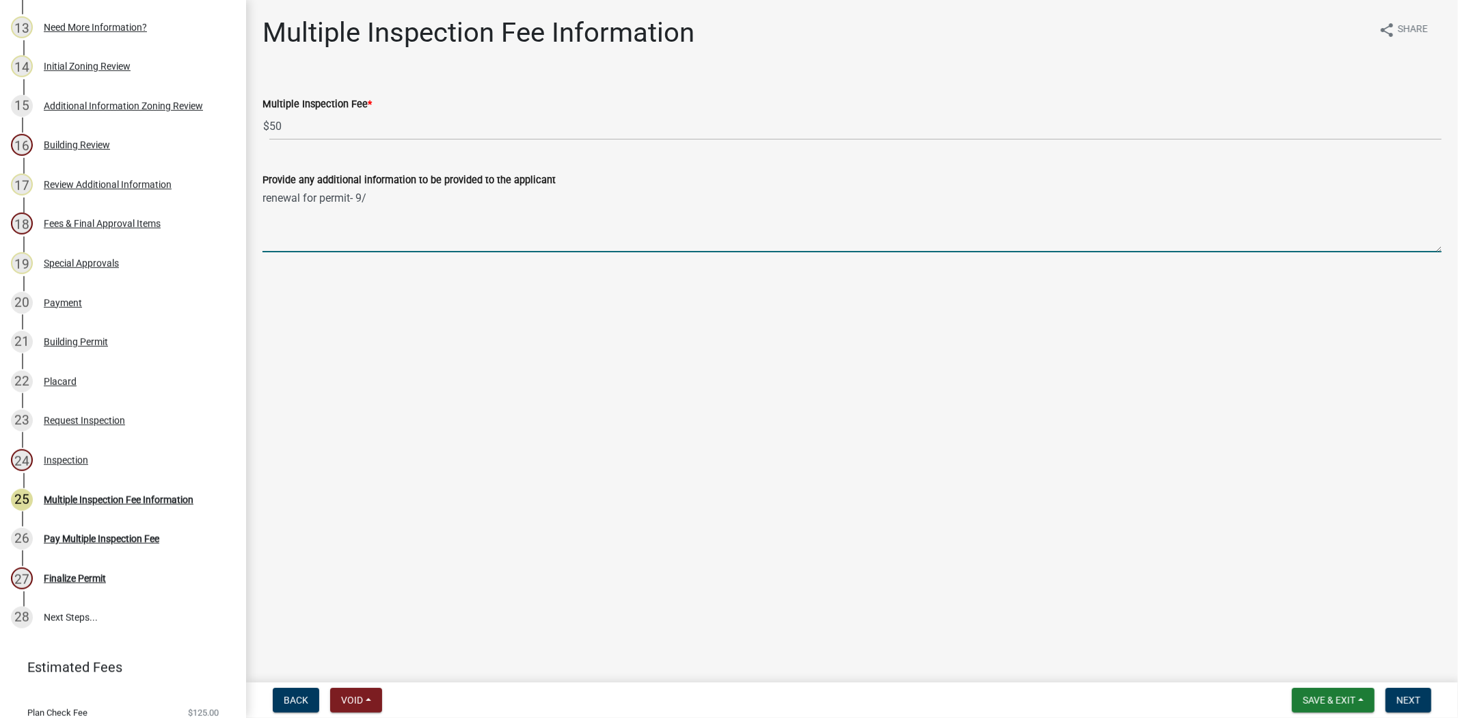
click at [315, 200] on textarea "renewal for permit- 9/" at bounding box center [851, 220] width 1179 height 64
click at [346, 201] on textarea "renew permit- 9/" at bounding box center [851, 220] width 1179 height 64
type textarea "renew permit- 9/5/2025"
click at [1408, 695] on span "Next" at bounding box center [1408, 699] width 24 height 11
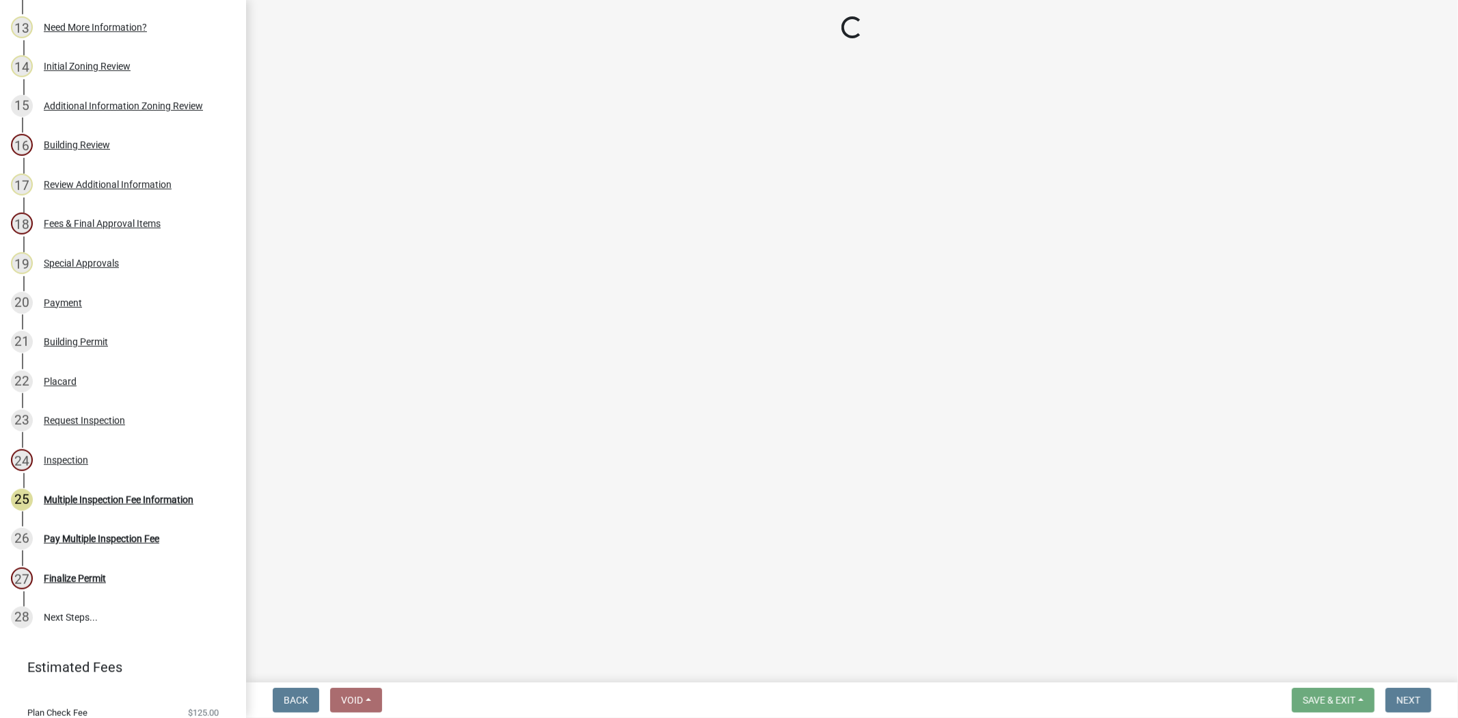
select select "3: 3"
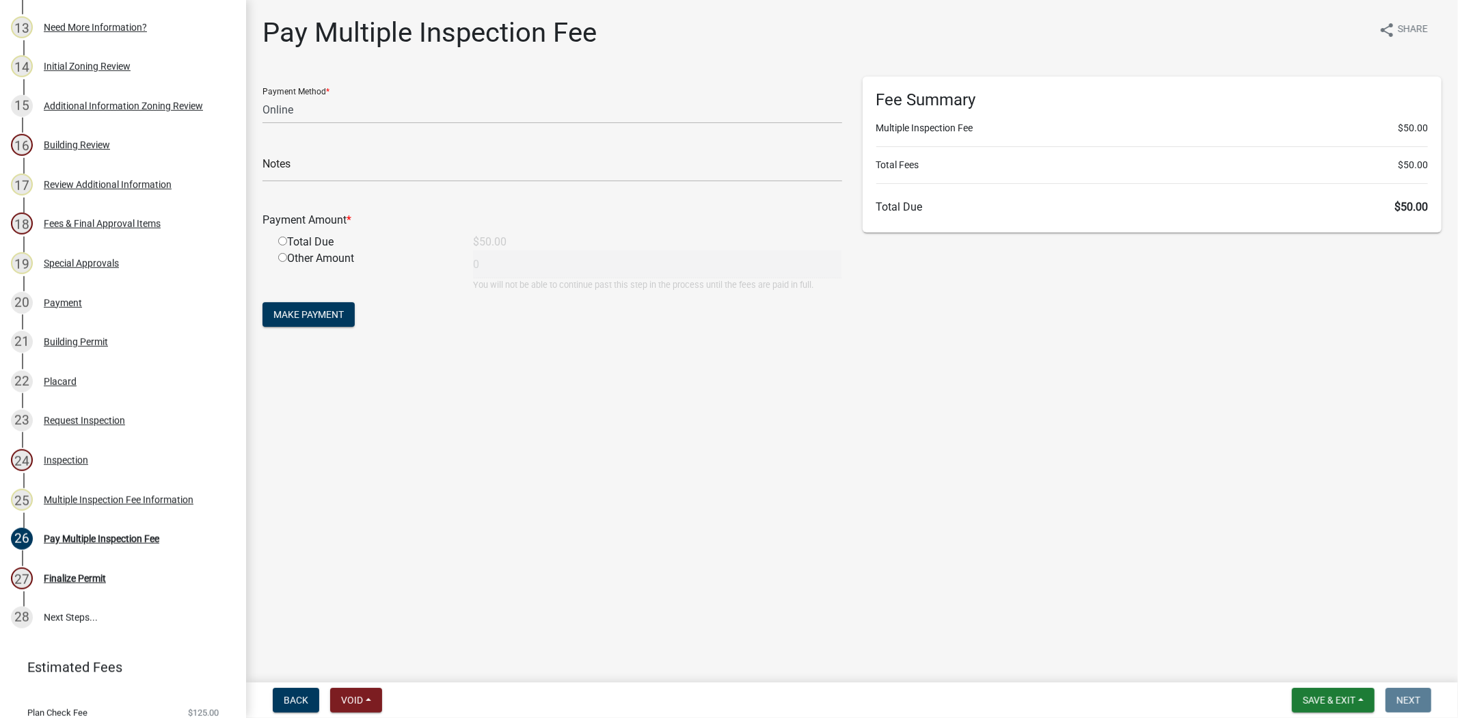
click at [283, 242] on input "radio" at bounding box center [282, 240] width 9 height 9
radio input "true"
type input "50"
click at [277, 311] on span "Make Payment" at bounding box center [308, 314] width 70 height 11
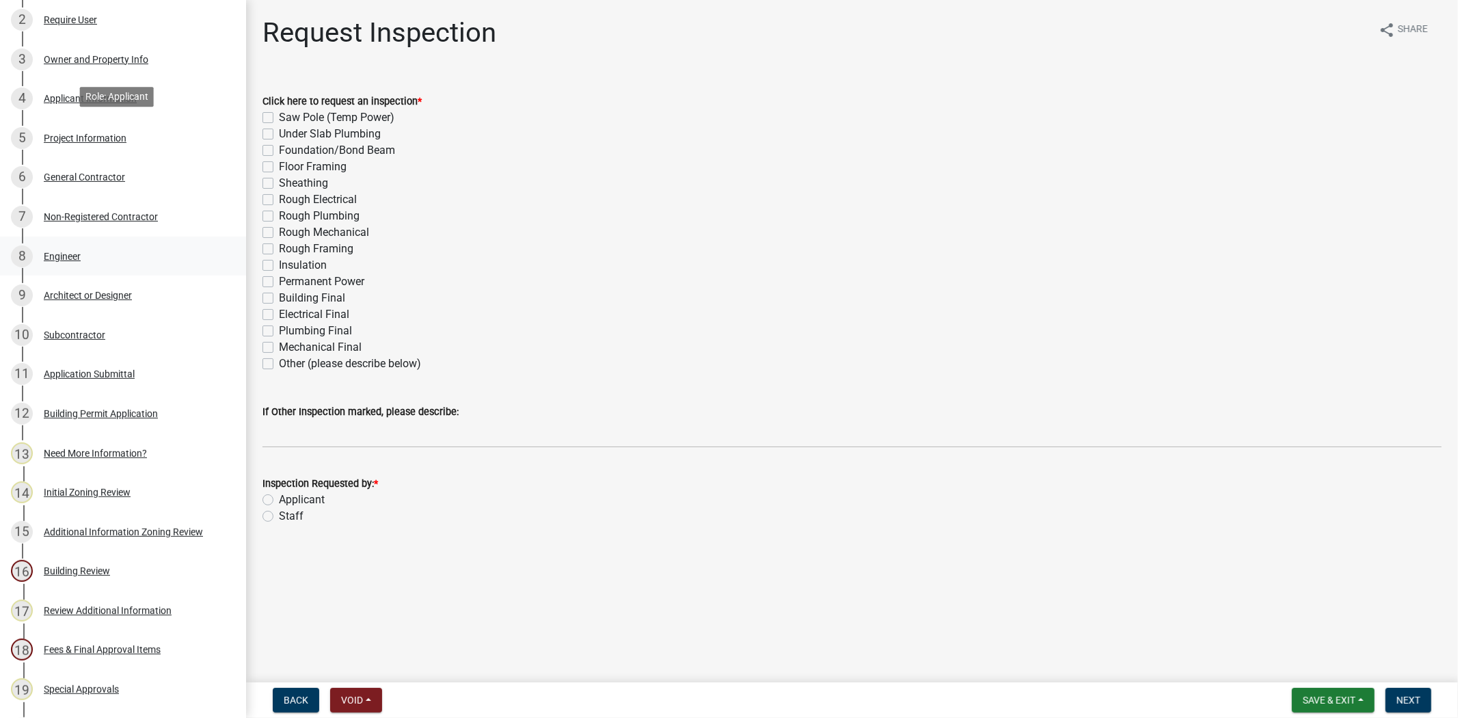
scroll to position [683, 0]
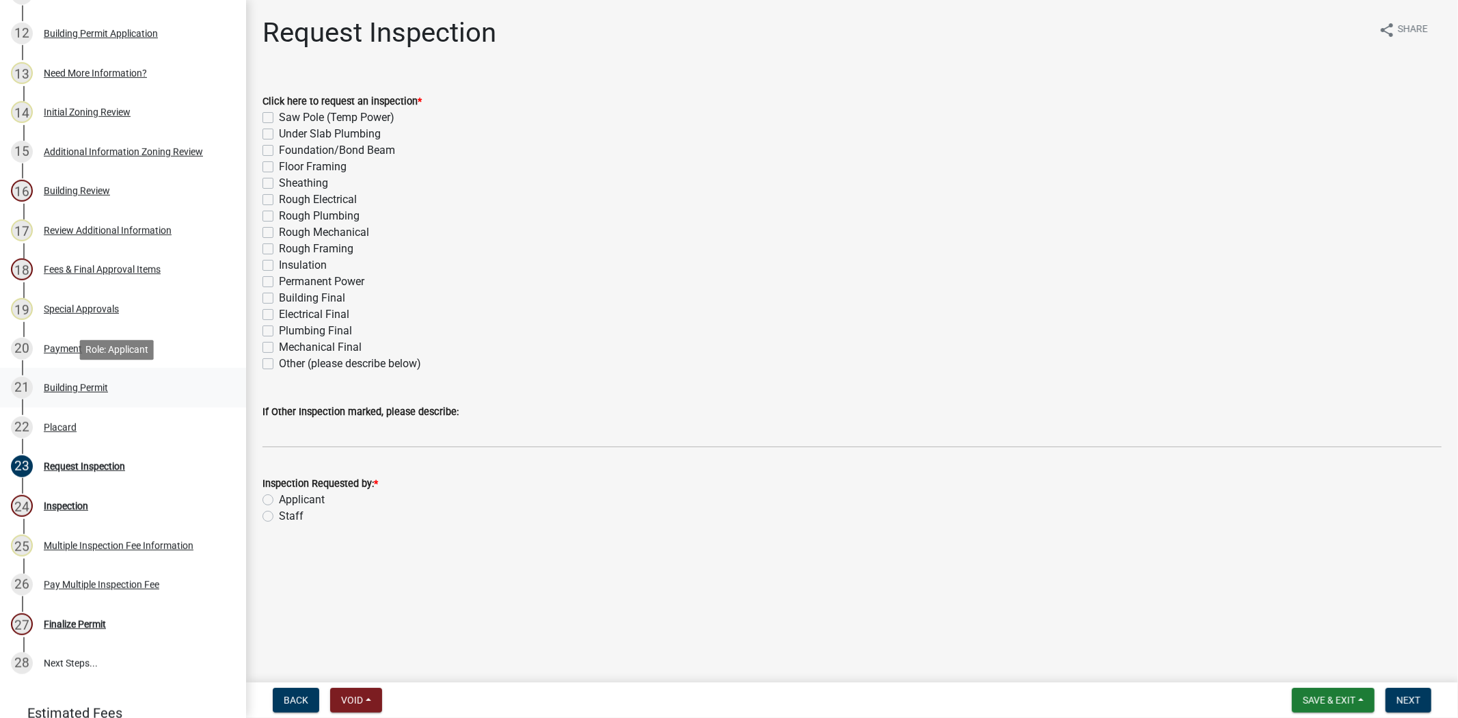
click at [109, 377] on div "21 Building Permit" at bounding box center [117, 388] width 213 height 22
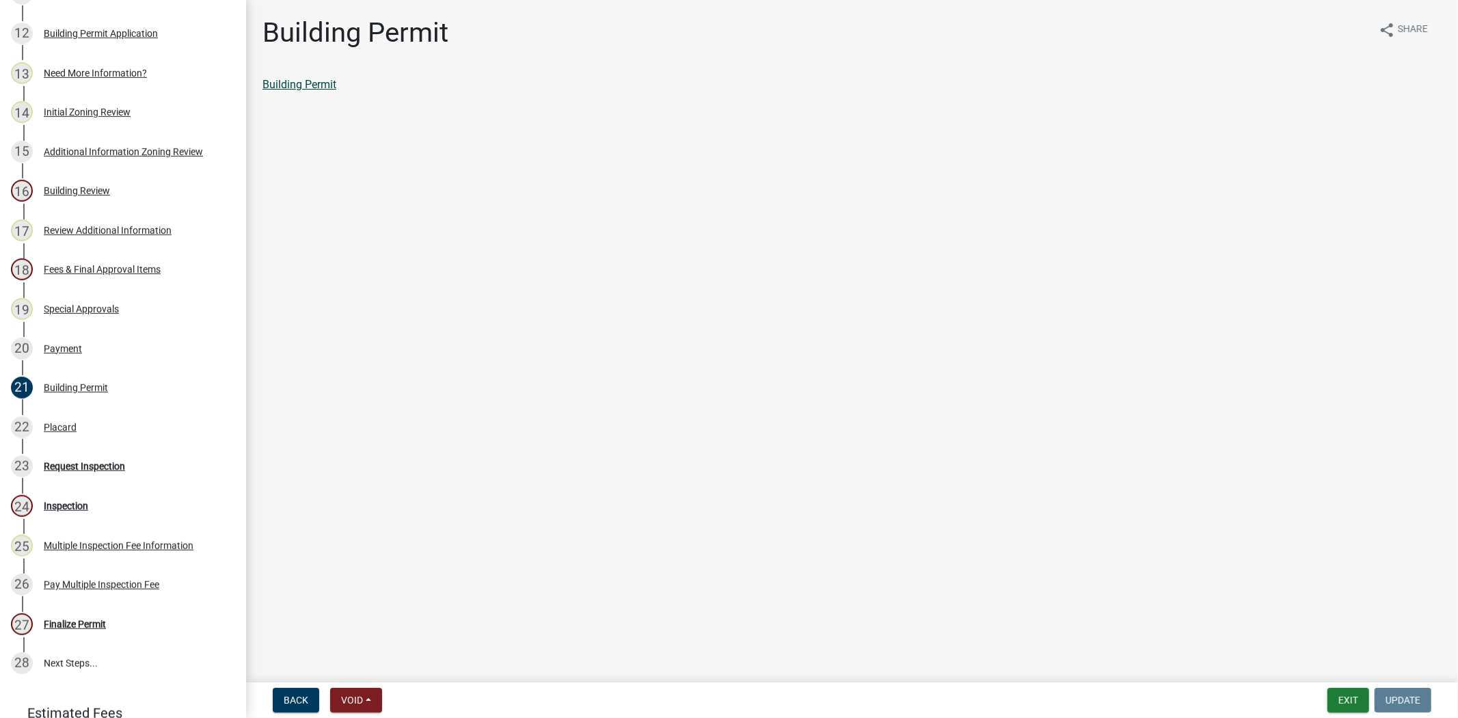
click at [304, 81] on link "Building Permit" at bounding box center [299, 84] width 74 height 13
